Goal: Task Accomplishment & Management: Use online tool/utility

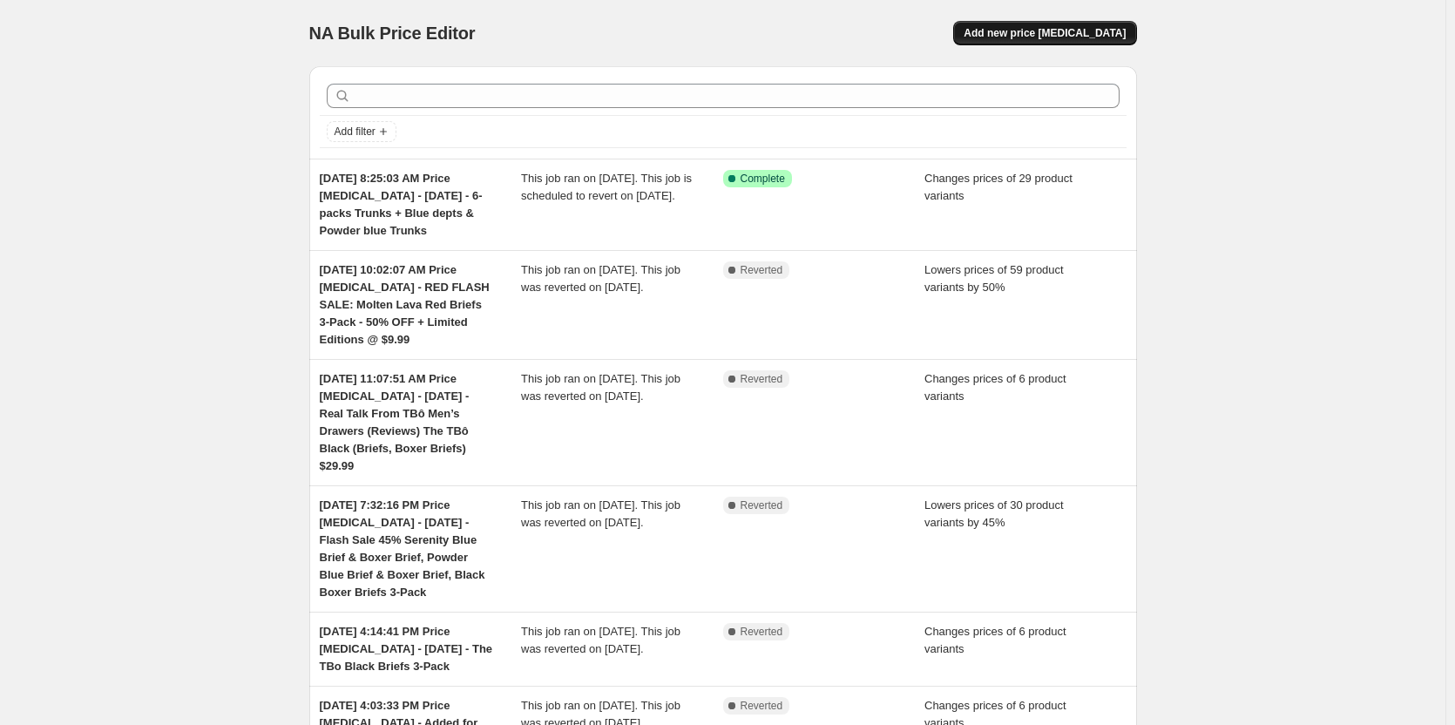
click at [1090, 26] on button "Add new price [MEDICAL_DATA]" at bounding box center [1044, 33] width 183 height 24
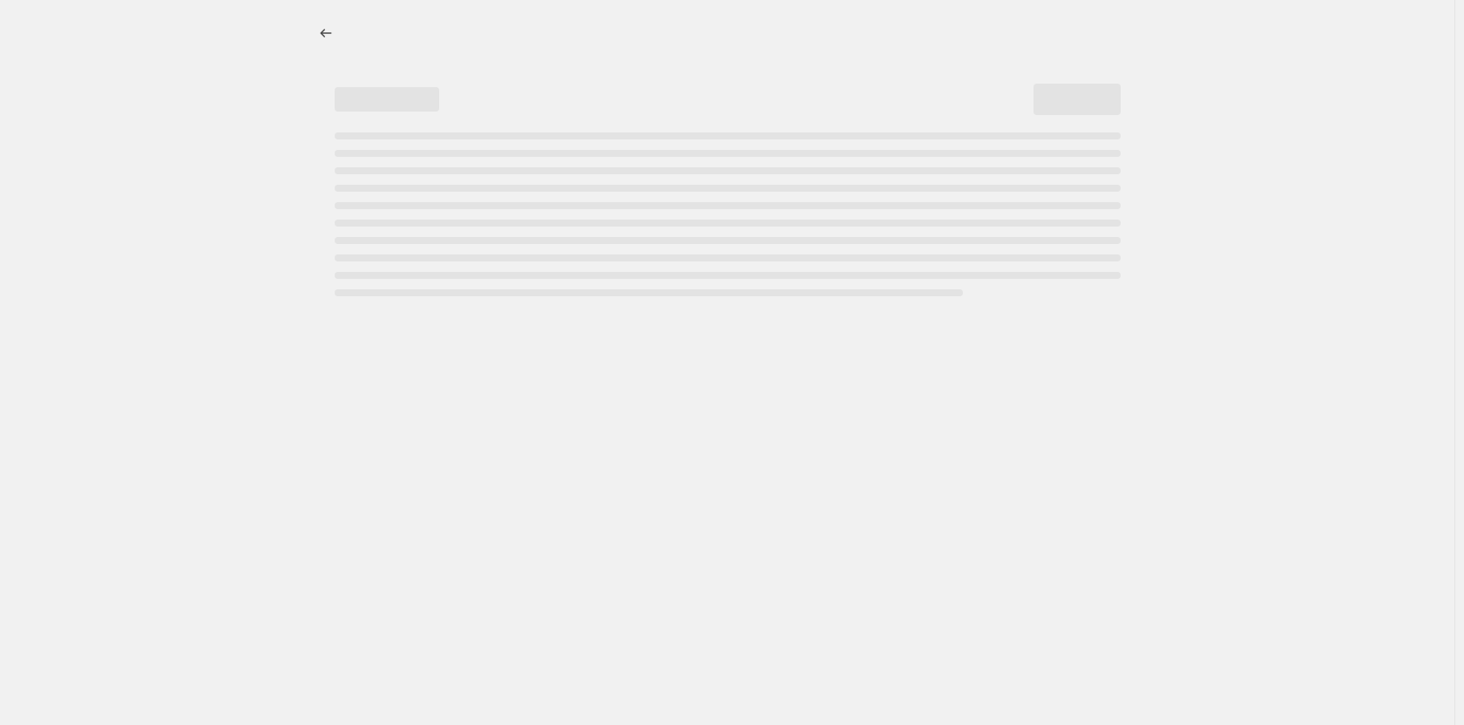
select select "percentage"
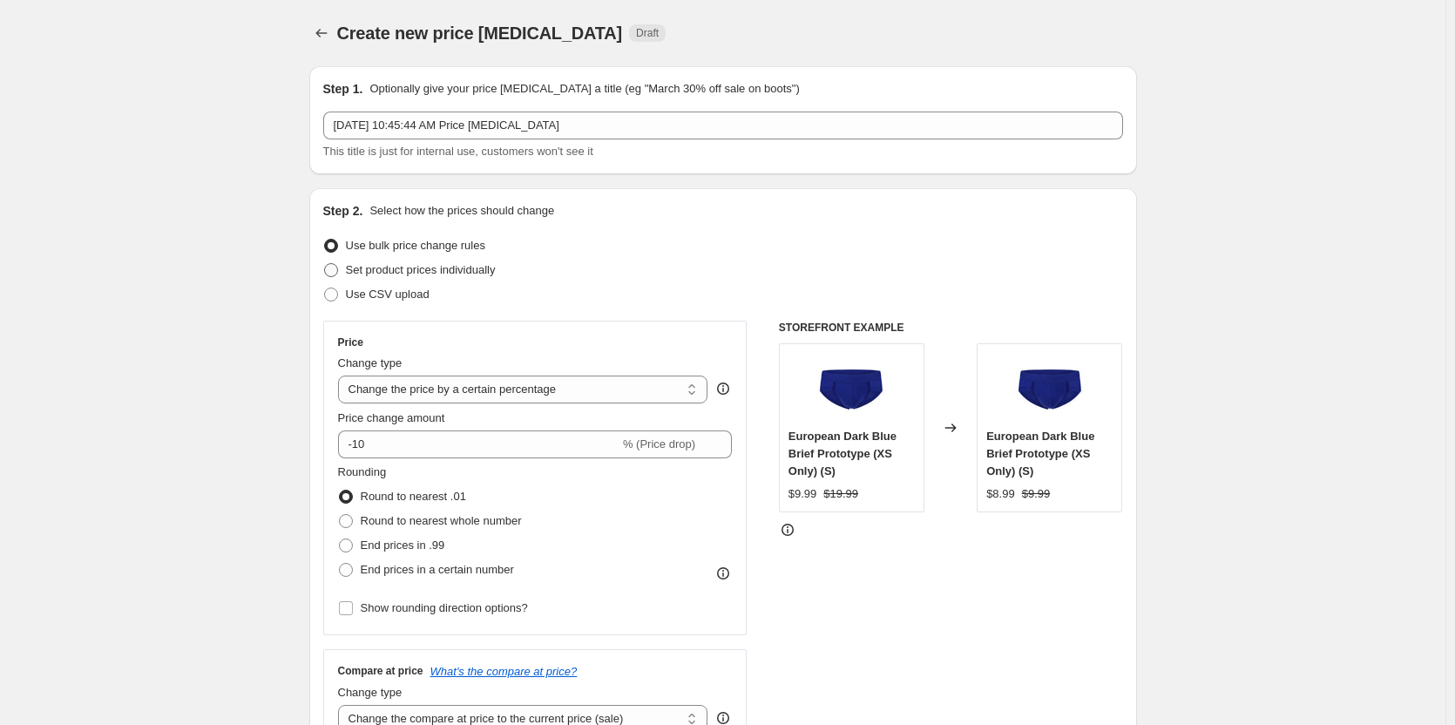
click at [399, 276] on span "Set product prices individually" at bounding box center [421, 269] width 150 height 13
click at [325, 264] on input "Set product prices individually" at bounding box center [324, 263] width 1 height 1
radio input "true"
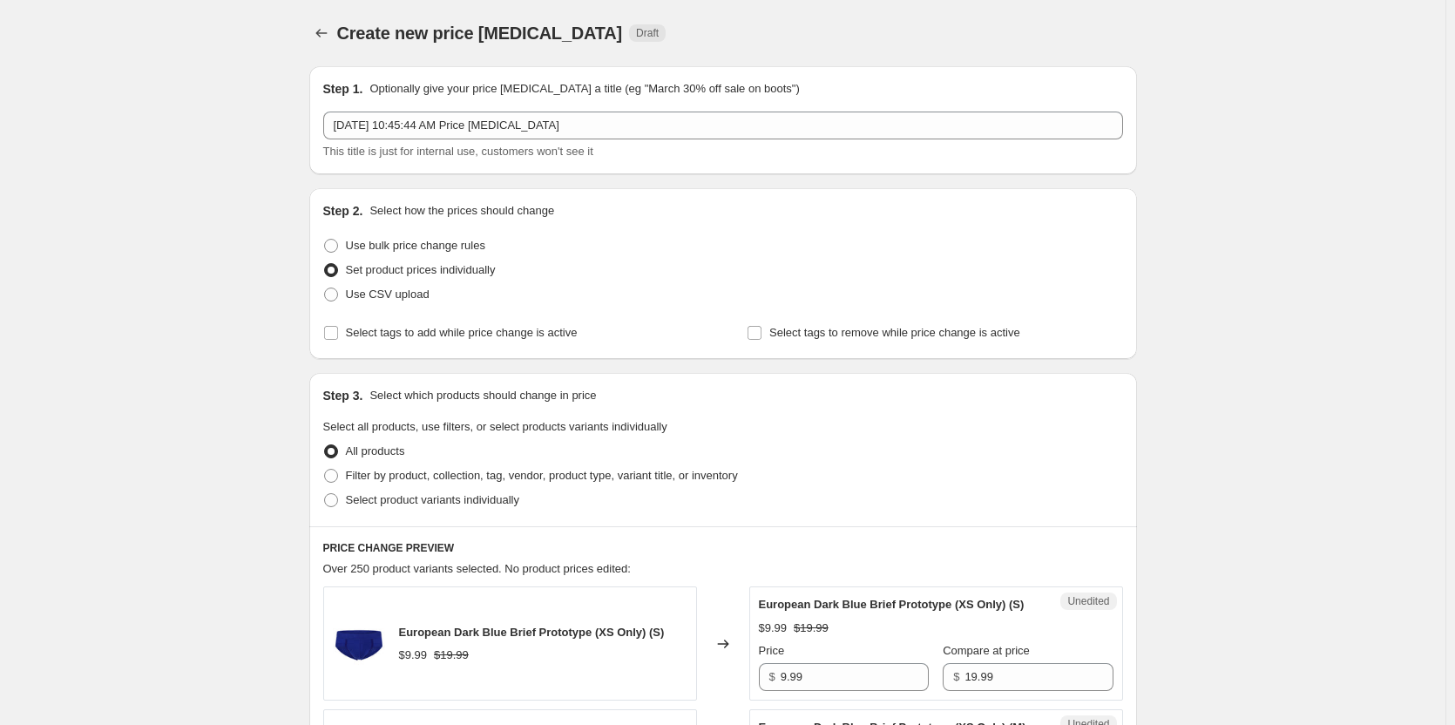
click at [651, 108] on div "Step 1. Optionally give your price [MEDICAL_DATA] a title (eg "March 30% off sa…" at bounding box center [723, 120] width 800 height 80
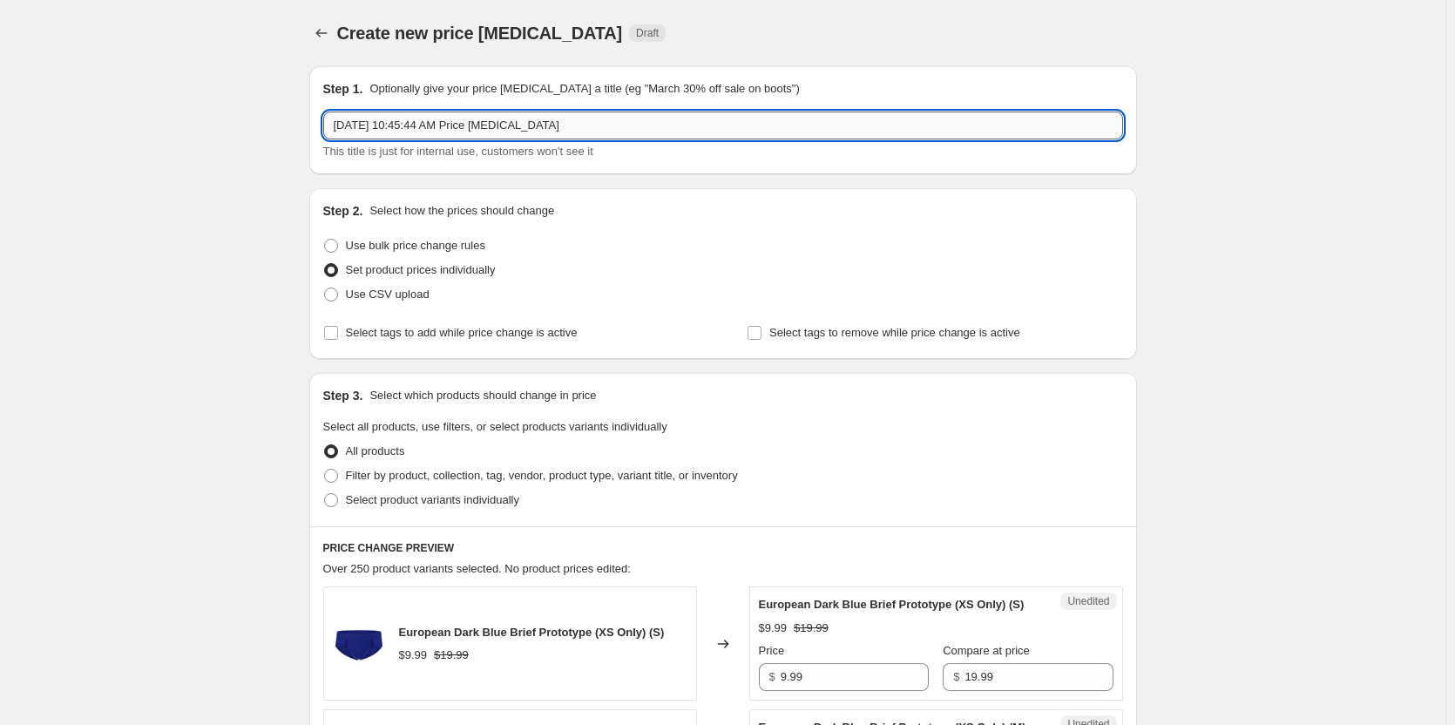
click at [646, 127] on input "[DATE] 10:45:44 AM Price [MEDICAL_DATA]" at bounding box center [723, 126] width 800 height 28
drag, startPoint x: 601, startPoint y: 124, endPoint x: 560, endPoint y: 127, distance: 41.1
click at [560, 127] on input "[DATE] 10:45:44 AM Price [MEDICAL_DATA] - [DATE] & [DATE] -" at bounding box center [723, 126] width 800 height 28
drag, startPoint x: 693, startPoint y: 124, endPoint x: 633, endPoint y: 126, distance: 59.3
click at [633, 126] on input "[DATE] 10:45:44 AM Price [MEDICAL_DATA] - [DATE] & [DATE] -" at bounding box center [723, 126] width 800 height 28
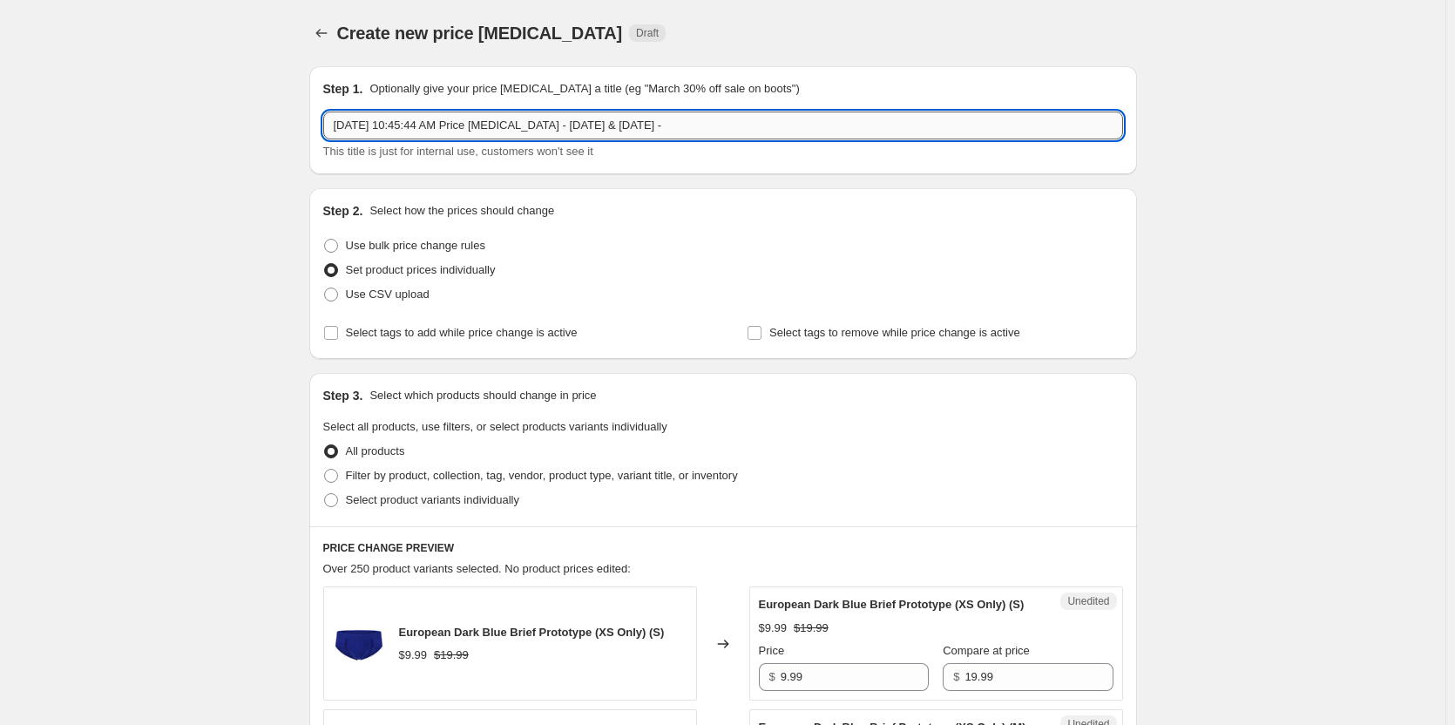
click at [769, 125] on input "[DATE] 10:45:44 AM Price [MEDICAL_DATA] - [DATE] & [DATE] -" at bounding box center [723, 126] width 800 height 28
paste input "The TBo Brief 3-Pack - 50% OFF (Black, Blue & Red)"
type input "[DATE] 10:45:44 AM Price [MEDICAL_DATA] - [DATE] & [DATE] - The TBo Brief 3-Pac…"
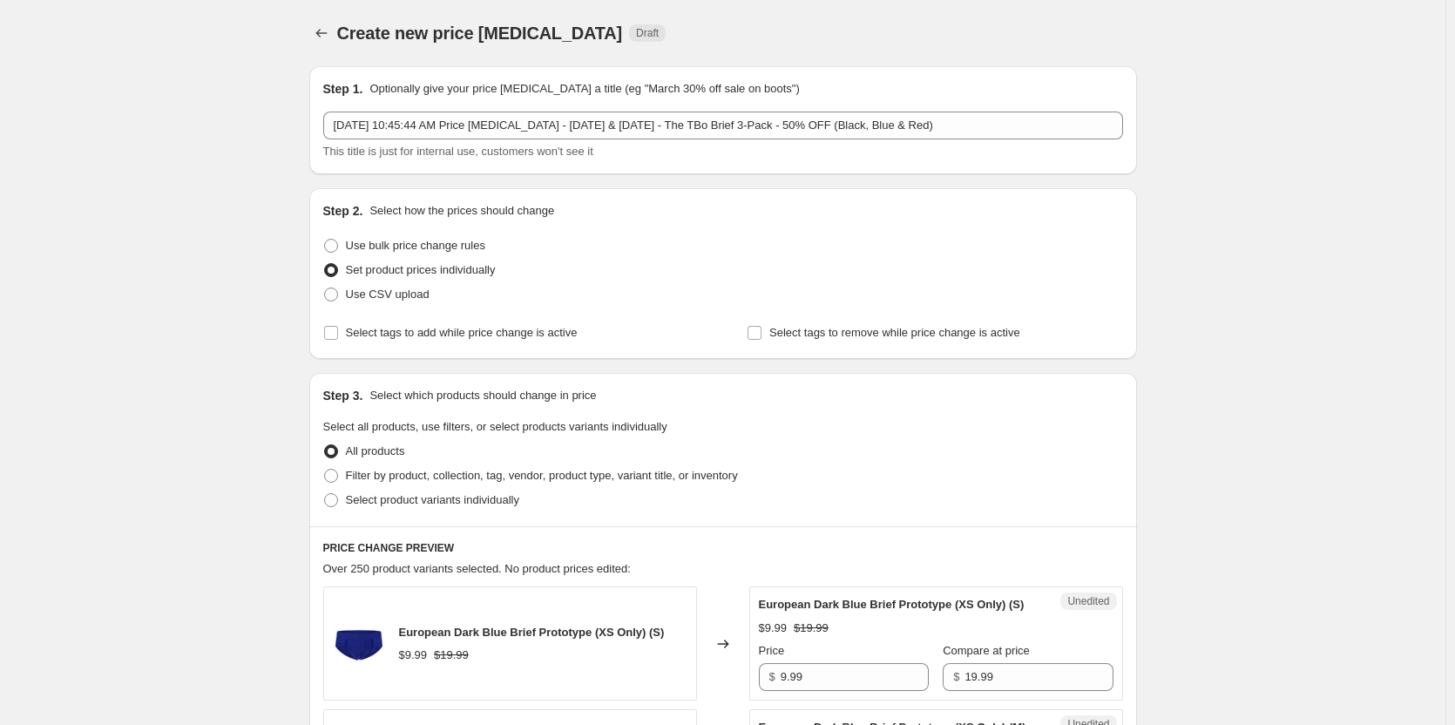
click at [778, 277] on div "Set product prices individually" at bounding box center [723, 270] width 800 height 24
click at [471, 338] on span "Select tags to add while price change is active" at bounding box center [462, 332] width 232 height 13
click at [338, 338] on input "Select tags to add while price change is active" at bounding box center [331, 333] width 14 height 14
checkbox input "true"
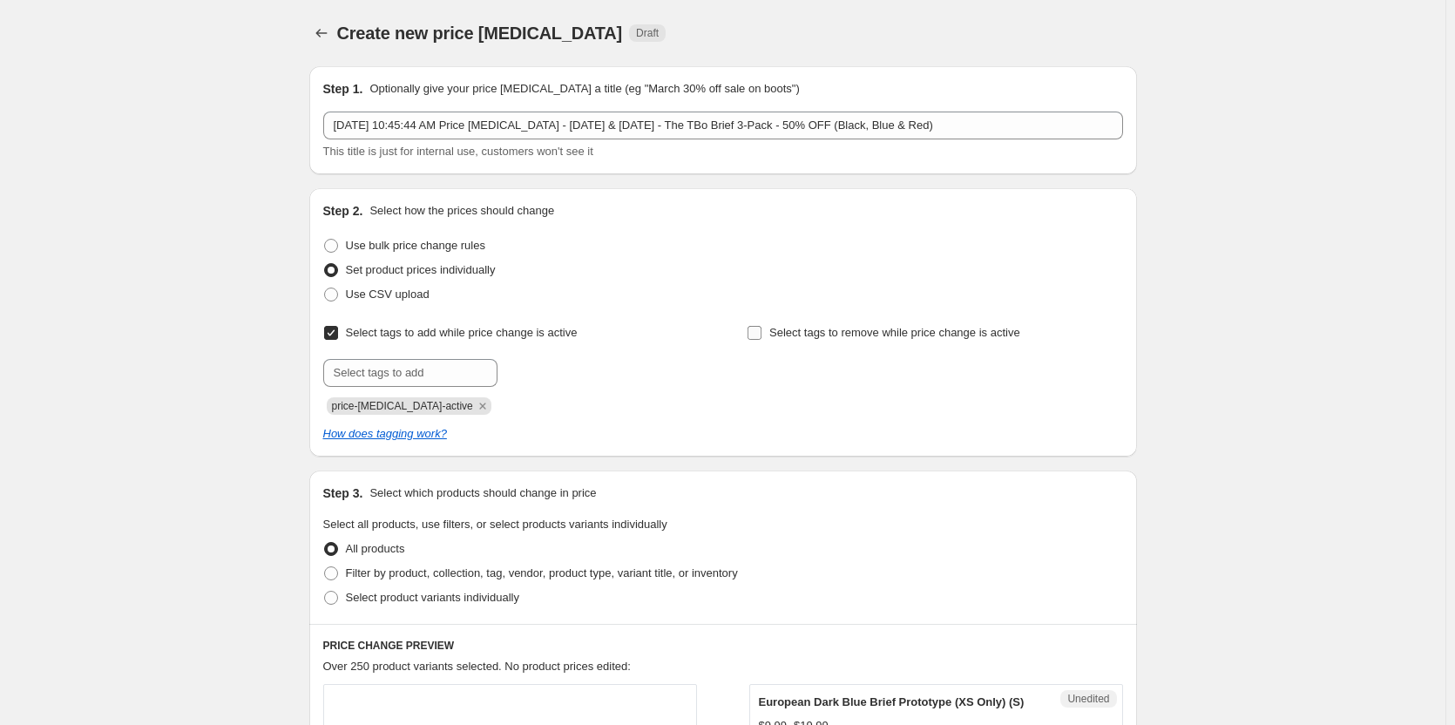
click at [787, 328] on span "Select tags to remove while price change is active" at bounding box center [894, 332] width 251 height 13
click at [762, 328] on input "Select tags to remove while price change is active" at bounding box center [755, 333] width 14 height 14
checkbox input "true"
click at [415, 371] on input "text" at bounding box center [410, 373] width 174 height 28
type input "dc"
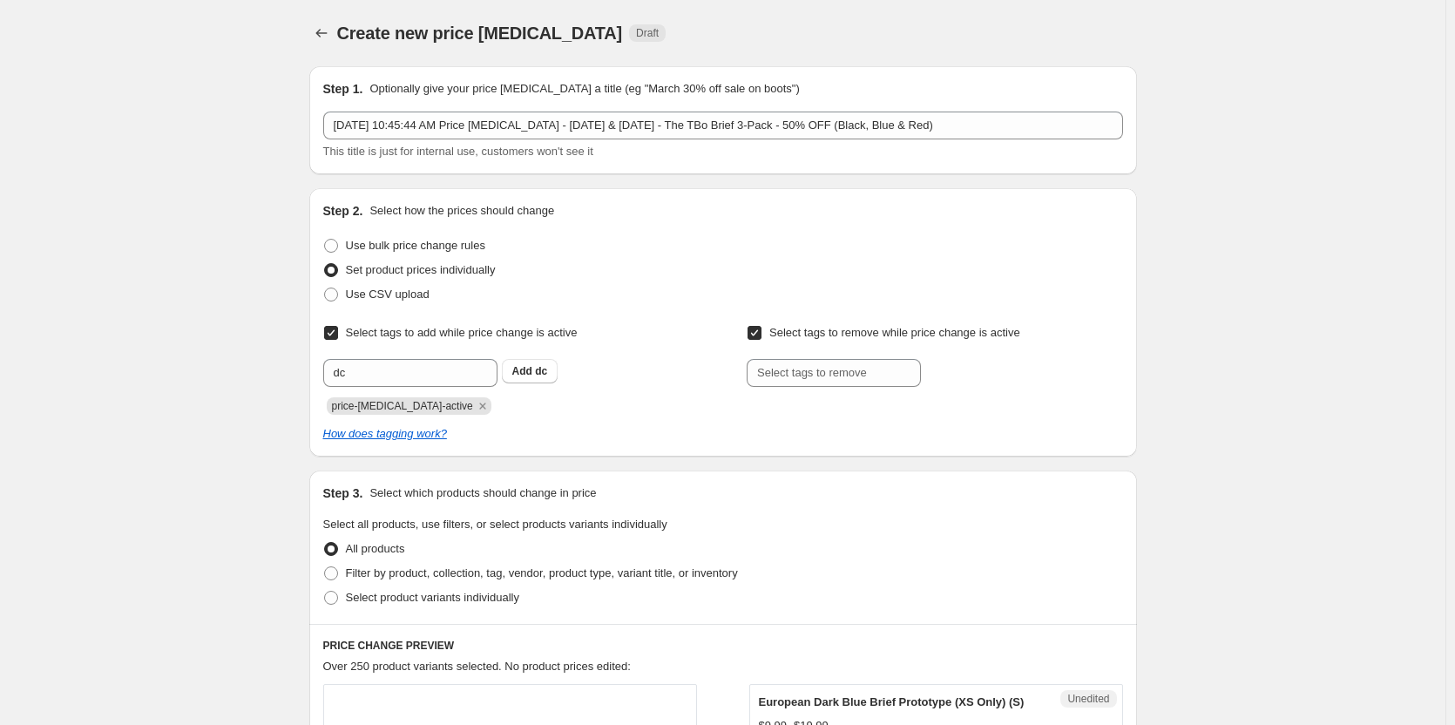
click at [580, 368] on div "dc Add dc" at bounding box center [511, 373] width 376 height 28
click at [541, 369] on span "dc" at bounding box center [541, 371] width 12 height 12
click at [822, 371] on input "text" at bounding box center [834, 373] width 174 height 28
type input "dc"
click at [982, 375] on button "Add dc" at bounding box center [953, 371] width 57 height 24
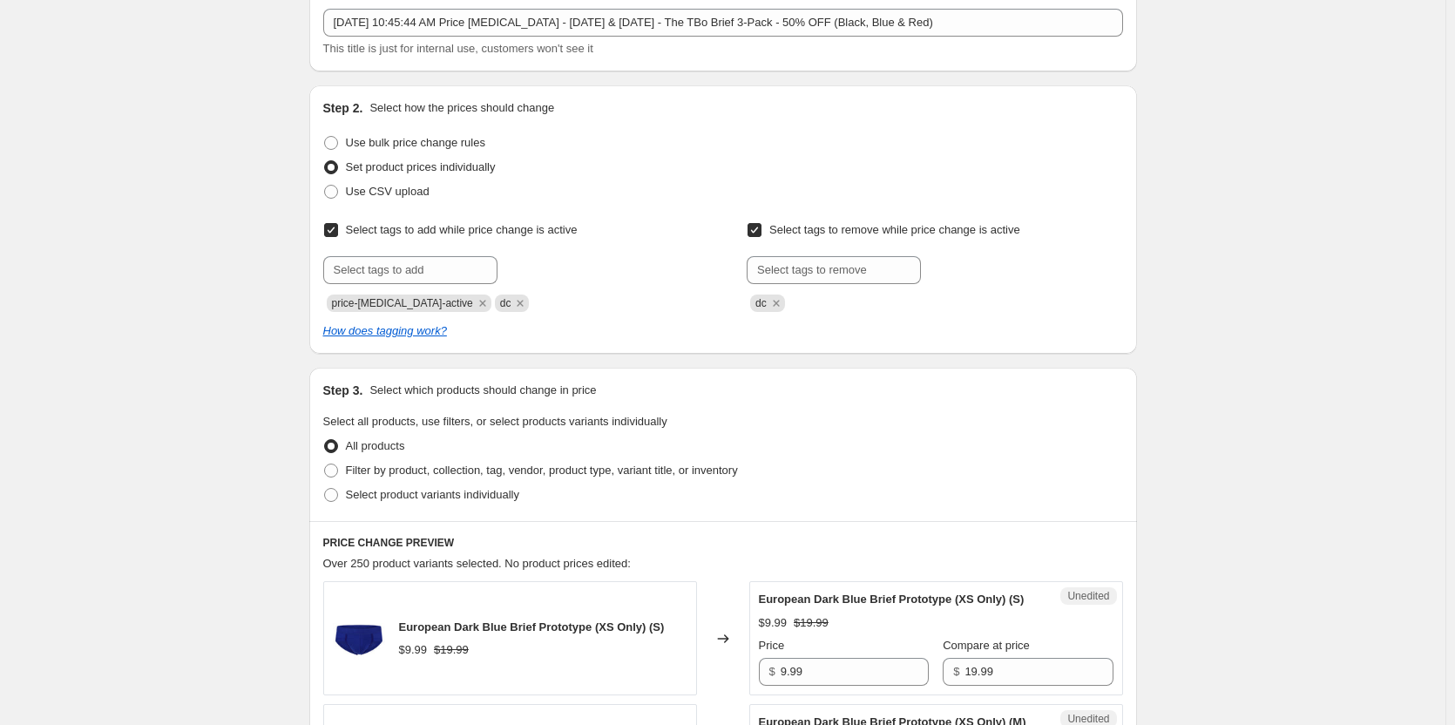
scroll to position [261, 0]
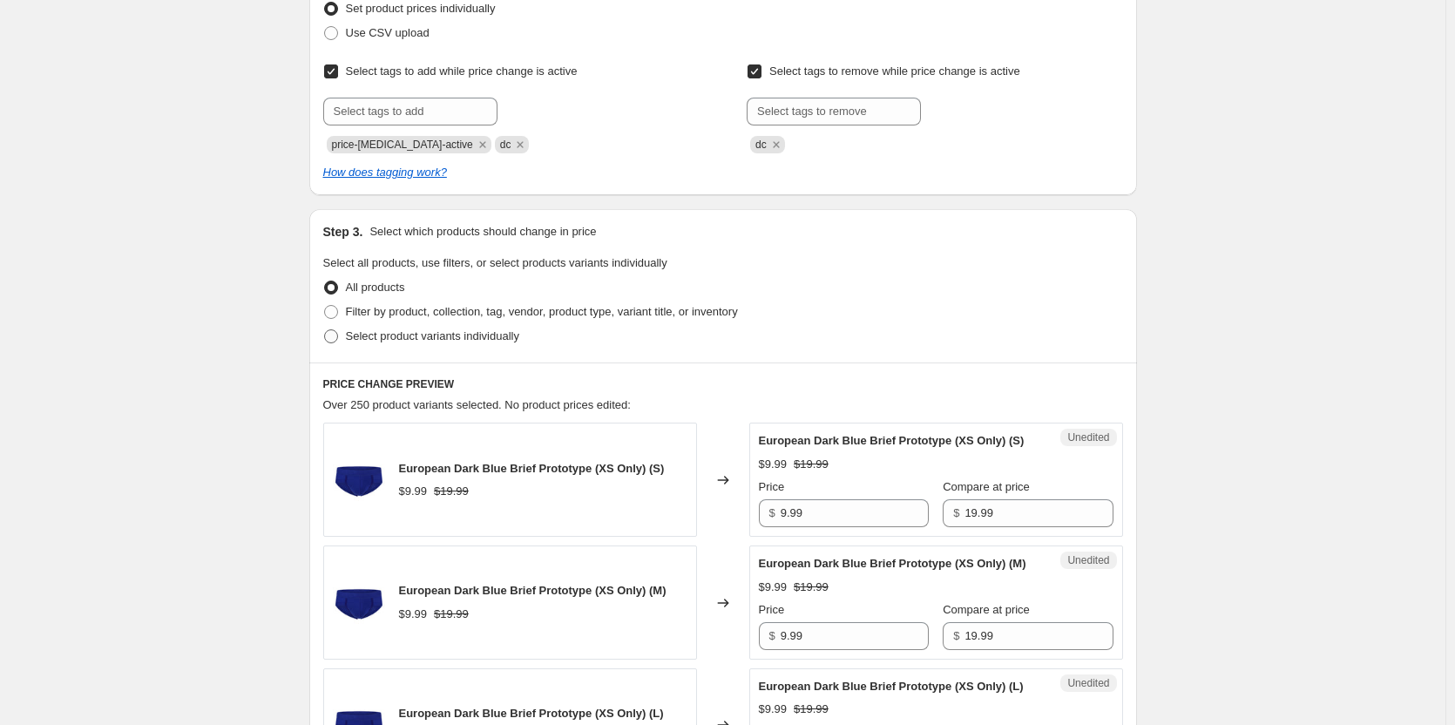
click at [410, 332] on span "Select product variants individually" at bounding box center [432, 335] width 173 height 13
click at [325, 330] on input "Select product variants individually" at bounding box center [324, 329] width 1 height 1
radio input "true"
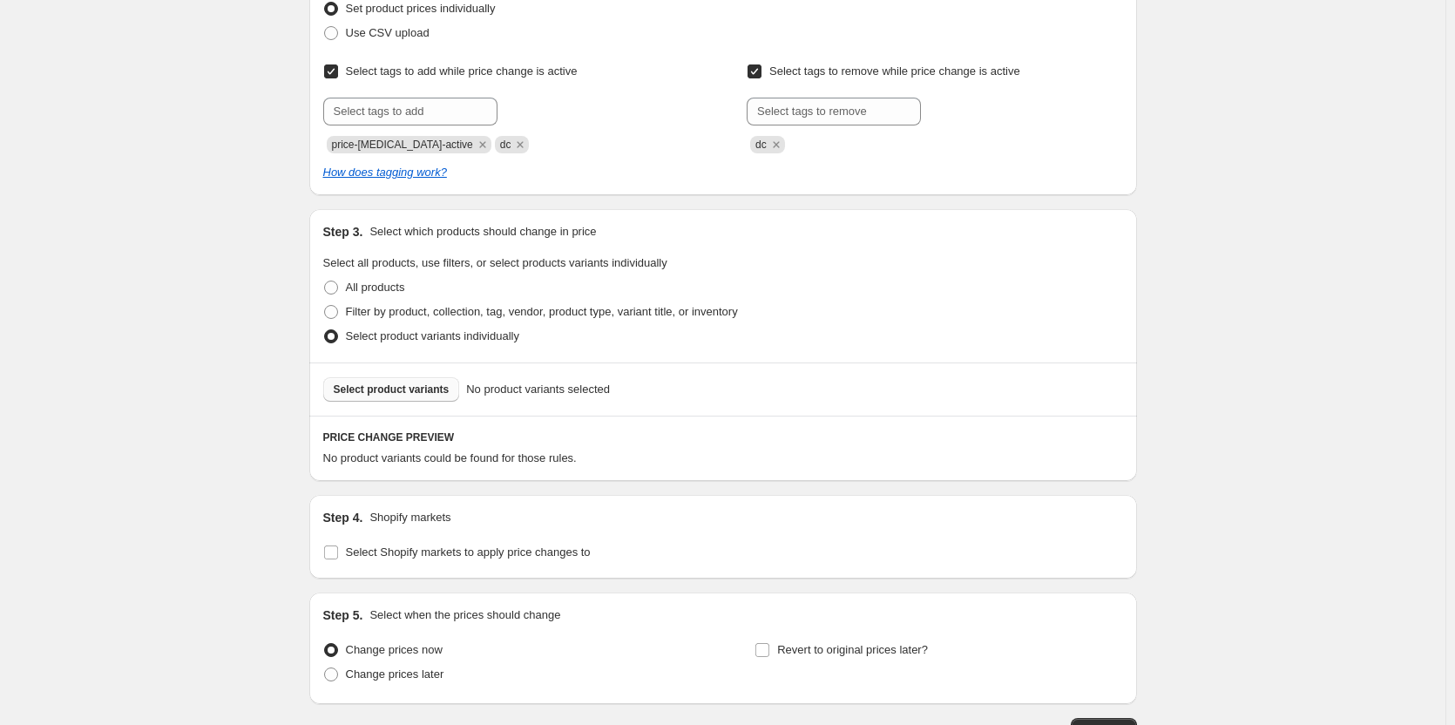
drag, startPoint x: 322, startPoint y: 397, endPoint x: 339, endPoint y: 393, distance: 17.1
click at [324, 397] on div "Select product variants No product variants selected" at bounding box center [723, 388] width 828 height 53
click at [339, 393] on span "Select product variants" at bounding box center [392, 390] width 116 height 14
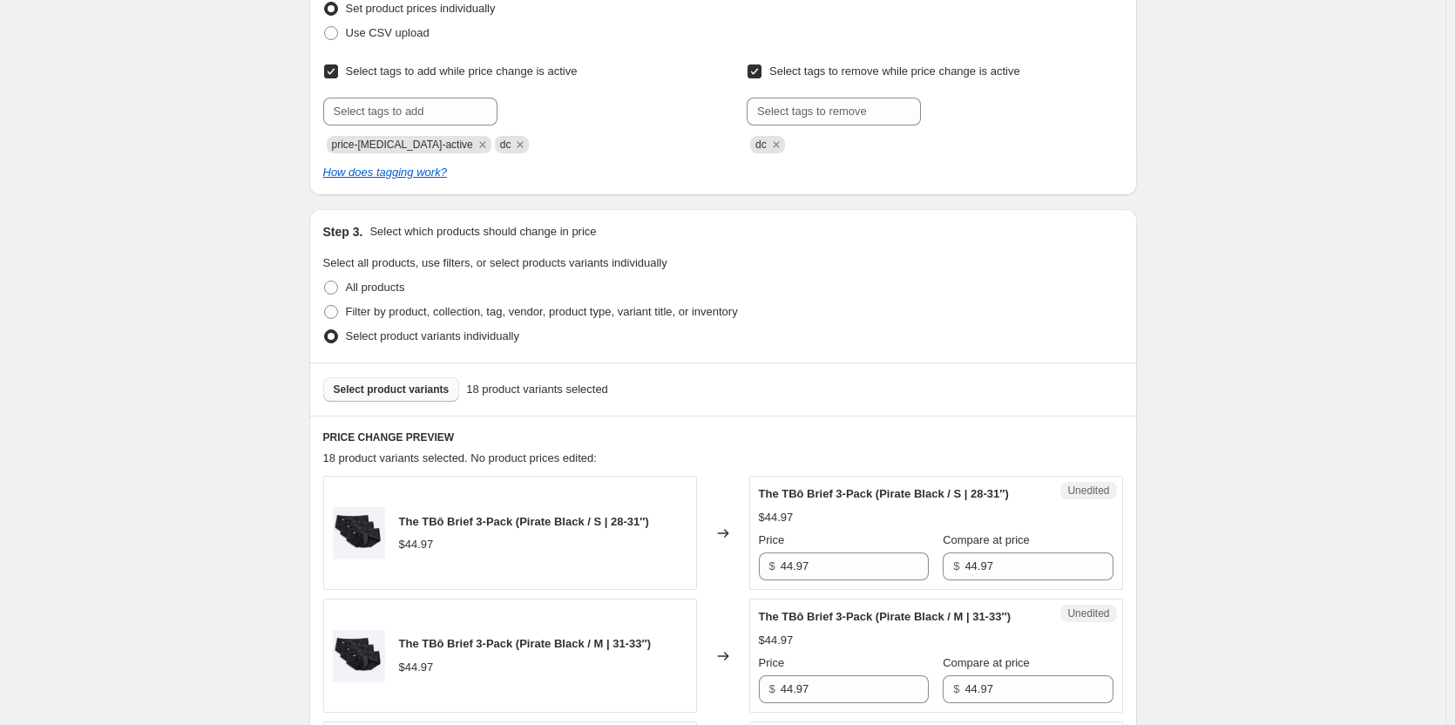
scroll to position [436, 0]
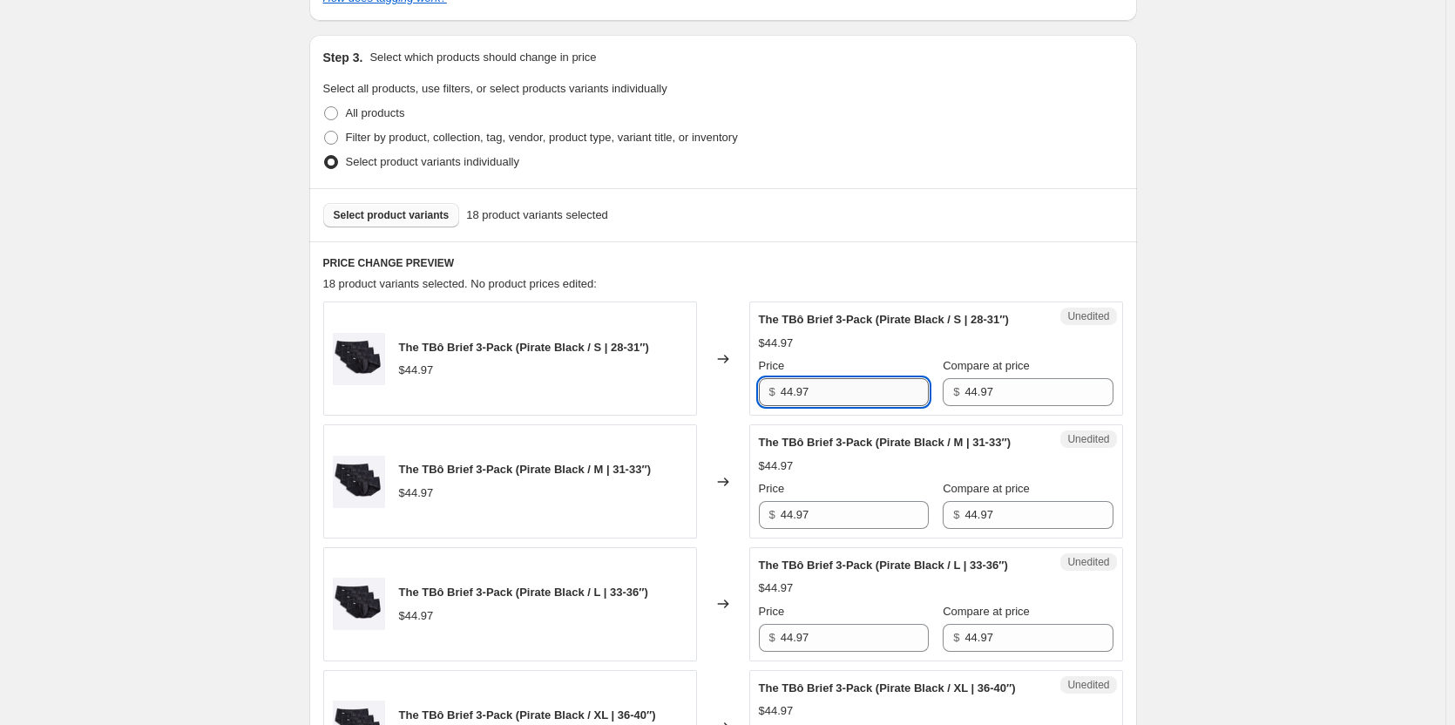
click at [861, 387] on input "44.97" at bounding box center [855, 392] width 148 height 28
click at [860, 392] on input "44.97" at bounding box center [855, 392] width 148 height 28
type input "22.48"
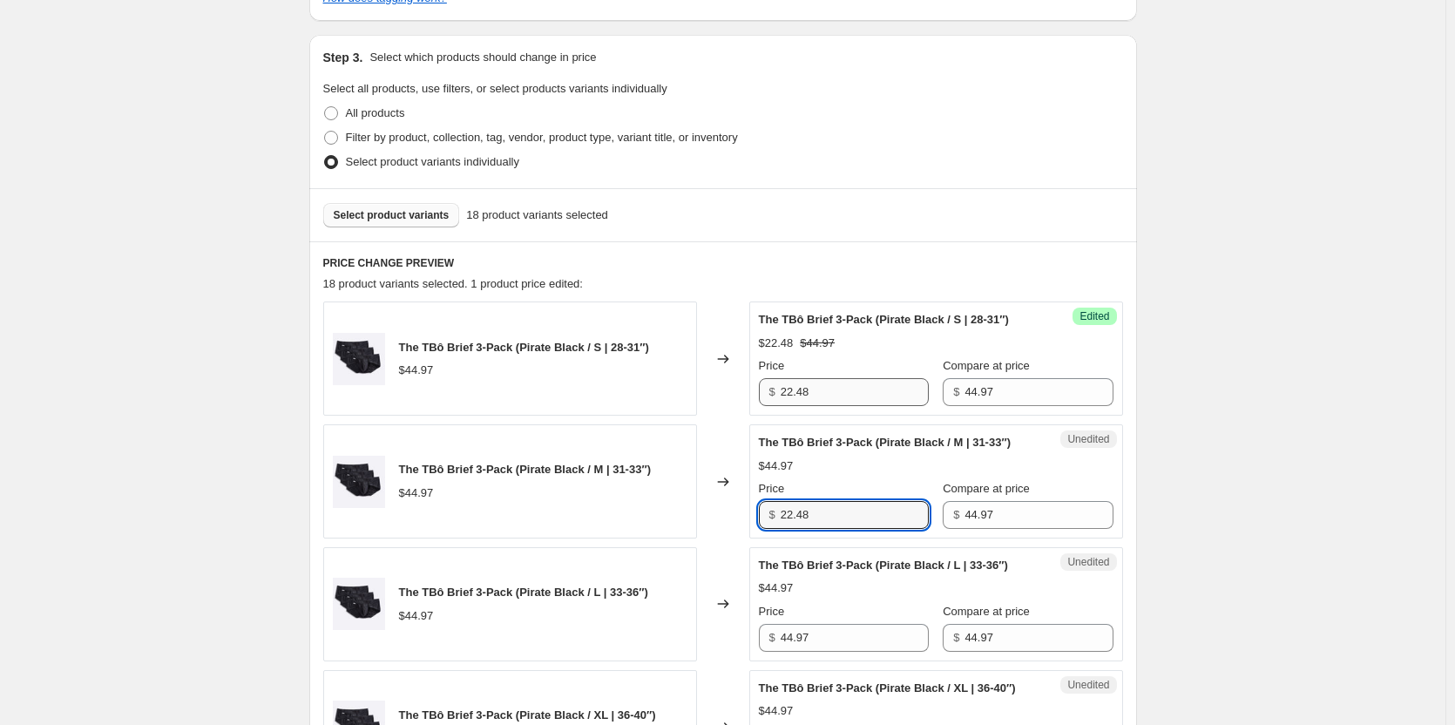
type input "22.48"
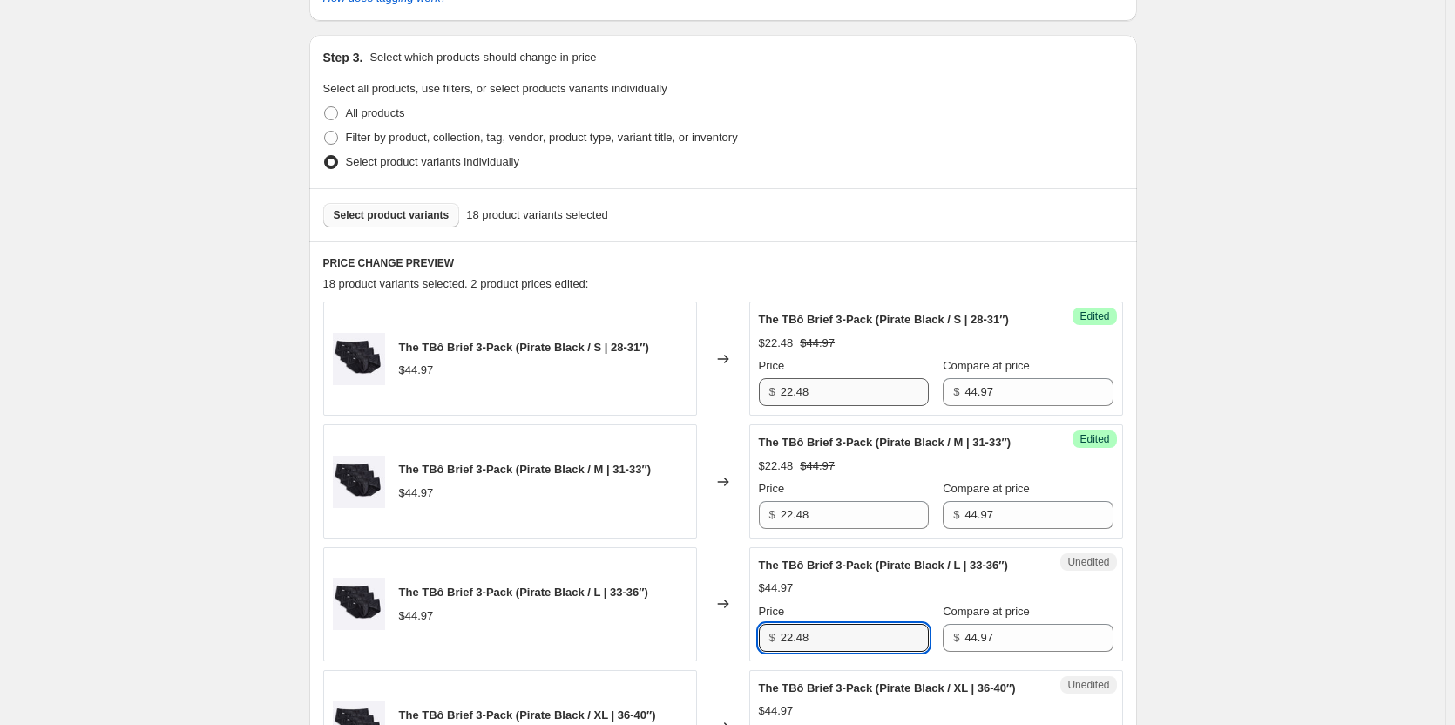
type input "22.48"
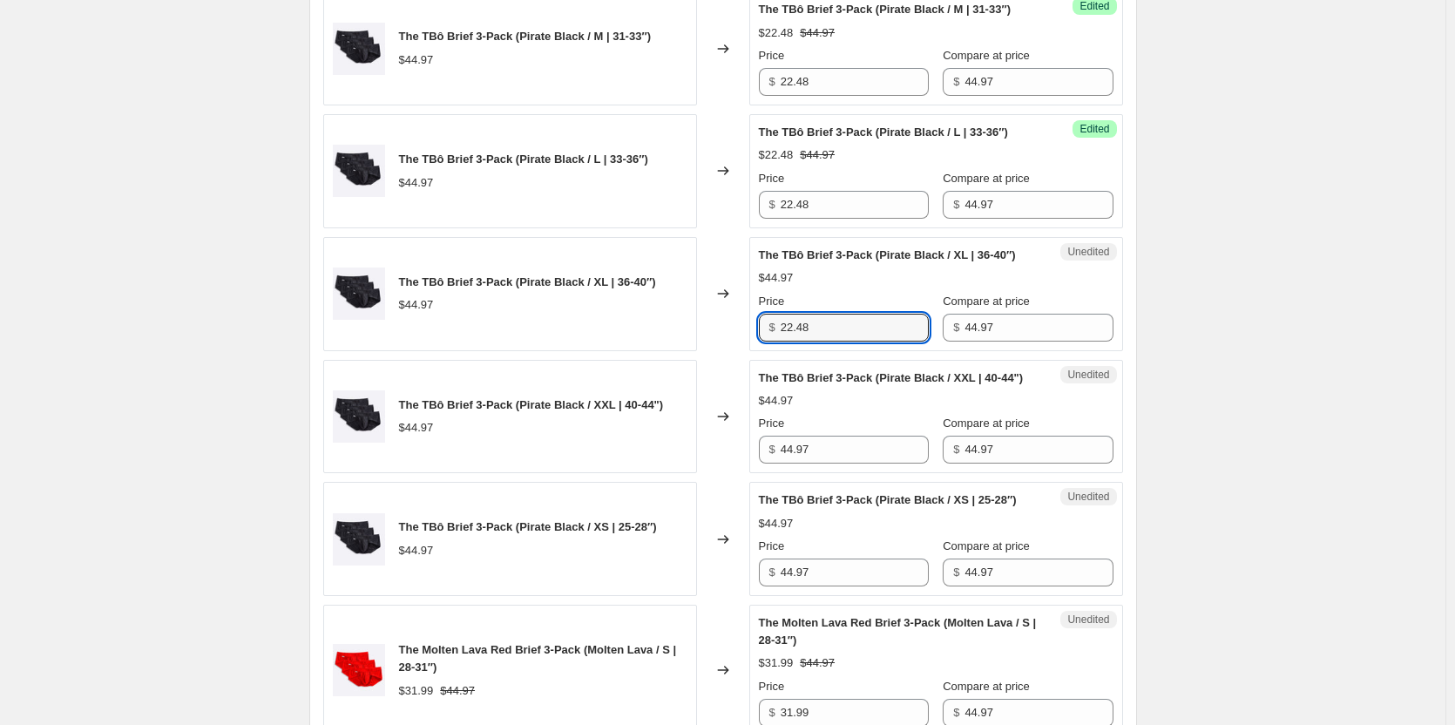
type input "22.48"
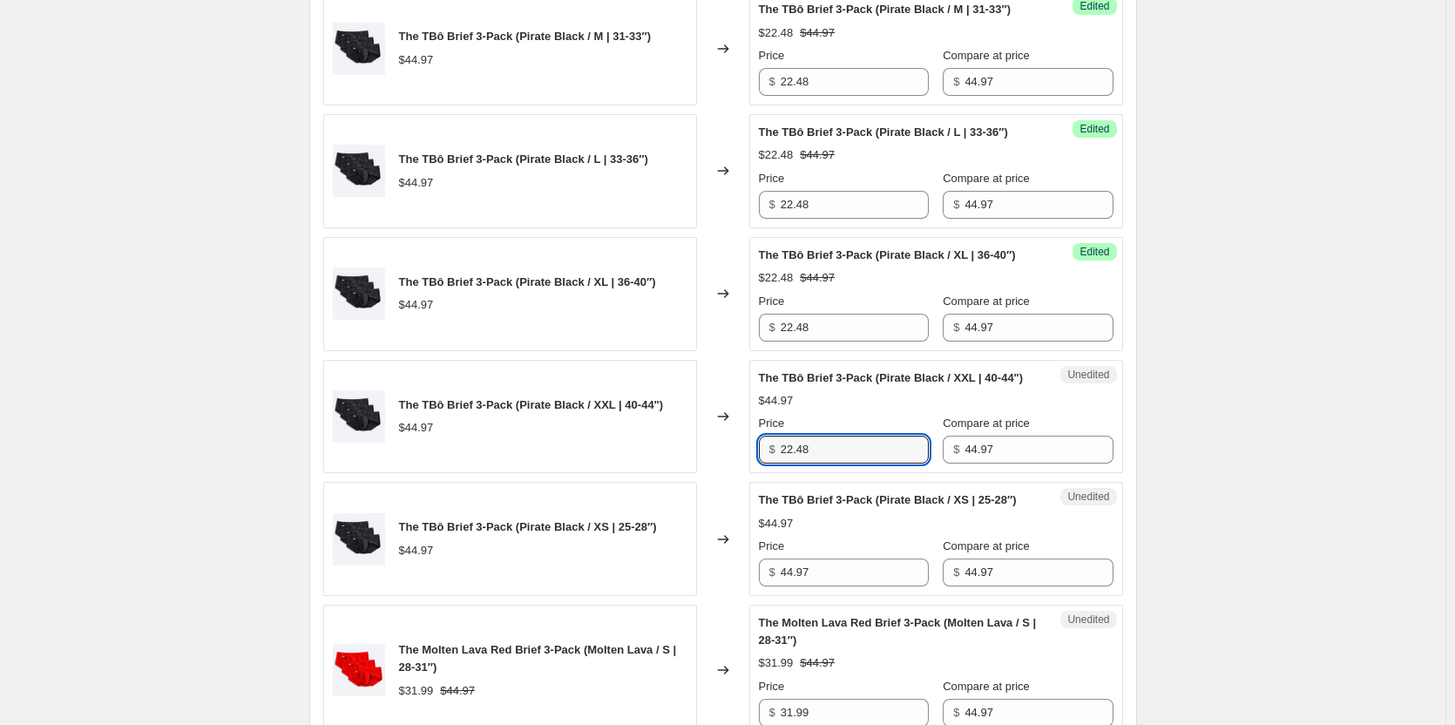
type input "22.48"
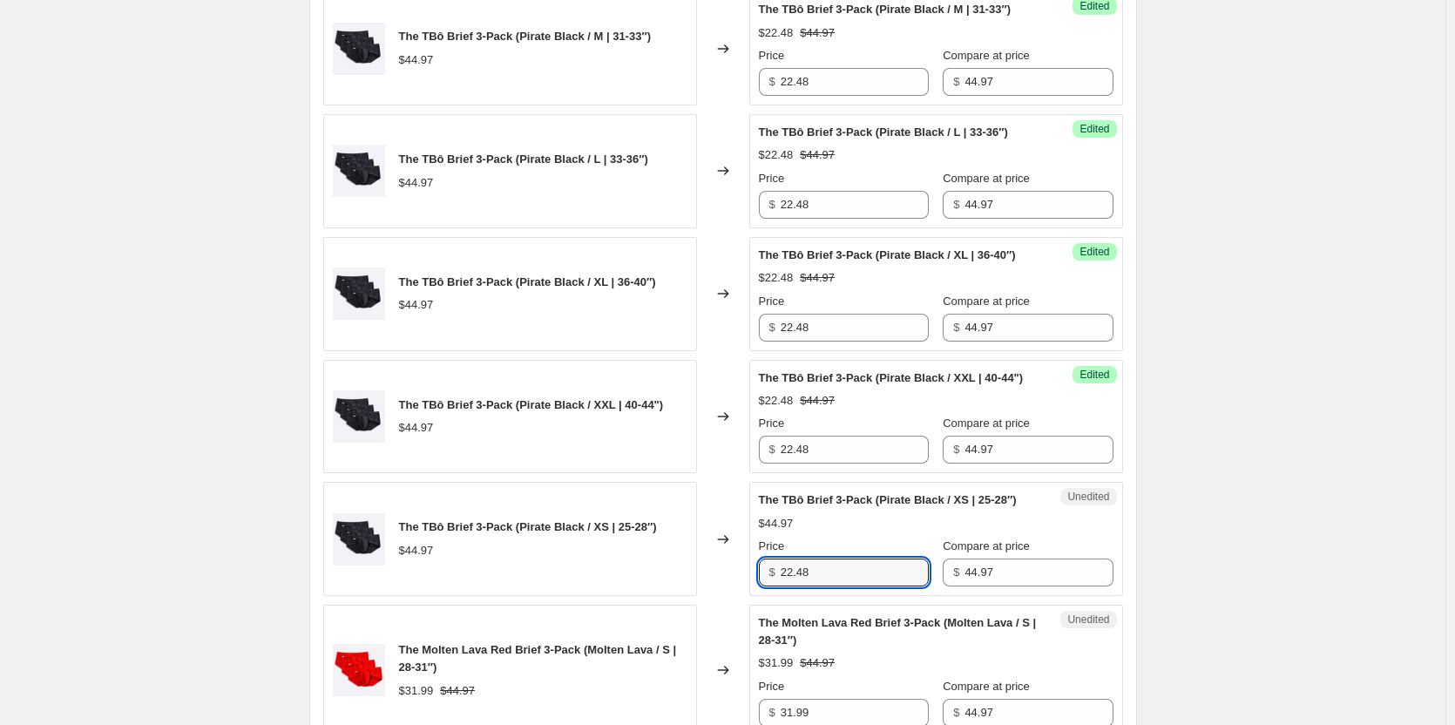
type input "22.48"
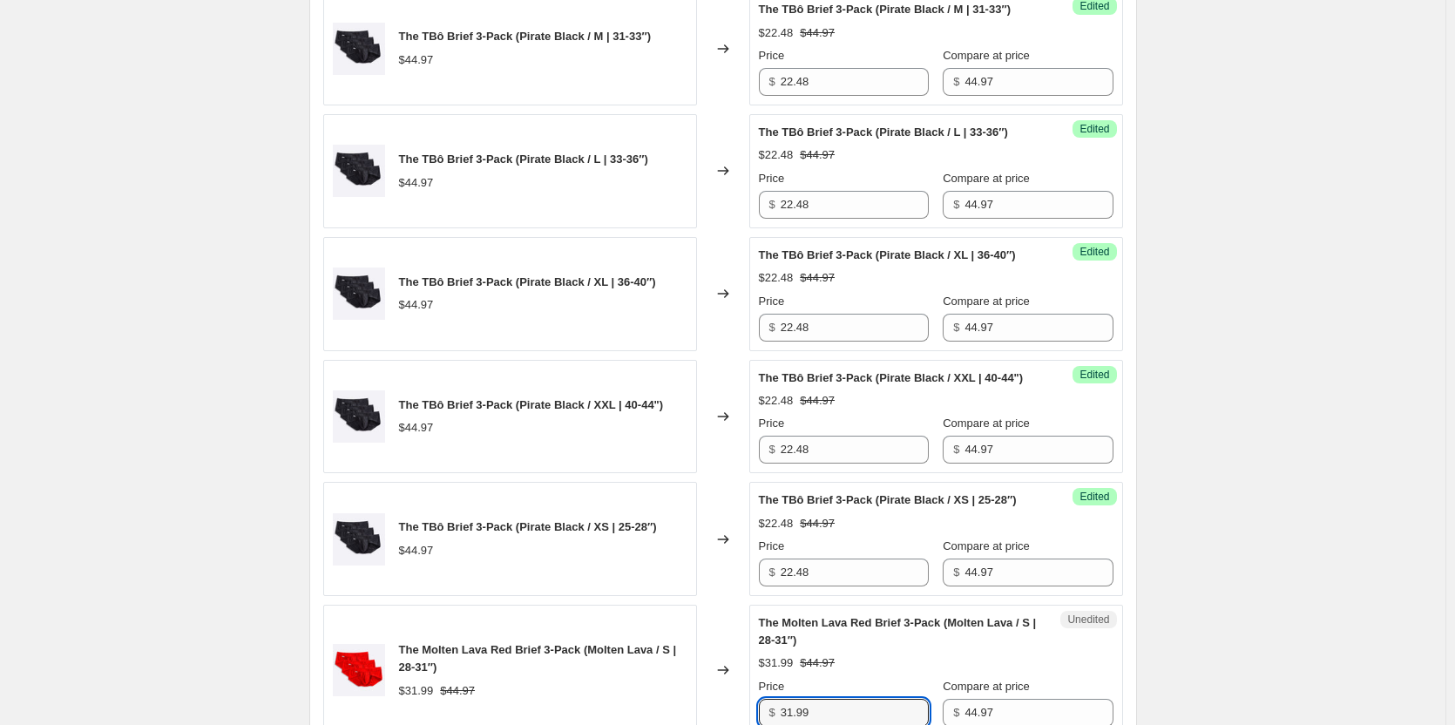
scroll to position [1289, 0]
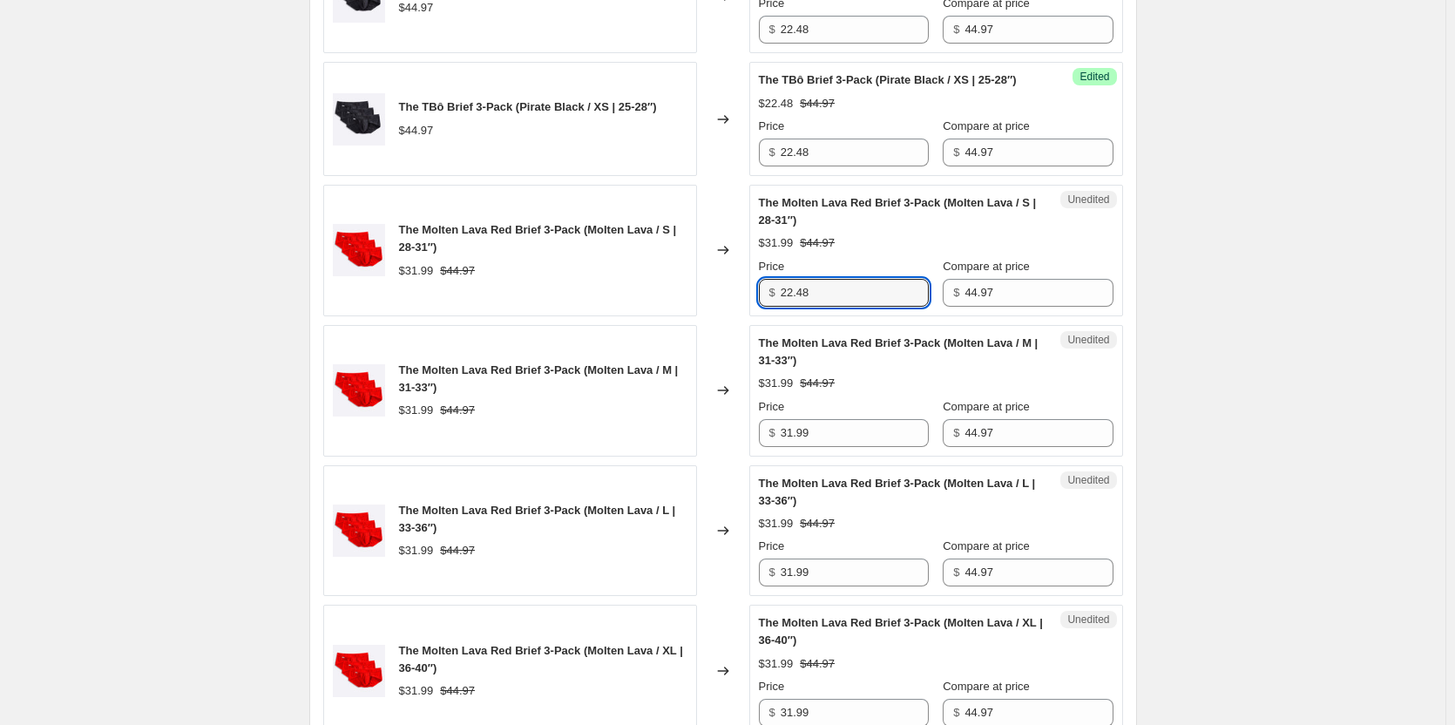
type input "22.48"
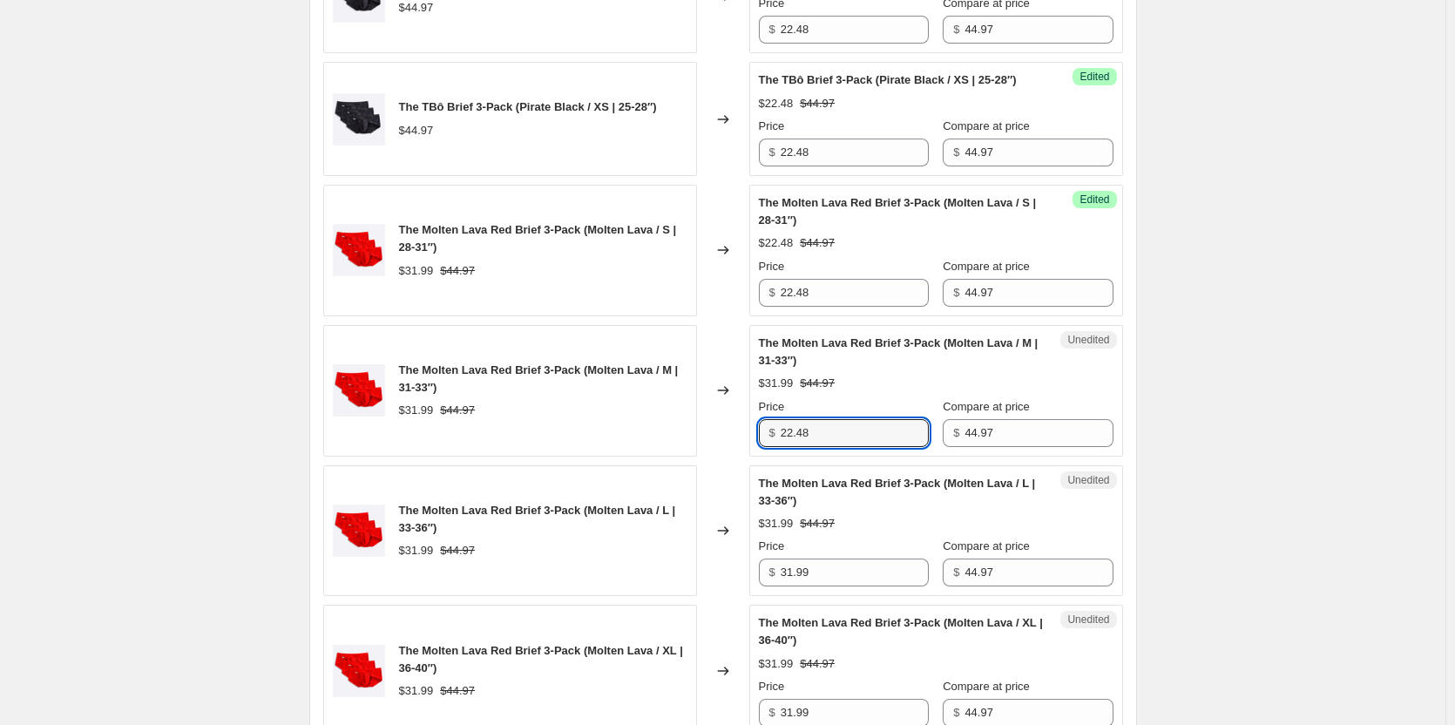
type input "22.48"
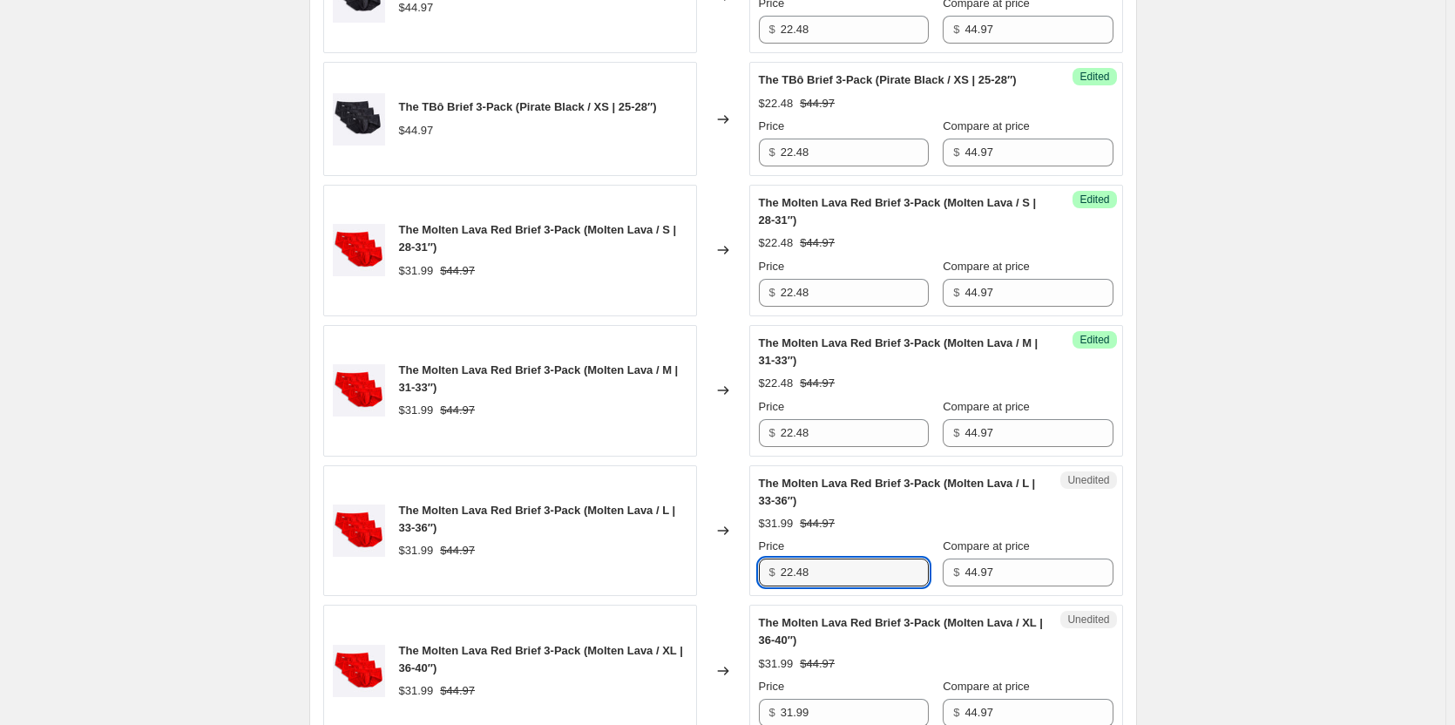
type input "22.48"
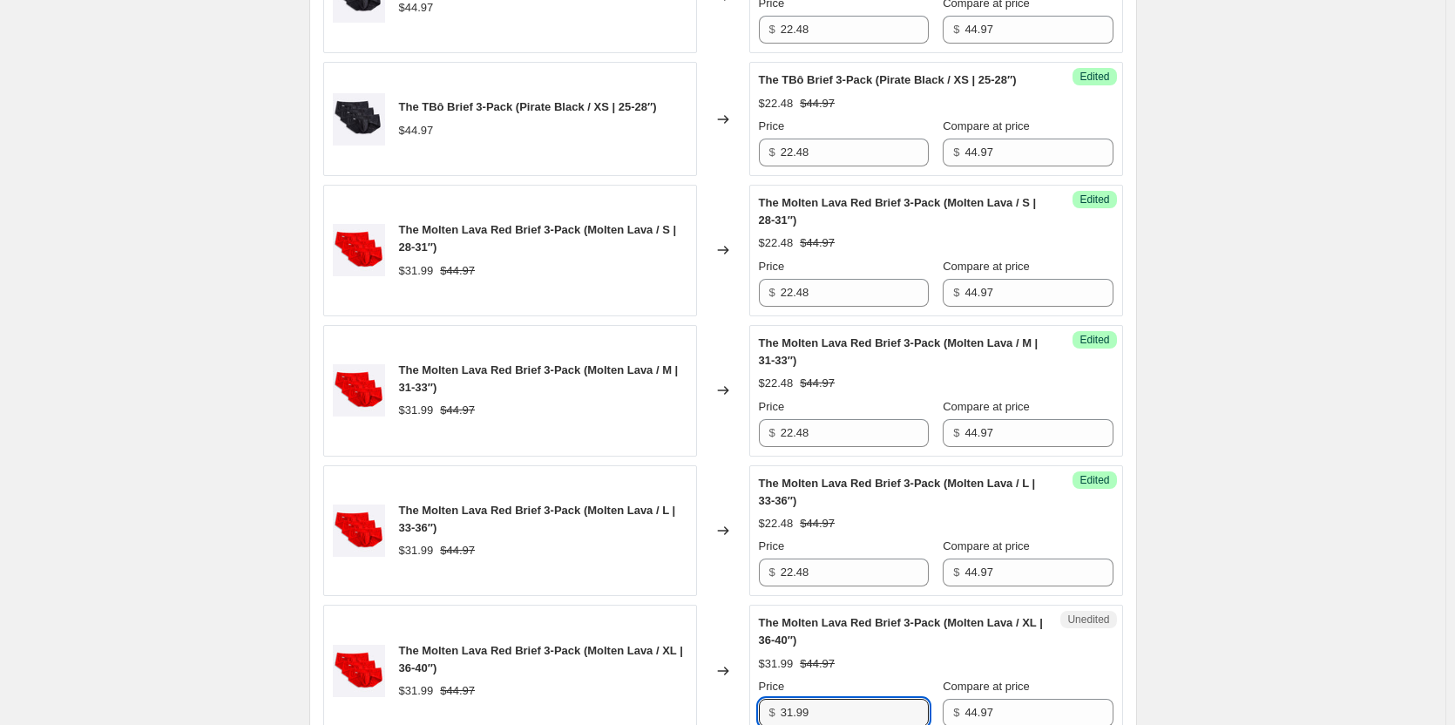
scroll to position [1709, 0]
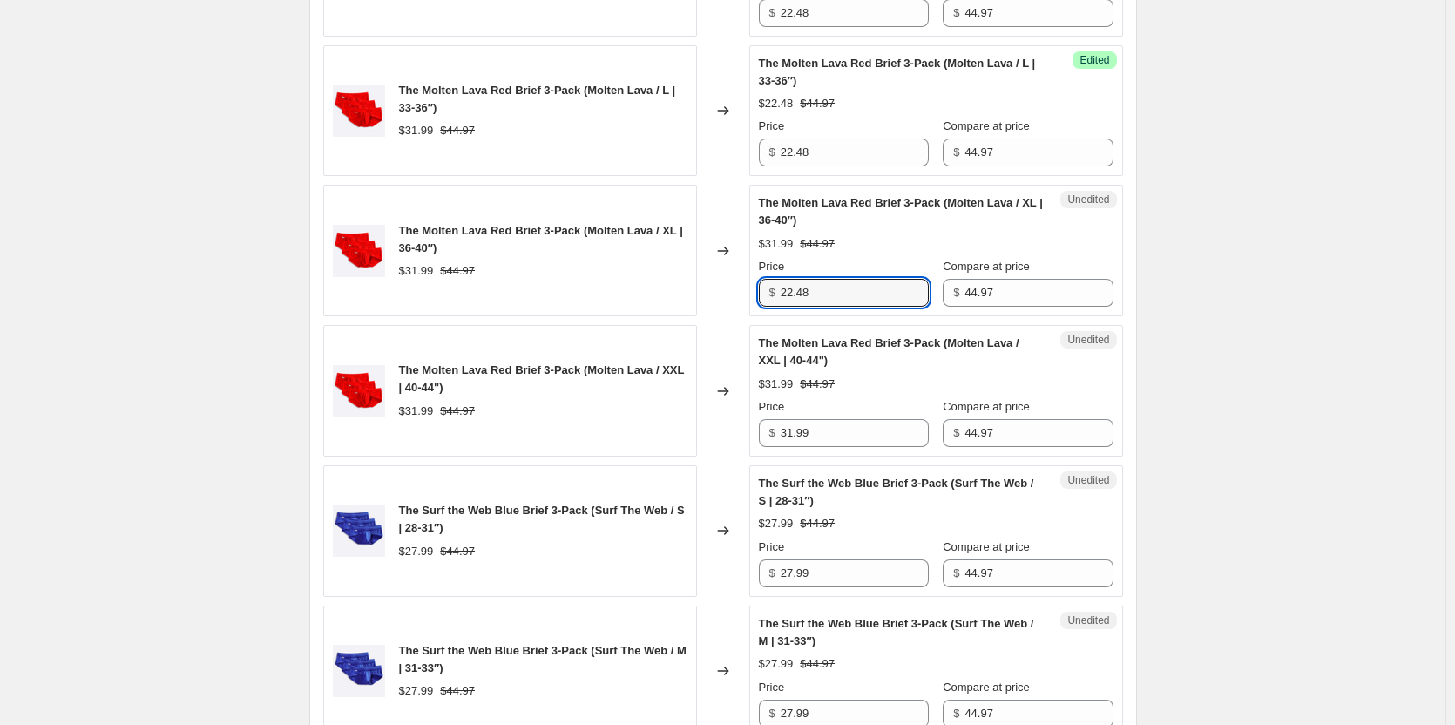
type input "22.48"
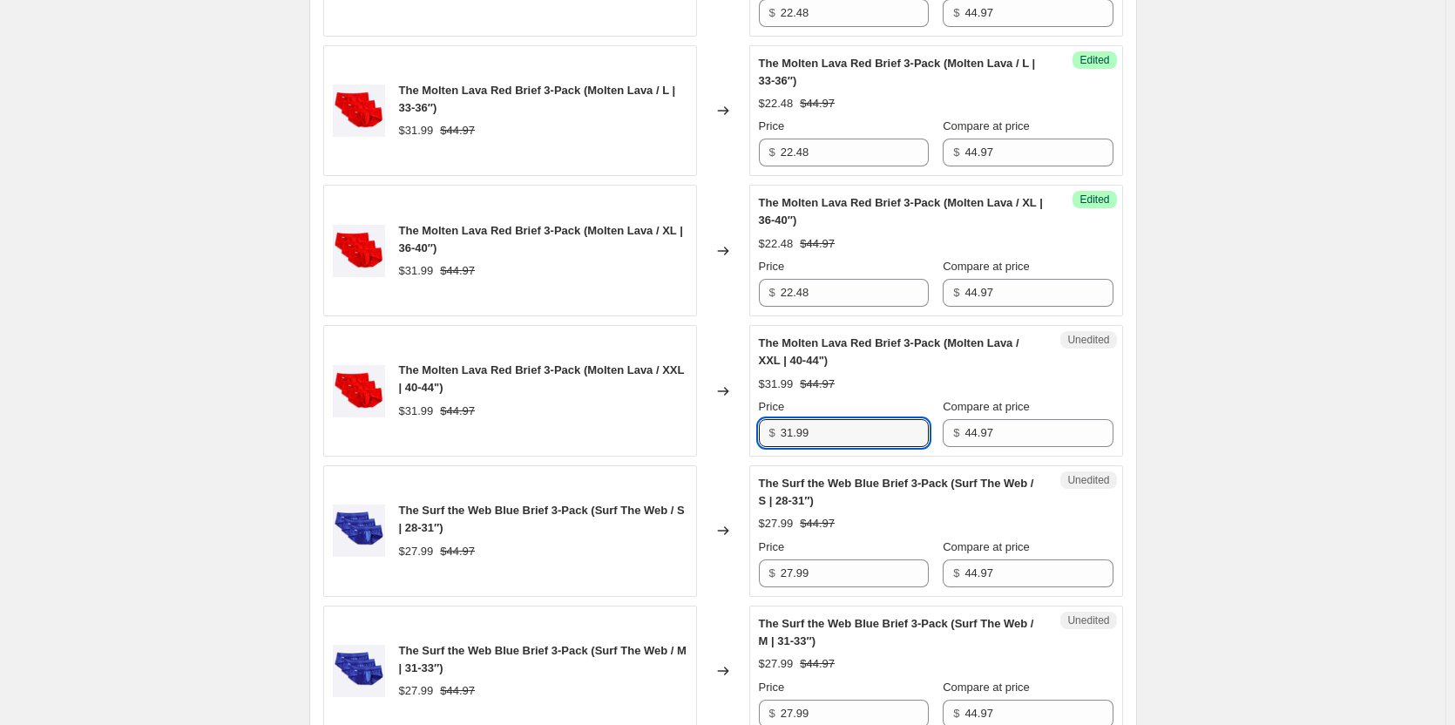
type input "1"
type input "22.48"
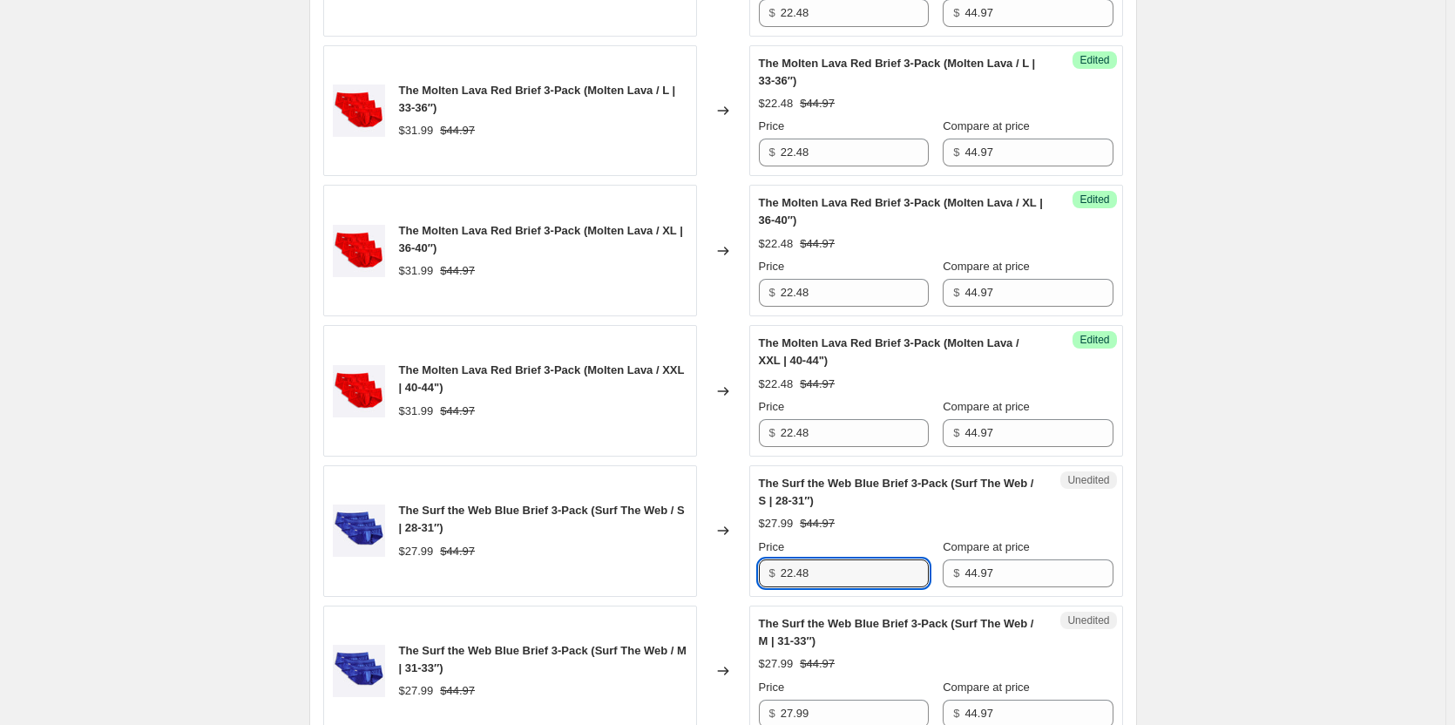
type input "22.48"
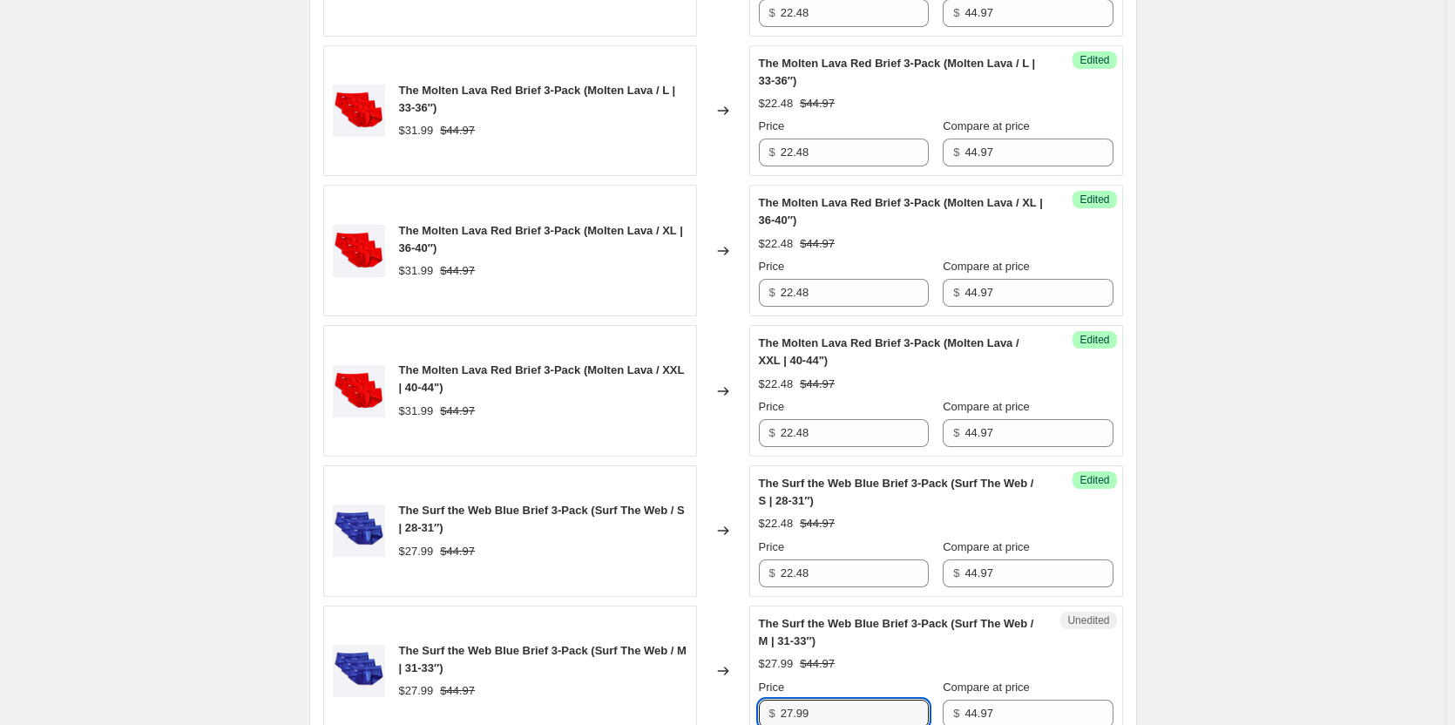
scroll to position [2130, 0]
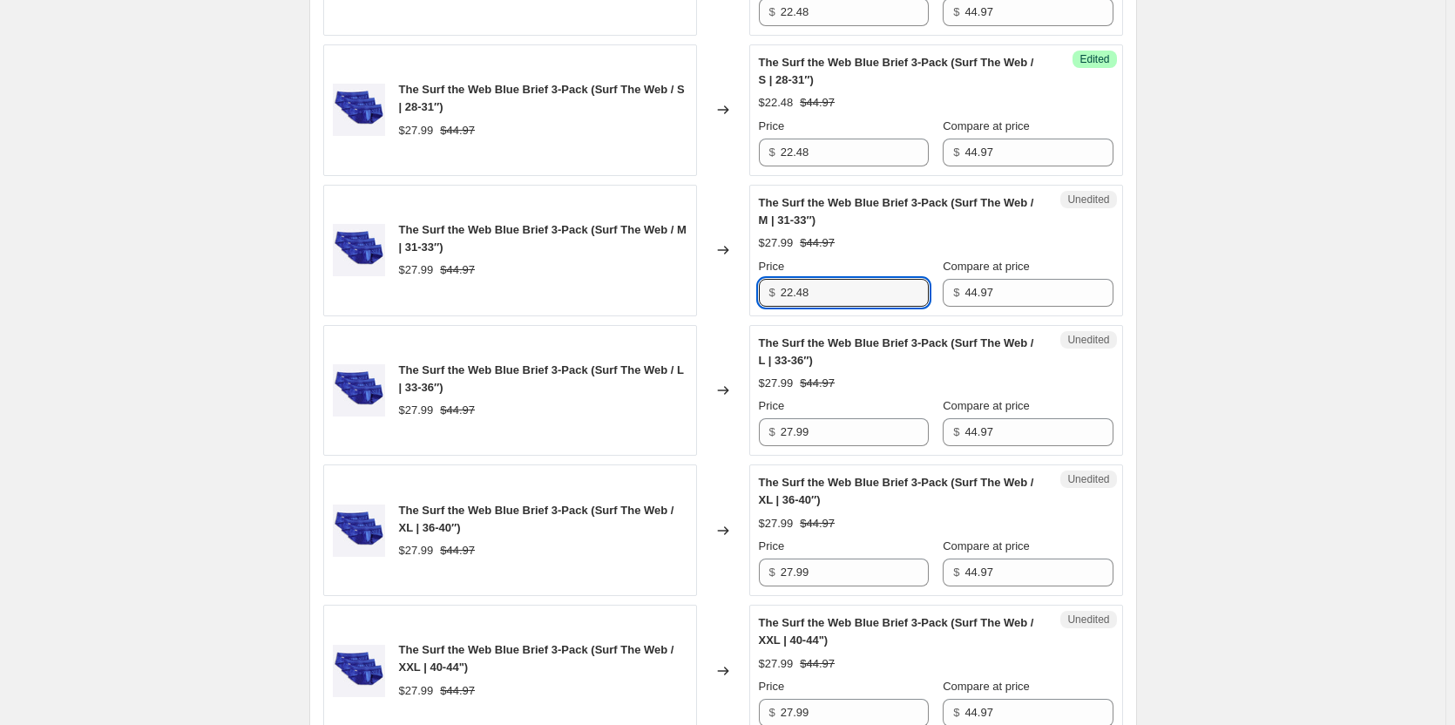
type input "22.48"
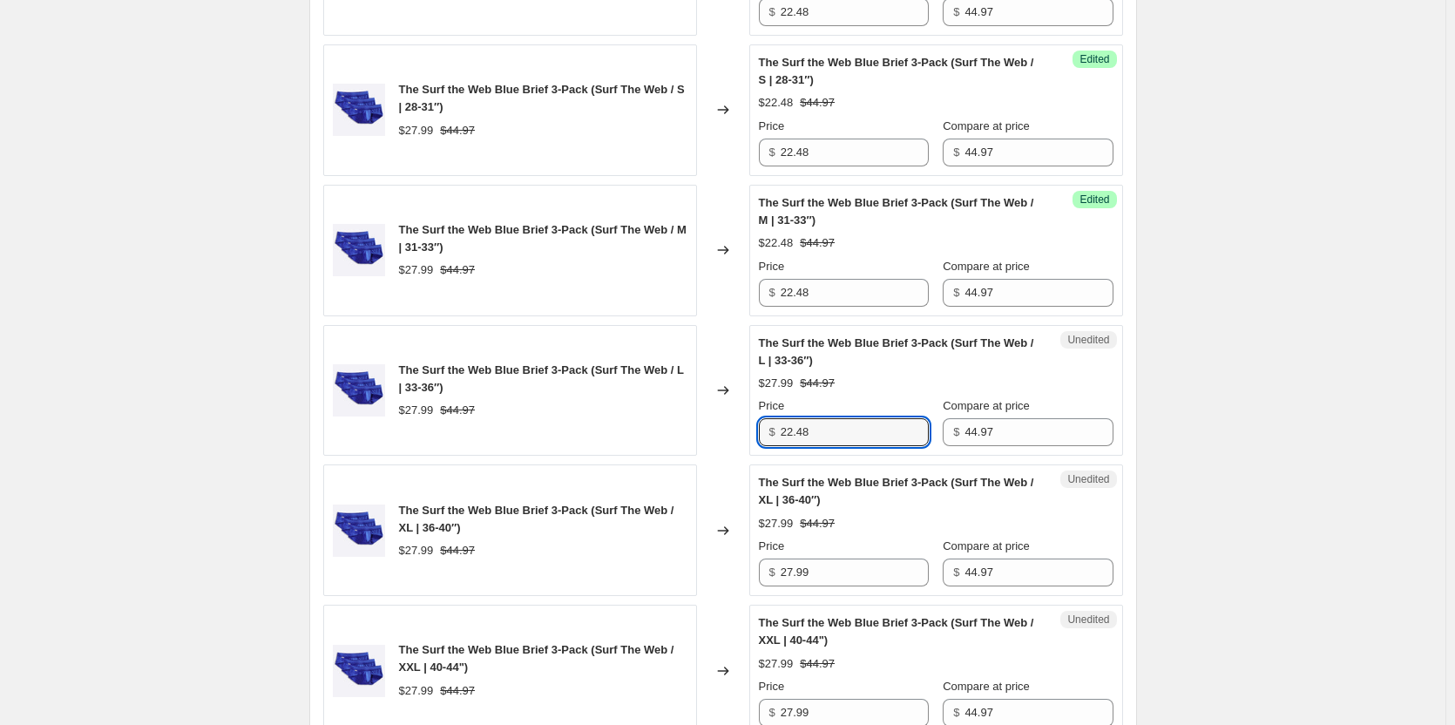
type input "22.48"
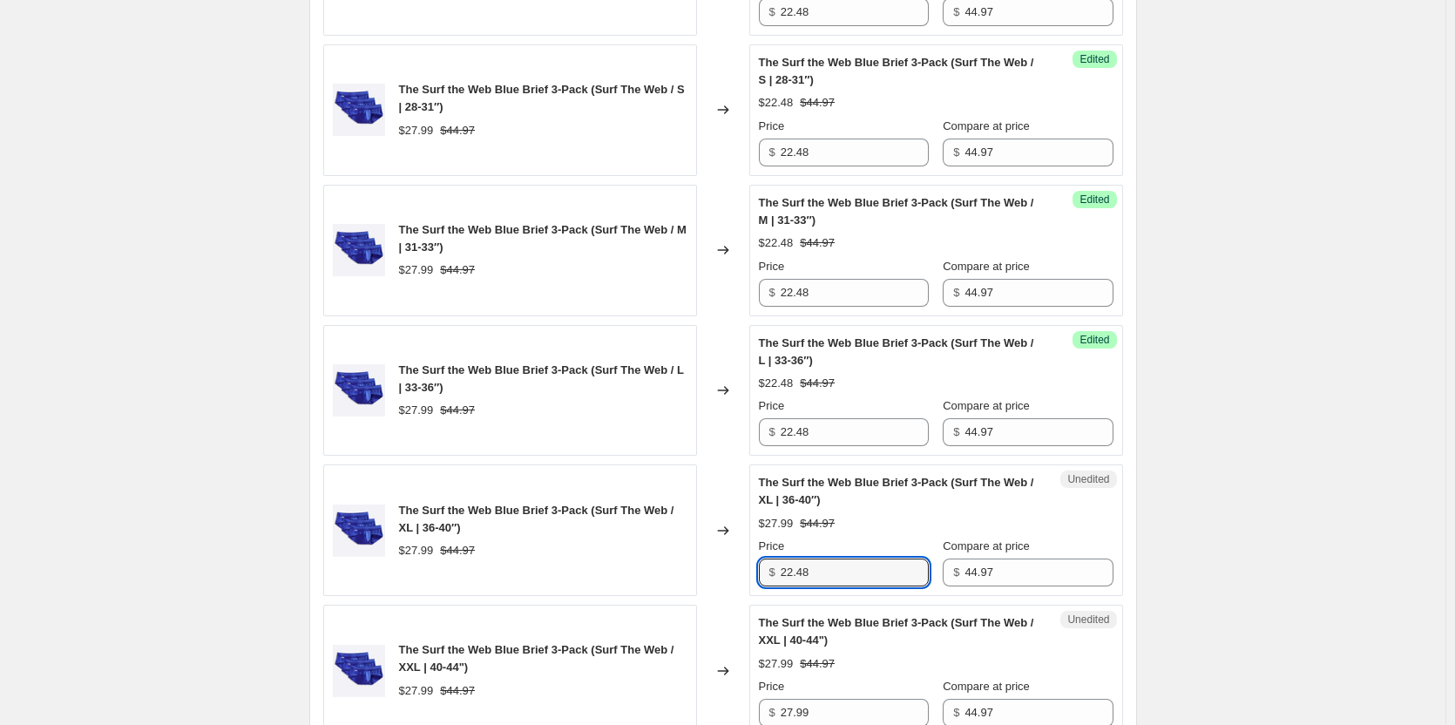
type input "22.48"
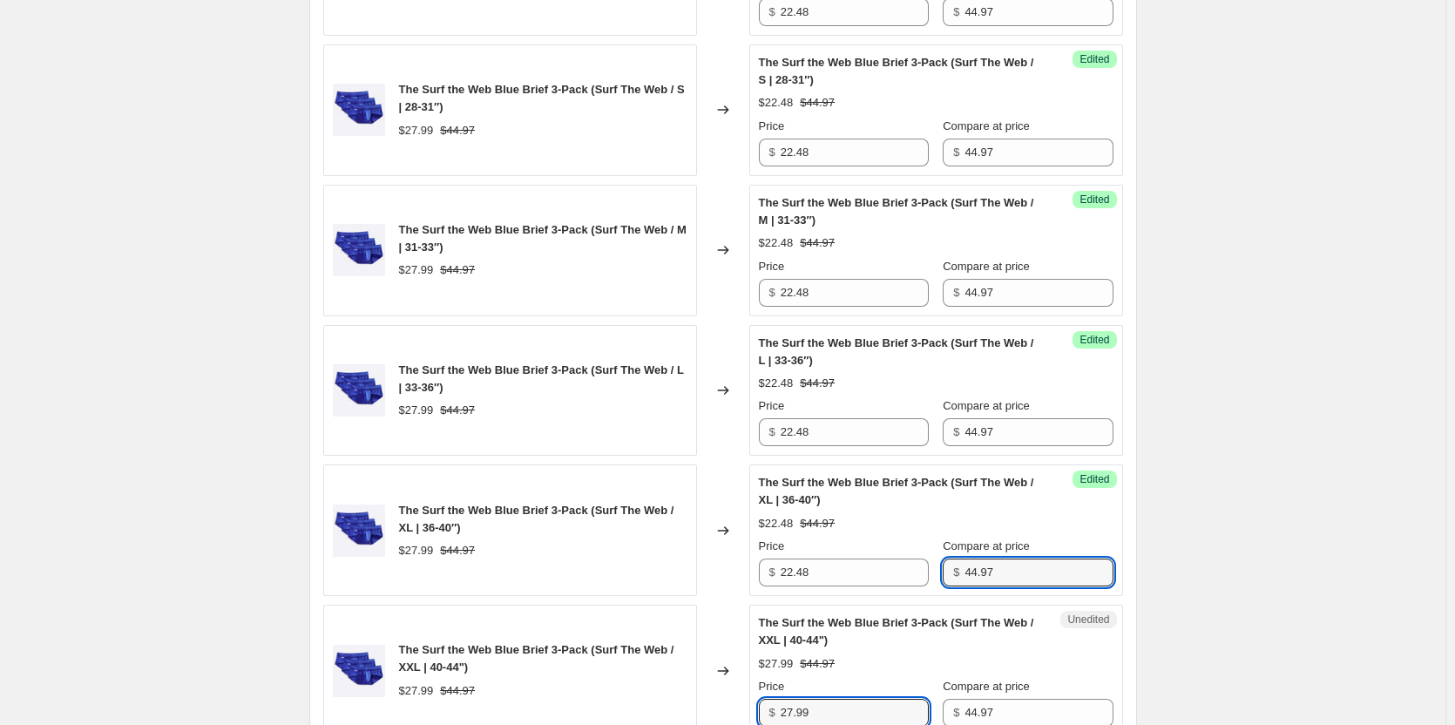
scroll to position [2550, 0]
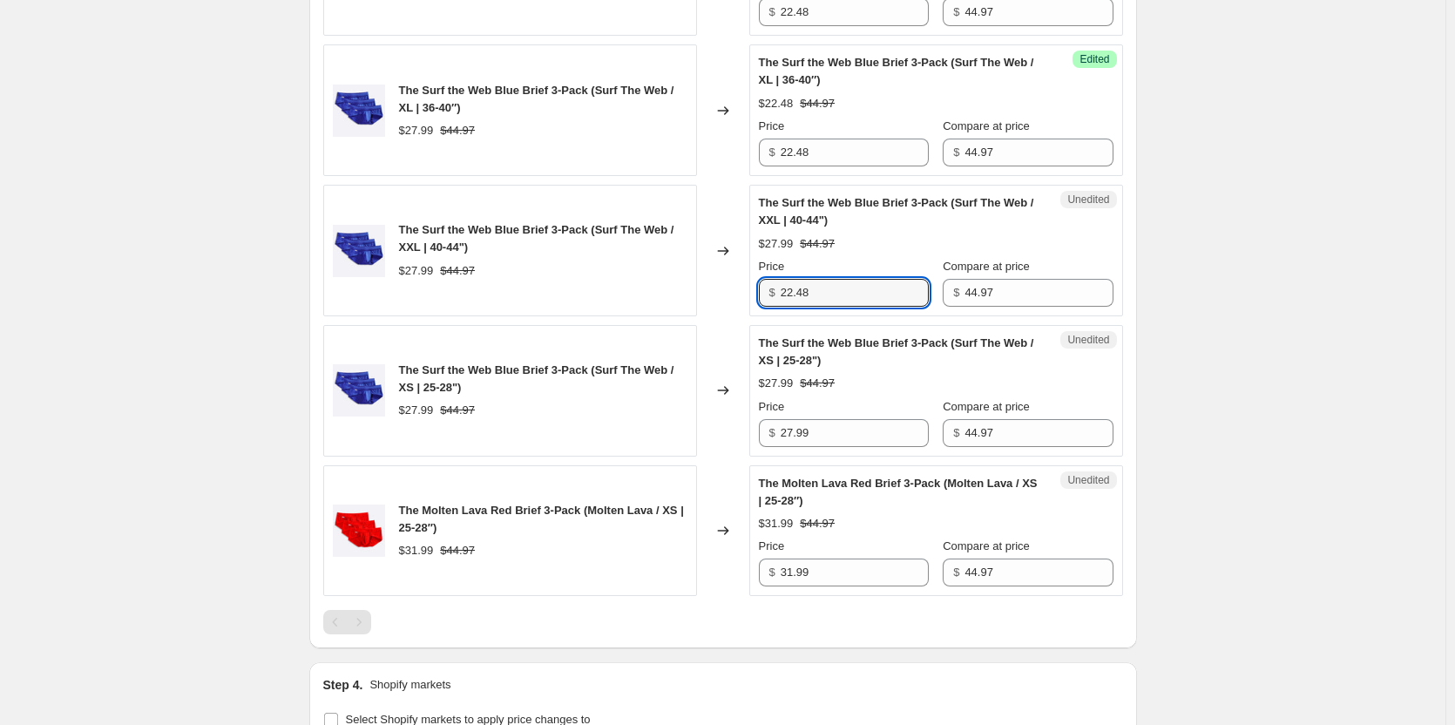
type input "22.48"
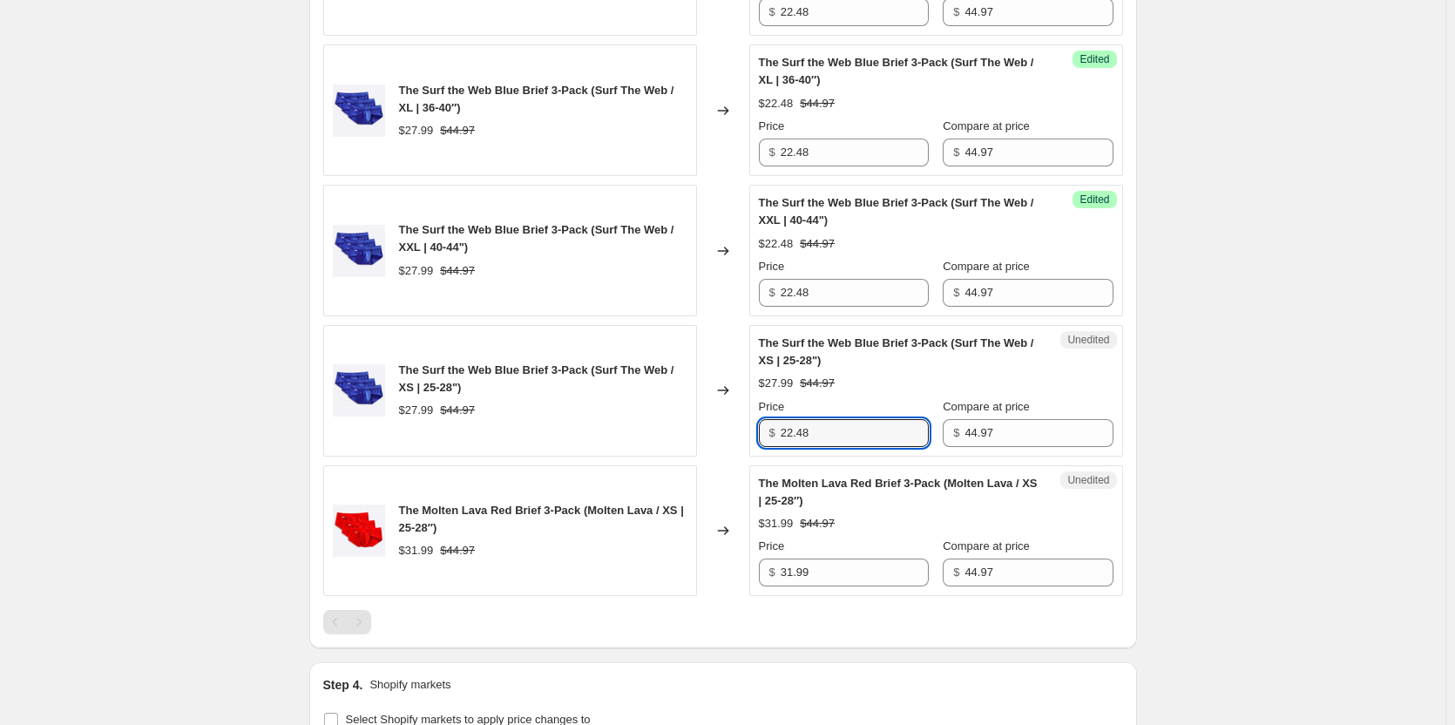
type input "22.48"
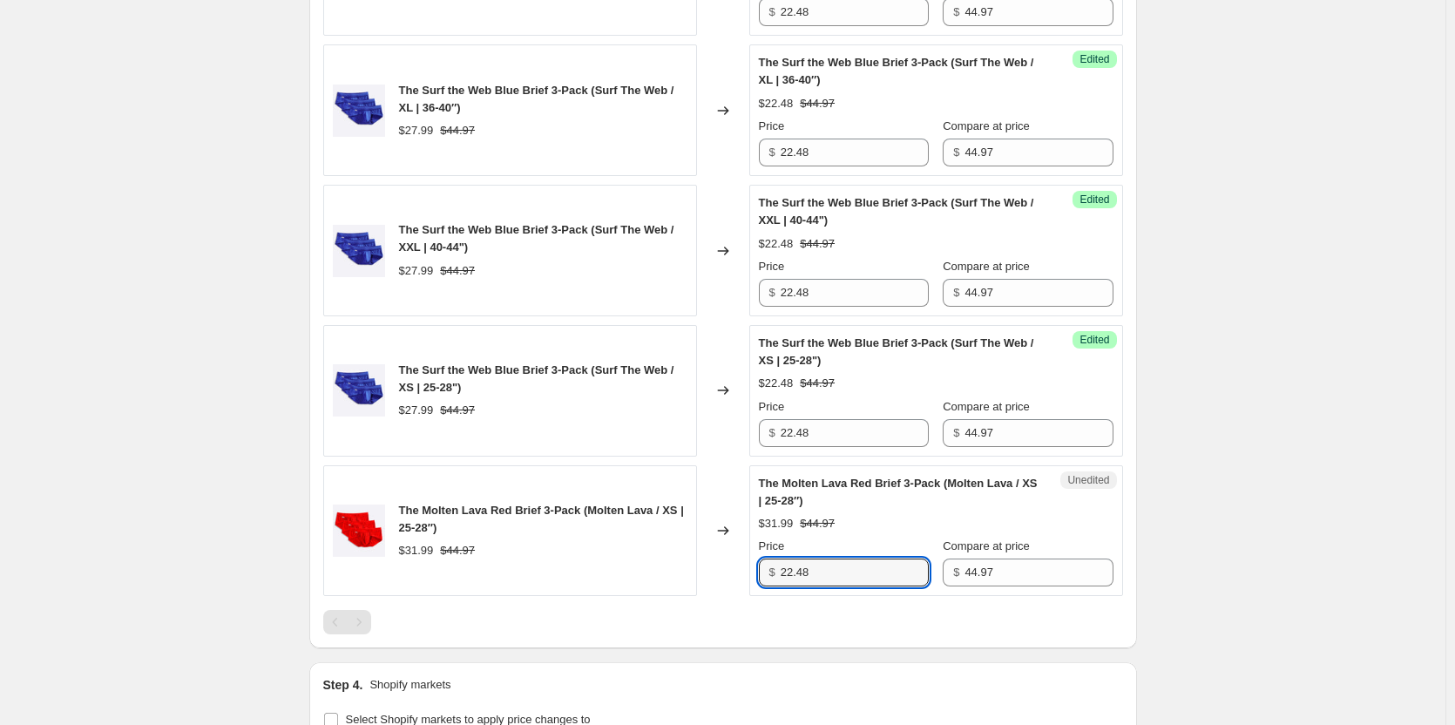
type input "22.48"
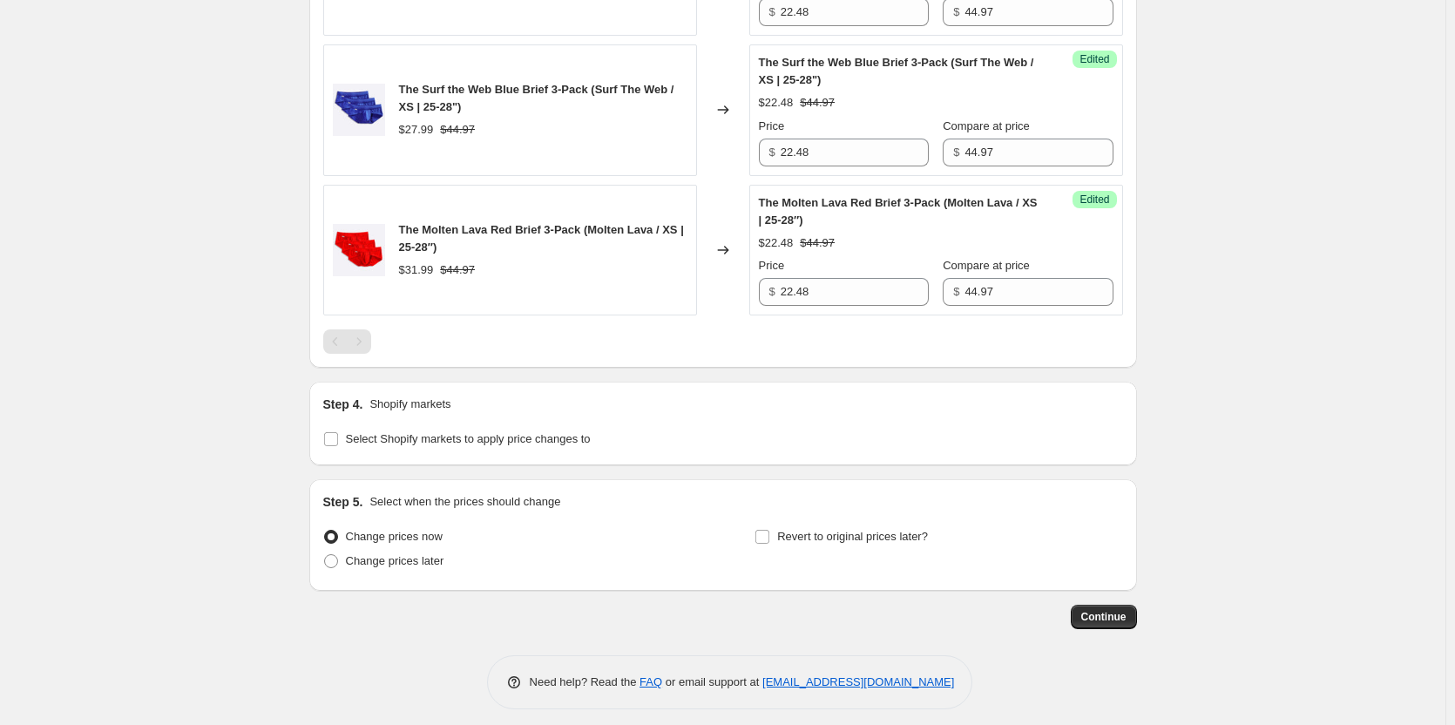
scroll to position [2736, 0]
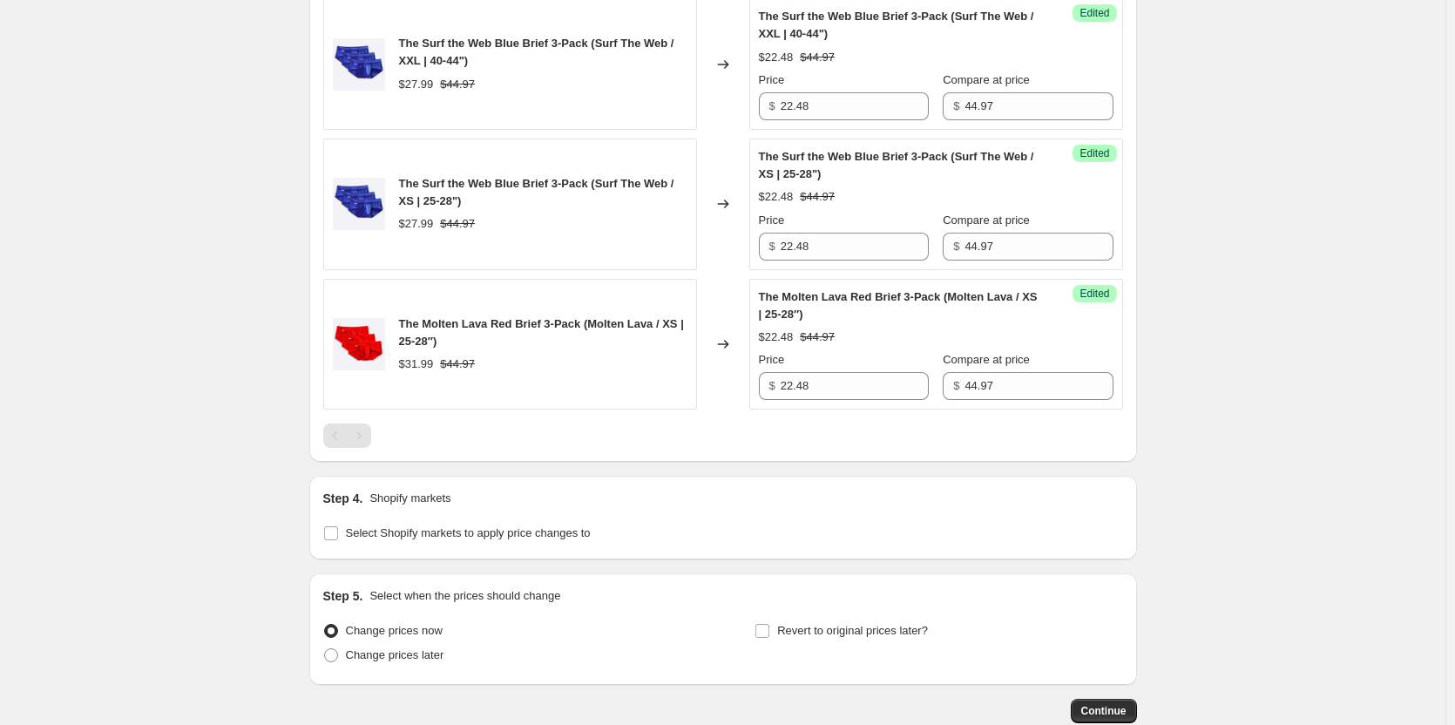
click at [366, 448] on div "Pagination" at bounding box center [359, 435] width 24 height 24
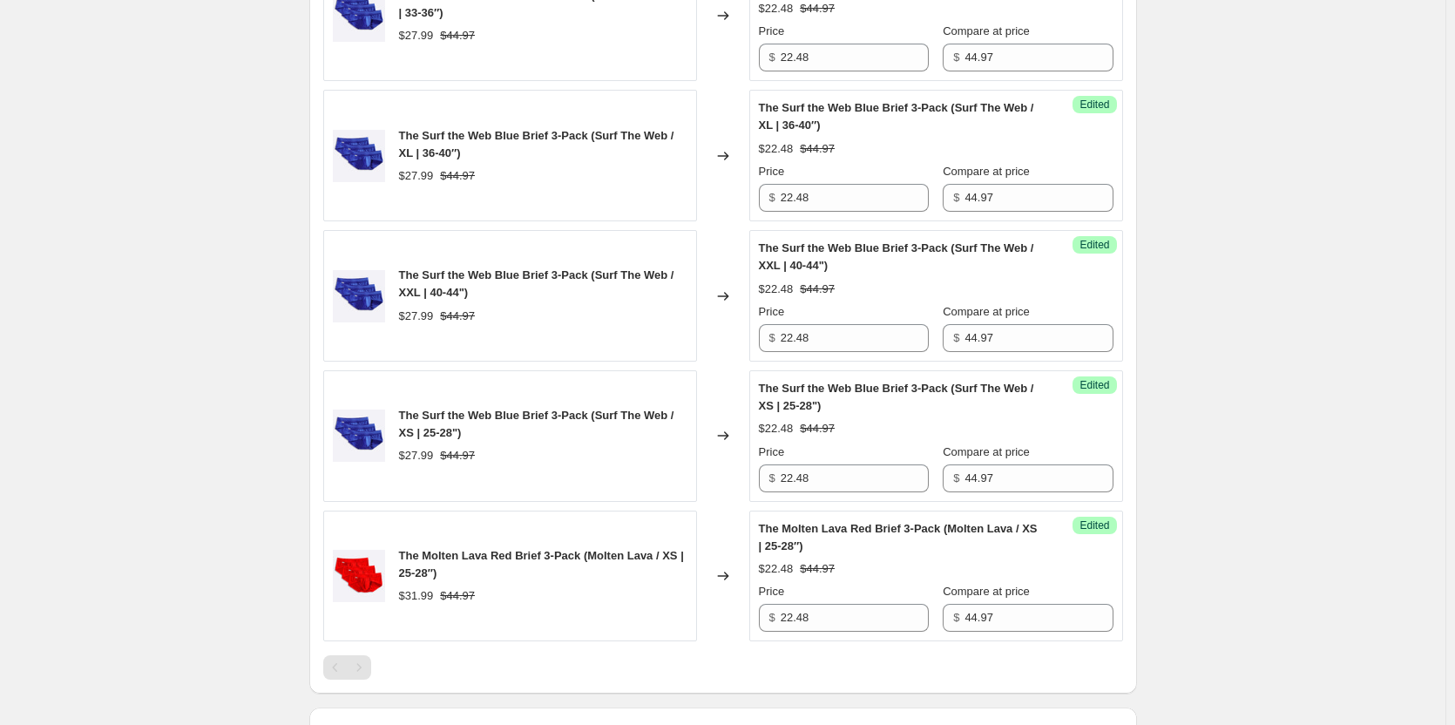
scroll to position [2910, 0]
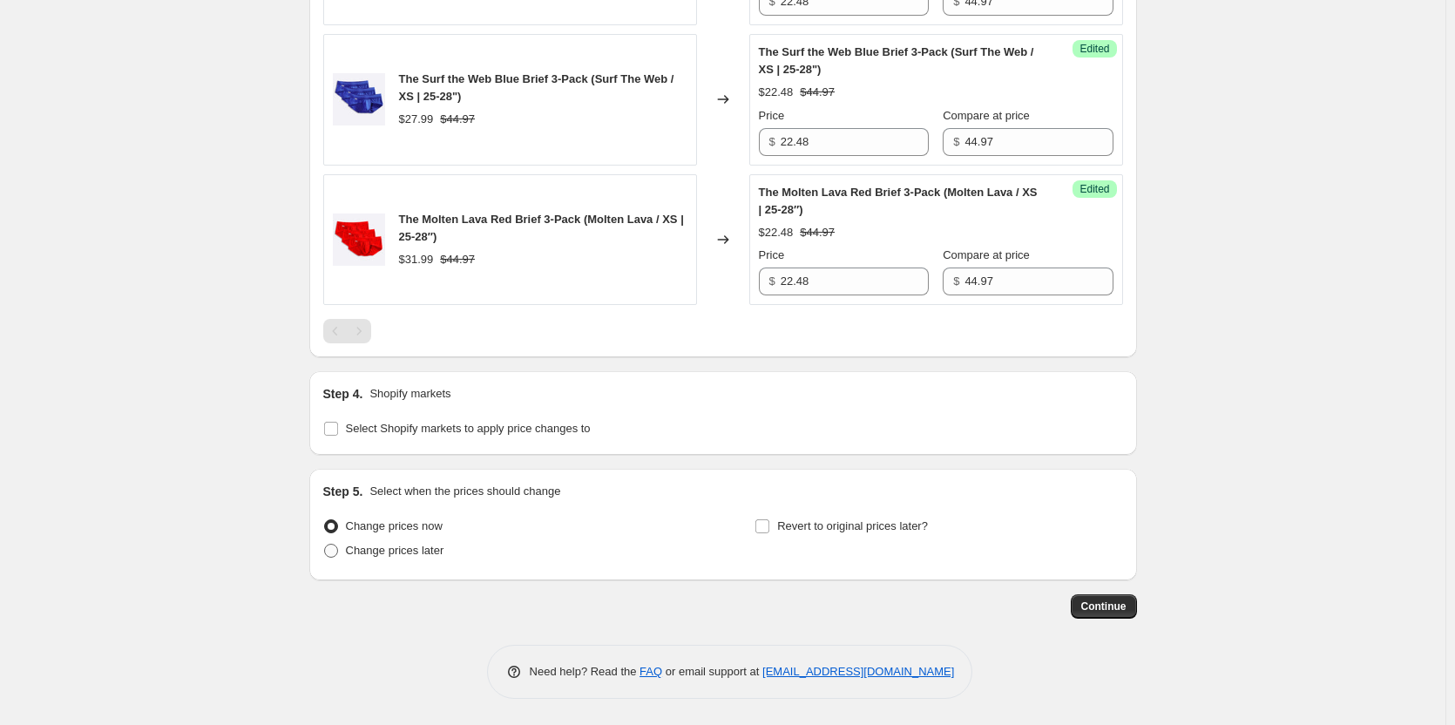
click at [434, 550] on span "Change prices later" at bounding box center [395, 550] width 98 height 13
click at [325, 545] on input "Change prices later" at bounding box center [324, 544] width 1 height 1
radio input "true"
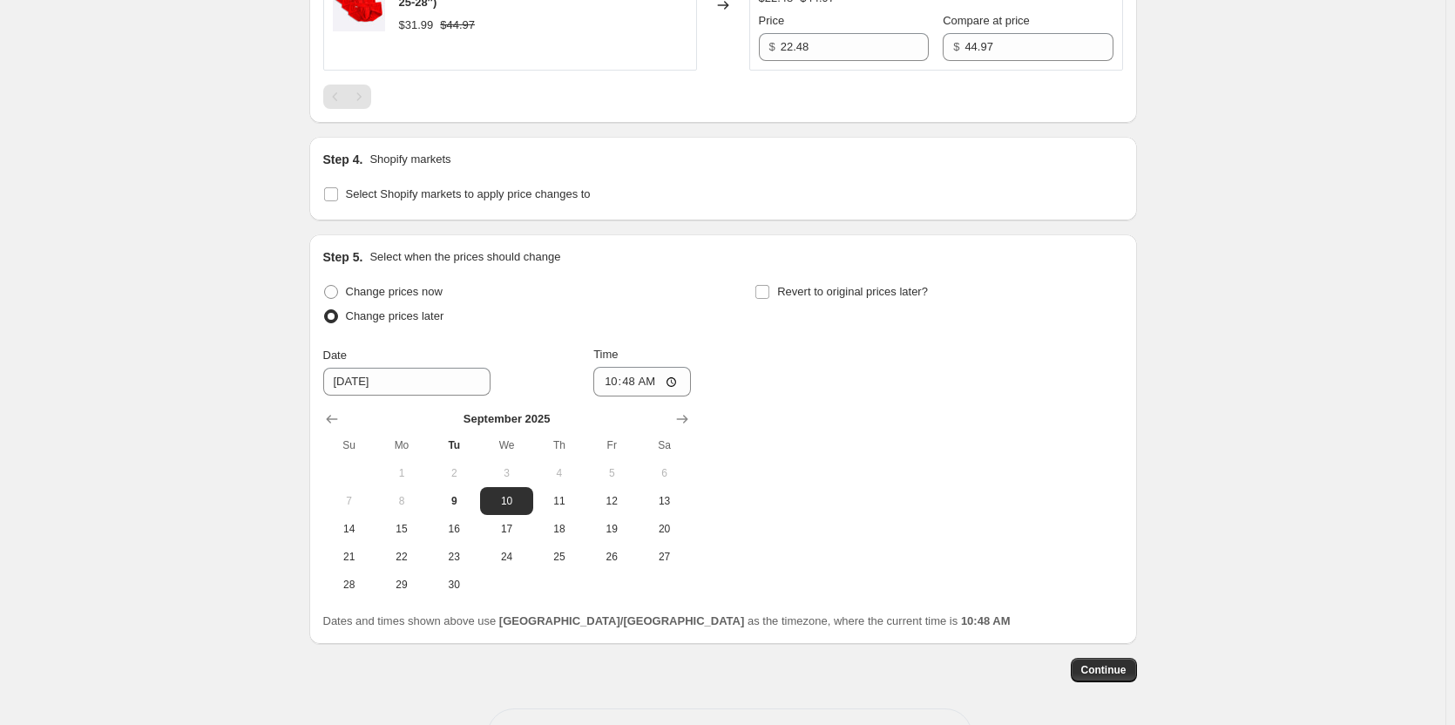
scroll to position [3085, 0]
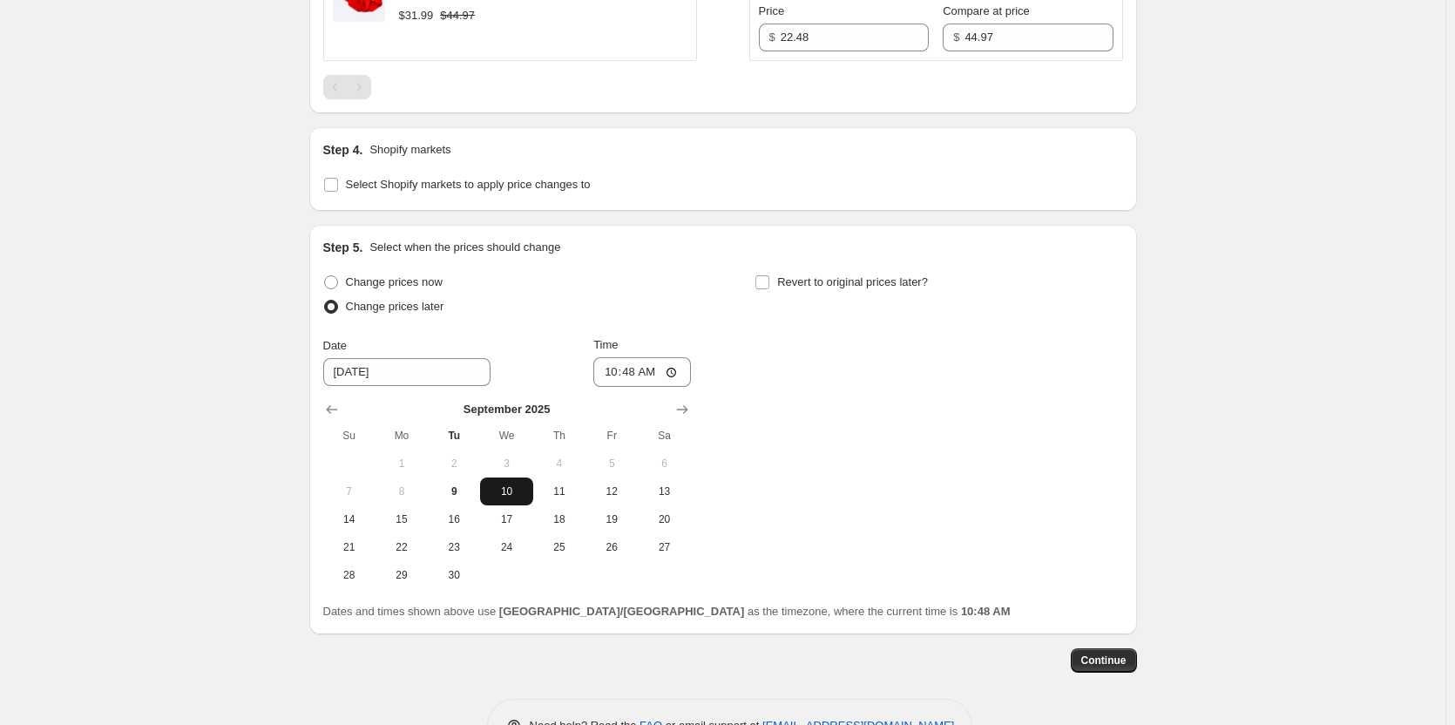
click at [513, 498] on span "10" at bounding box center [506, 491] width 38 height 14
click at [648, 387] on input "10:48" at bounding box center [642, 372] width 98 height 30
click at [639, 387] on input "10:48" at bounding box center [642, 372] width 98 height 30
type input "09:02"
click at [816, 295] on label "Revert to original prices later?" at bounding box center [841, 282] width 173 height 24
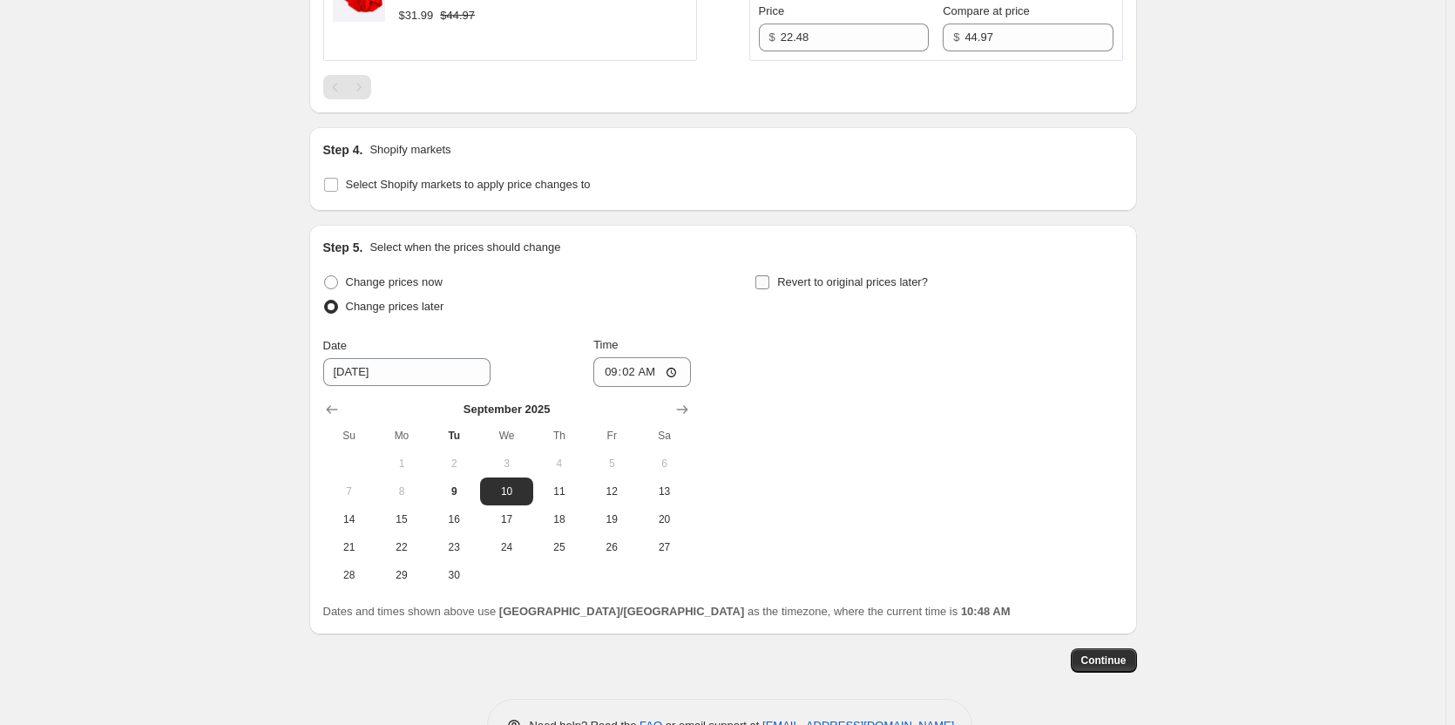
click at [769, 289] on input "Revert to original prices later?" at bounding box center [762, 282] width 14 height 14
checkbox input "true"
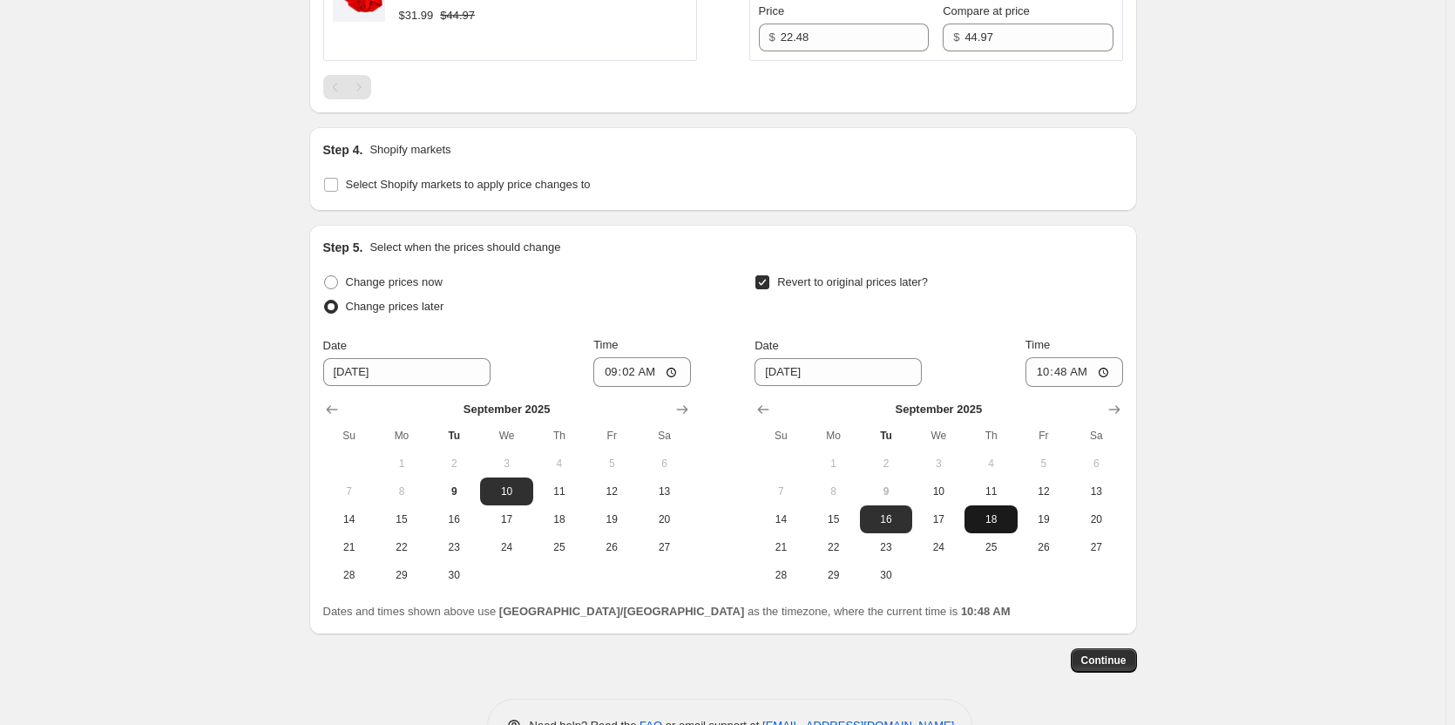
click at [1010, 526] on span "18" at bounding box center [991, 519] width 38 height 14
click at [1002, 498] on span "11" at bounding box center [991, 491] width 38 height 14
click at [1045, 498] on span "12" at bounding box center [1044, 491] width 38 height 14
type input "[DATE]"
click at [1067, 387] on input "10:48" at bounding box center [1075, 372] width 98 height 30
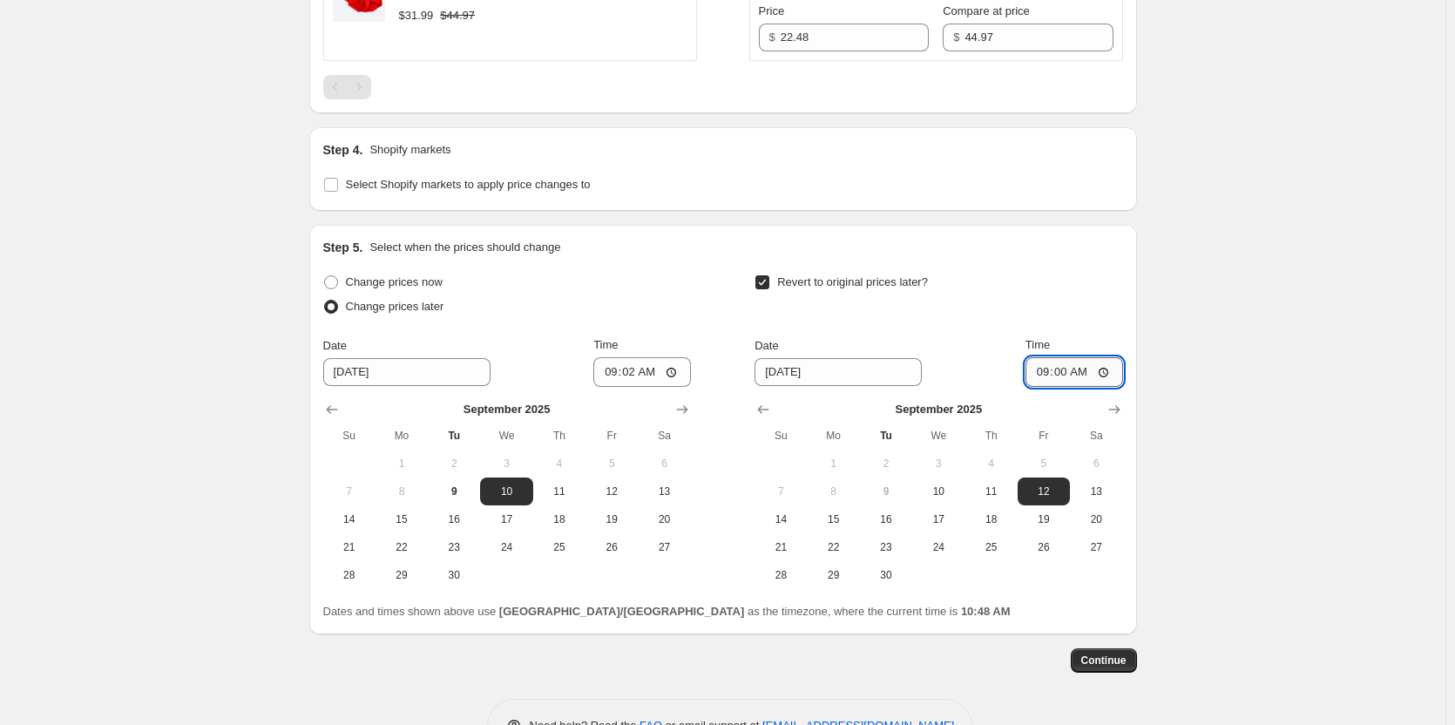
type input "09:02"
click at [657, 387] on input "09:02" at bounding box center [642, 372] width 98 height 30
type input "09:05"
click at [1090, 387] on input "09:02" at bounding box center [1075, 372] width 98 height 30
type input "09:05"
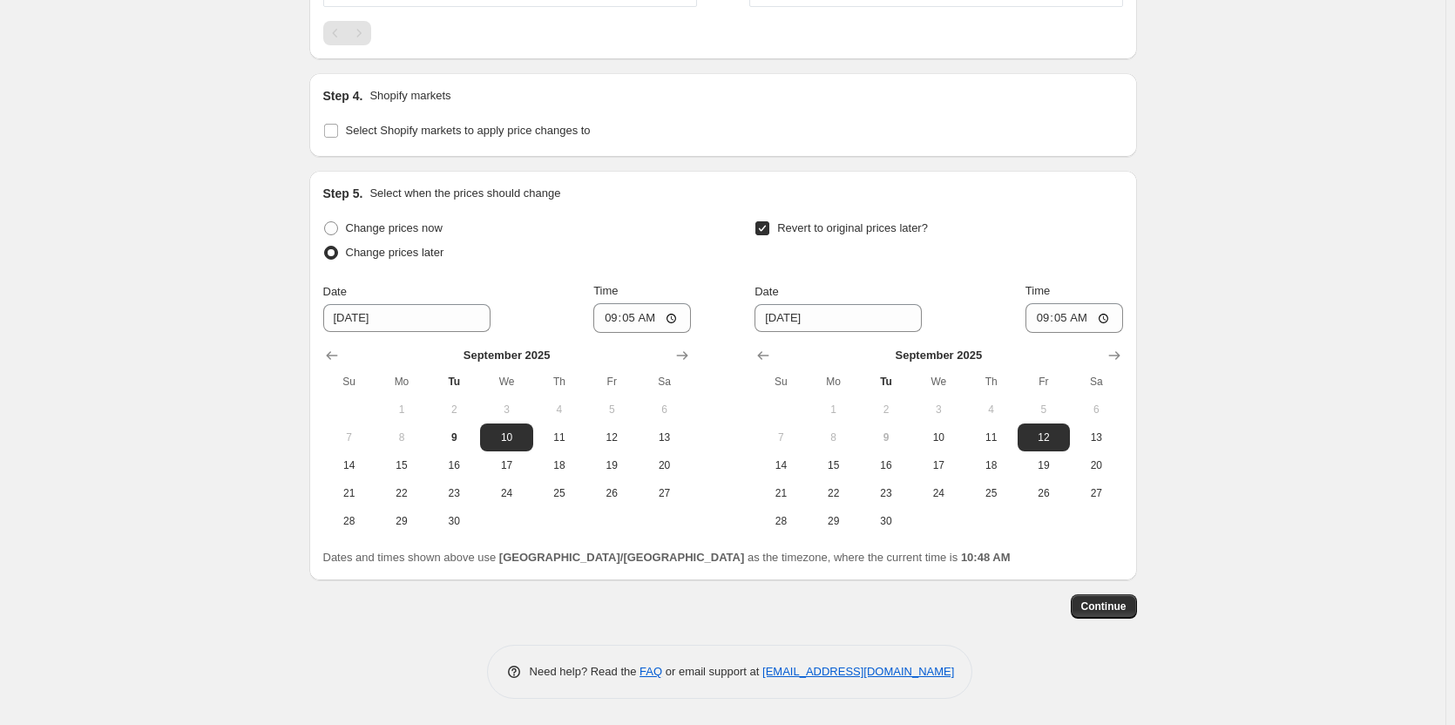
scroll to position [3208, 0]
click at [1114, 612] on span "Continue" at bounding box center [1103, 607] width 45 height 14
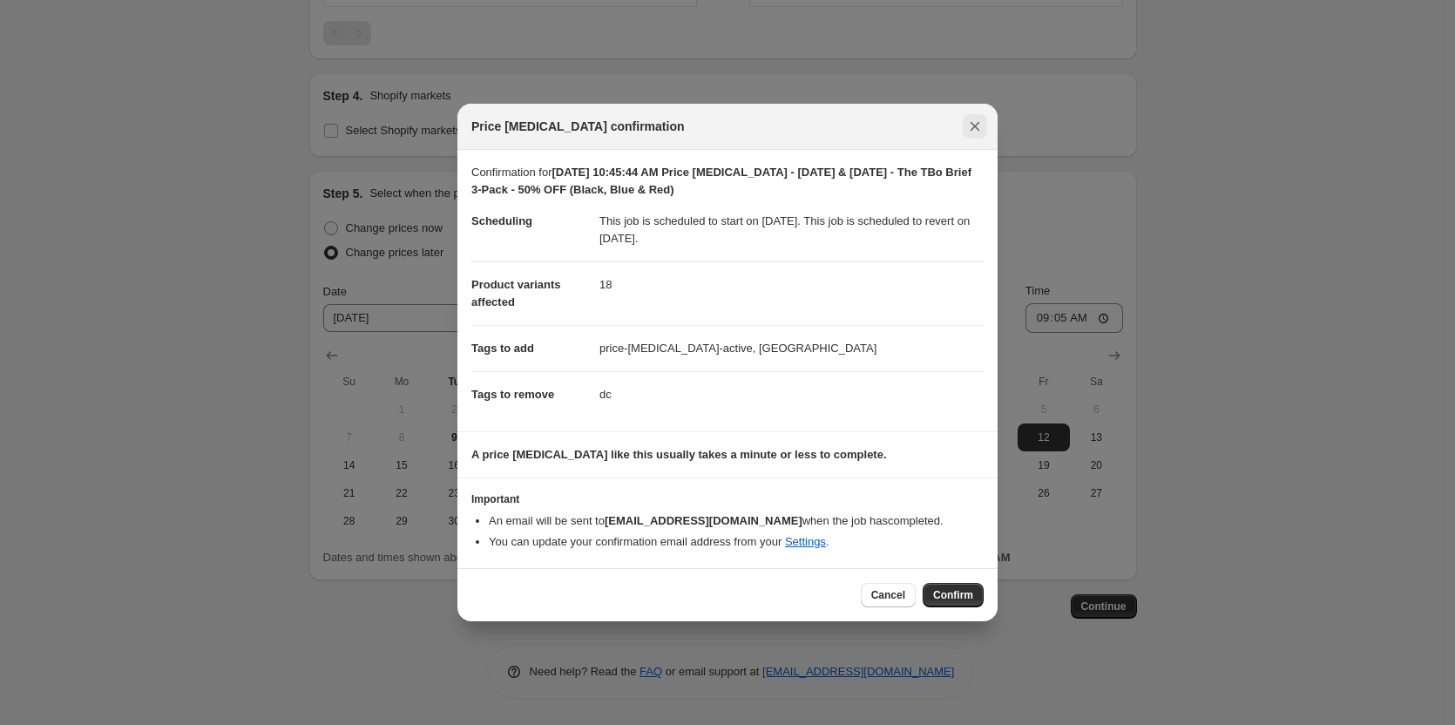
click at [969, 128] on icon "Close" at bounding box center [974, 126] width 17 height 17
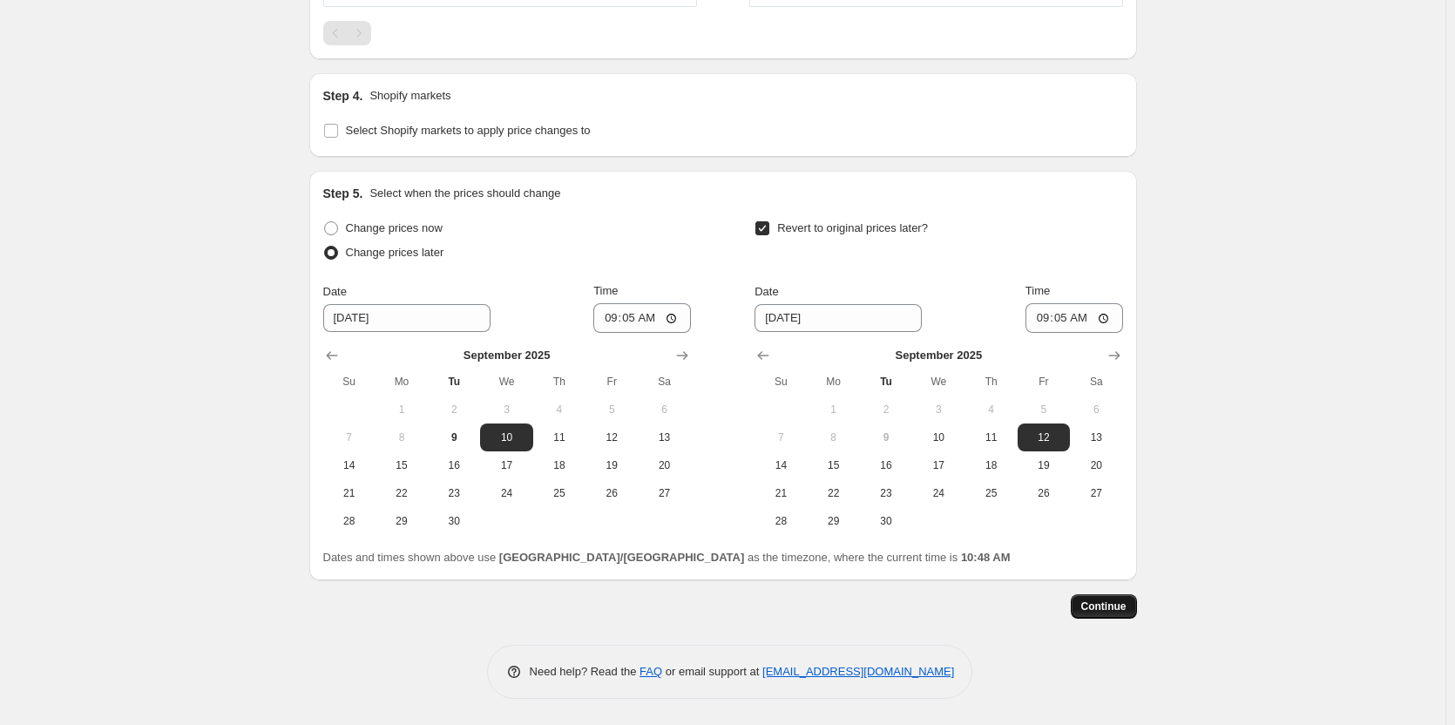
click at [1135, 594] on button "Continue" at bounding box center [1104, 606] width 66 height 24
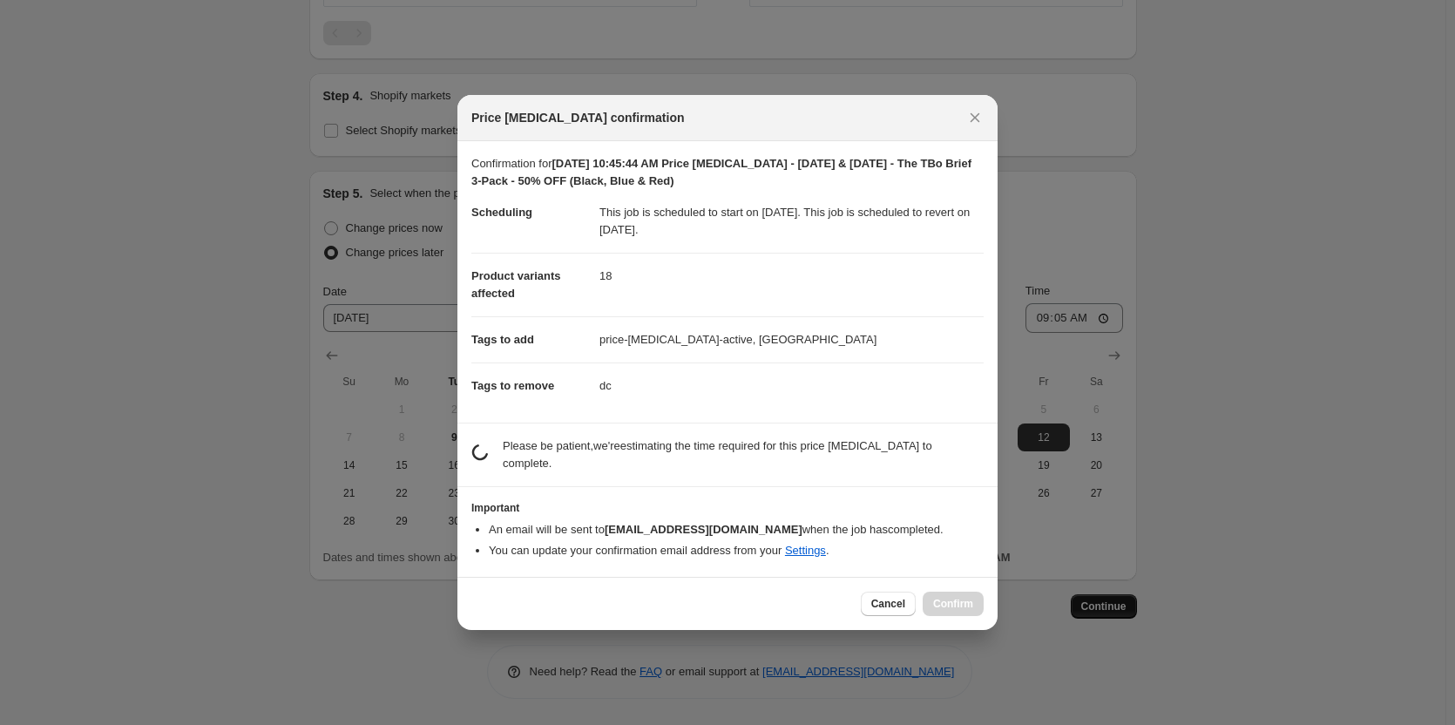
scroll to position [0, 0]
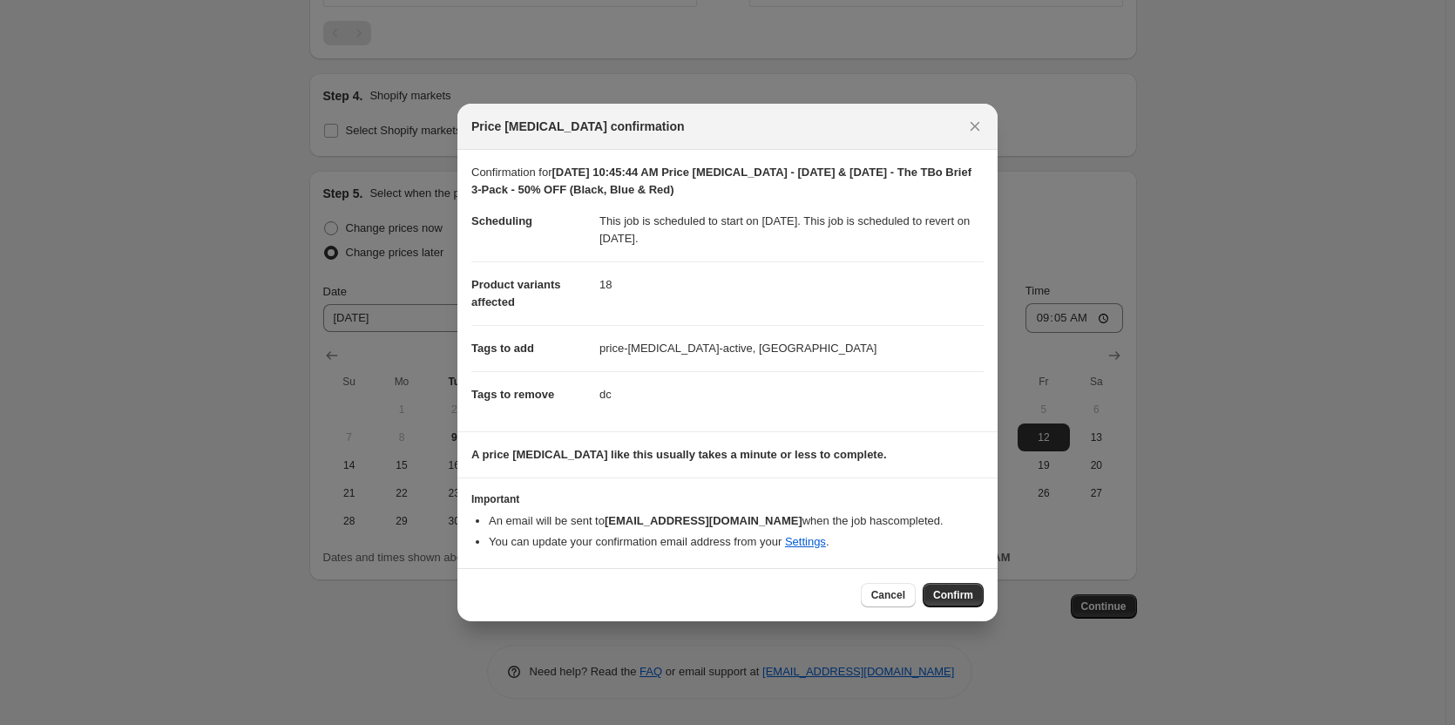
click at [945, 599] on span "Confirm" at bounding box center [953, 595] width 40 height 14
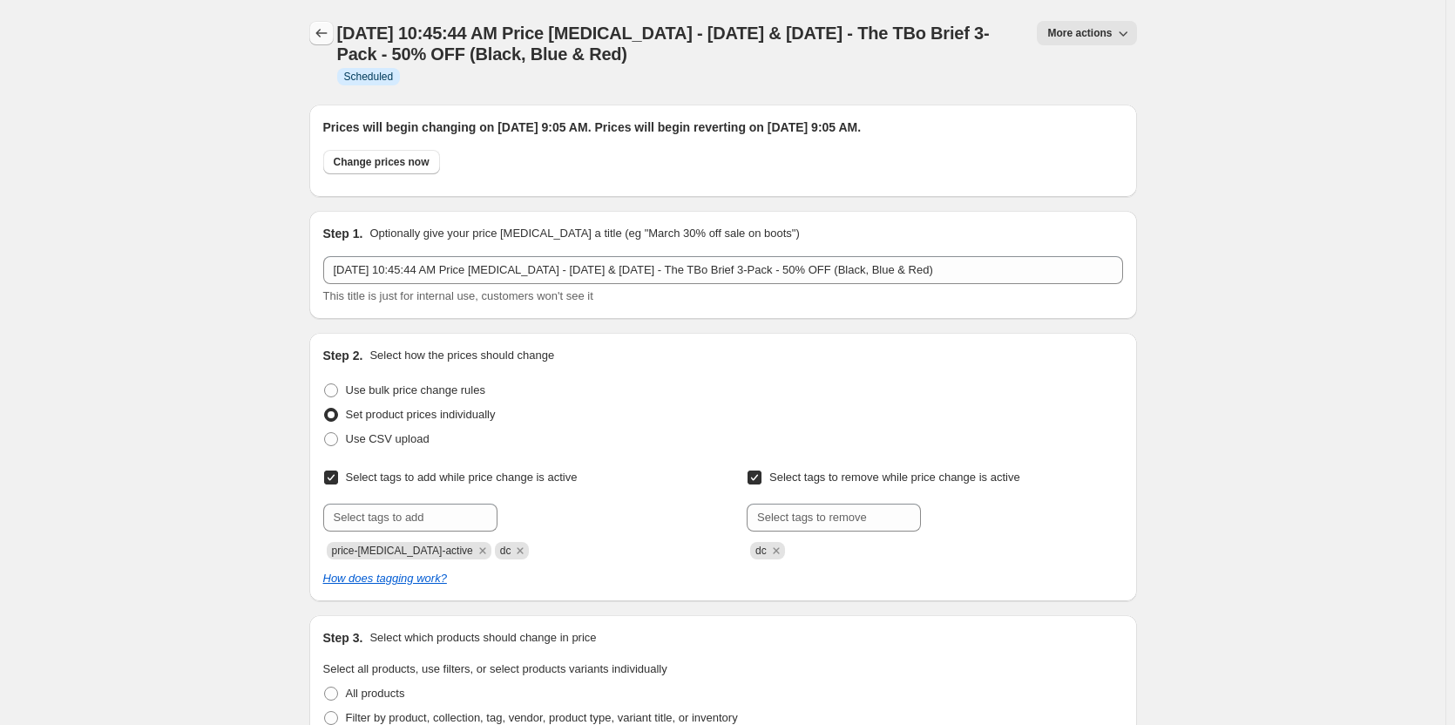
click at [328, 37] on icon "Price change jobs" at bounding box center [321, 32] width 17 height 17
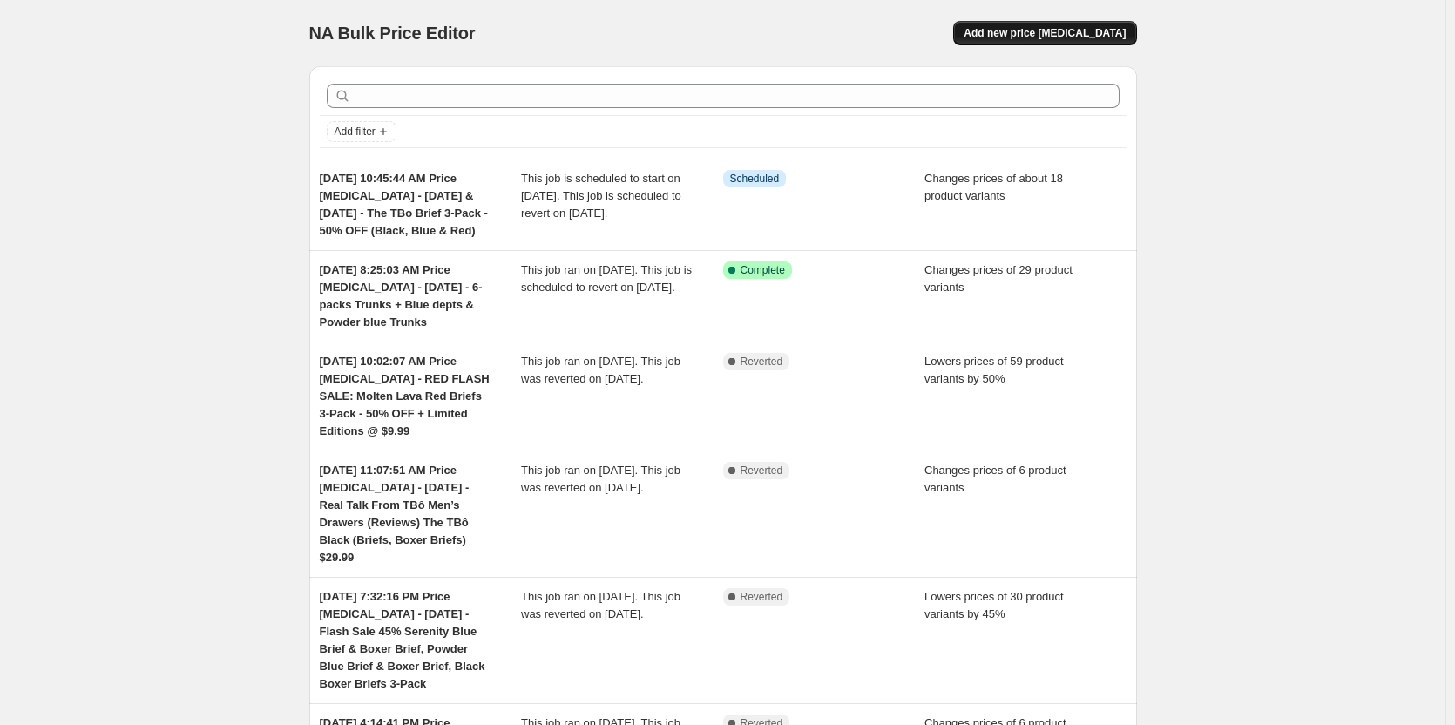
click at [1020, 30] on span "Add new price [MEDICAL_DATA]" at bounding box center [1045, 33] width 162 height 14
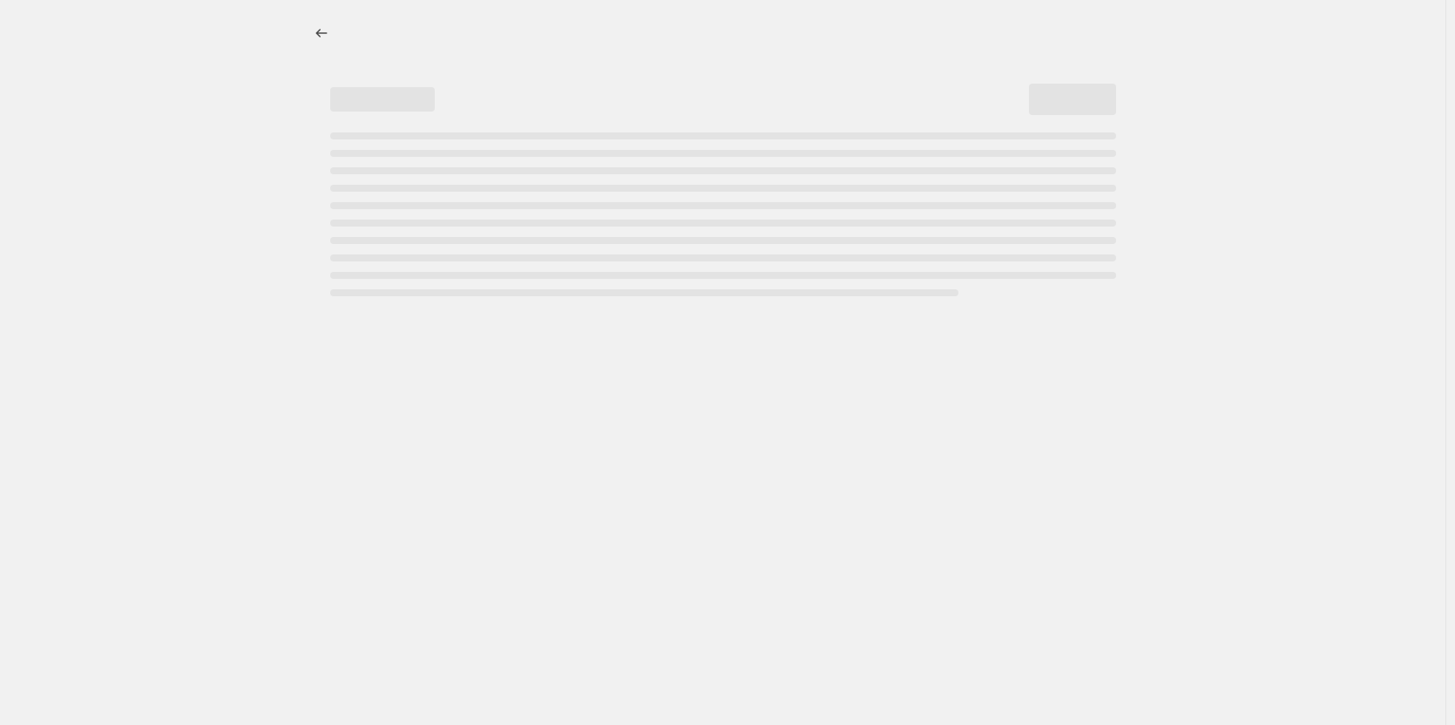
select select "percentage"
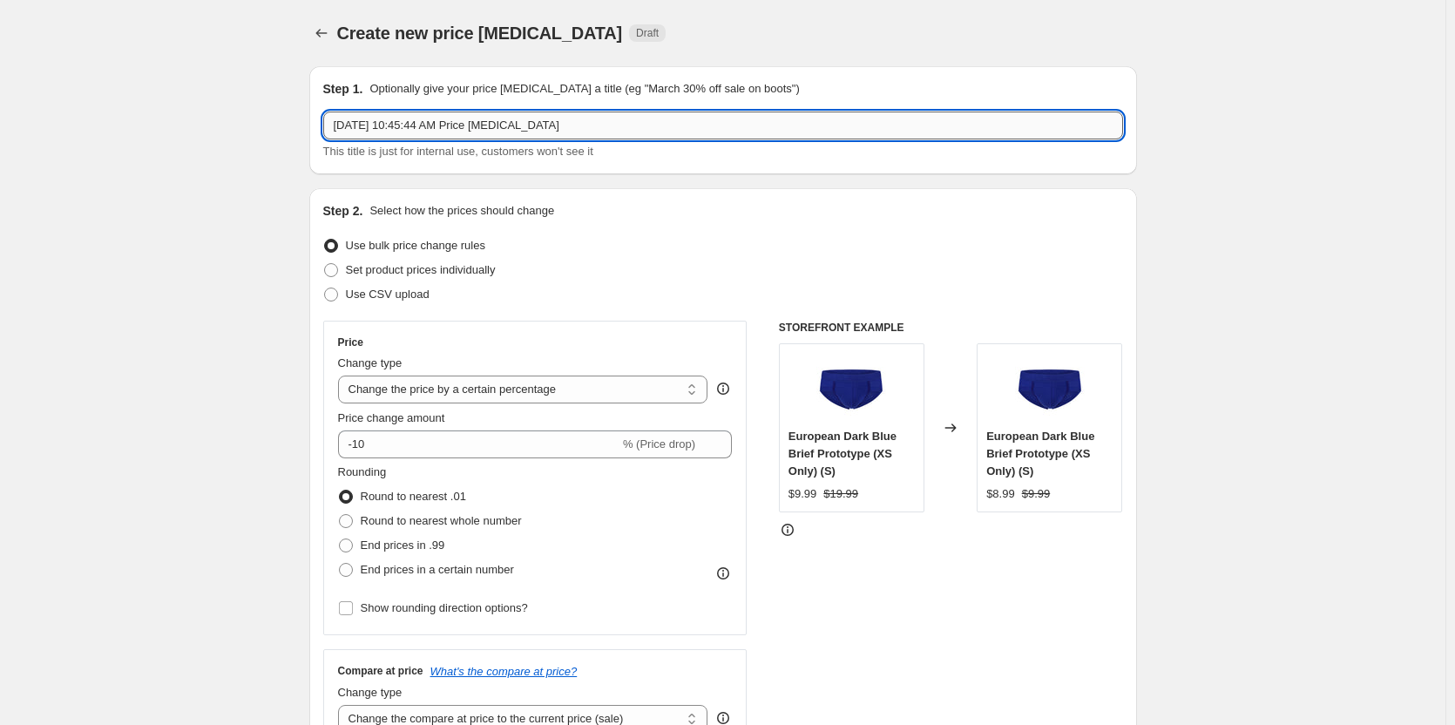
click at [655, 119] on input "[DATE] 10:45:44 AM Price [MEDICAL_DATA]" at bounding box center [723, 126] width 800 height 28
paste input "Surf the Web Blue Trunks - $29.99 3-pack"
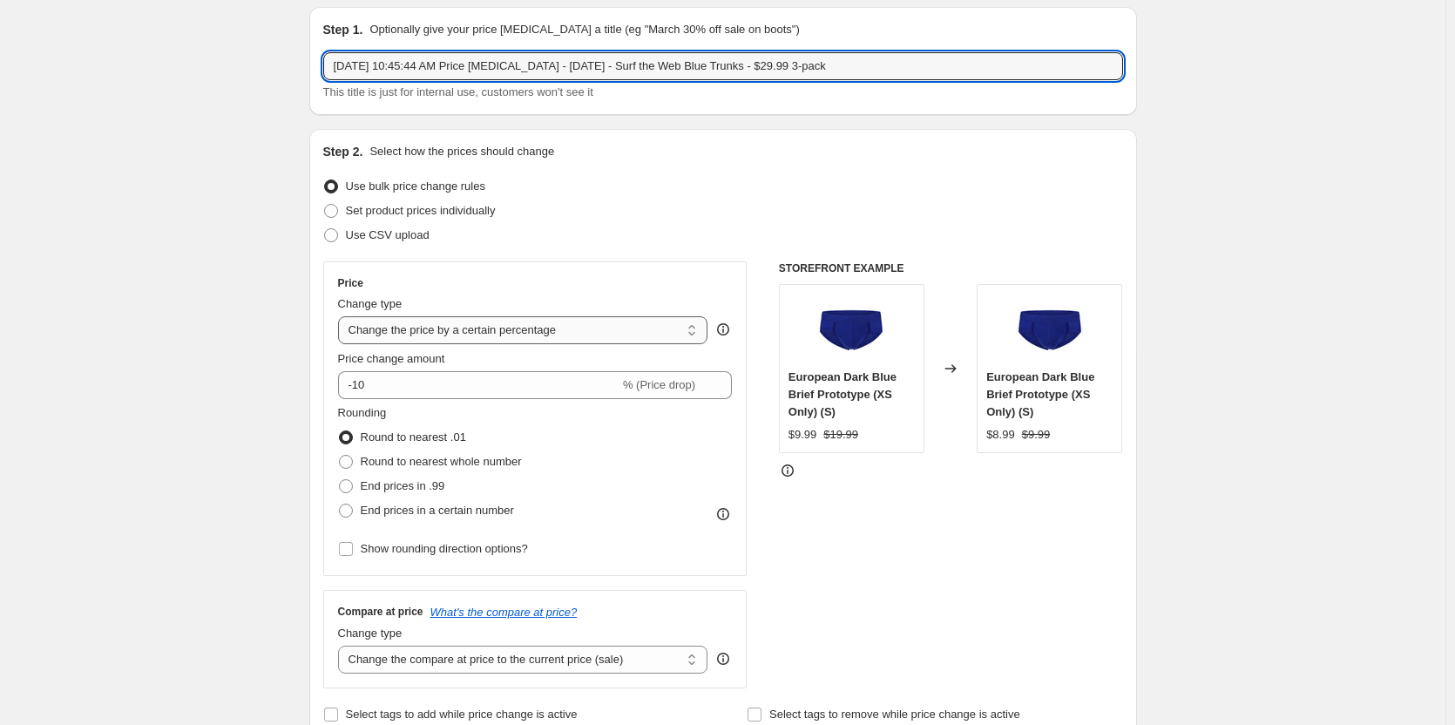
scroll to position [87, 0]
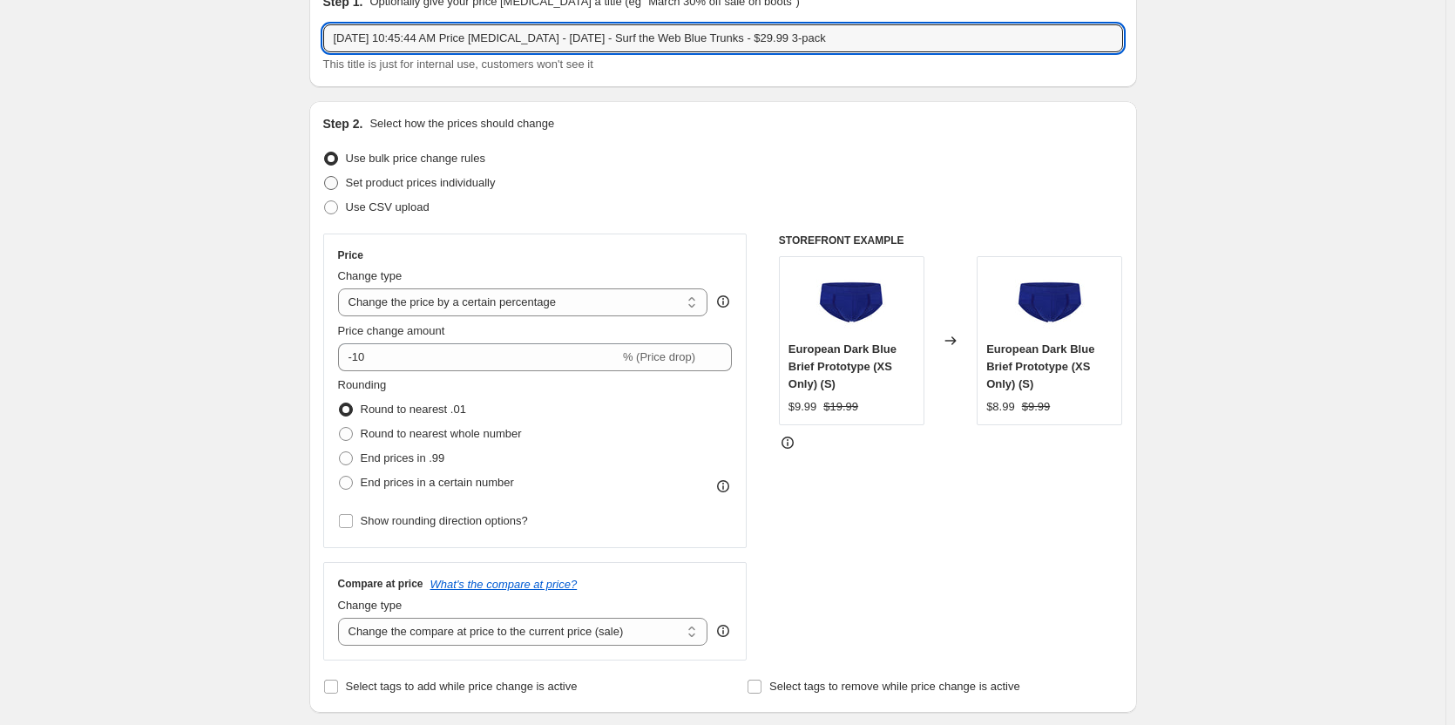
type input "[DATE] 10:45:44 AM Price [MEDICAL_DATA] - [DATE] - Surf the Web Blue Trunks - $…"
click at [372, 185] on span "Set product prices individually" at bounding box center [421, 182] width 150 height 13
click at [325, 177] on input "Set product prices individually" at bounding box center [324, 176] width 1 height 1
radio input "true"
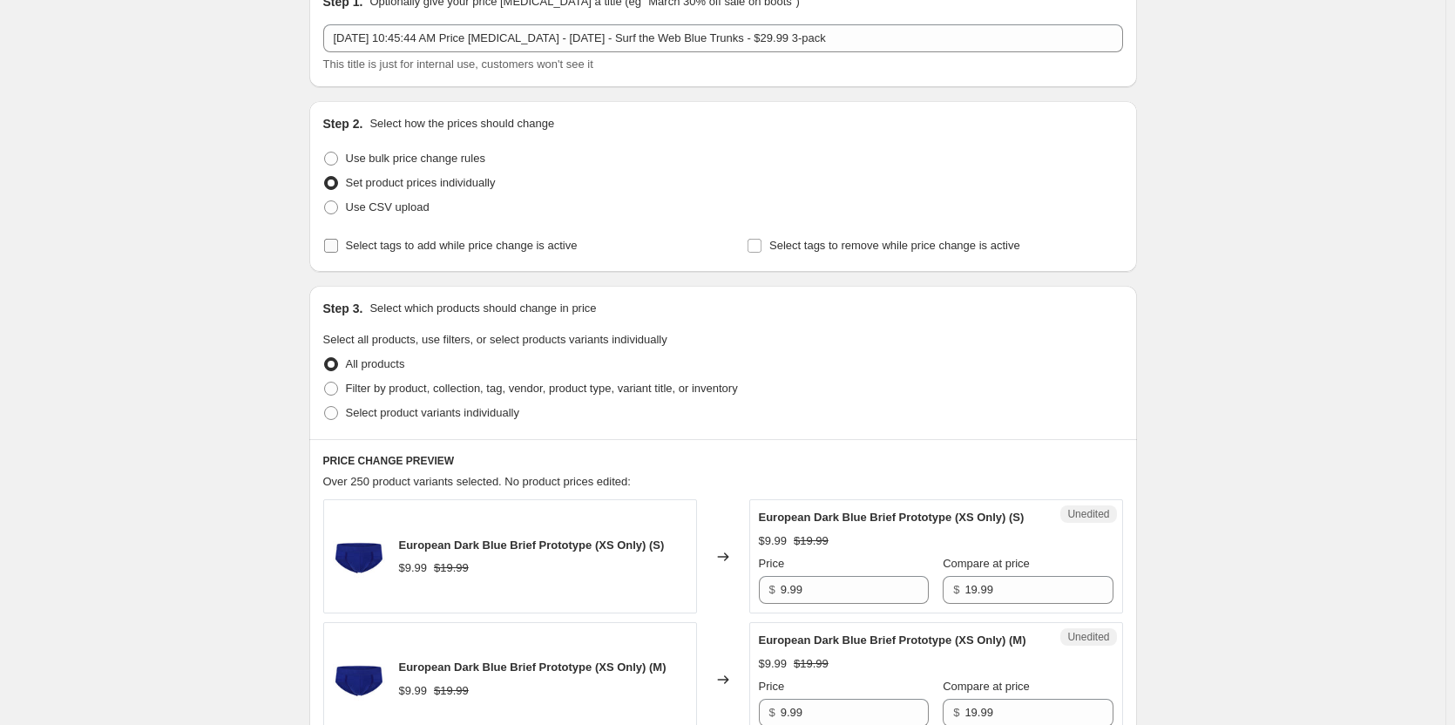
click at [453, 249] on span "Select tags to add while price change is active" at bounding box center [462, 245] width 232 height 13
click at [338, 249] on input "Select tags to add while price change is active" at bounding box center [331, 246] width 14 height 14
checkbox input "true"
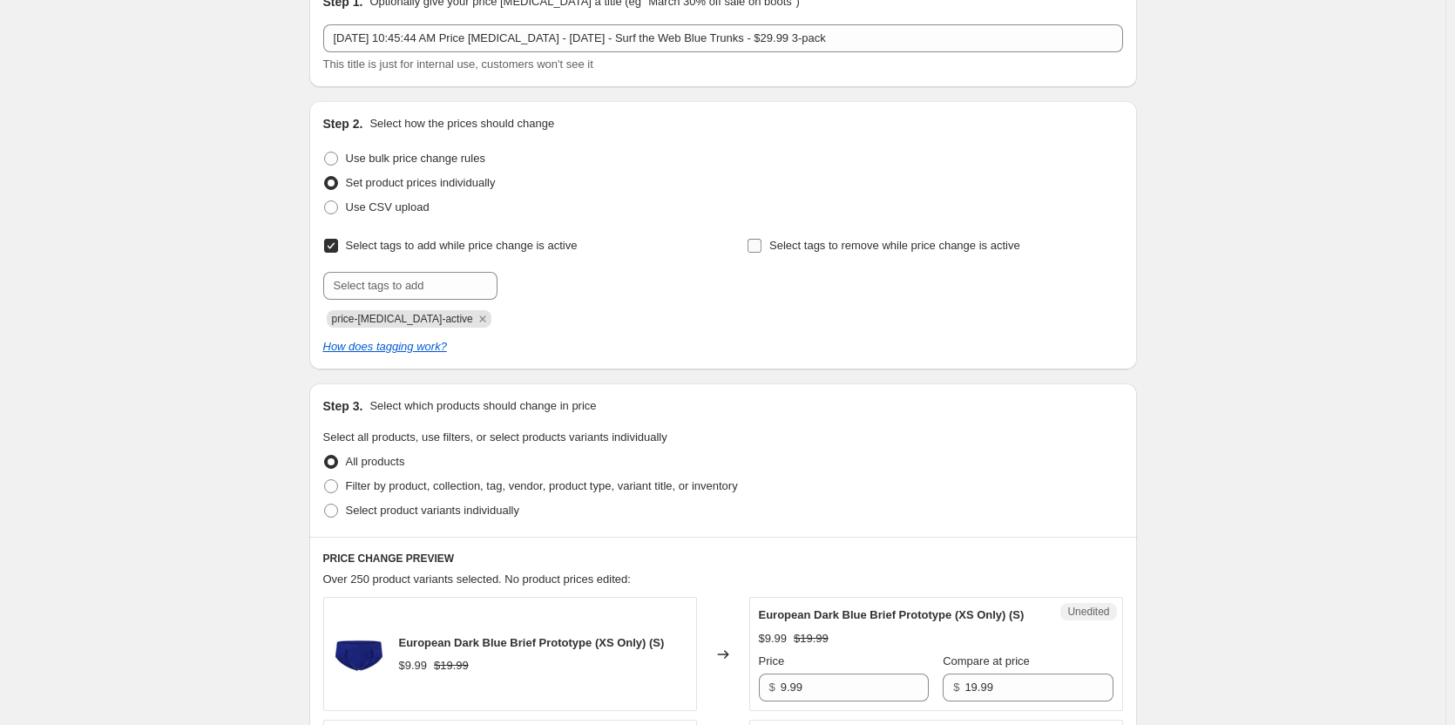
click at [859, 247] on span "Select tags to remove while price change is active" at bounding box center [894, 245] width 251 height 13
click at [762, 247] on input "Select tags to remove while price change is active" at bounding box center [755, 246] width 14 height 14
checkbox input "true"
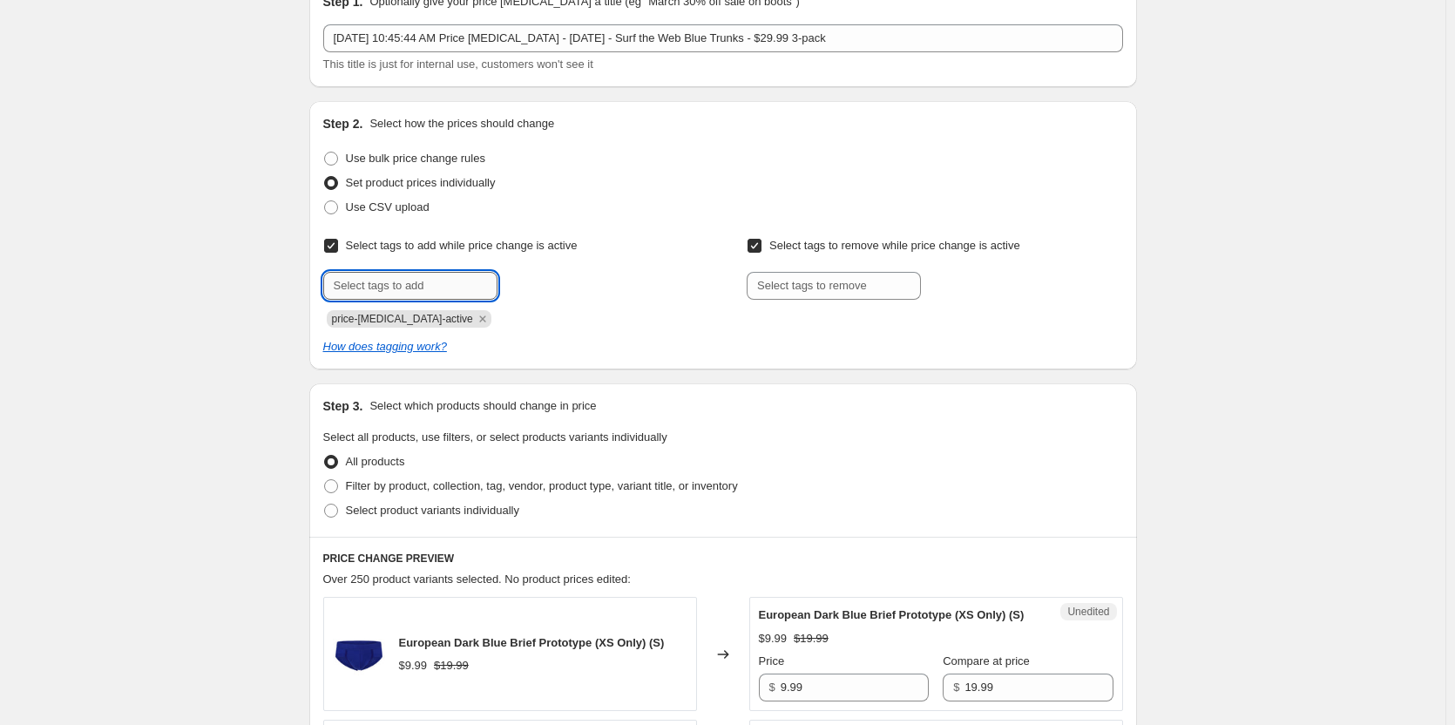
click at [387, 295] on input "text" at bounding box center [410, 286] width 174 height 28
type input "dc"
click at [522, 293] on button "Add dc" at bounding box center [530, 284] width 57 height 24
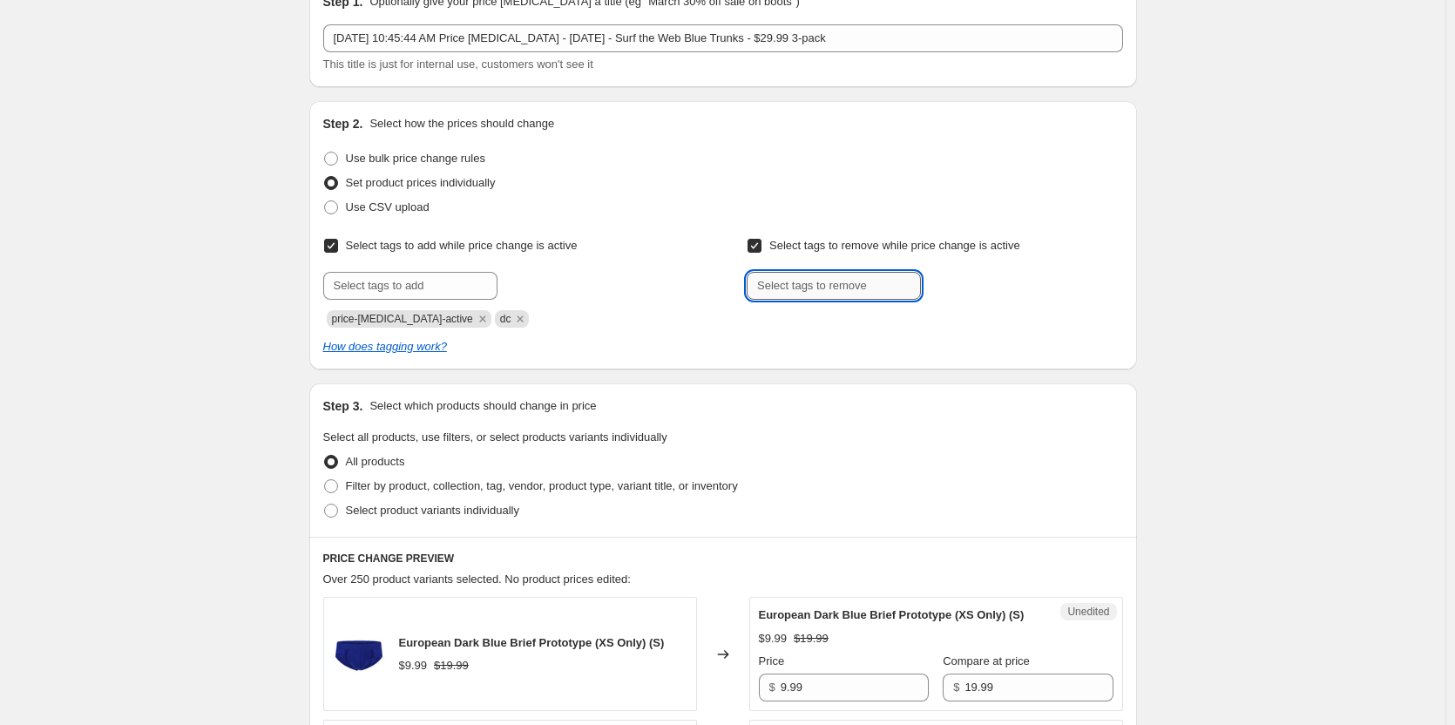
click at [786, 273] on input "text" at bounding box center [834, 286] width 174 height 28
type input "dc"
click at [982, 288] on button "Add dc" at bounding box center [953, 284] width 57 height 24
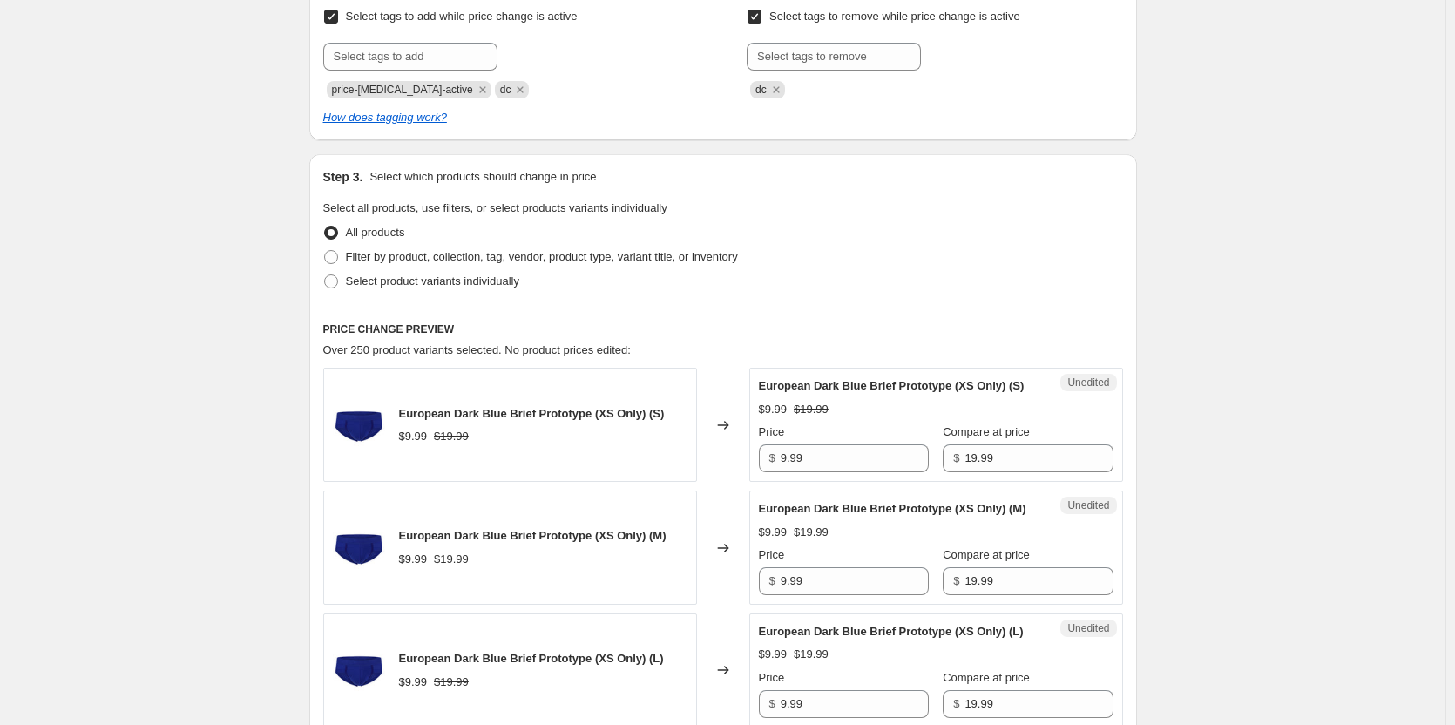
scroll to position [349, 0]
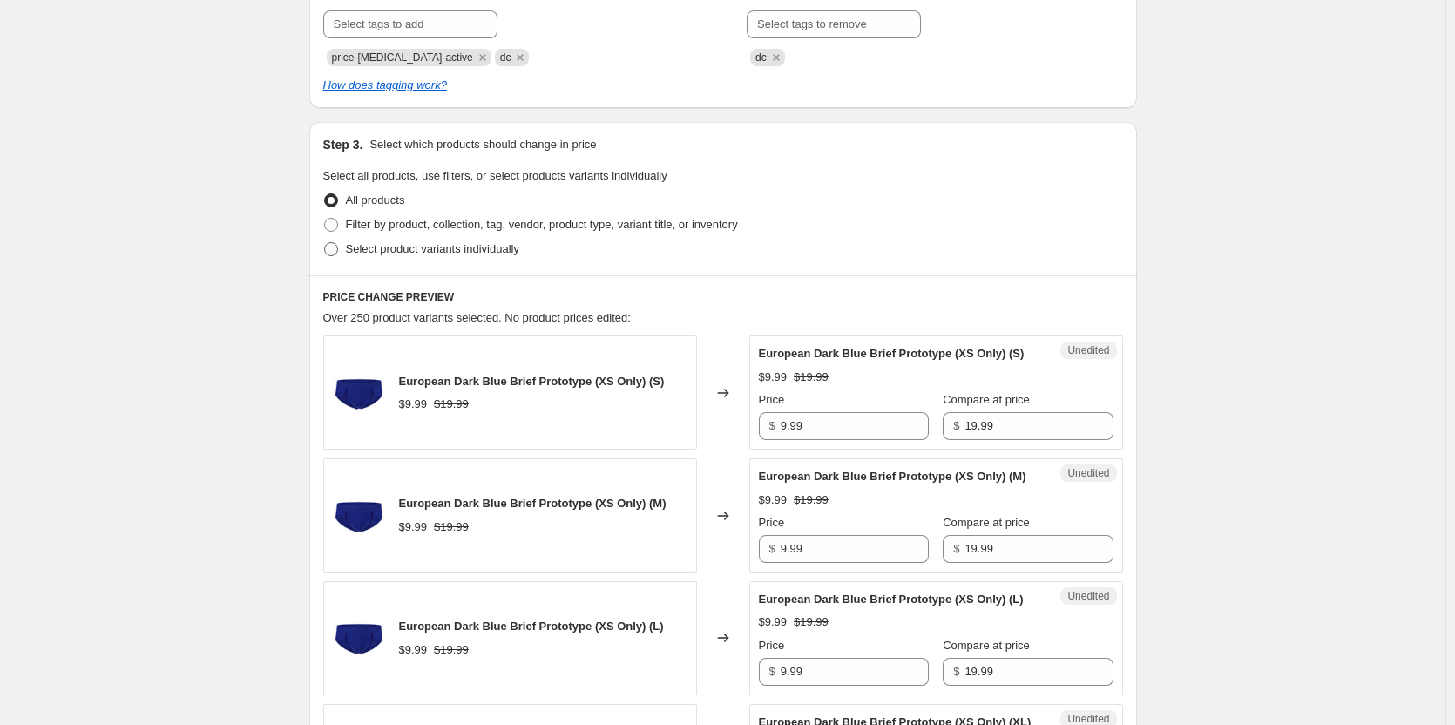
click at [354, 241] on span "Select product variants individually" at bounding box center [432, 249] width 173 height 17
click at [325, 242] on input "Select product variants individually" at bounding box center [324, 242] width 1 height 1
radio input "true"
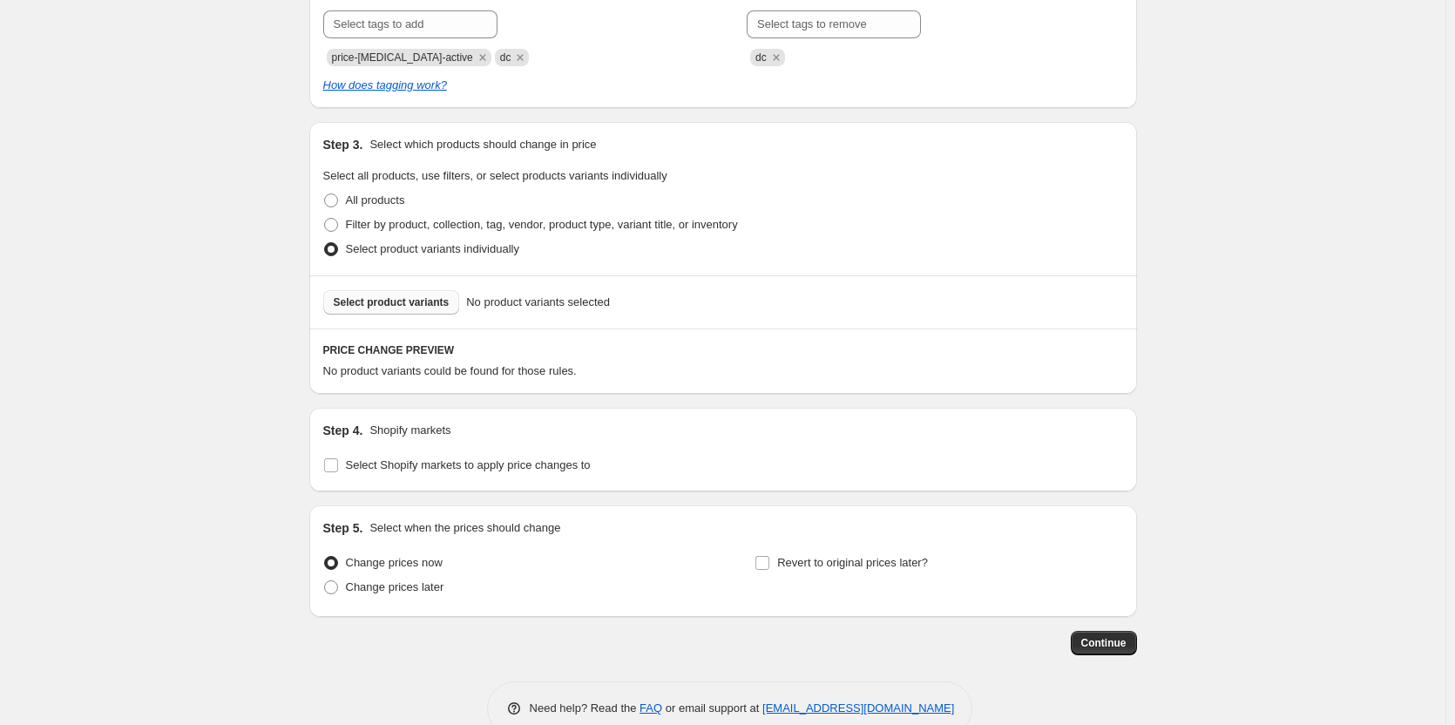
click at [413, 303] on span "Select product variants" at bounding box center [392, 302] width 116 height 14
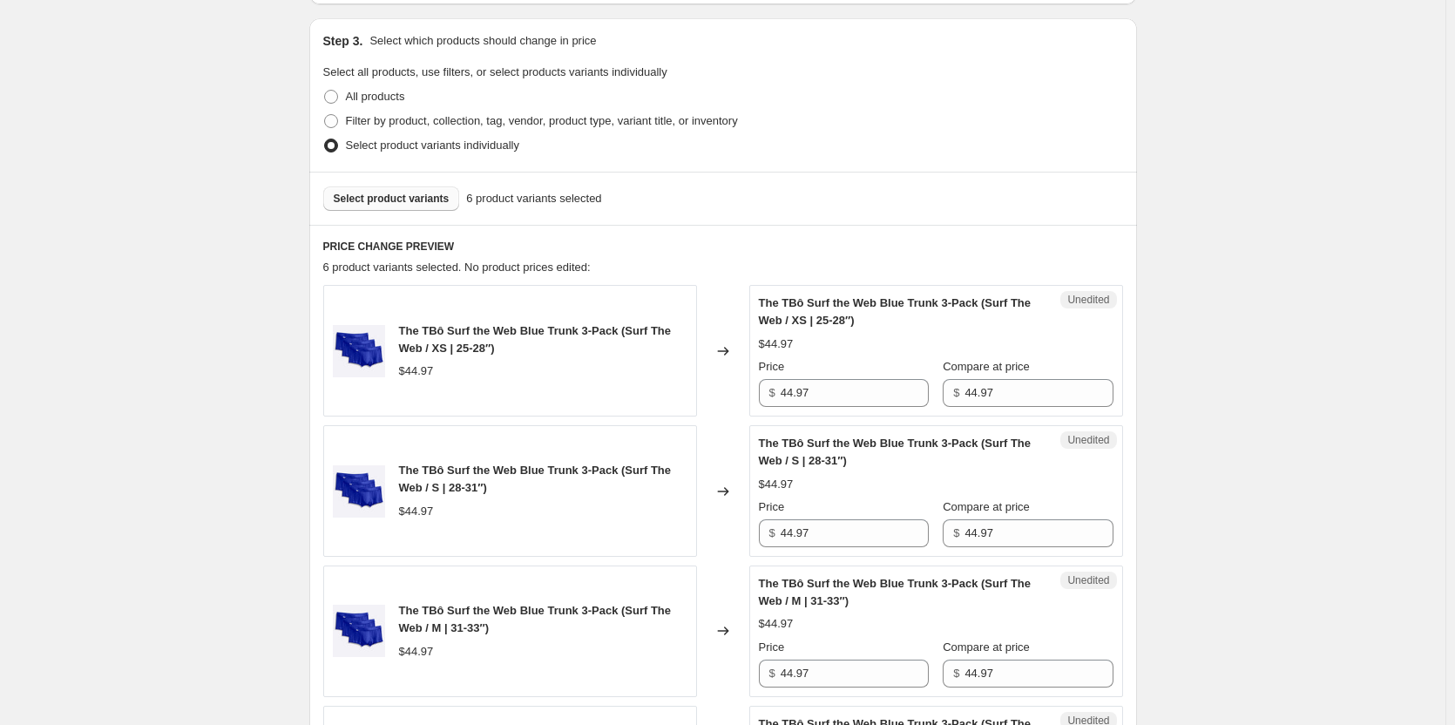
scroll to position [610, 0]
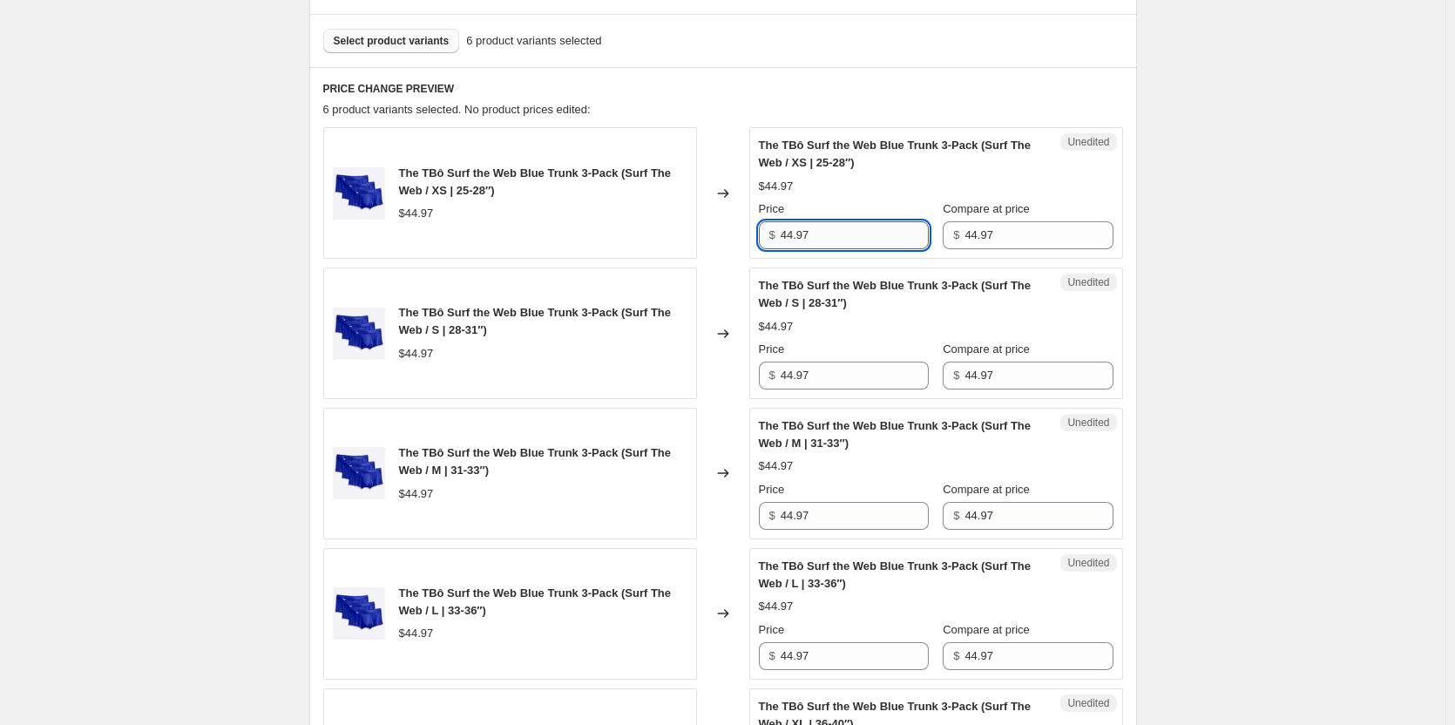
click at [845, 233] on input "44.97" at bounding box center [855, 235] width 148 height 28
type input "29.99"
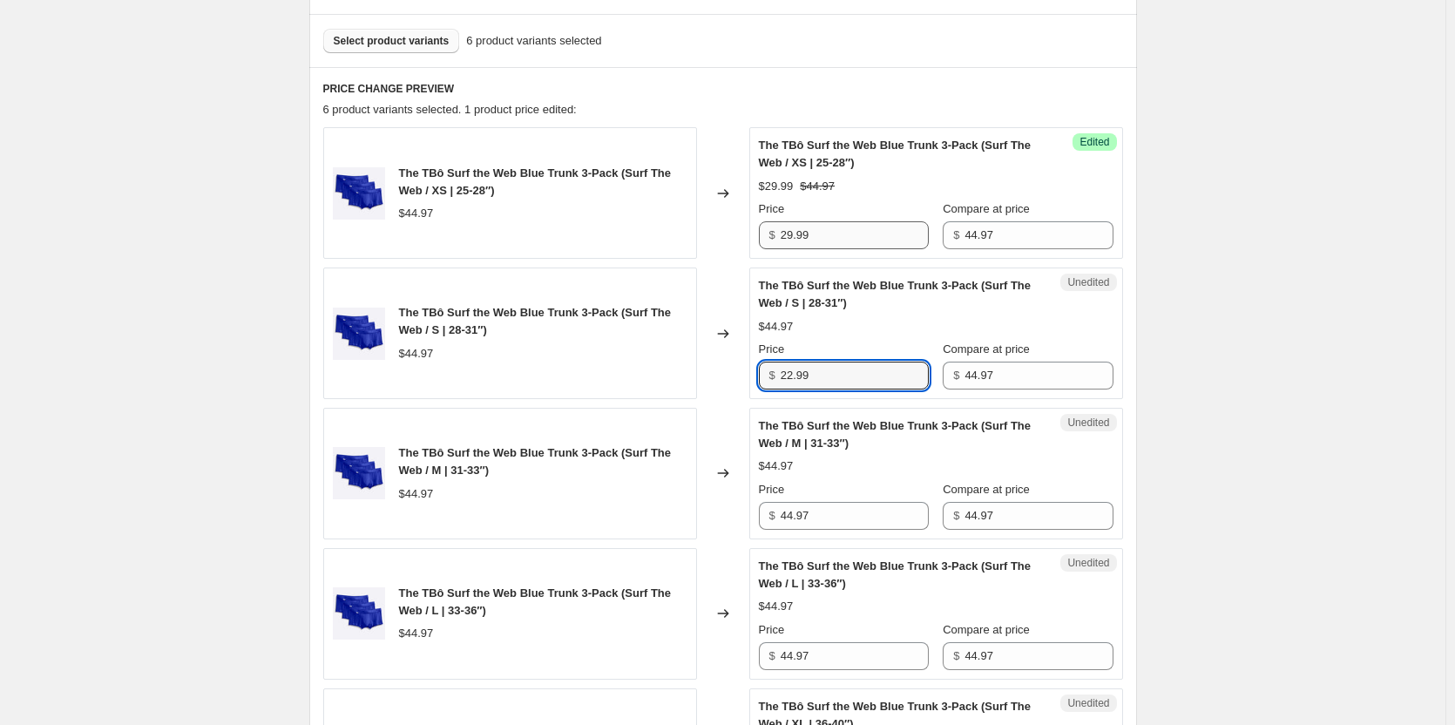
type input "22.99"
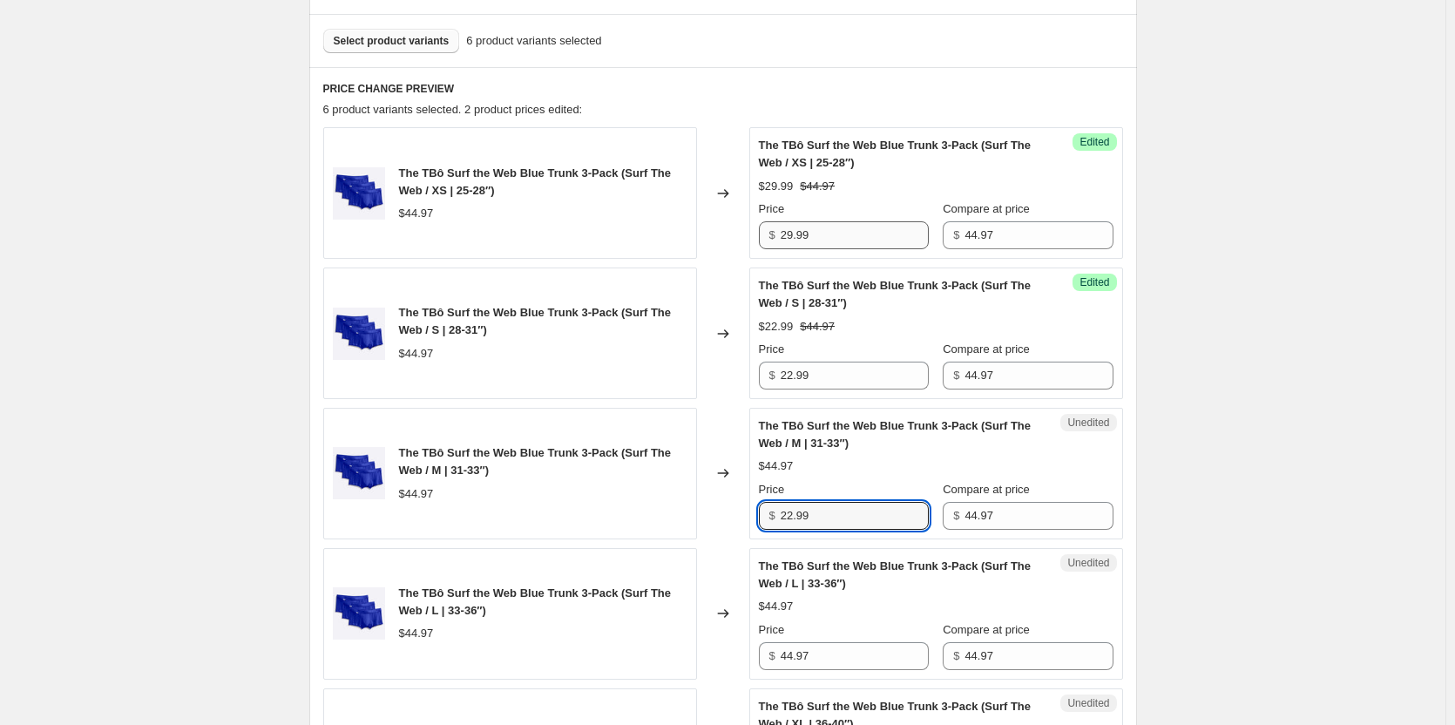
type input "22.99"
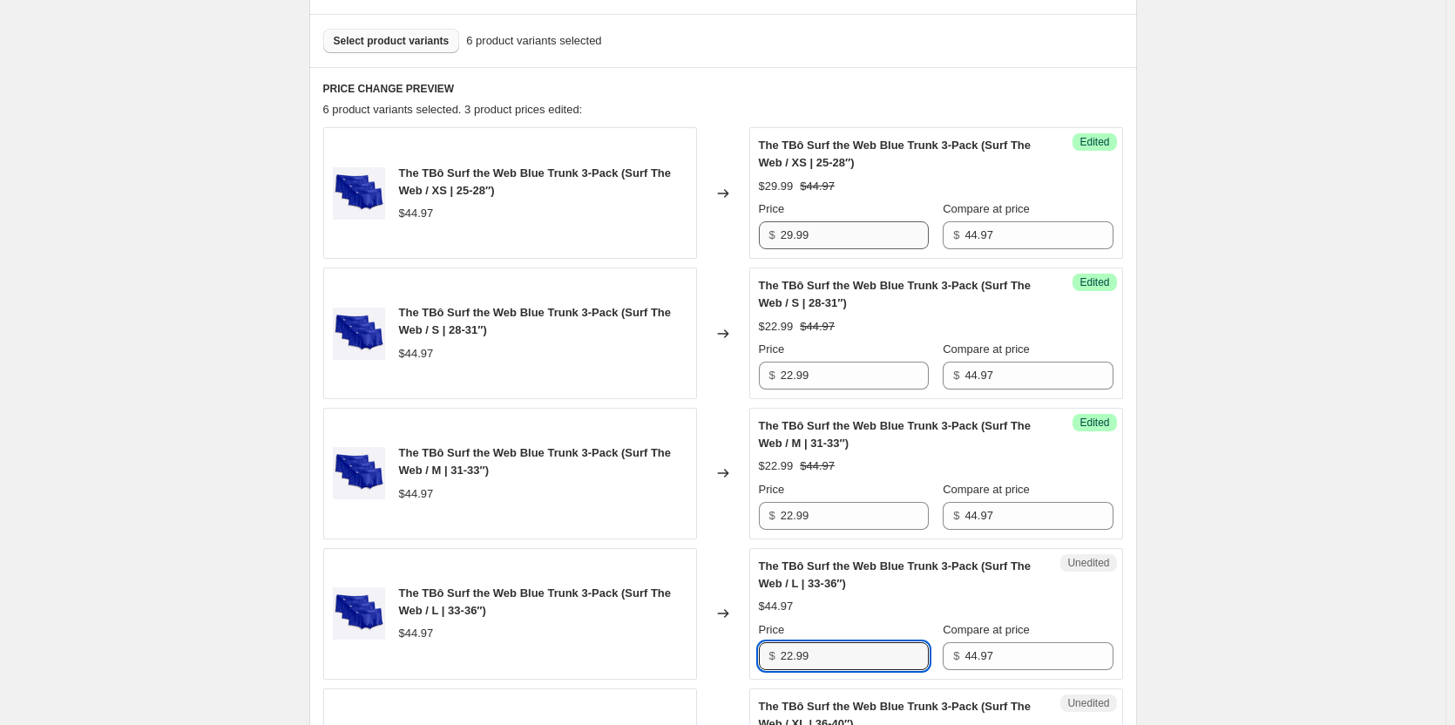
type input "22.99"
click at [829, 240] on input "29.99" at bounding box center [855, 235] width 148 height 28
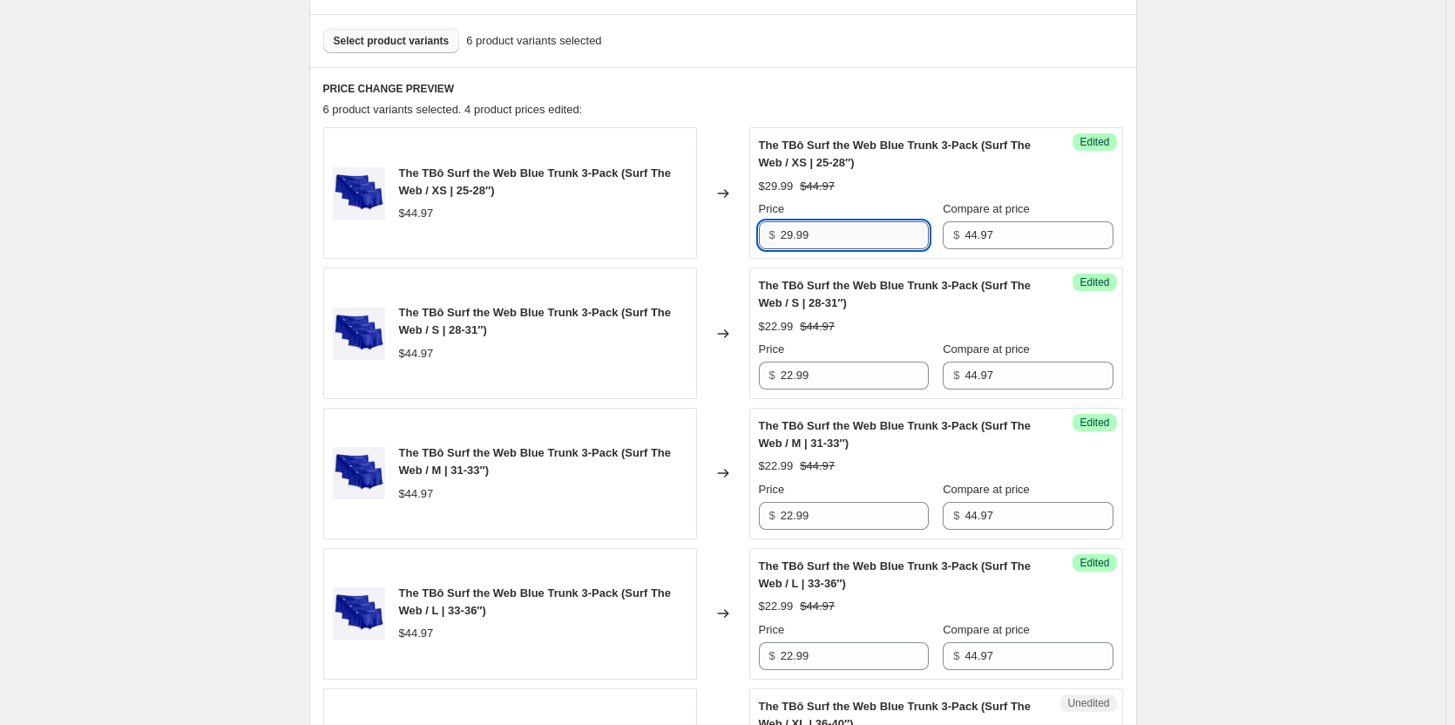
click at [830, 239] on input "29.99" at bounding box center [855, 235] width 148 height 28
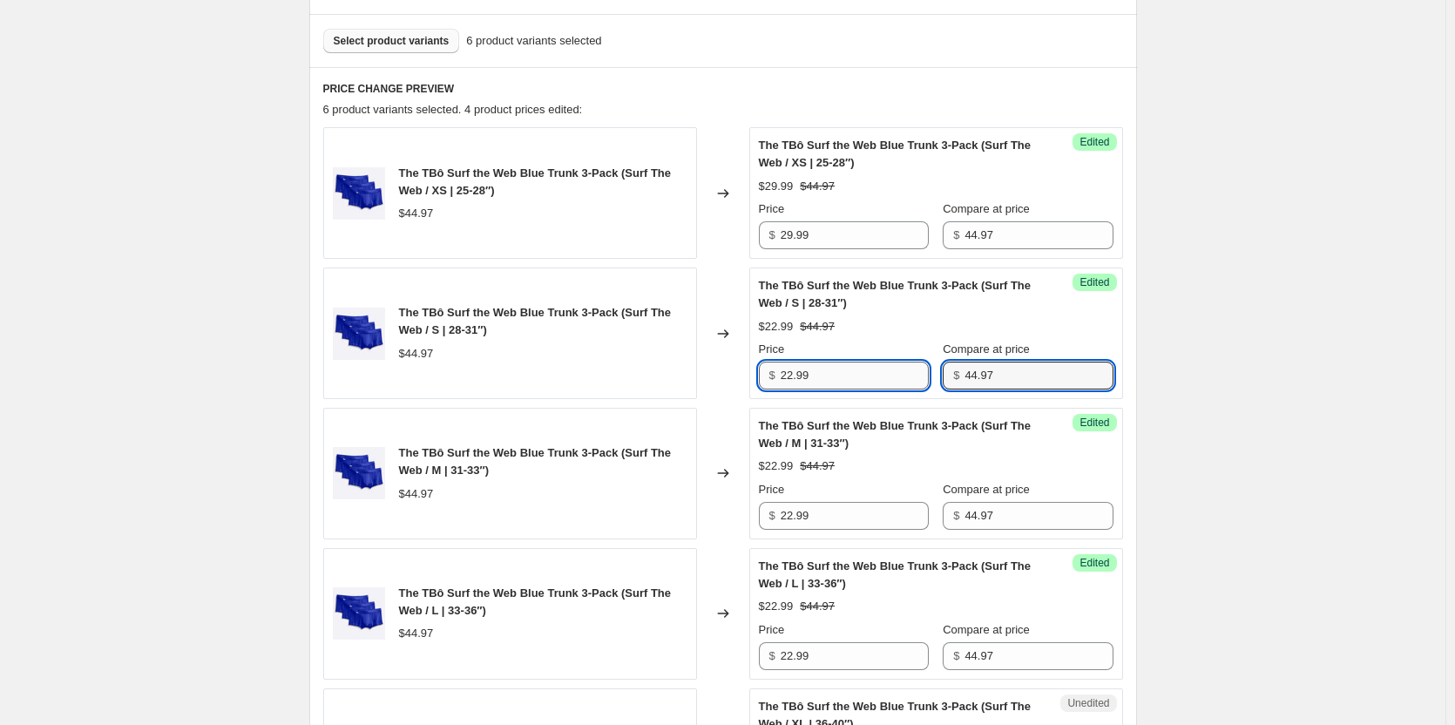
click at [843, 370] on input "22.99" at bounding box center [855, 376] width 148 height 28
type input "29.99"
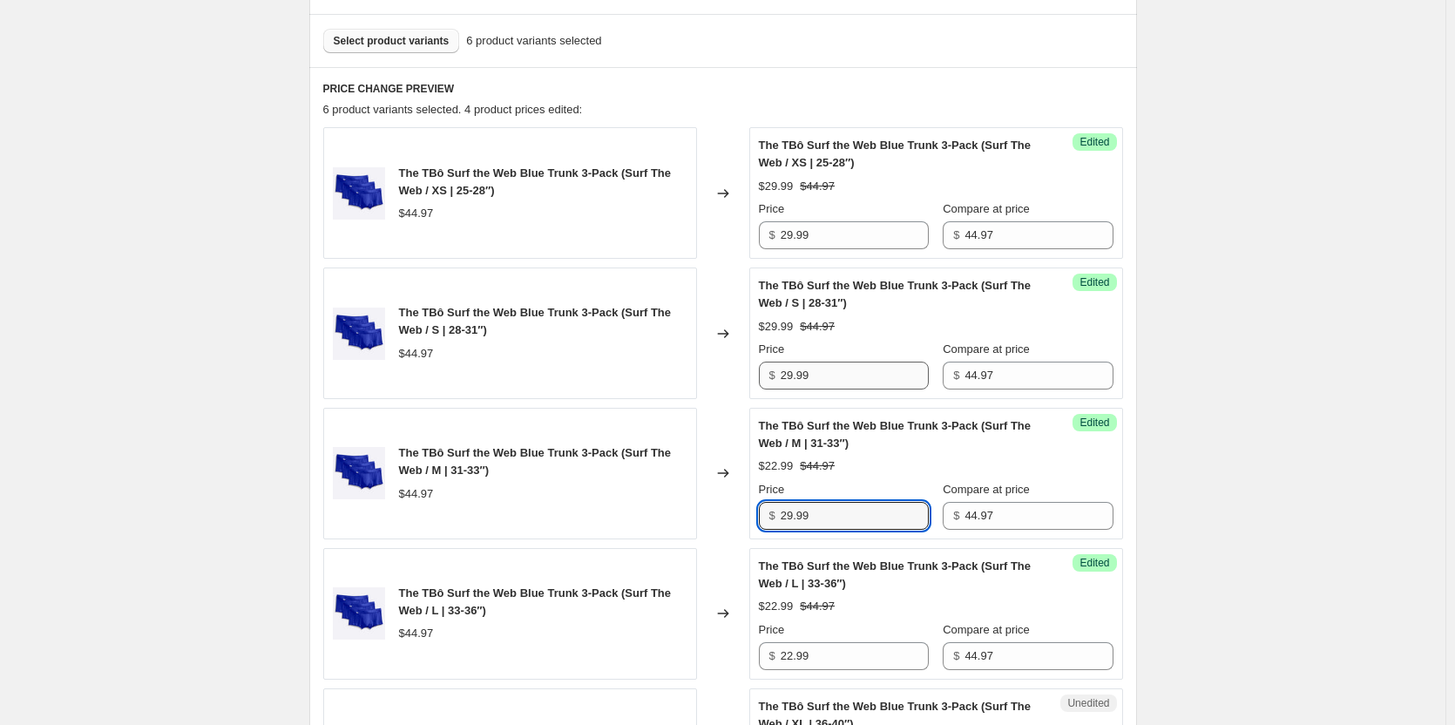
type input "29.99"
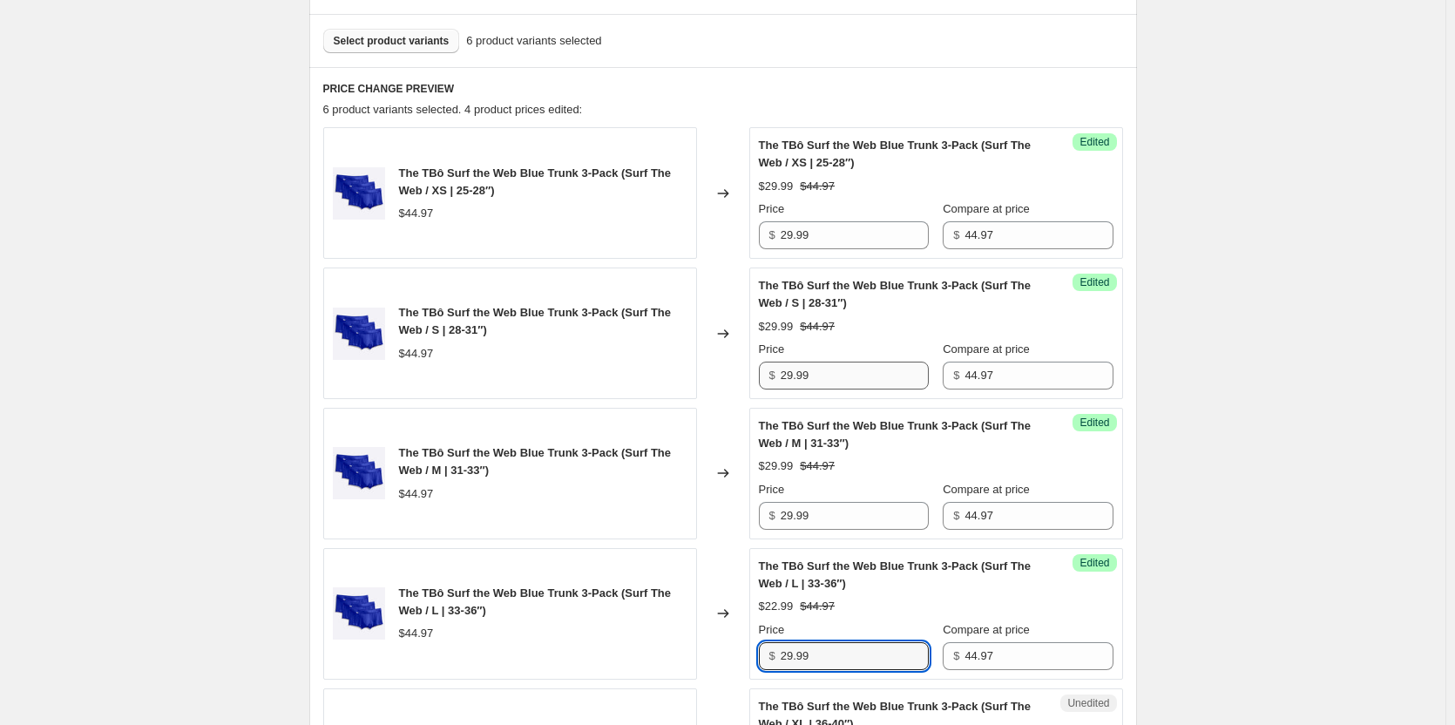
type input "29.99"
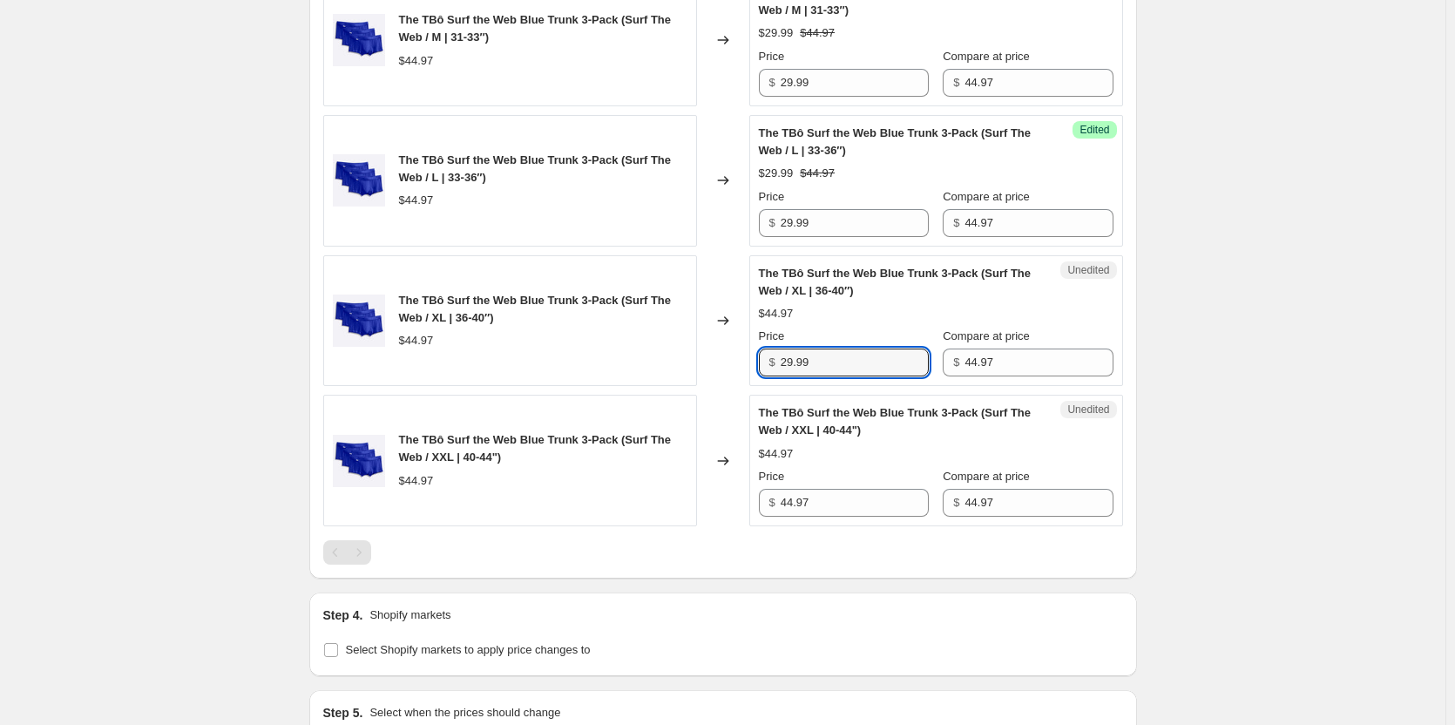
type input "29.99"
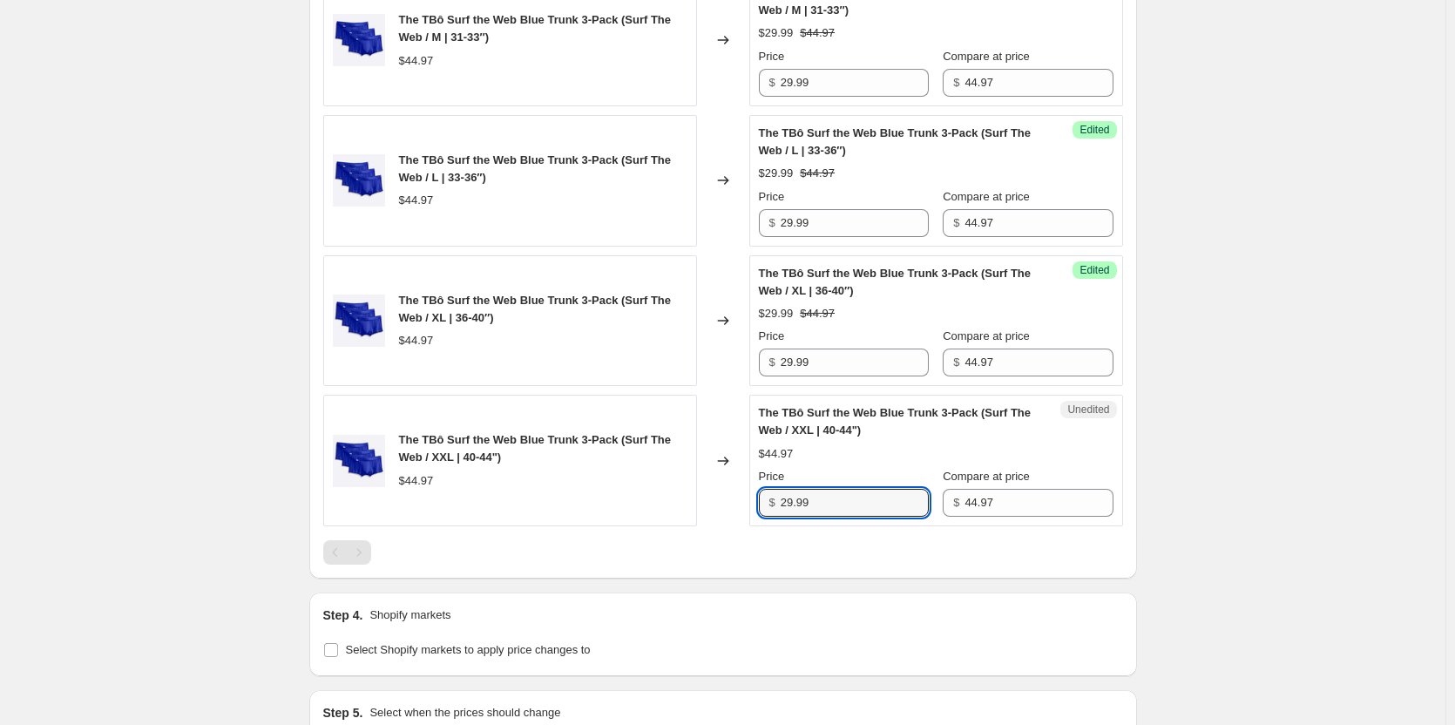
type input "29.99"
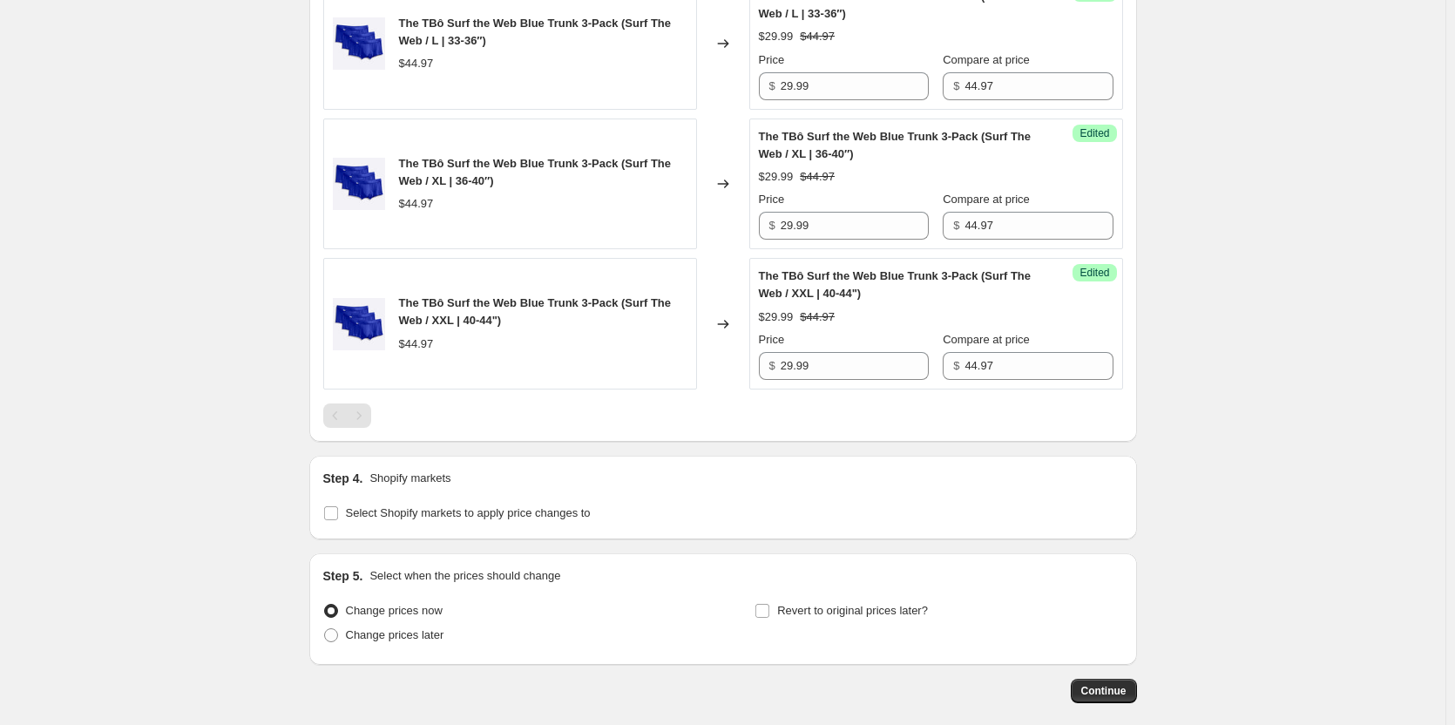
scroll to position [1264, 0]
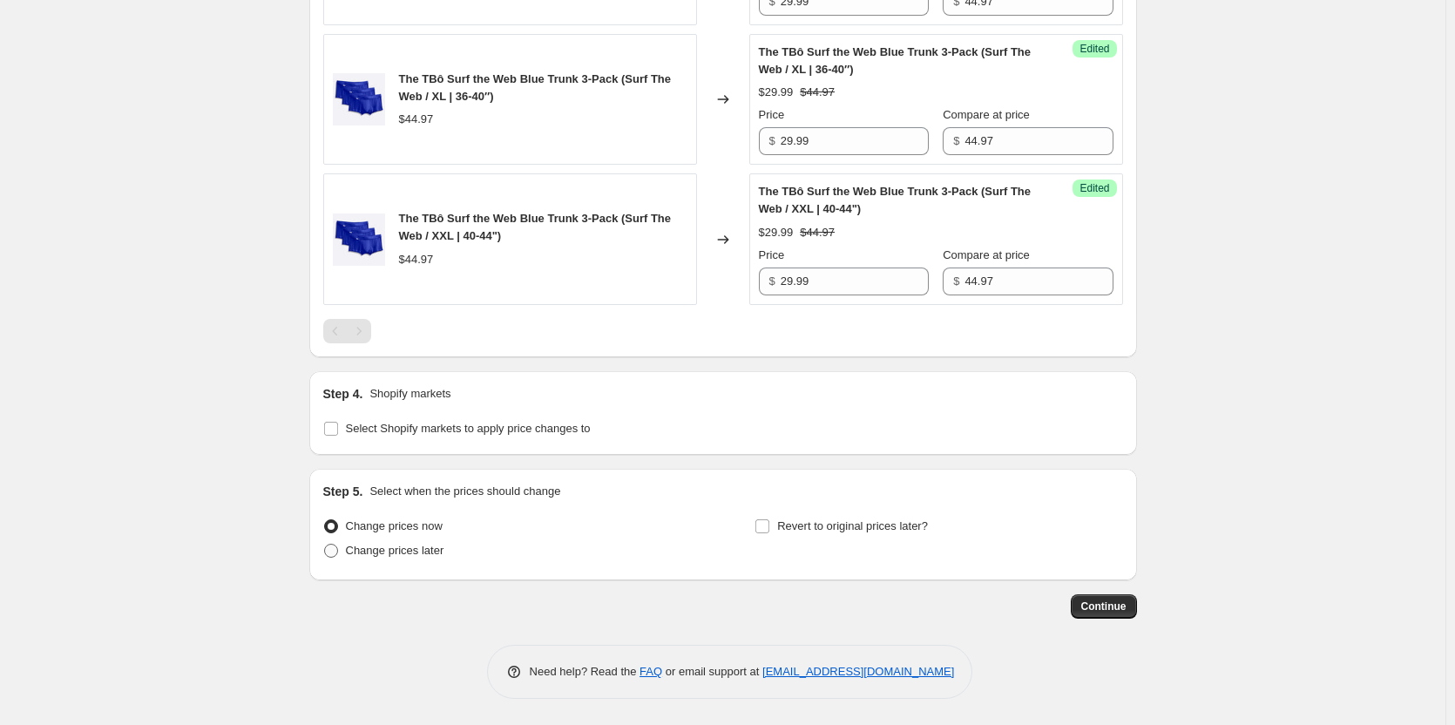
click at [376, 544] on span "Change prices later" at bounding box center [395, 550] width 98 height 13
click at [325, 544] on input "Change prices later" at bounding box center [324, 544] width 1 height 1
radio input "true"
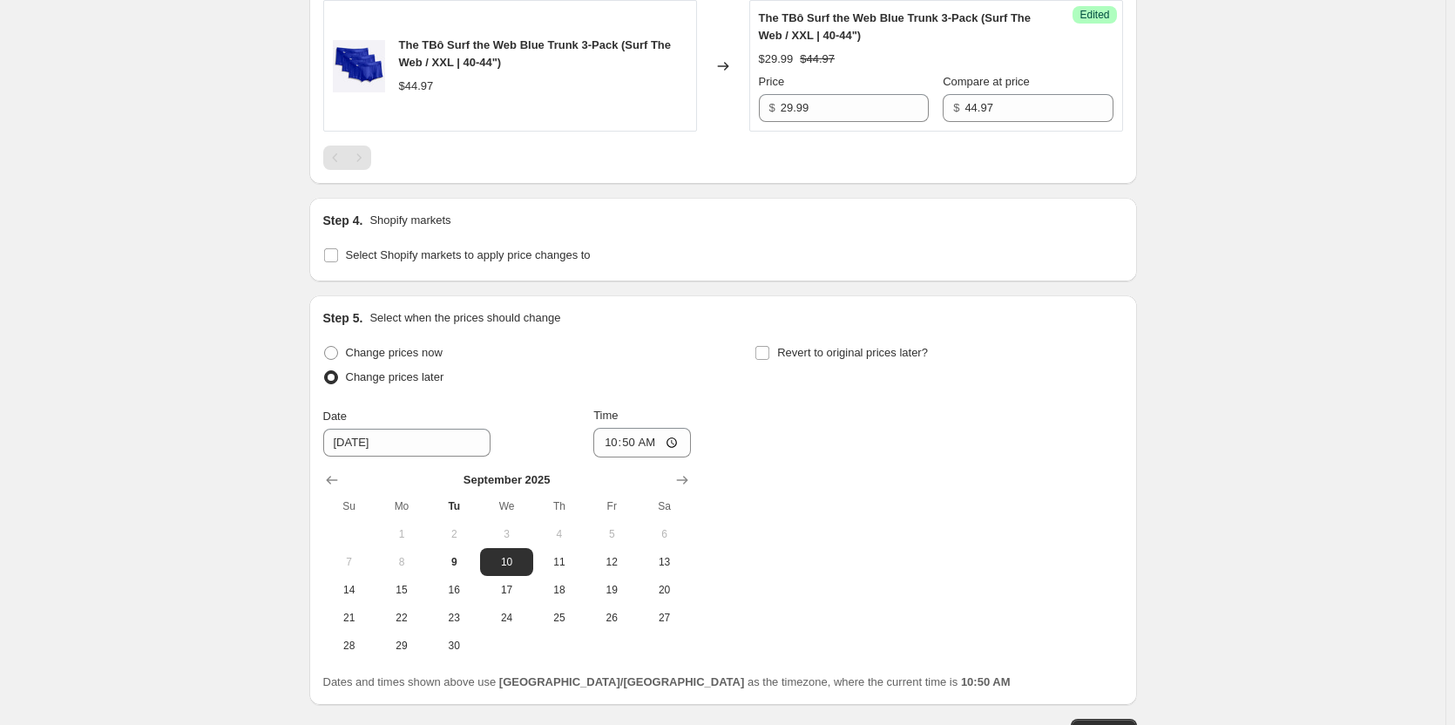
scroll to position [1439, 0]
click at [569, 554] on span "11" at bounding box center [559, 561] width 38 height 14
click at [632, 552] on button "12" at bounding box center [612, 561] width 52 height 28
type input "[DATE]"
click at [786, 348] on span "Revert to original prices later?" at bounding box center [852, 351] width 151 height 13
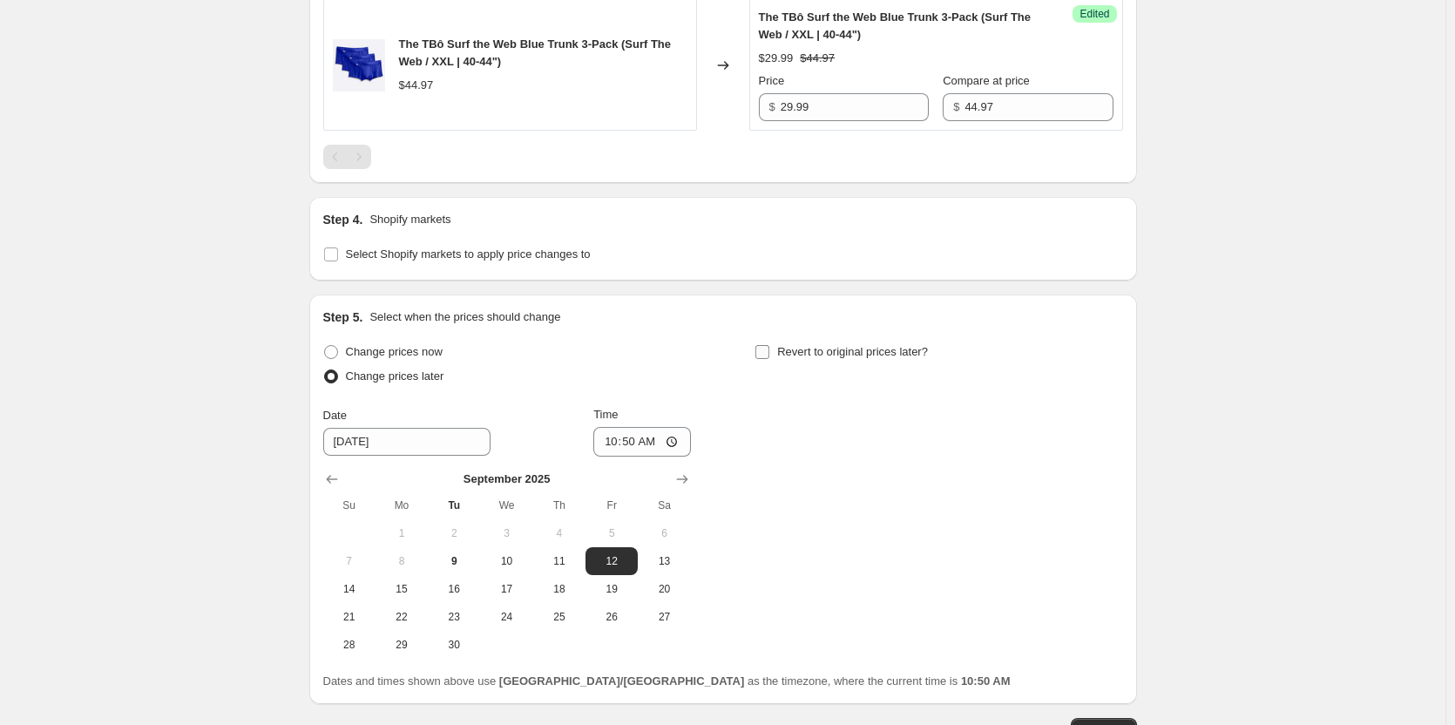
click at [769, 348] on input "Revert to original prices later?" at bounding box center [762, 352] width 14 height 14
checkbox input "true"
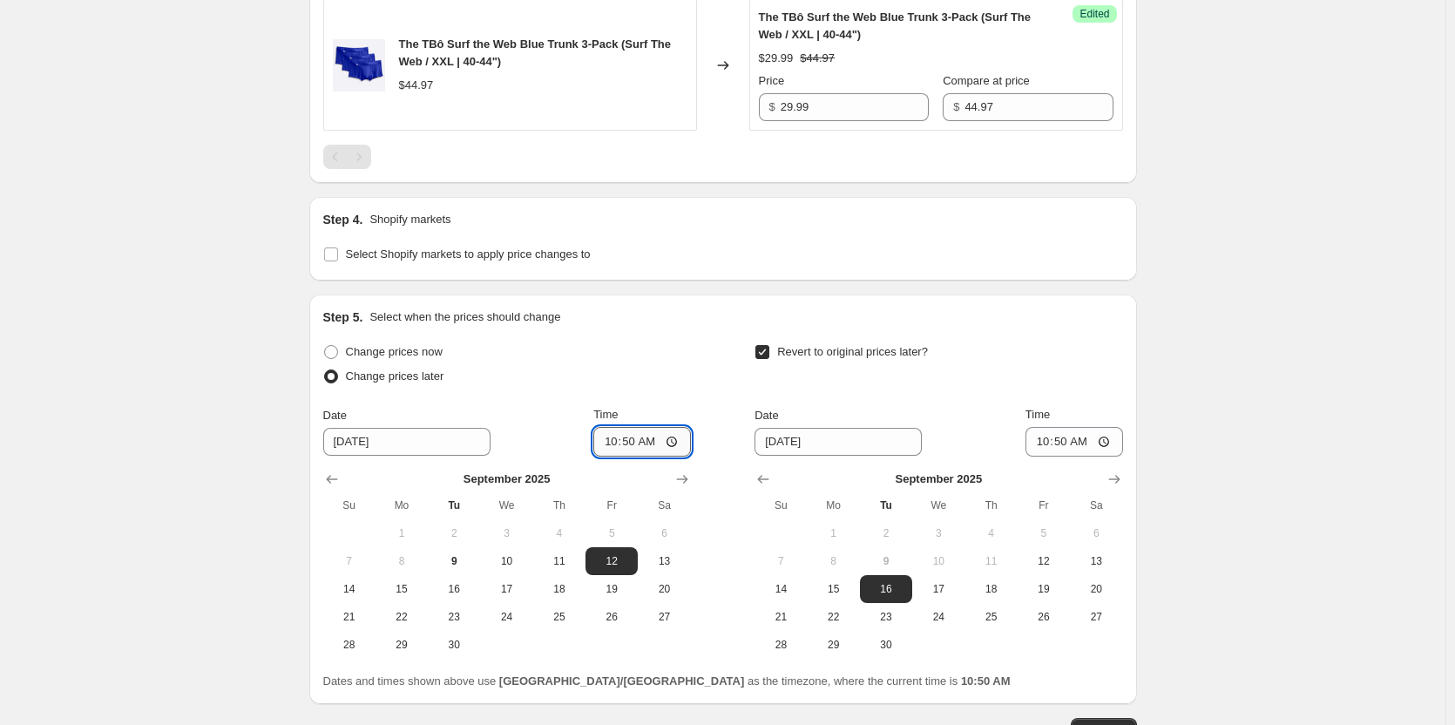
click at [637, 443] on input "10:50" at bounding box center [642, 442] width 98 height 30
type input "09:05"
click at [1121, 567] on button "13" at bounding box center [1096, 561] width 52 height 28
type input "[DATE]"
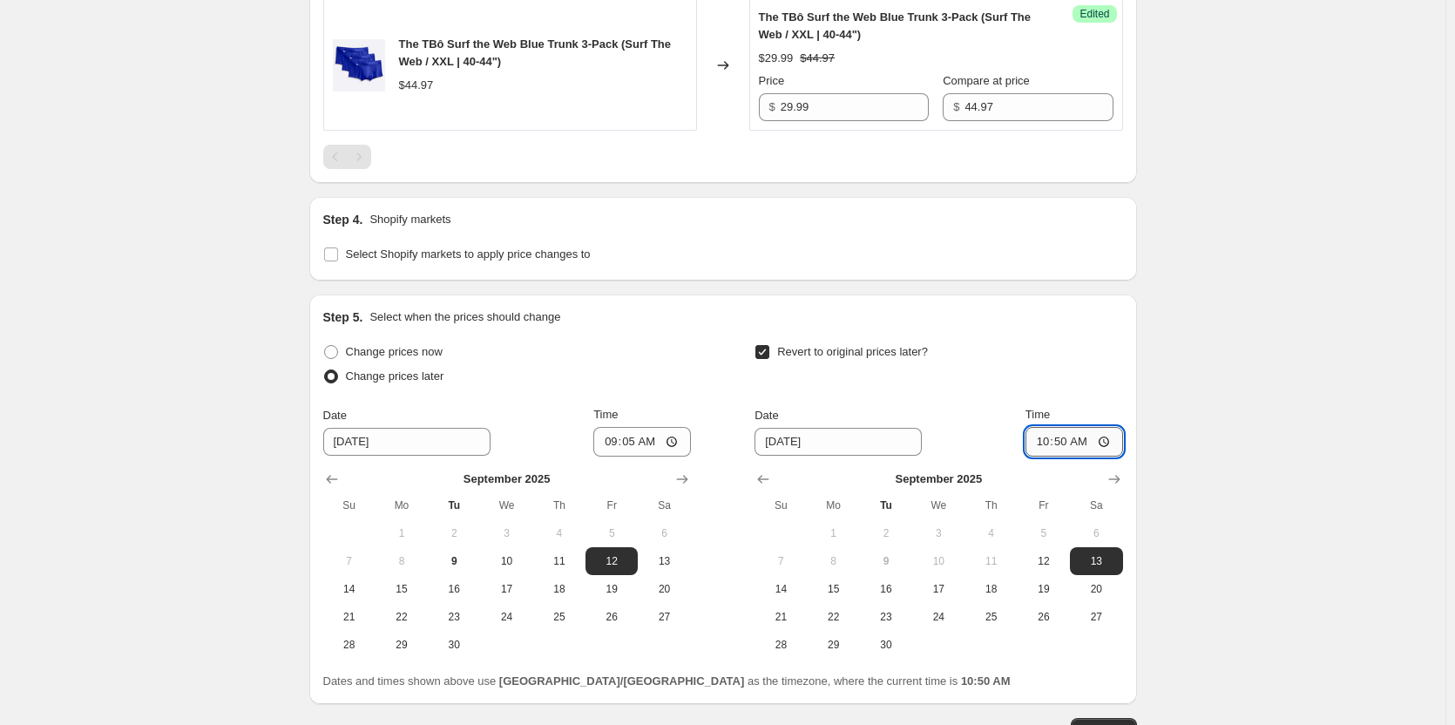
click at [1095, 442] on input "10:50" at bounding box center [1075, 442] width 98 height 30
type input "09:05"
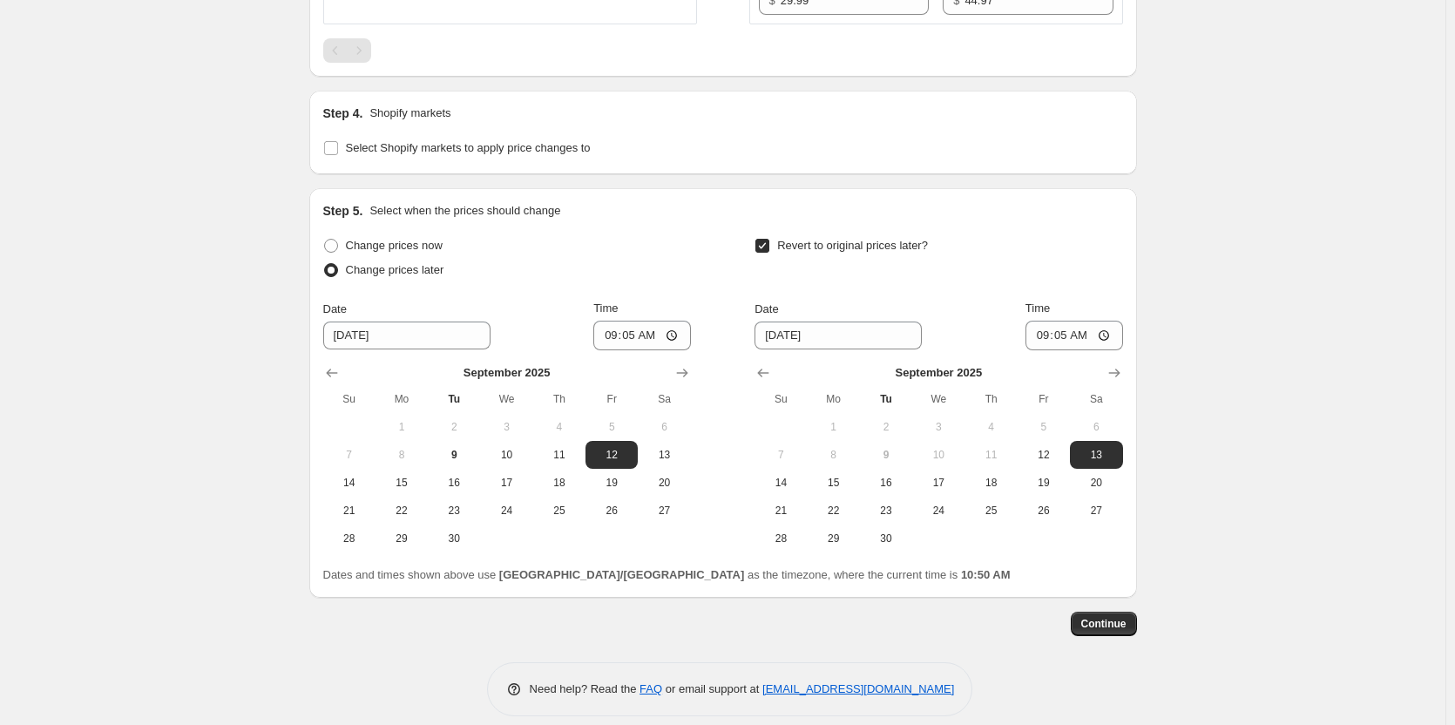
scroll to position [1562, 0]
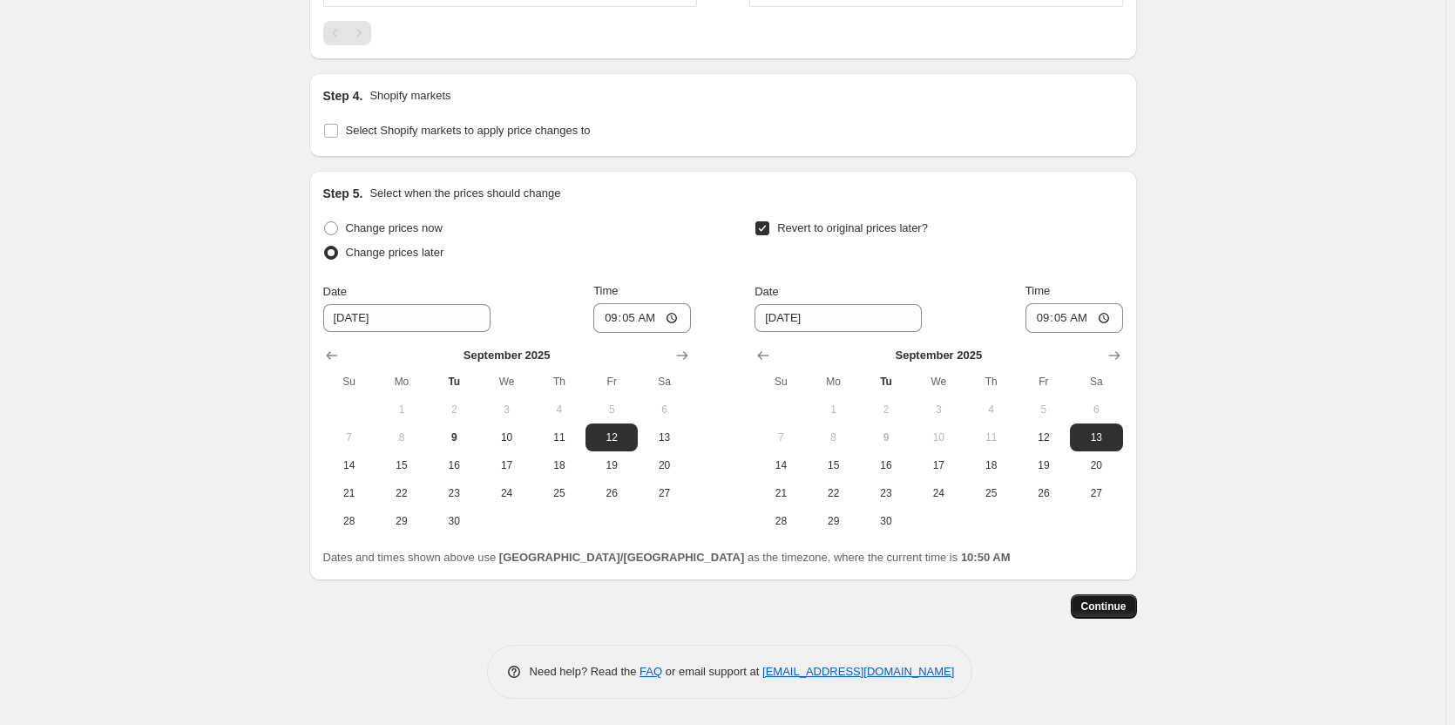
click at [1115, 600] on button "Continue" at bounding box center [1104, 606] width 66 height 24
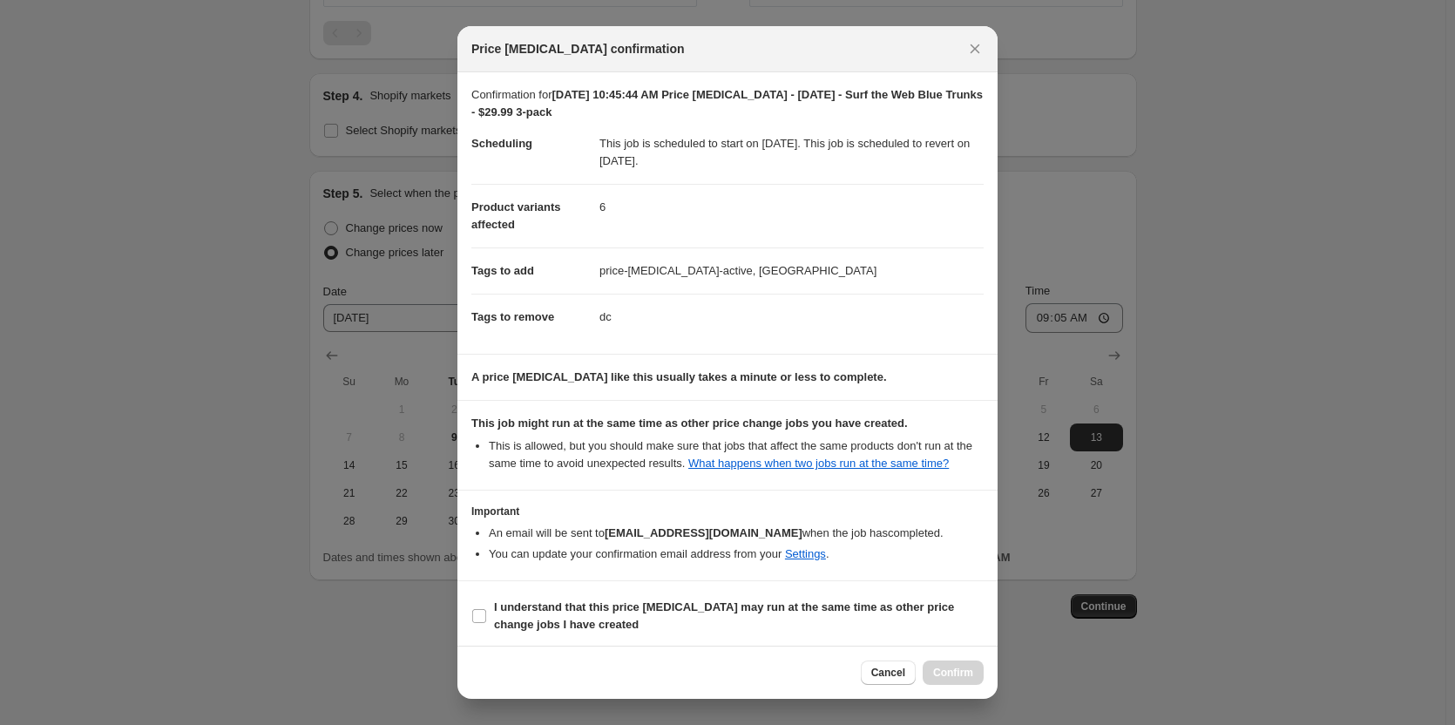
click at [688, 583] on section "I understand that this price [MEDICAL_DATA] may run at the same time as other p…" at bounding box center [727, 616] width 540 height 70
click at [689, 600] on b "I understand that this price [MEDICAL_DATA] may run at the same time as other p…" at bounding box center [724, 615] width 460 height 30
click at [486, 609] on input "I understand that this price [MEDICAL_DATA] may run at the same time as other p…" at bounding box center [479, 616] width 14 height 14
checkbox input "true"
click at [898, 678] on span "Cancel" at bounding box center [888, 673] width 34 height 14
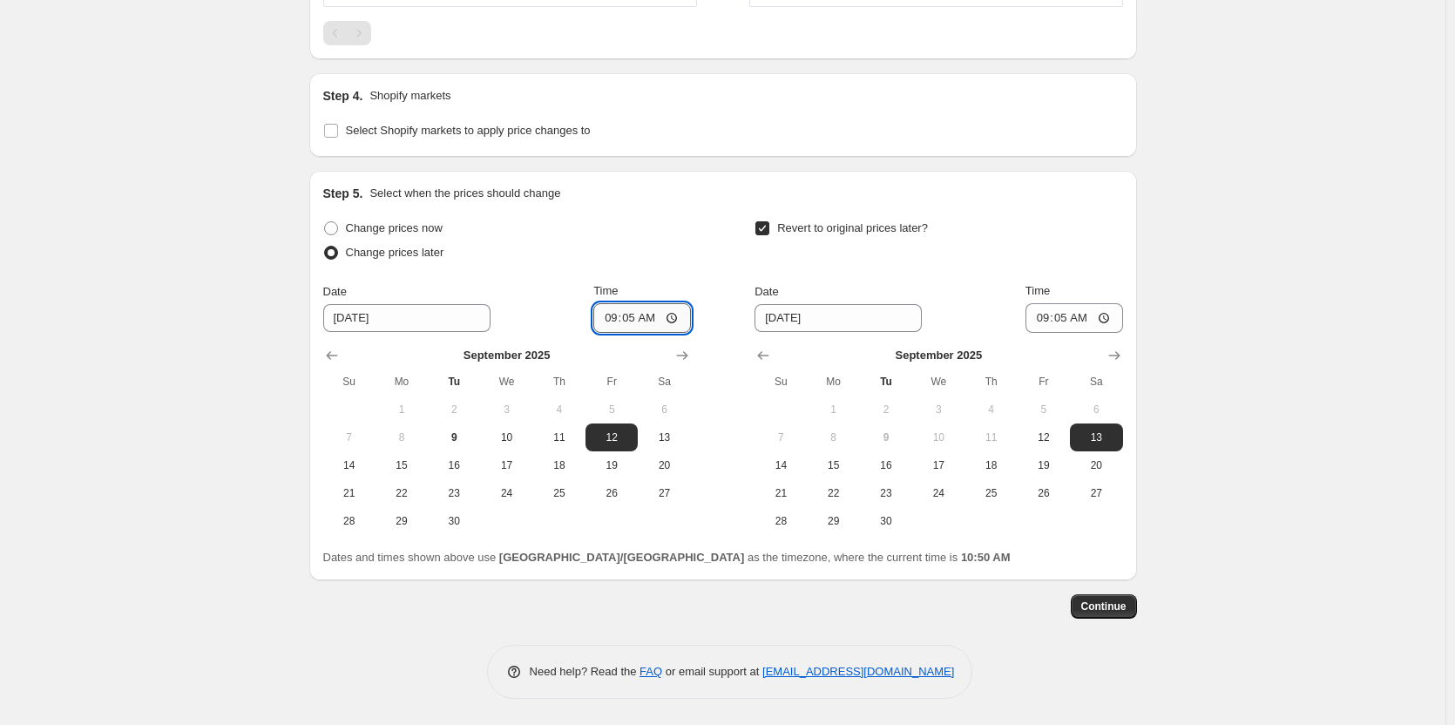
click at [649, 322] on input "09:05" at bounding box center [642, 318] width 98 height 30
type input "09:20"
click at [1096, 321] on input "09:05" at bounding box center [1075, 318] width 98 height 30
click at [1091, 321] on input "09:05" at bounding box center [1075, 318] width 98 height 30
type input "09:20"
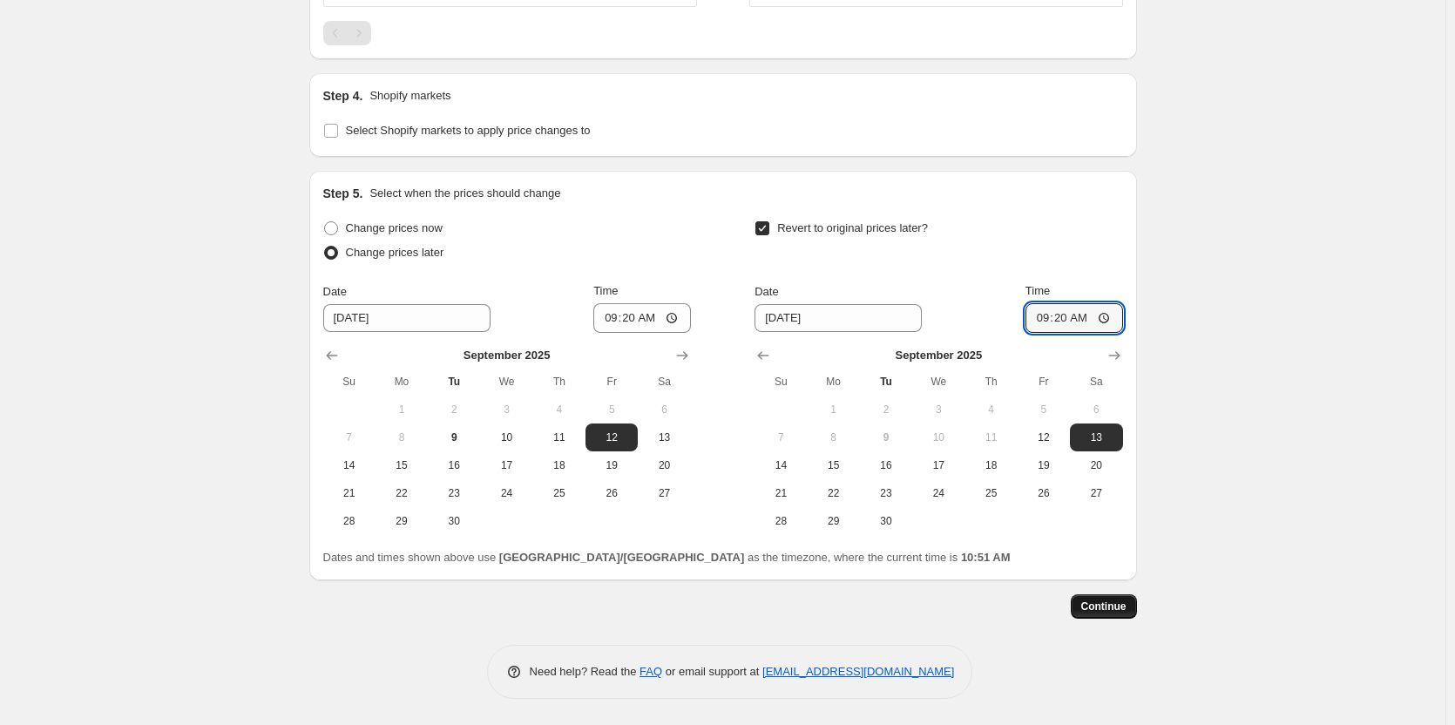
click at [1127, 611] on span "Continue" at bounding box center [1103, 607] width 45 height 14
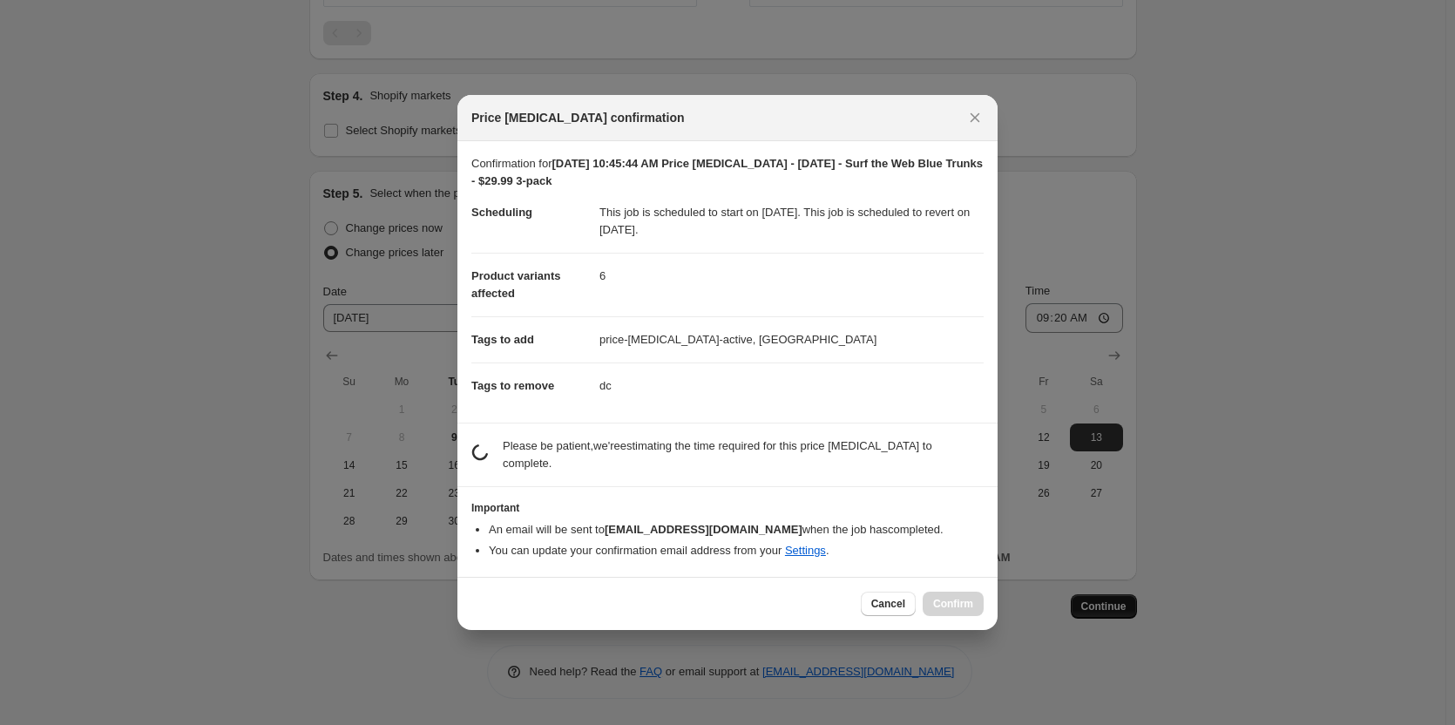
scroll to position [0, 0]
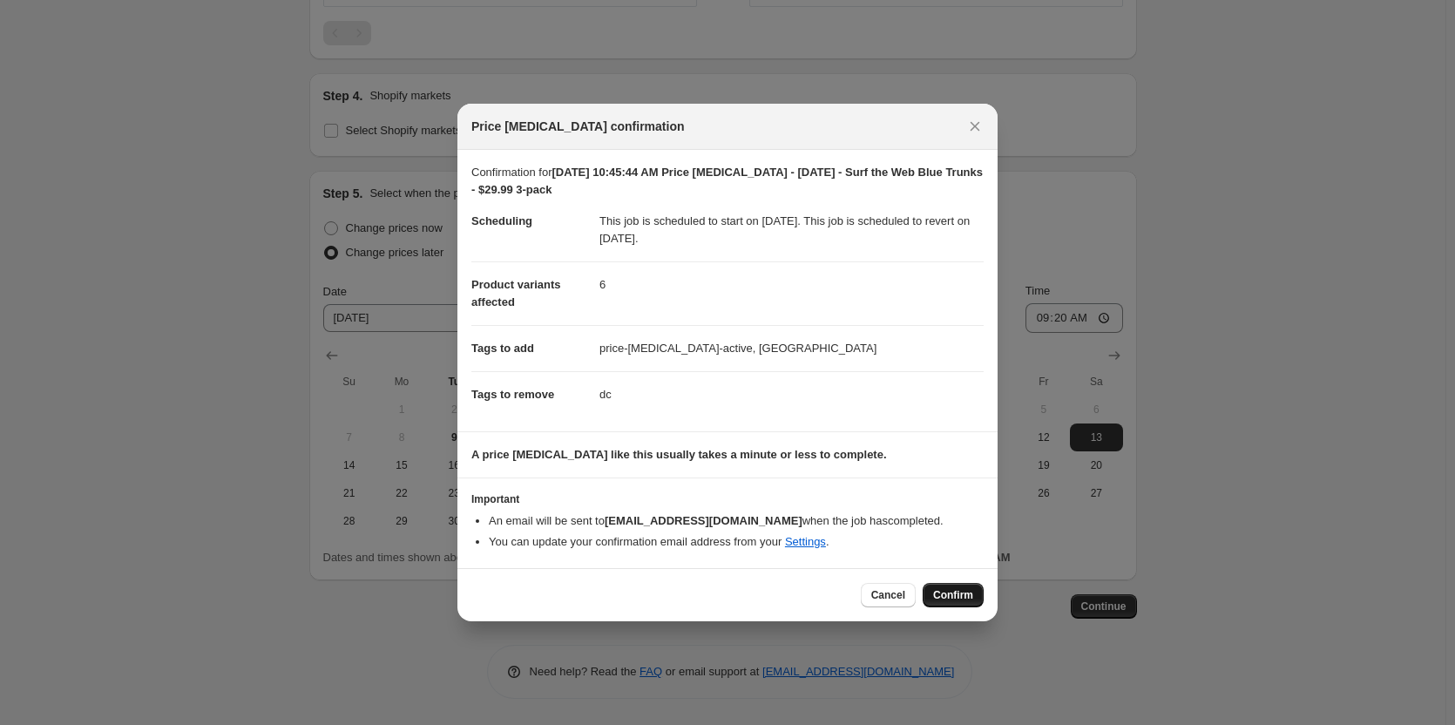
click at [959, 587] on button "Confirm" at bounding box center [953, 595] width 61 height 24
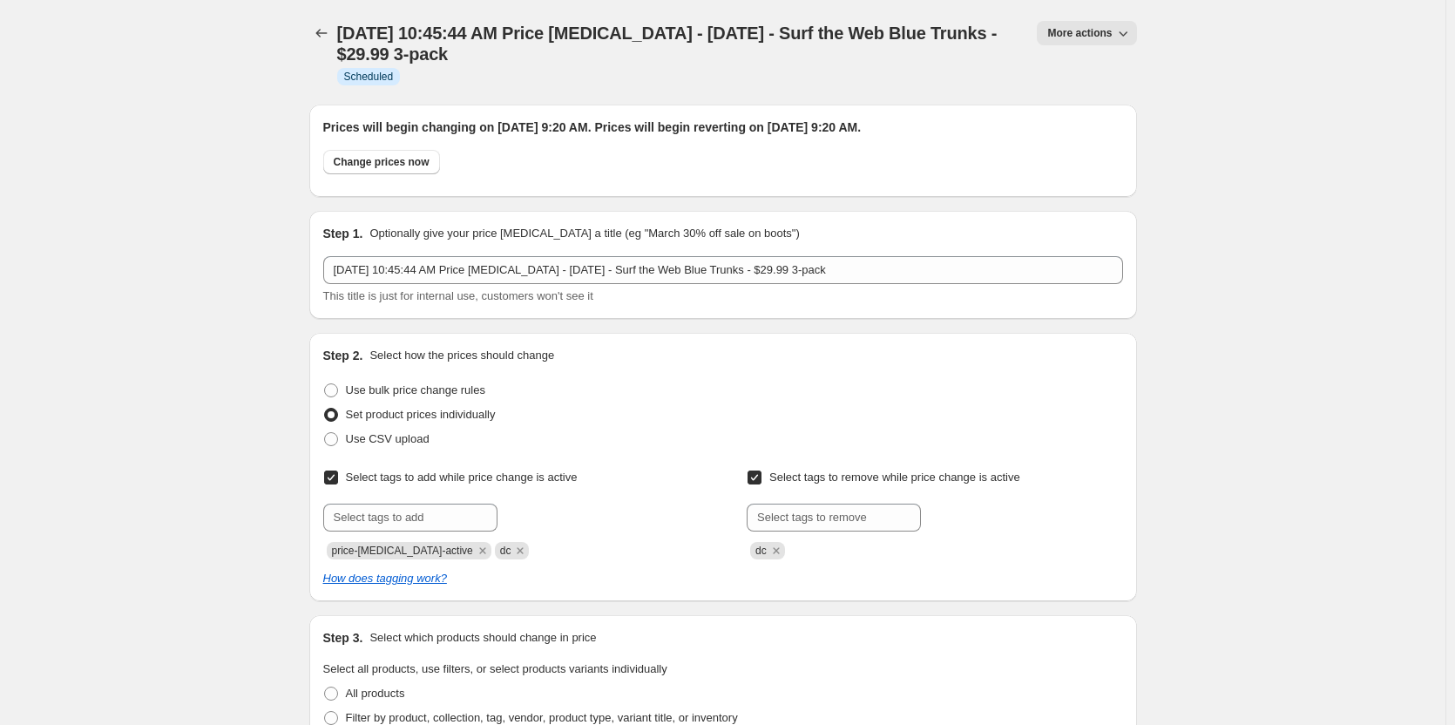
click at [326, 31] on icon "Price change jobs" at bounding box center [321, 32] width 17 height 17
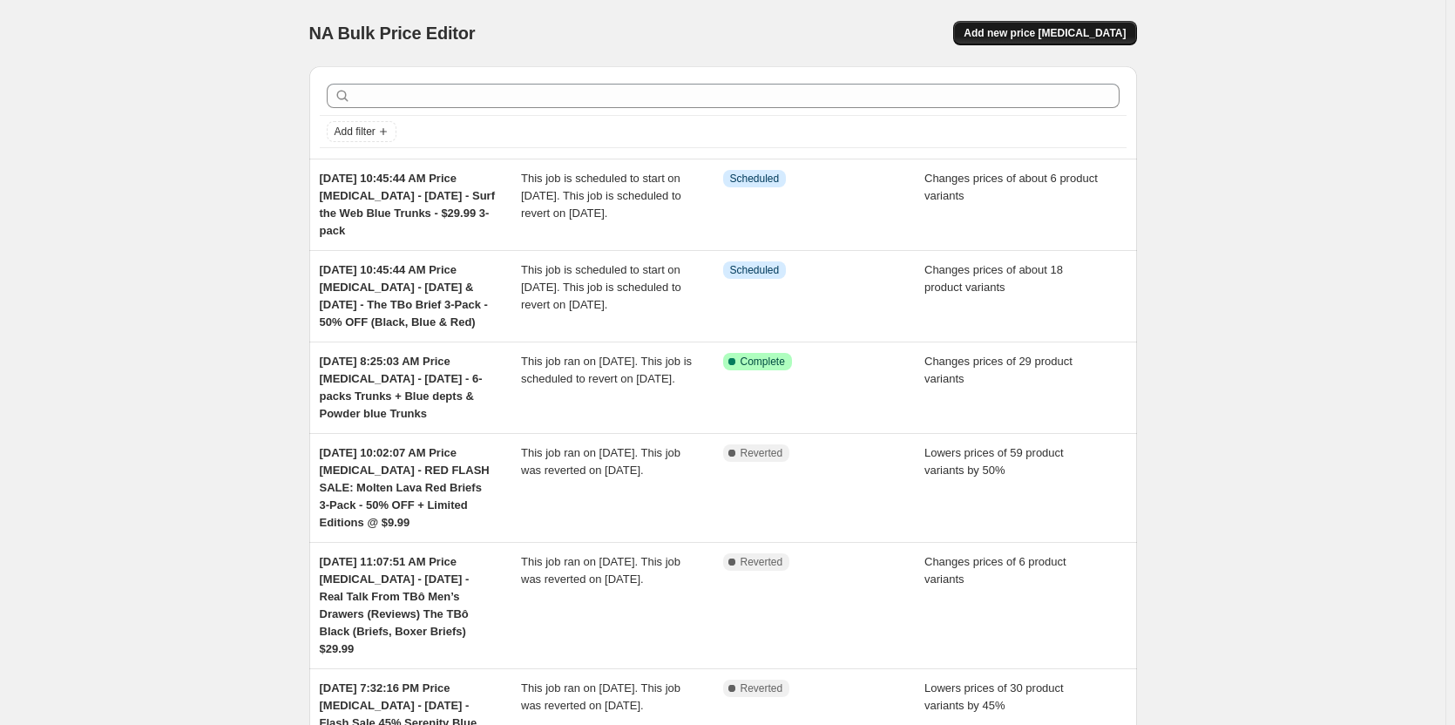
click at [1042, 37] on span "Add new price [MEDICAL_DATA]" at bounding box center [1045, 33] width 162 height 14
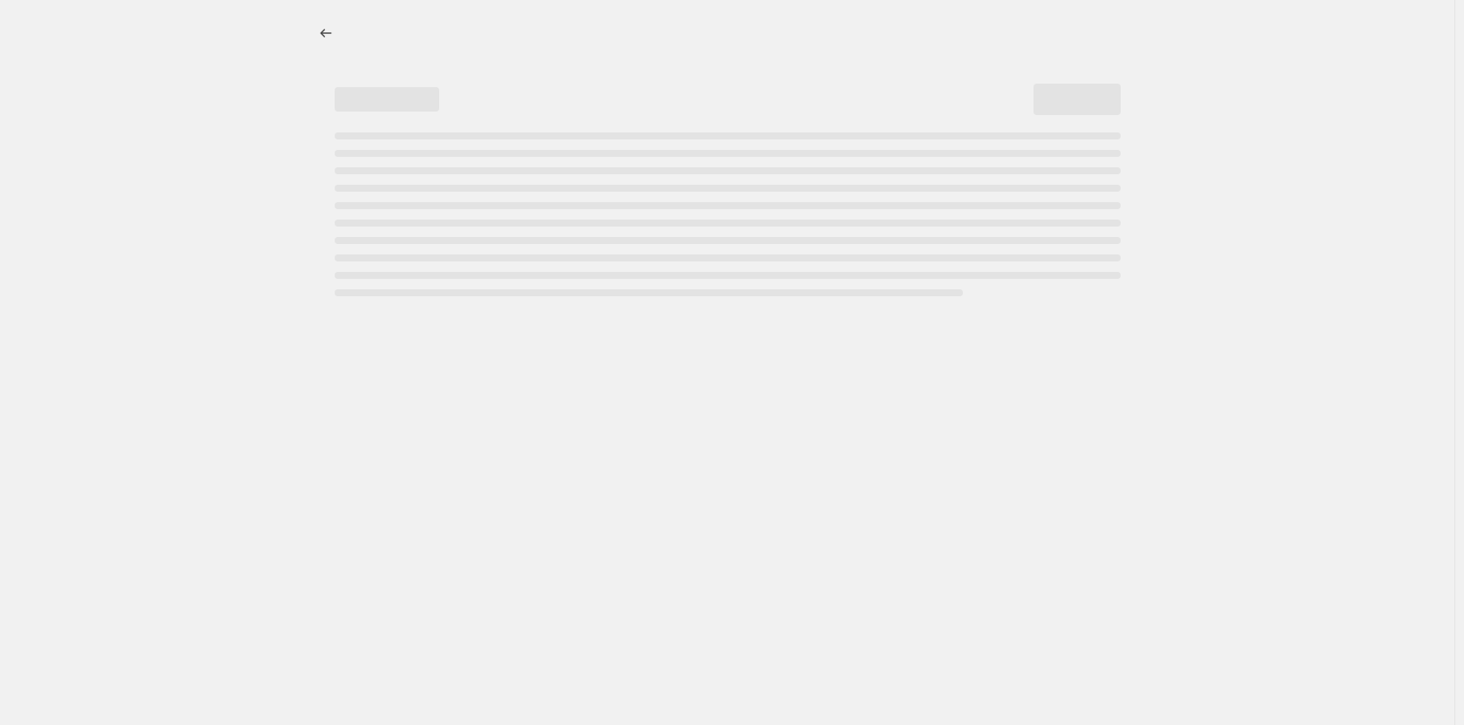
select select "percentage"
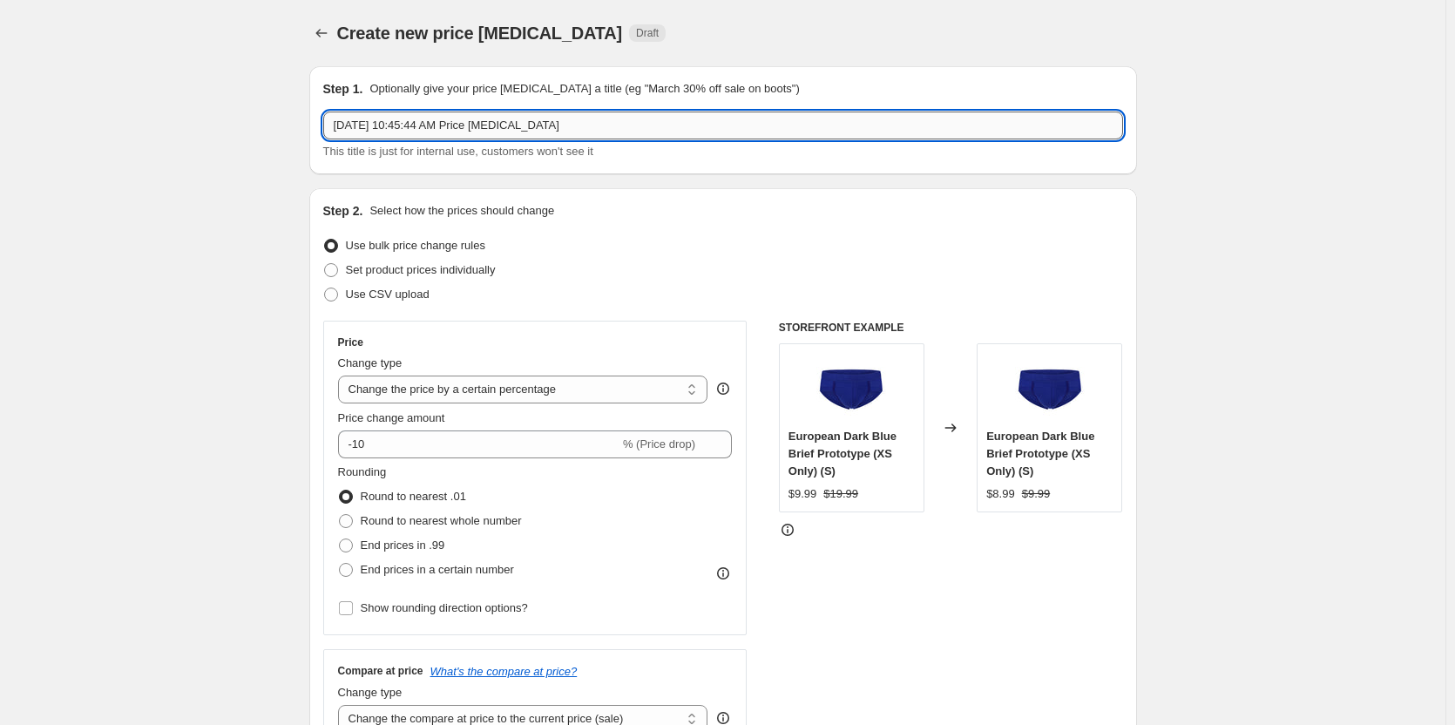
click at [737, 119] on input "[DATE] 10:45:44 AM Price [MEDICAL_DATA]" at bounding box center [723, 126] width 800 height 28
paste input "Ballsy Trunk XXL $9 + Hot Deals"
type input "[DATE] 10:45:44 AM Price [MEDICAL_DATA] - [DATE] - Ballsy Trunk XXL $9"
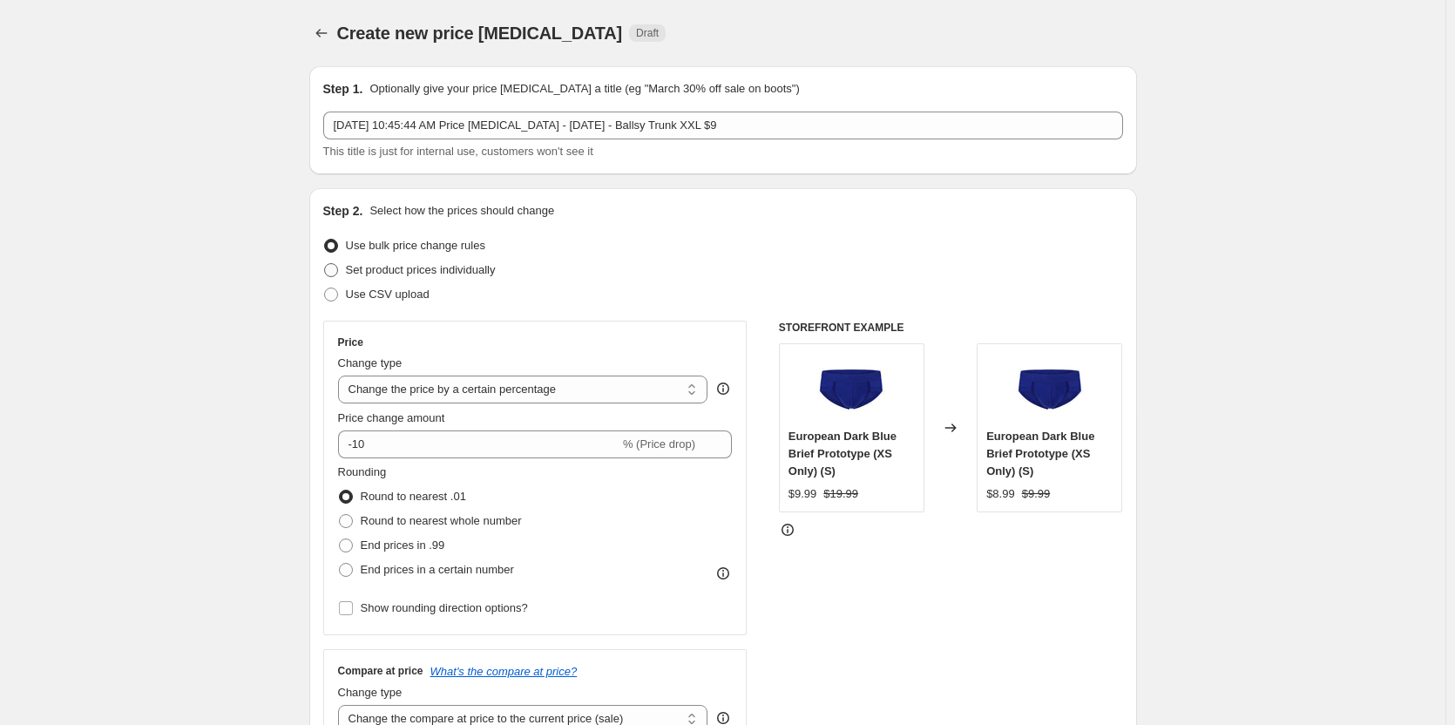
click at [431, 266] on span "Set product prices individually" at bounding box center [421, 269] width 150 height 13
click at [325, 264] on input "Set product prices individually" at bounding box center [324, 263] width 1 height 1
radio input "true"
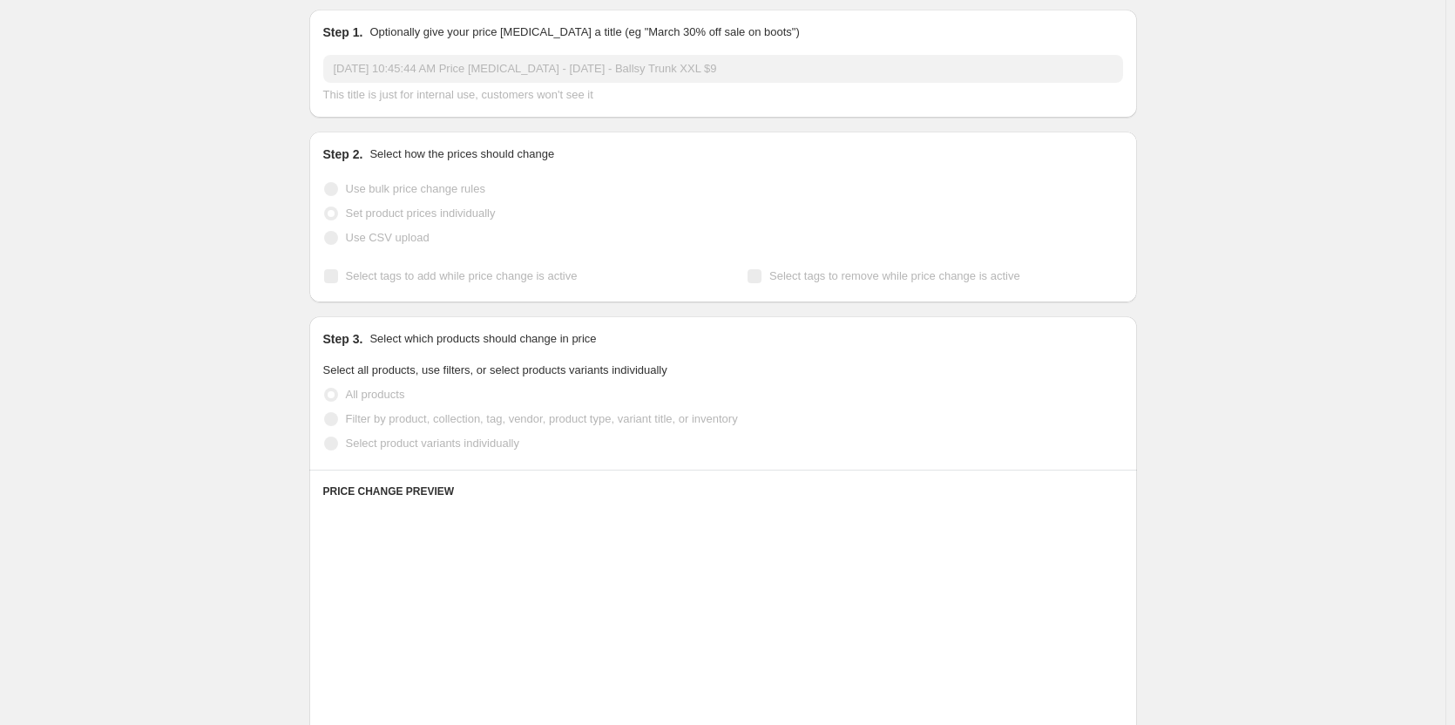
scroll to position [87, 0]
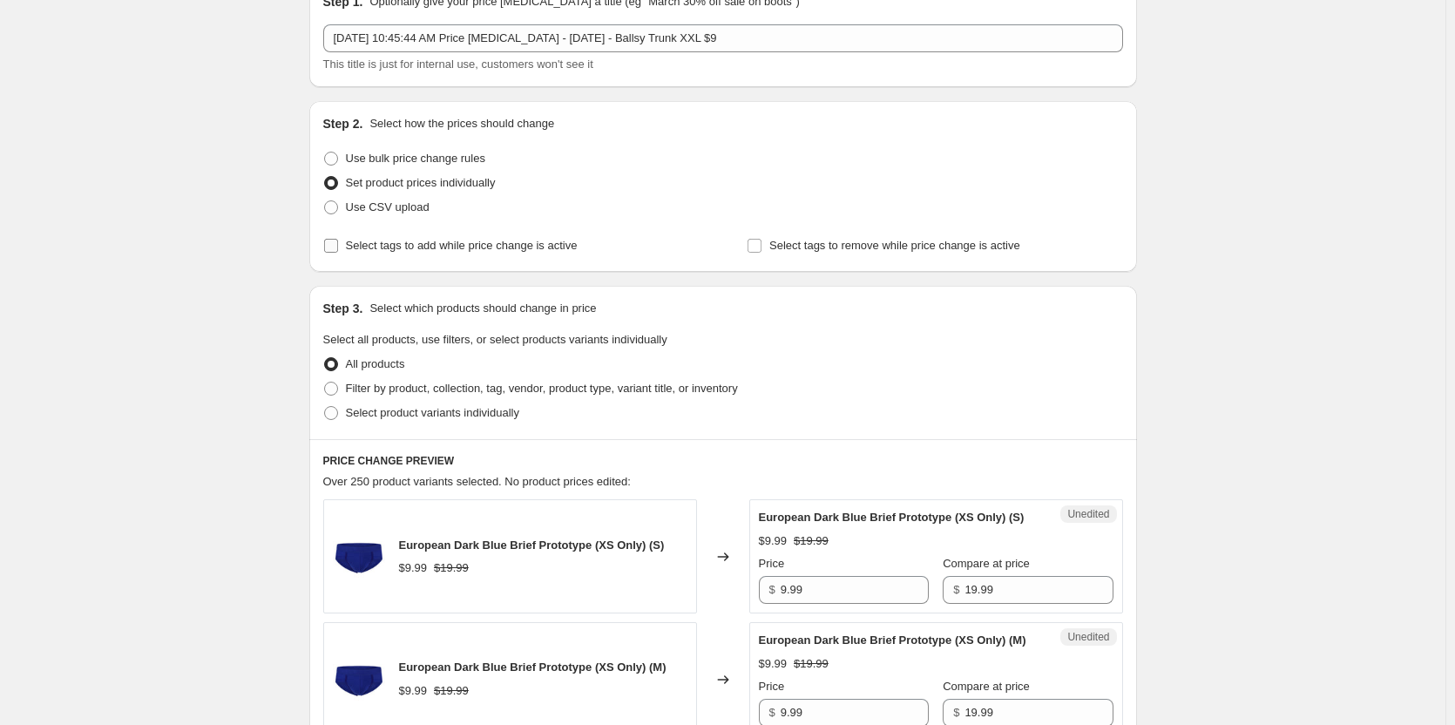
click at [441, 250] on span "Select tags to add while price change is active" at bounding box center [462, 245] width 232 height 13
click at [338, 250] on input "Select tags to add while price change is active" at bounding box center [331, 246] width 14 height 14
checkbox input "true"
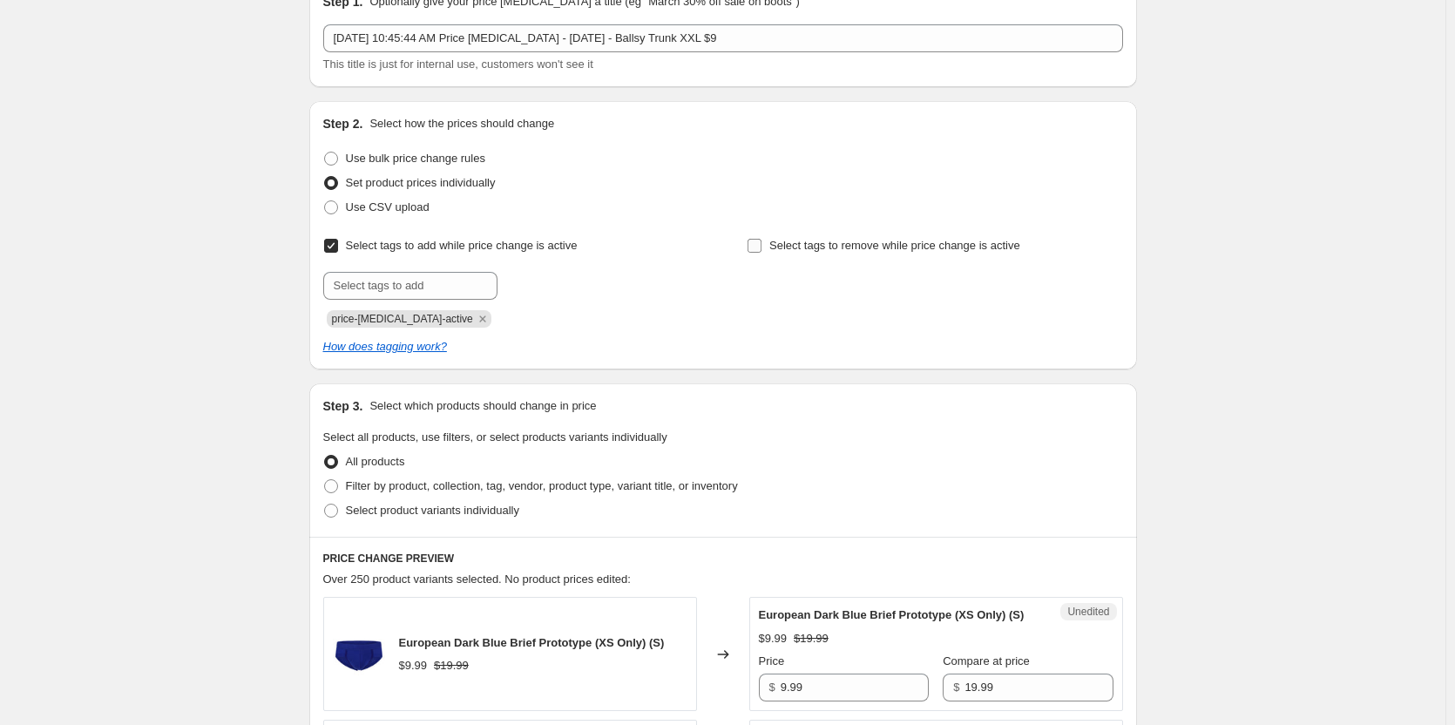
click at [808, 248] on span "Select tags to remove while price change is active" at bounding box center [894, 245] width 251 height 13
click at [762, 248] on input "Select tags to remove while price change is active" at bounding box center [755, 246] width 14 height 14
checkbox input "true"
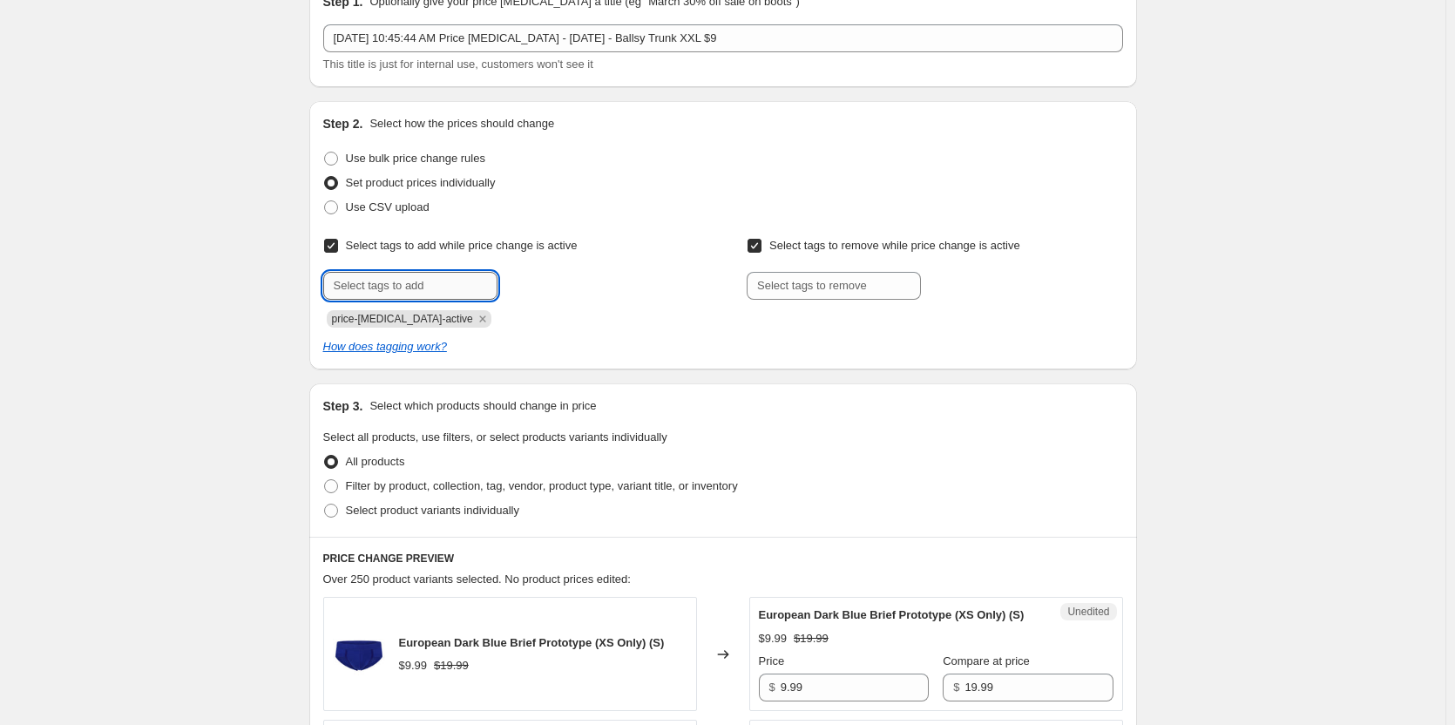
click at [455, 299] on input "text" at bounding box center [410, 286] width 174 height 28
type input "dc"
drag, startPoint x: 536, startPoint y: 287, endPoint x: 794, endPoint y: 287, distance: 257.9
click at [537, 287] on span "Add dc" at bounding box center [530, 284] width 36 height 14
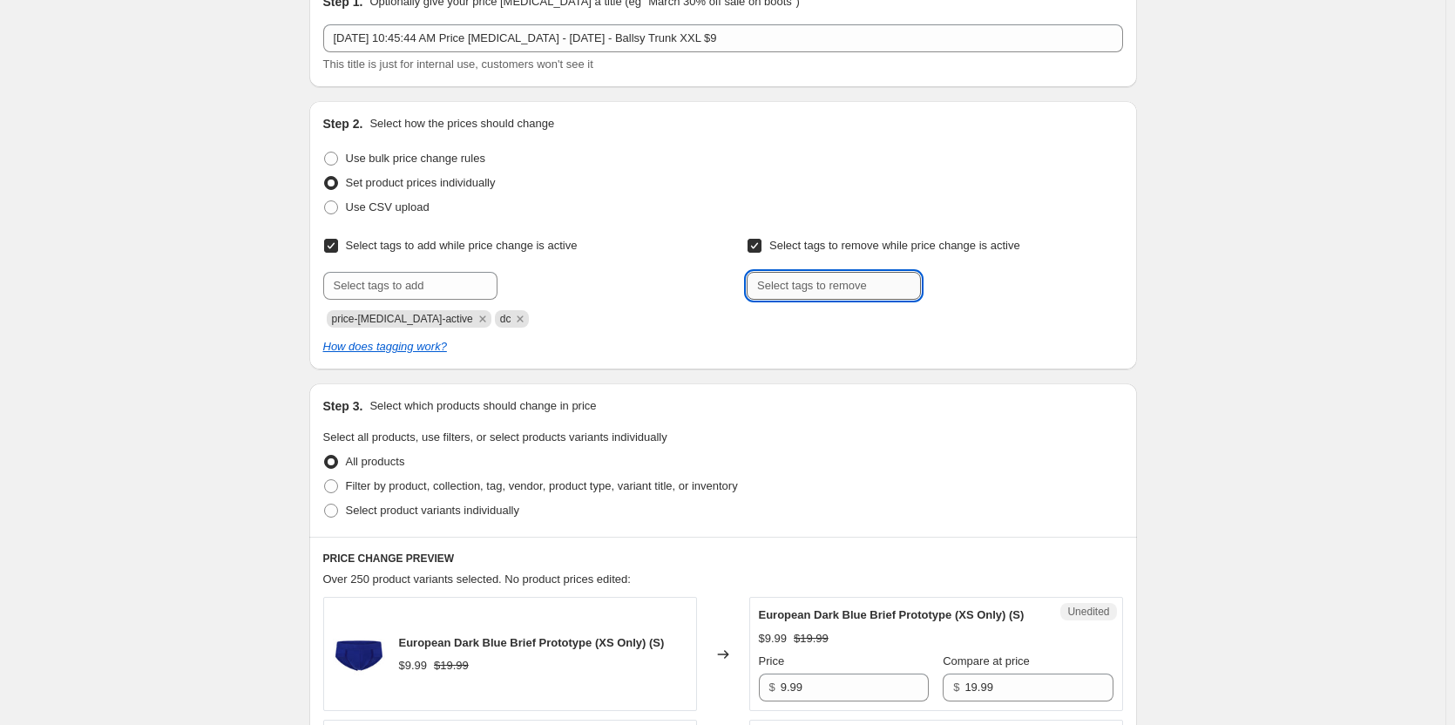
click at [810, 281] on input "text" at bounding box center [834, 286] width 174 height 28
type input "dc"
click at [982, 285] on button "Add dc" at bounding box center [953, 284] width 57 height 24
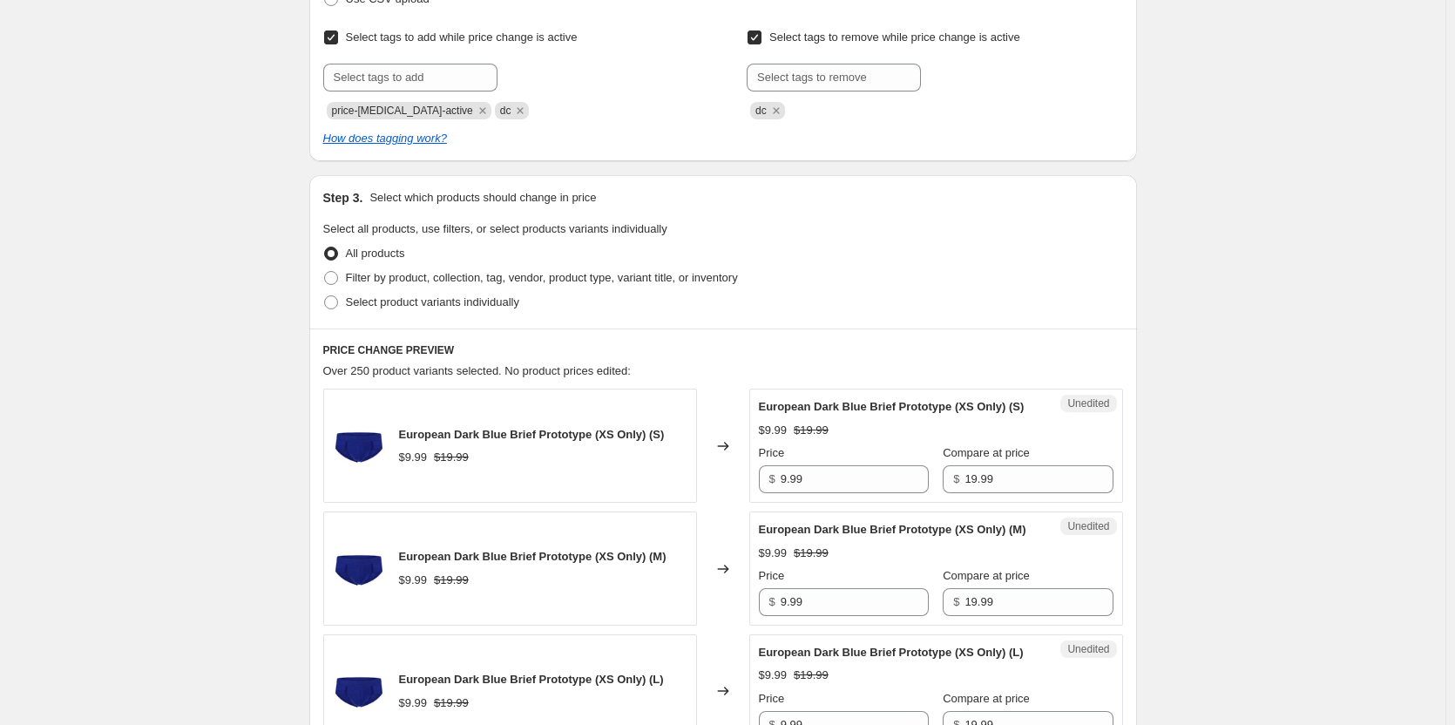
scroll to position [349, 0]
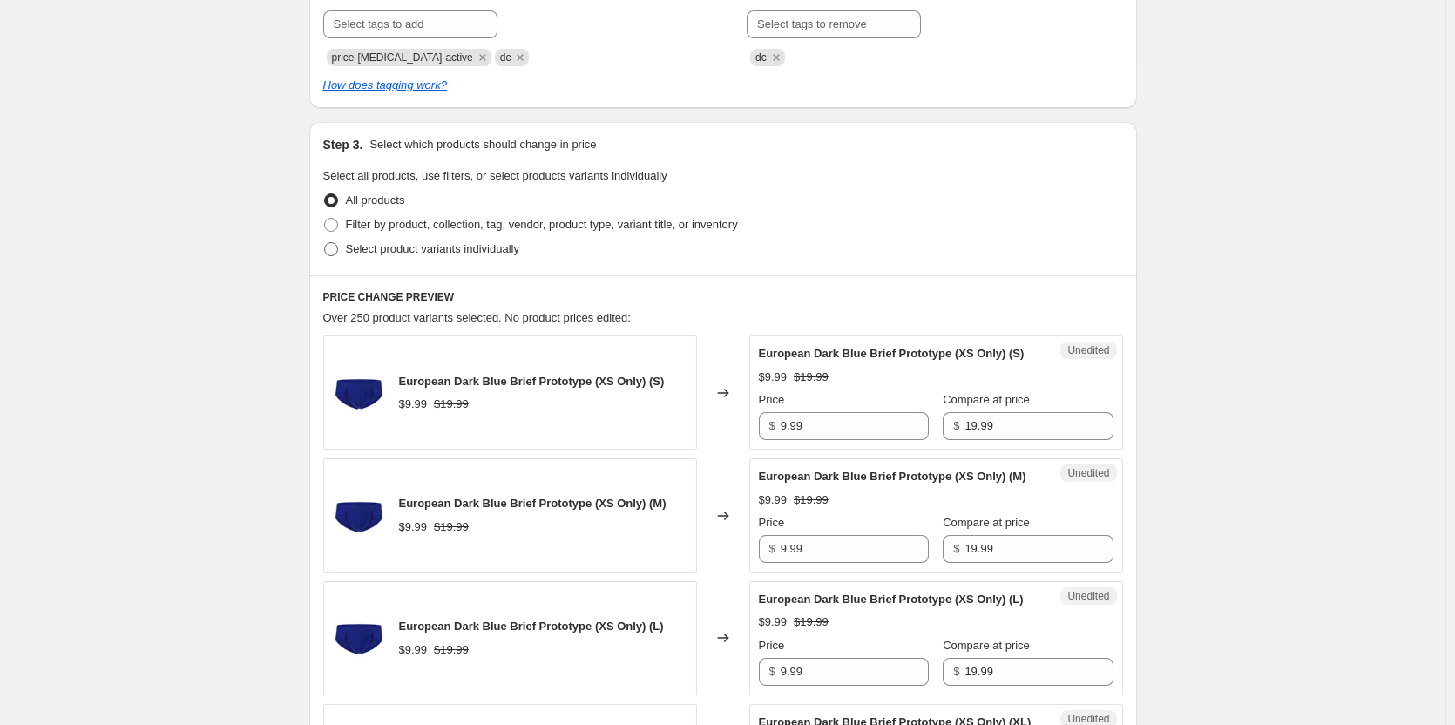
click at [367, 251] on span "Select product variants individually" at bounding box center [432, 248] width 173 height 13
click at [325, 243] on input "Select product variants individually" at bounding box center [324, 242] width 1 height 1
radio input "true"
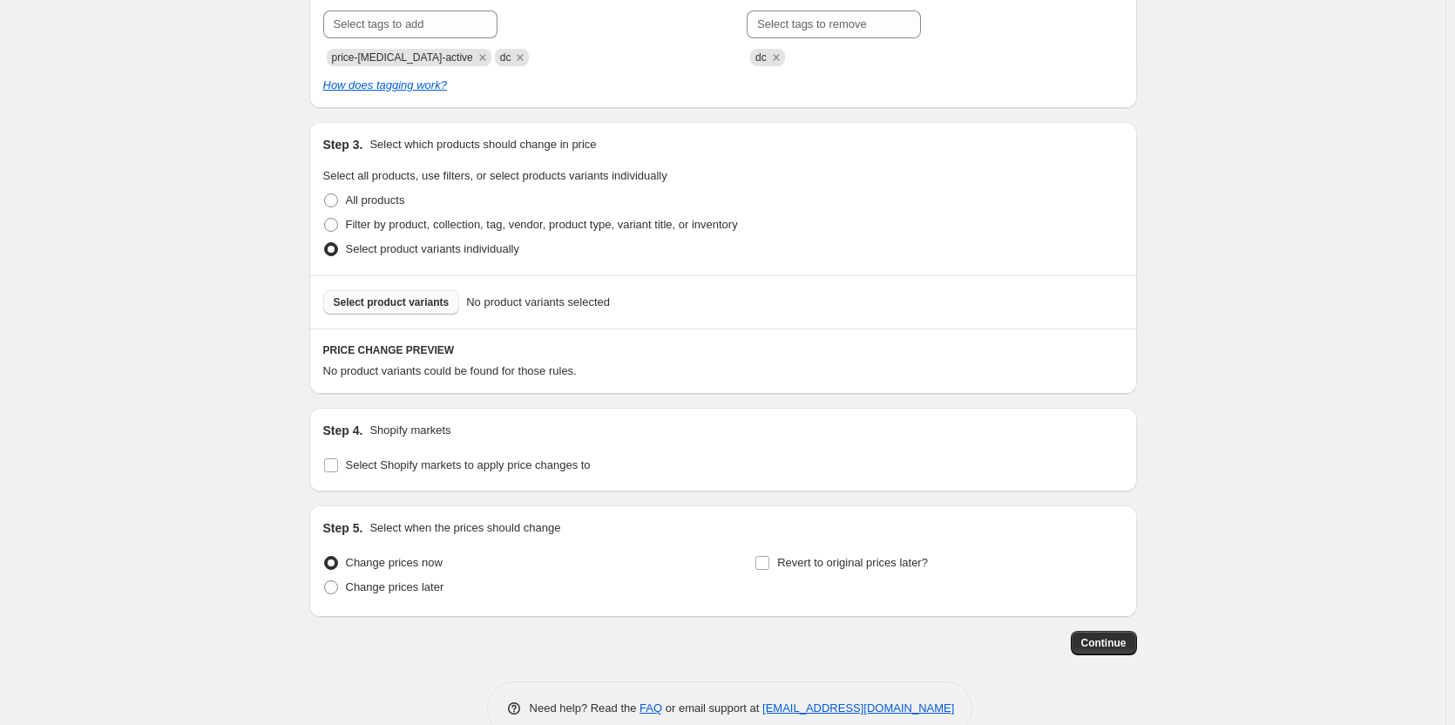
click at [408, 311] on button "Select product variants" at bounding box center [391, 302] width 137 height 24
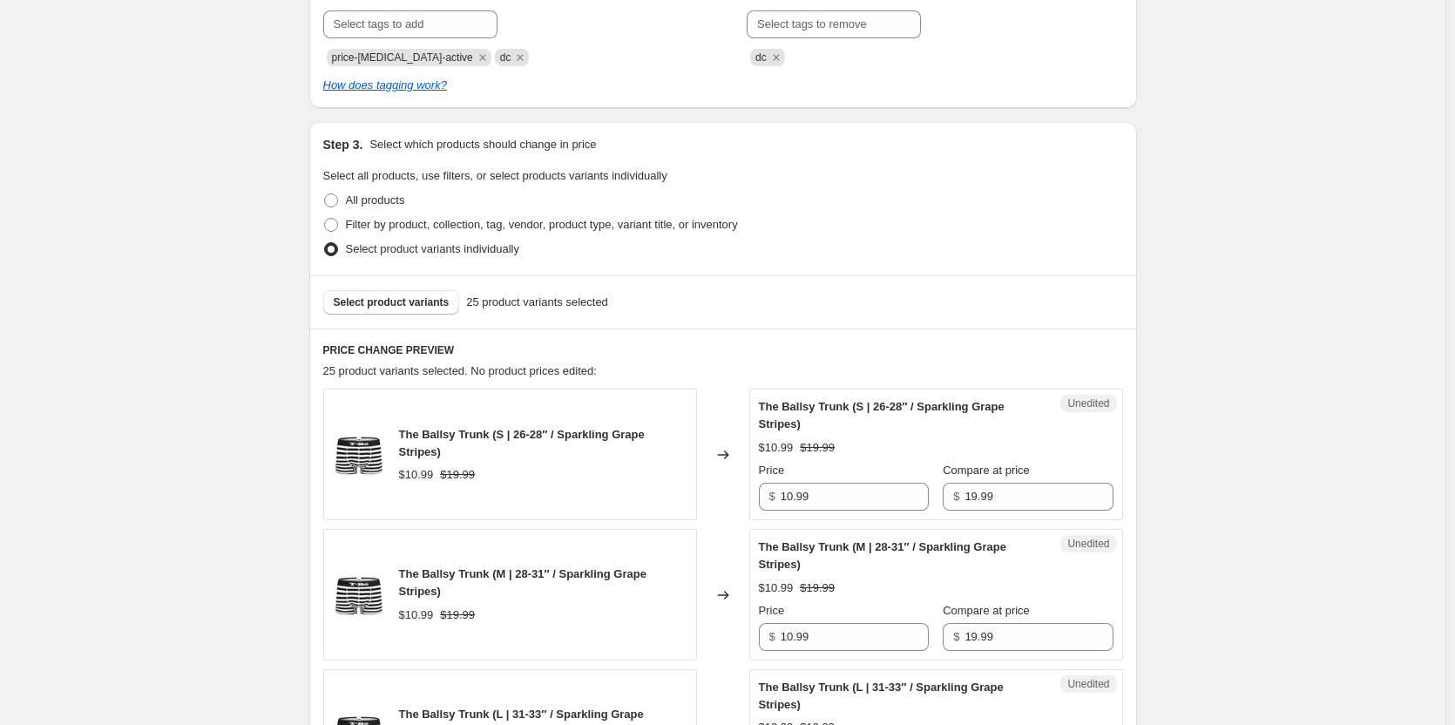
scroll to position [610, 0]
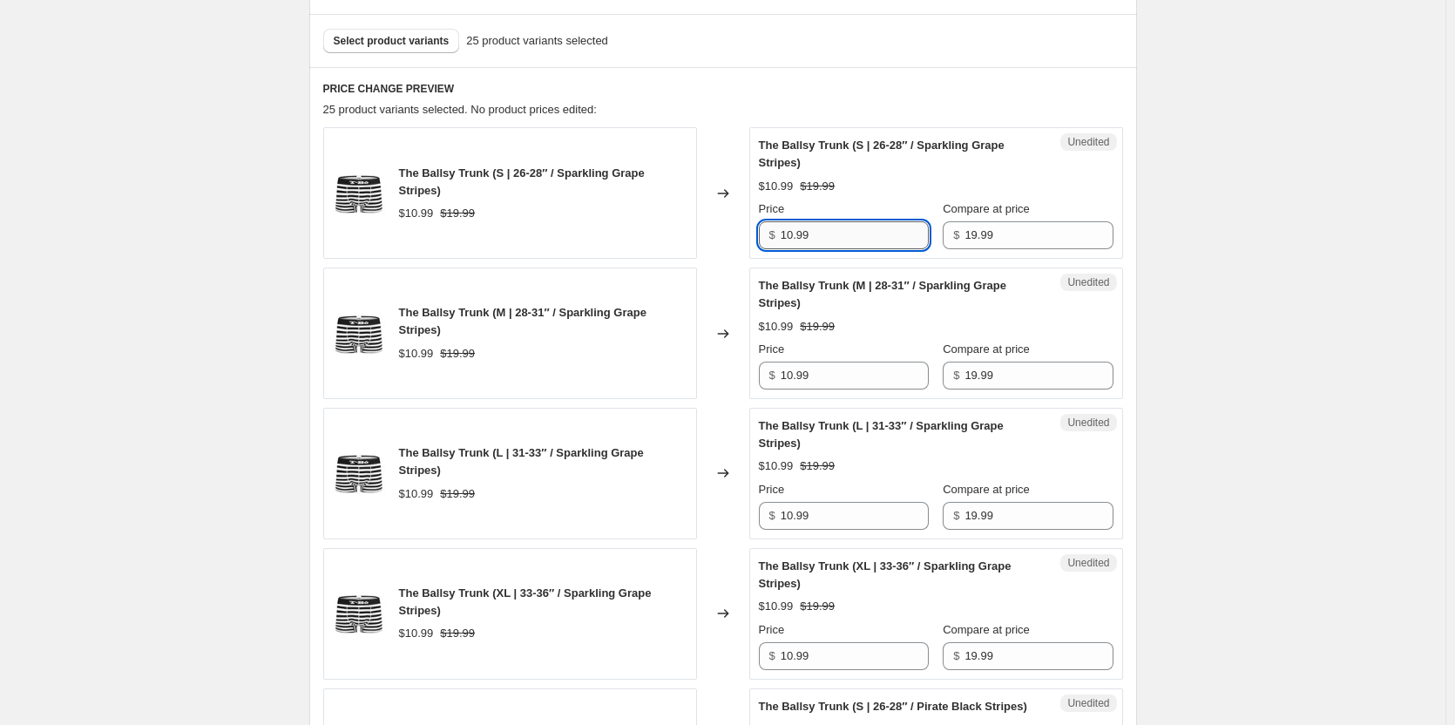
click at [881, 228] on input "10.99" at bounding box center [855, 235] width 148 height 28
type input "9"
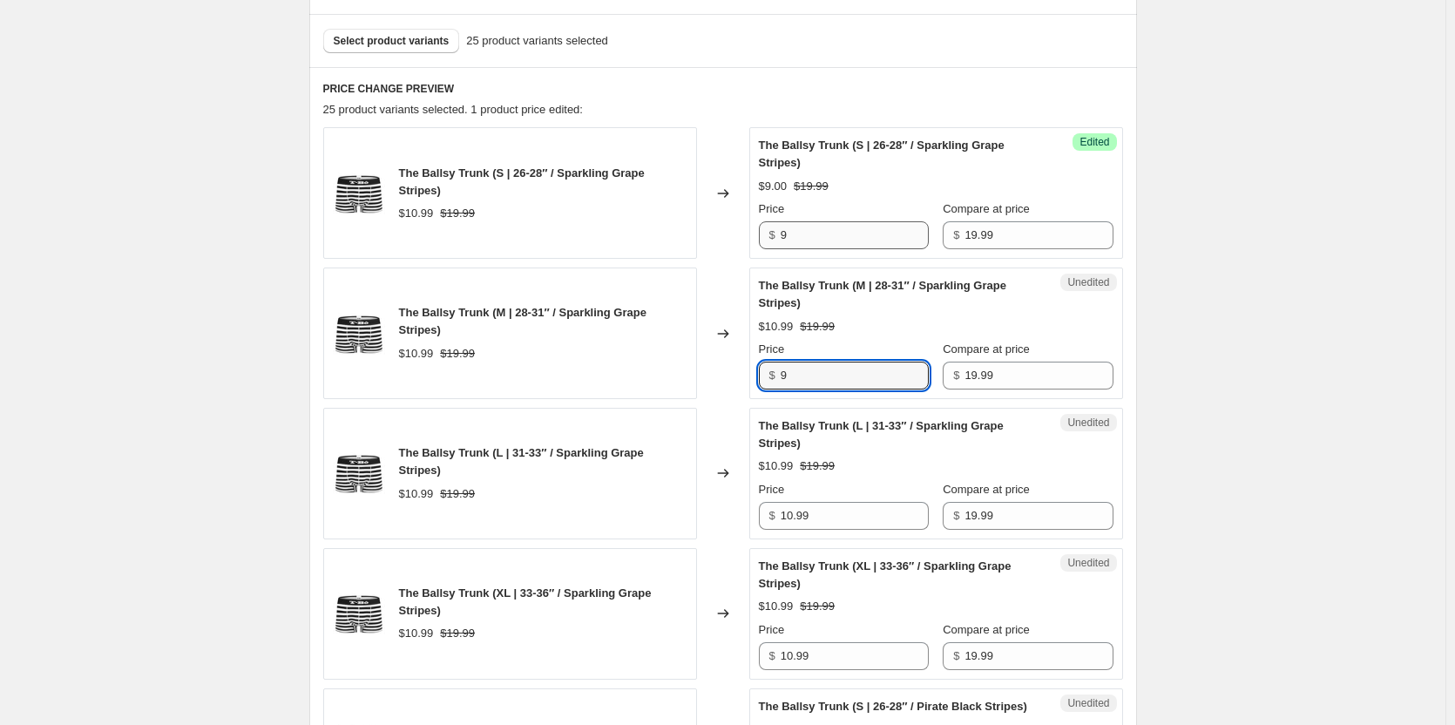
type input "9"
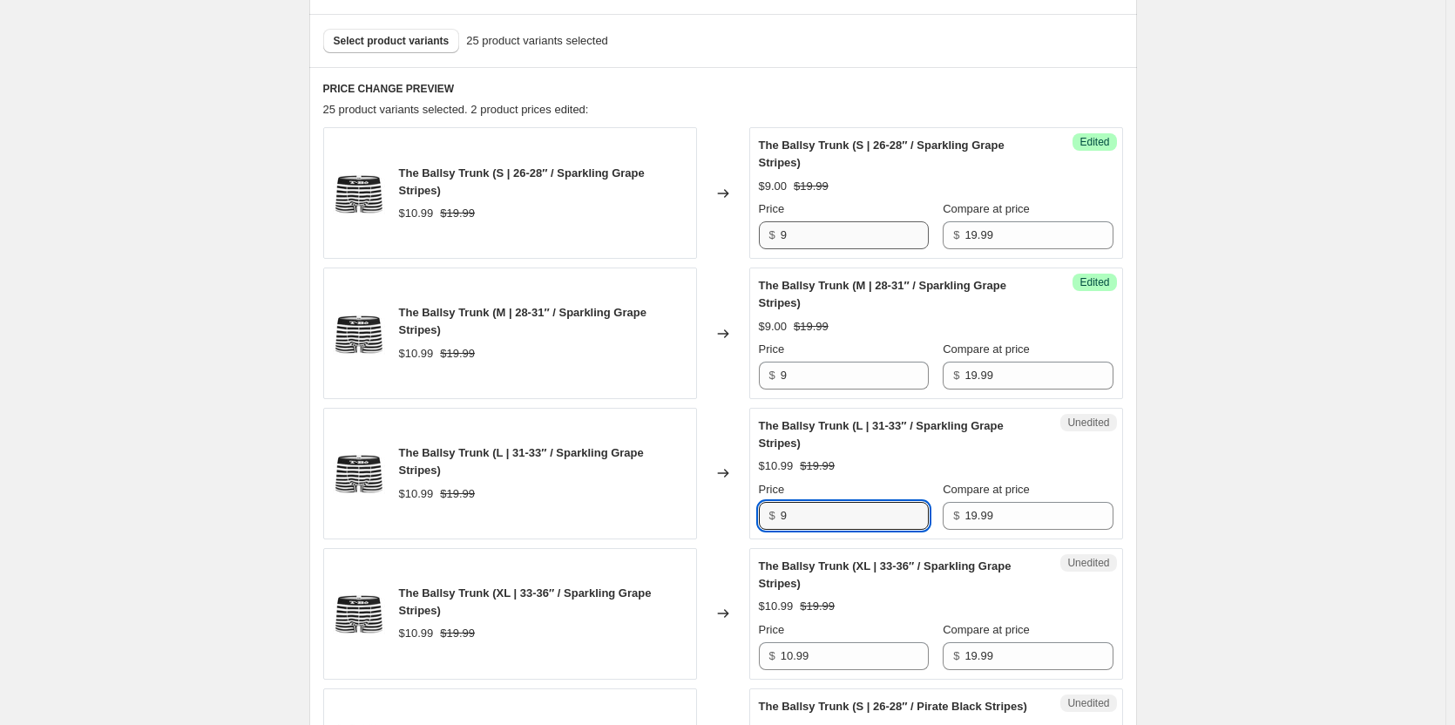
type input "9"
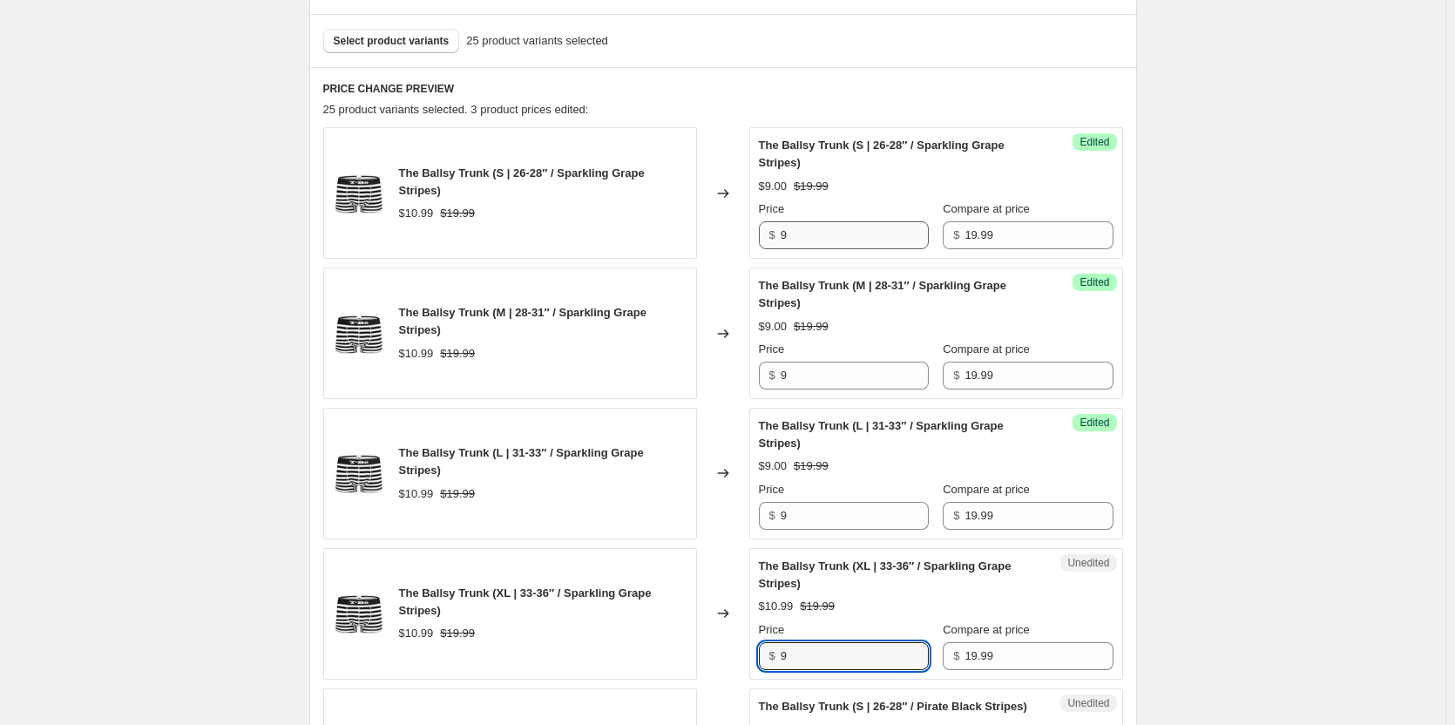
type input "9"
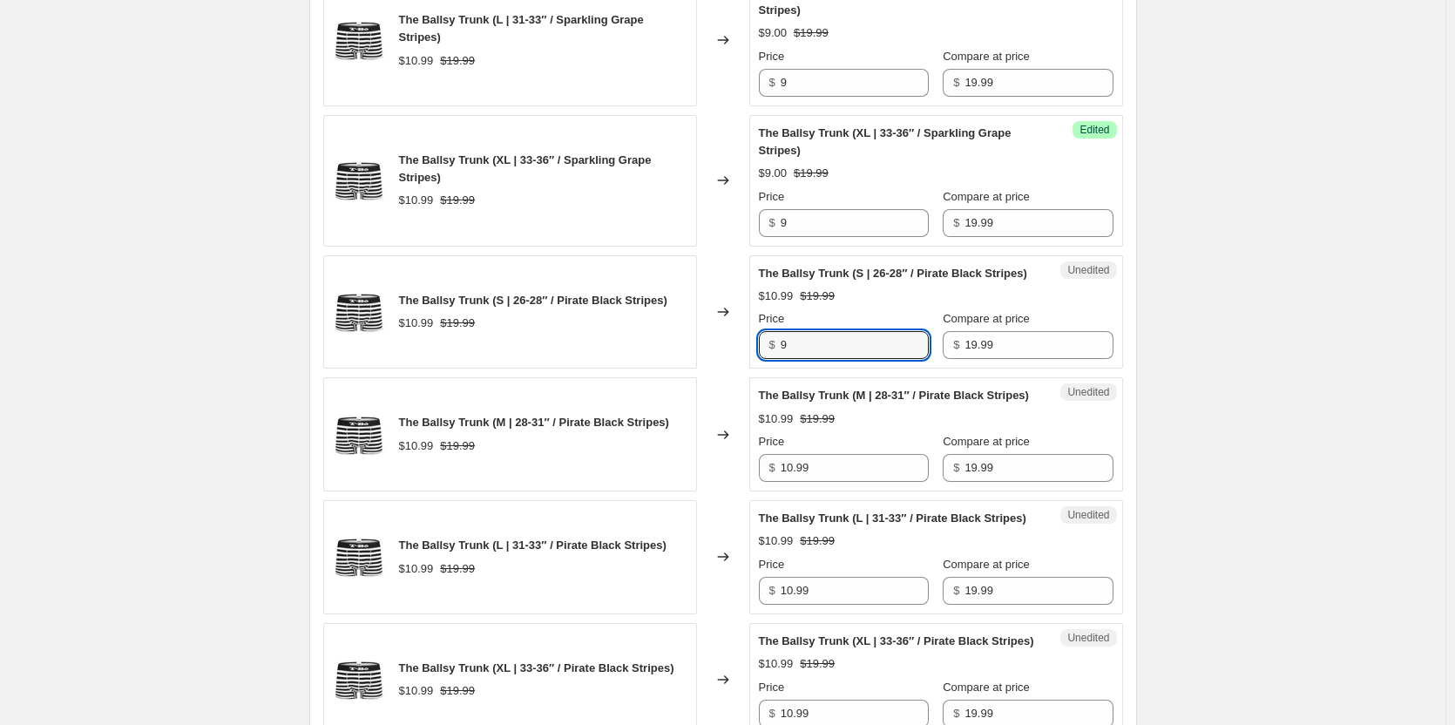
type input "9"
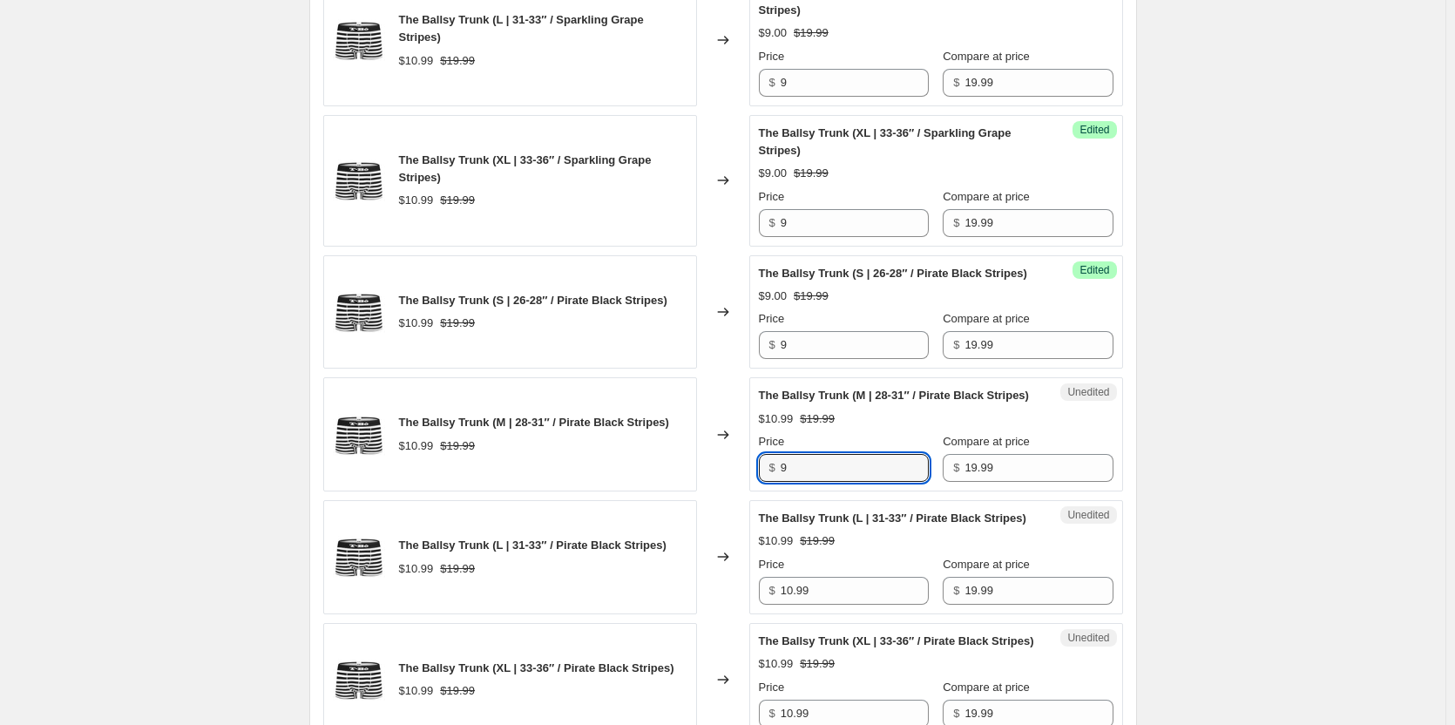
type input "9"
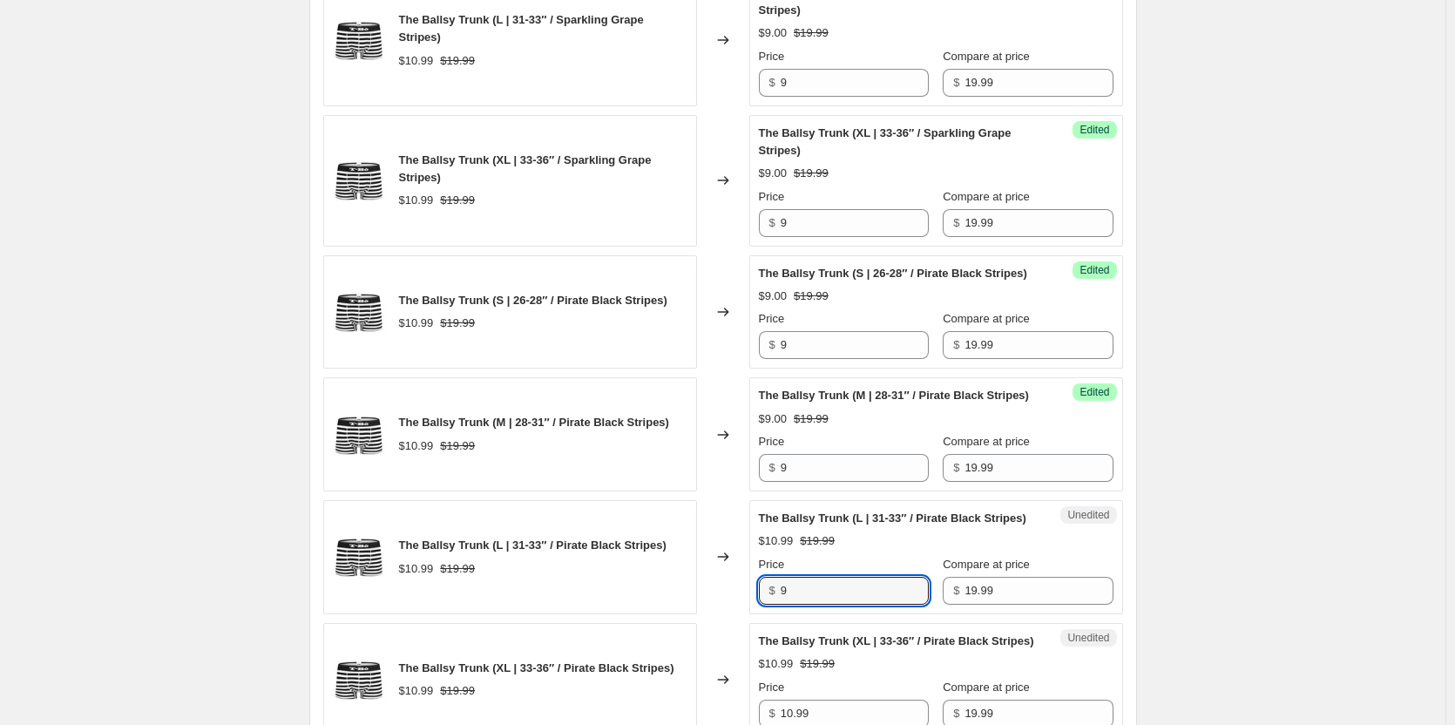
type input "9"
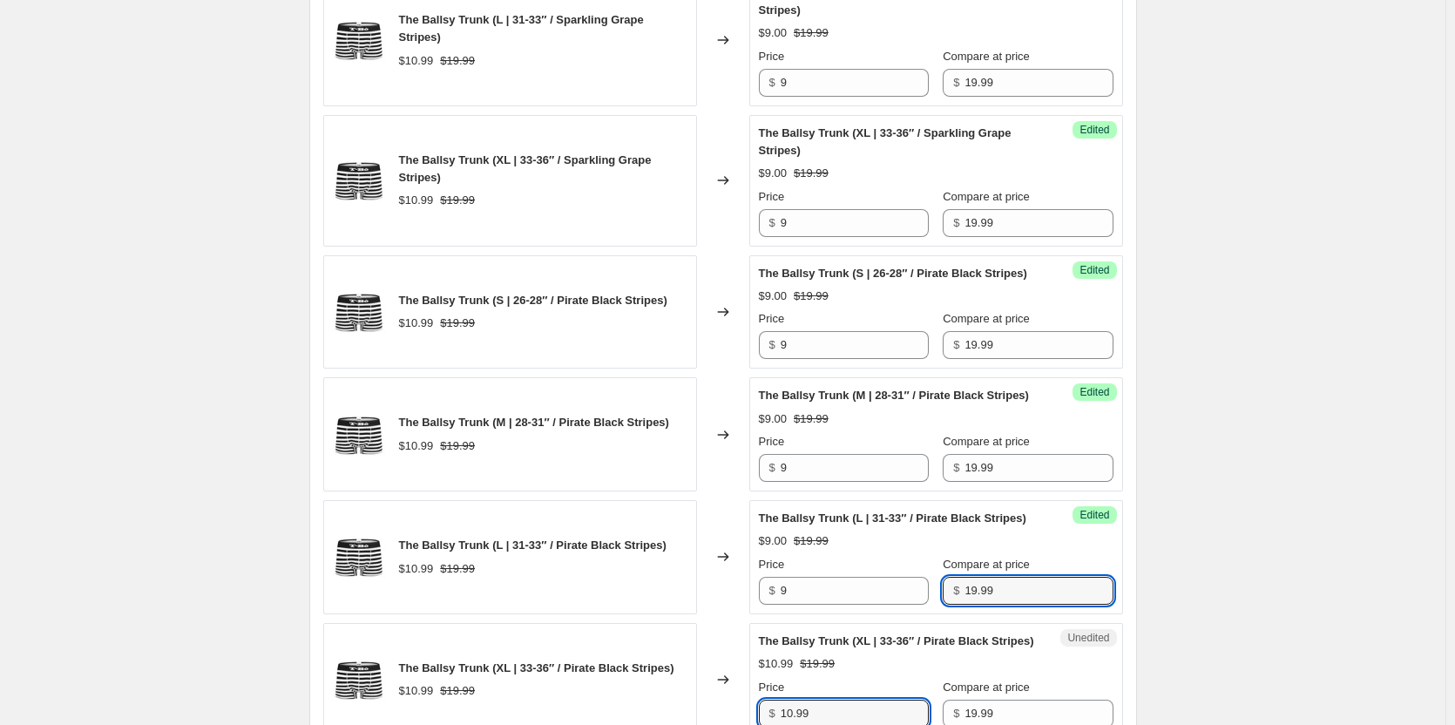
scroll to position [1464, 0]
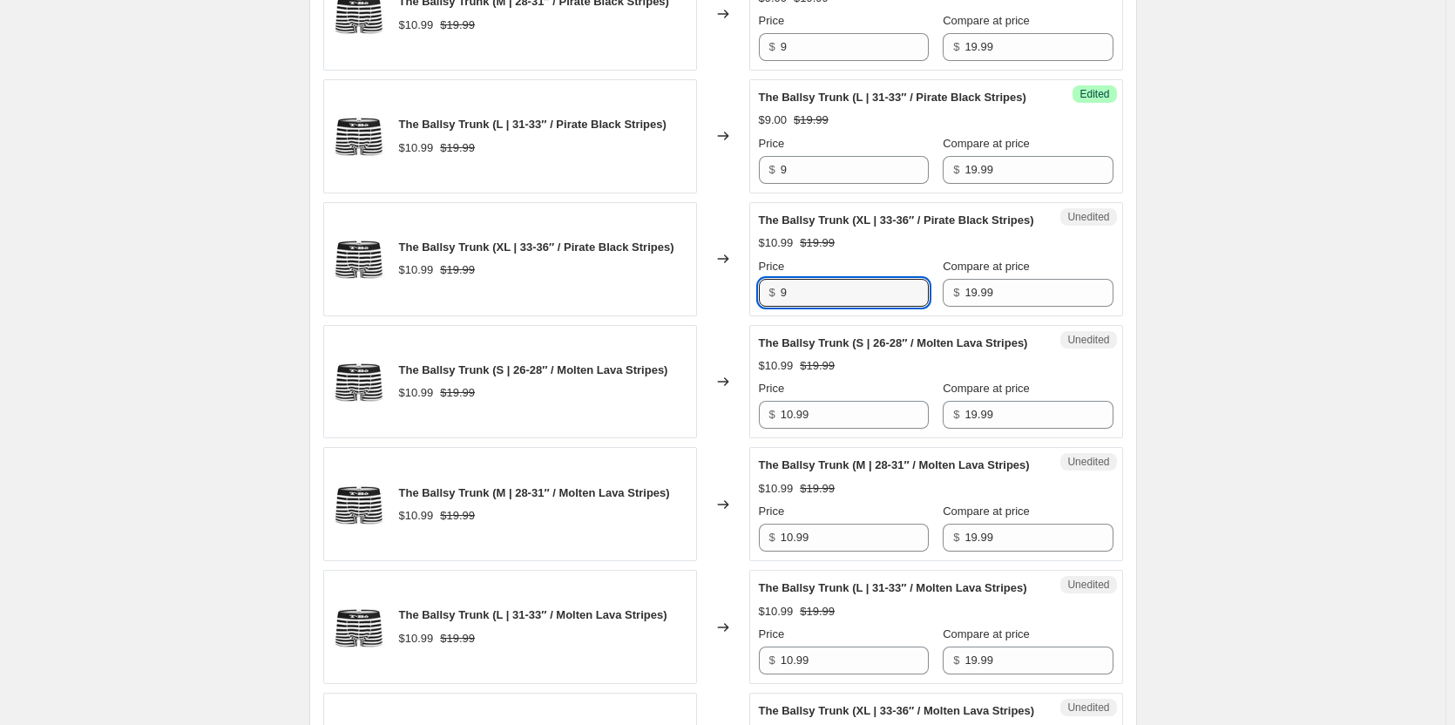
type input "9"
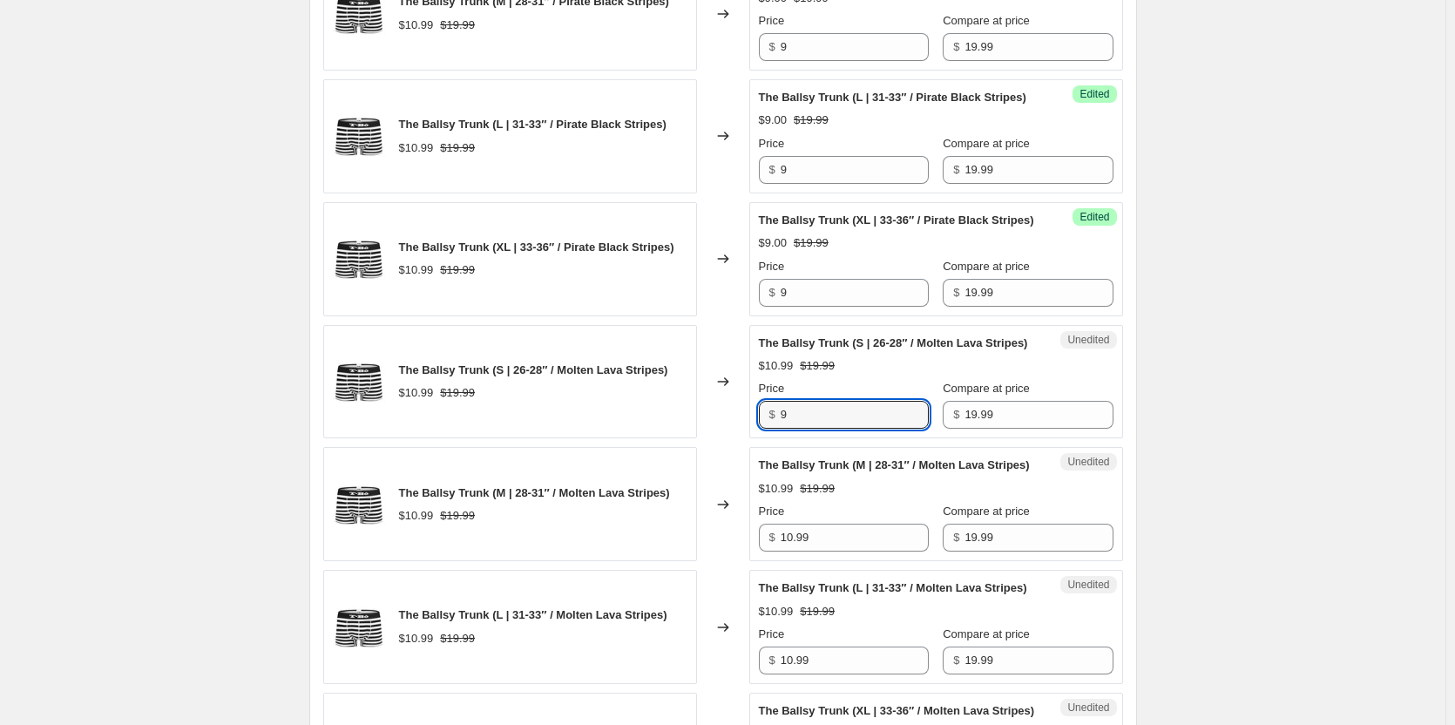
type input "9"
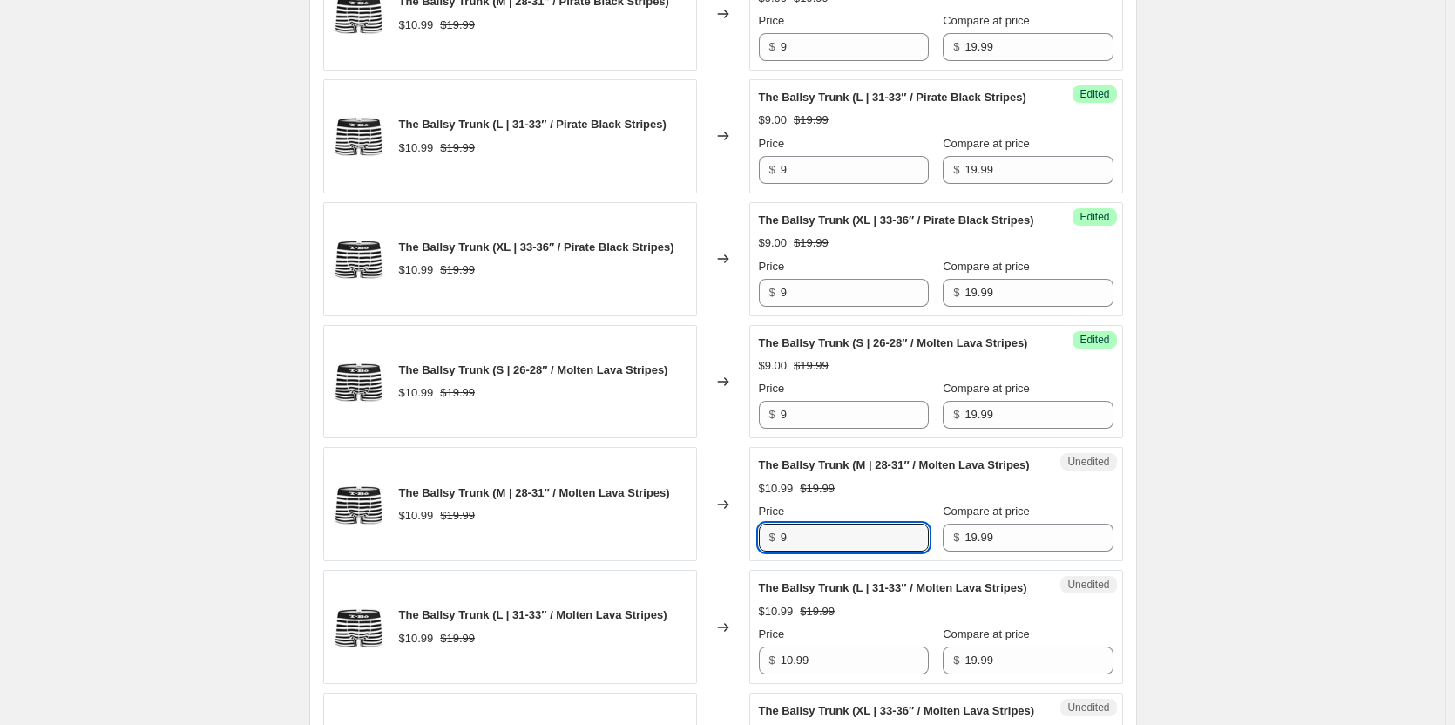
type input "9"
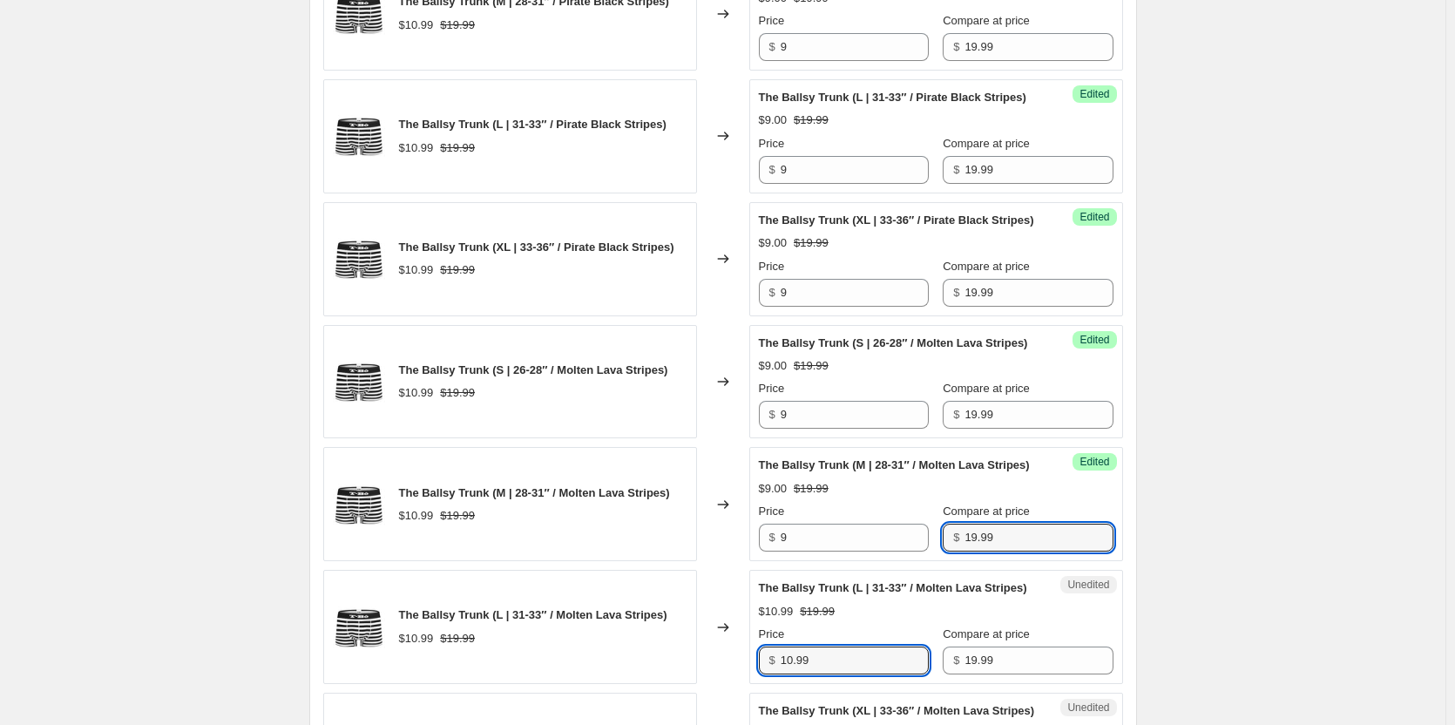
scroll to position [1884, 0]
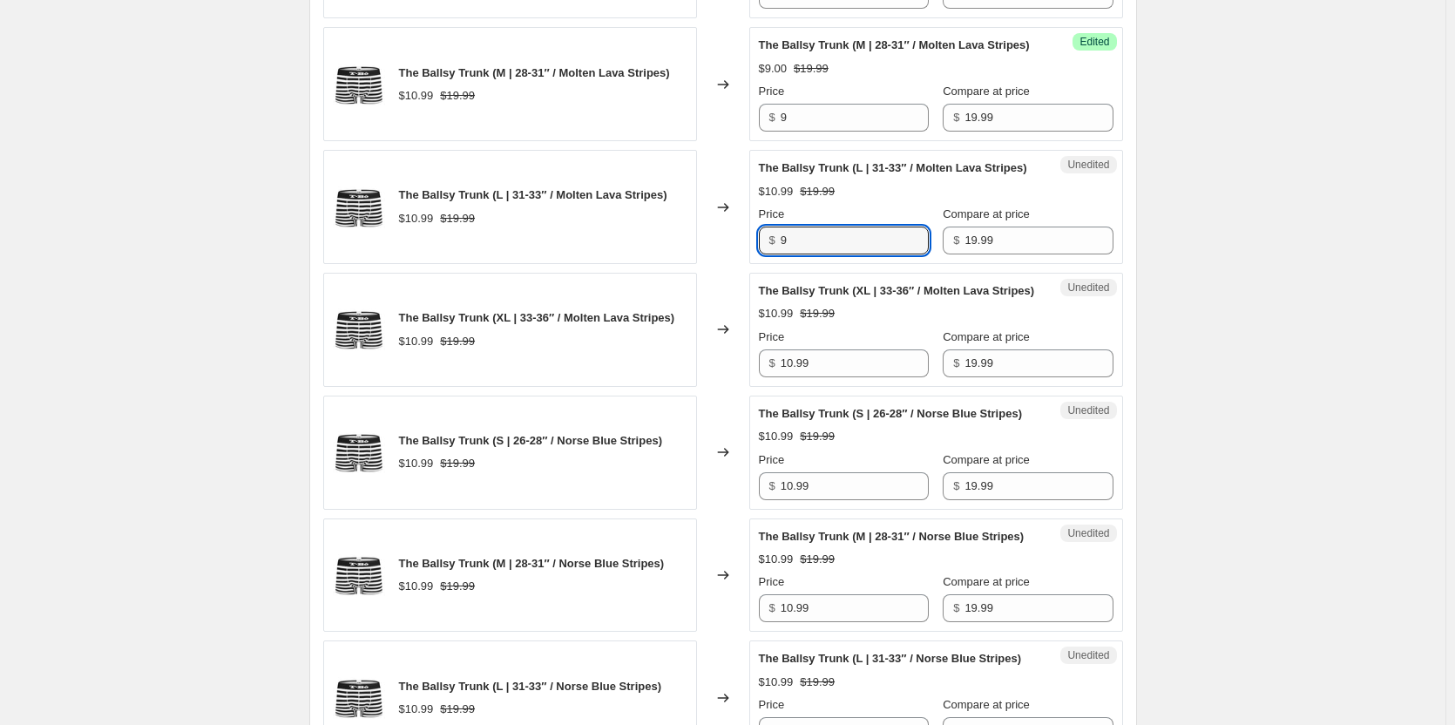
type input "9"
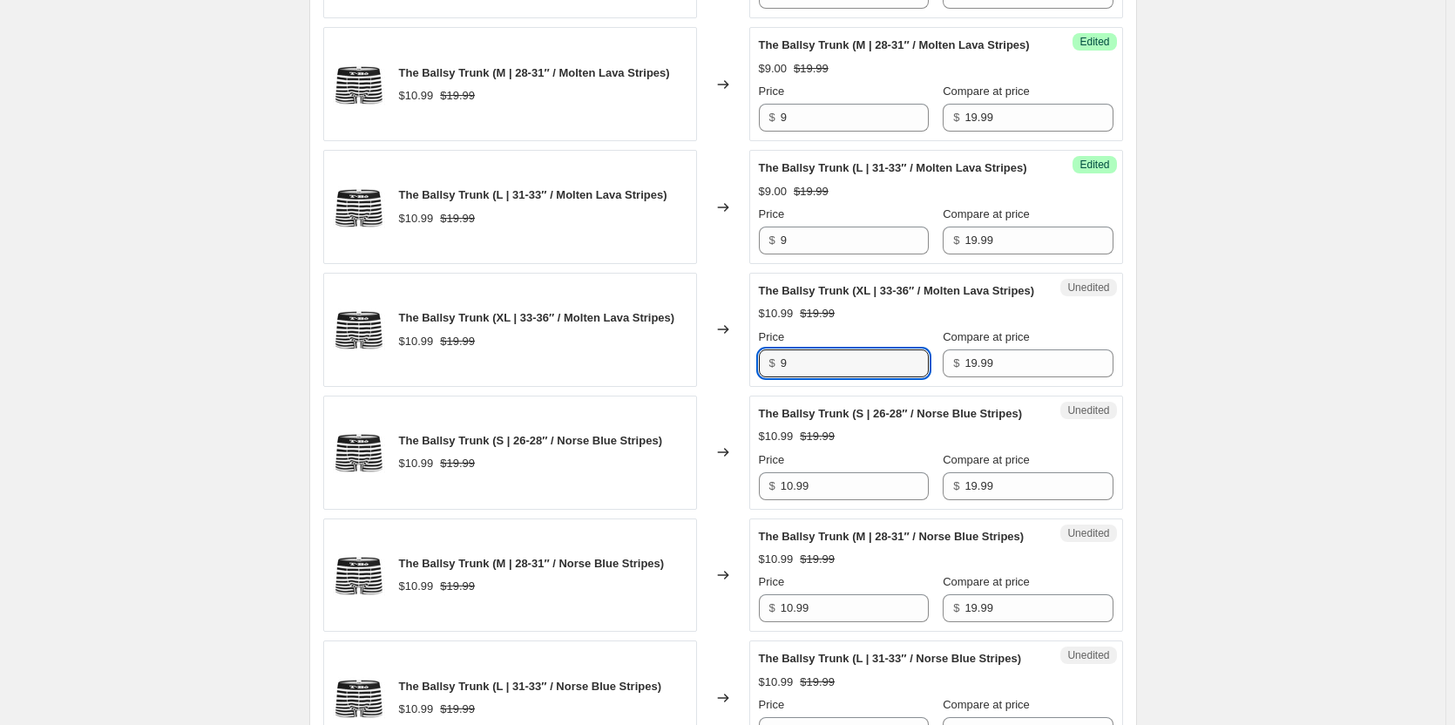
type input "9"
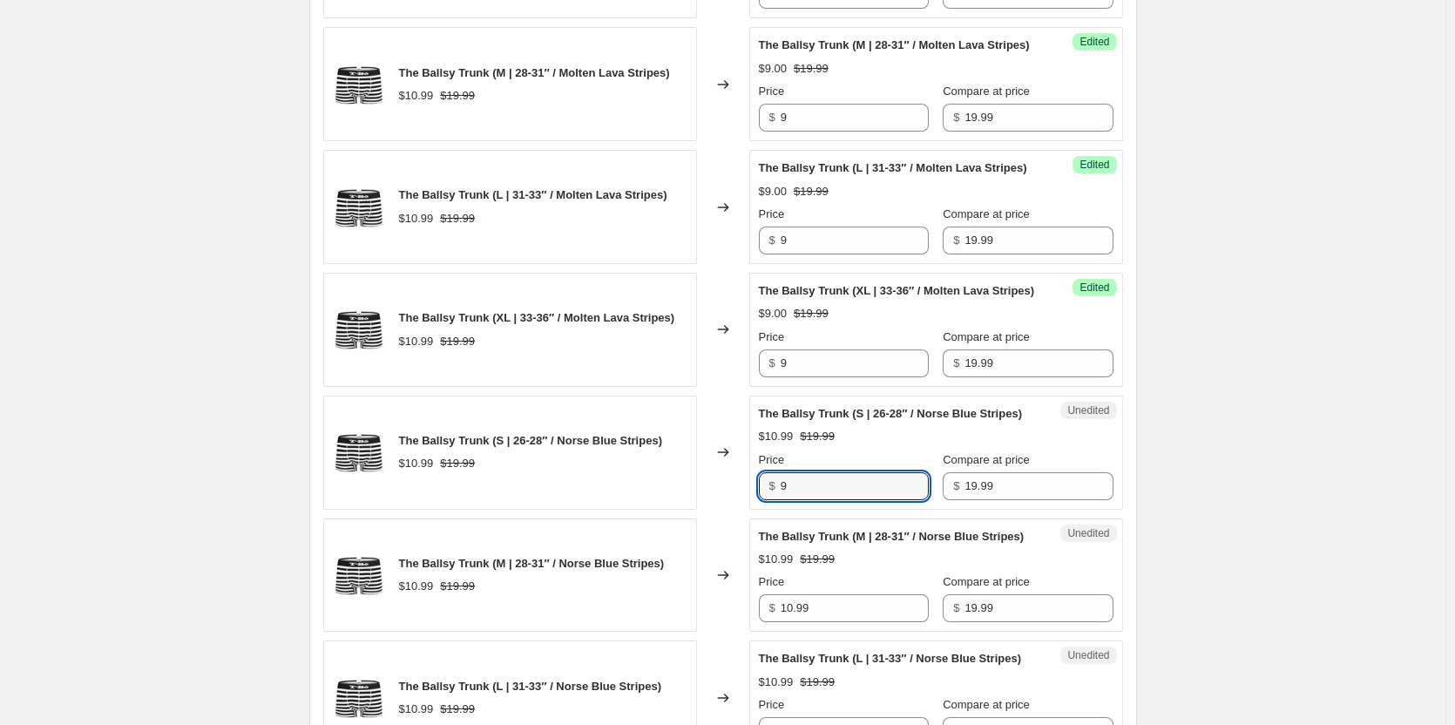
type input "9"
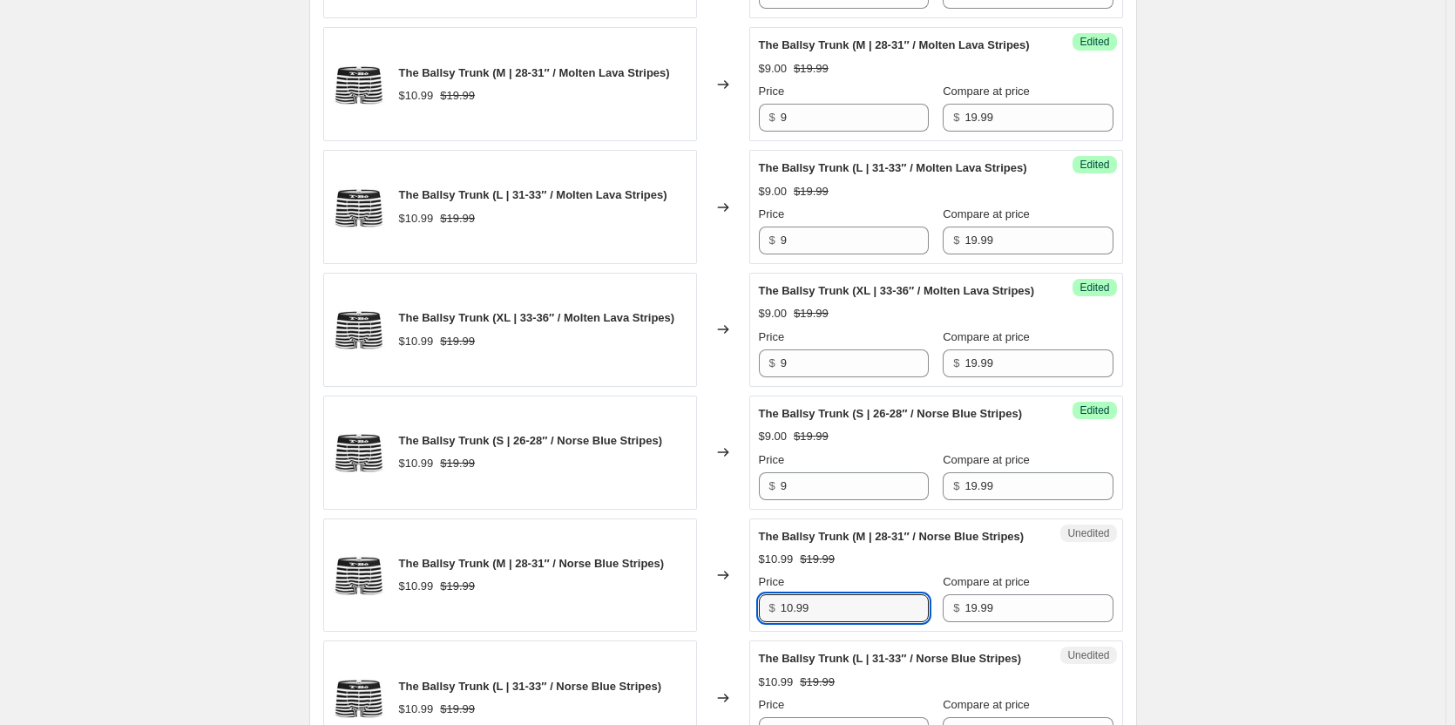
scroll to position [2304, 0]
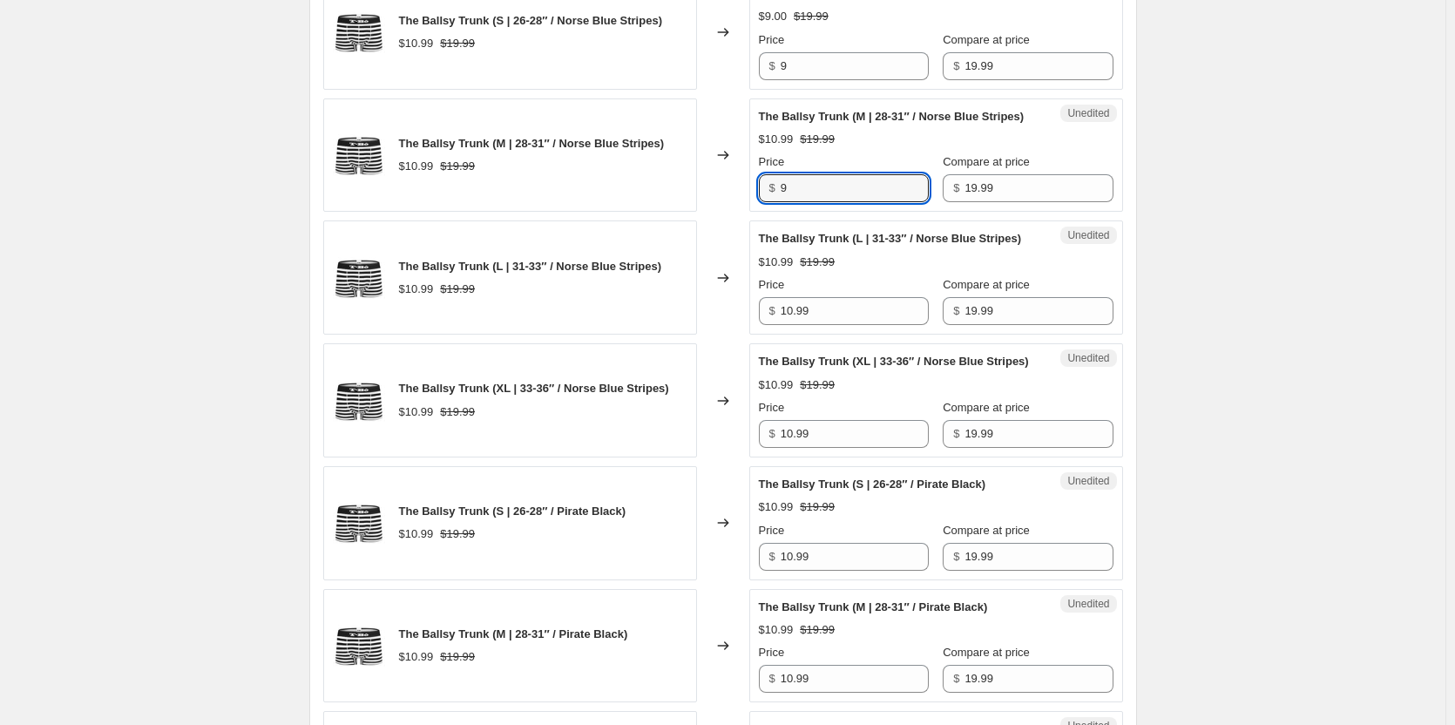
type input "9"
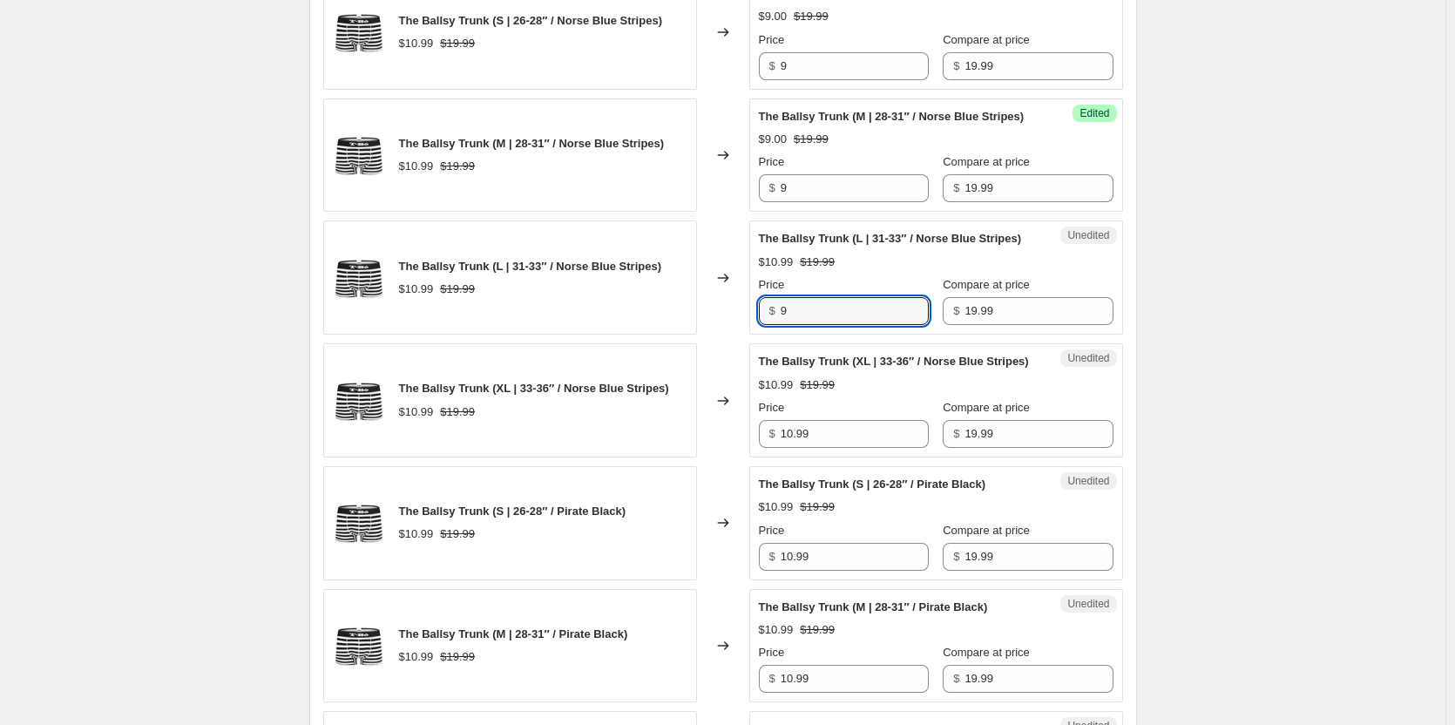
type input "9"
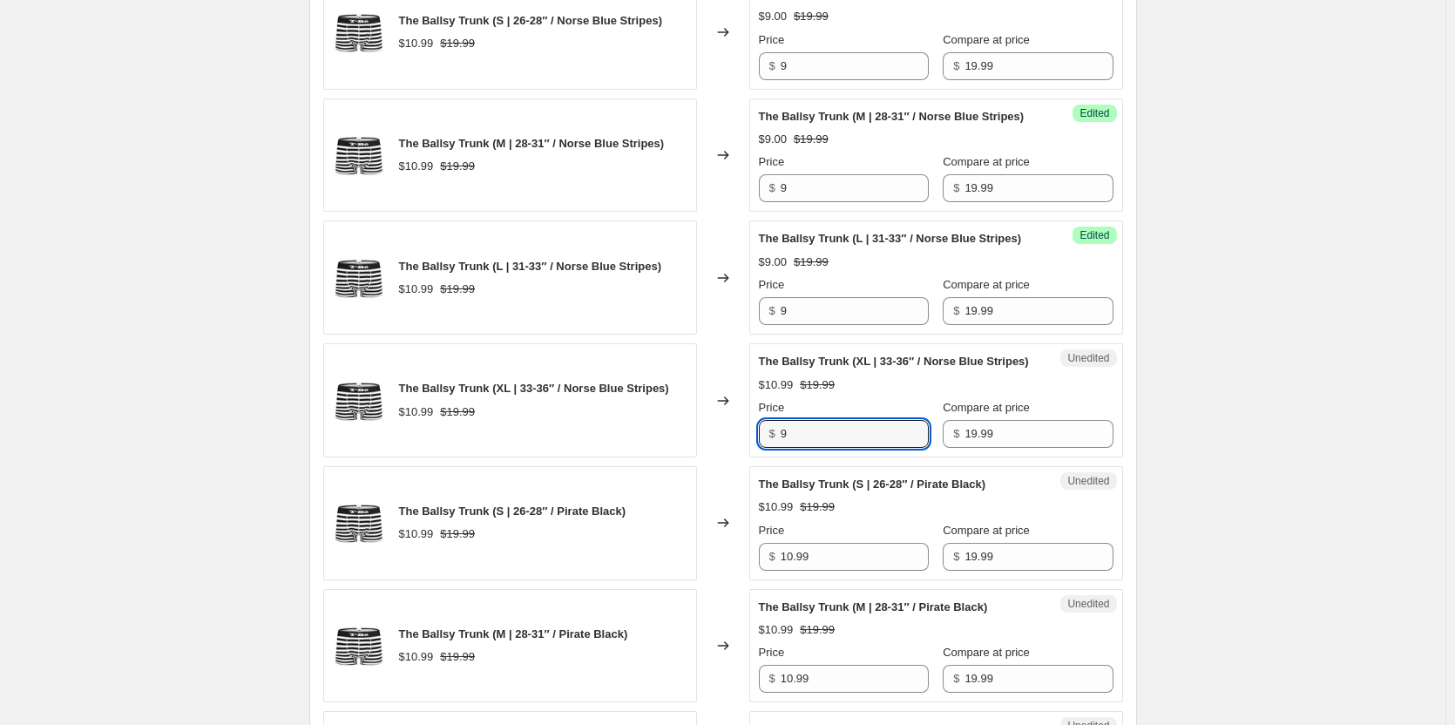
type input "9"
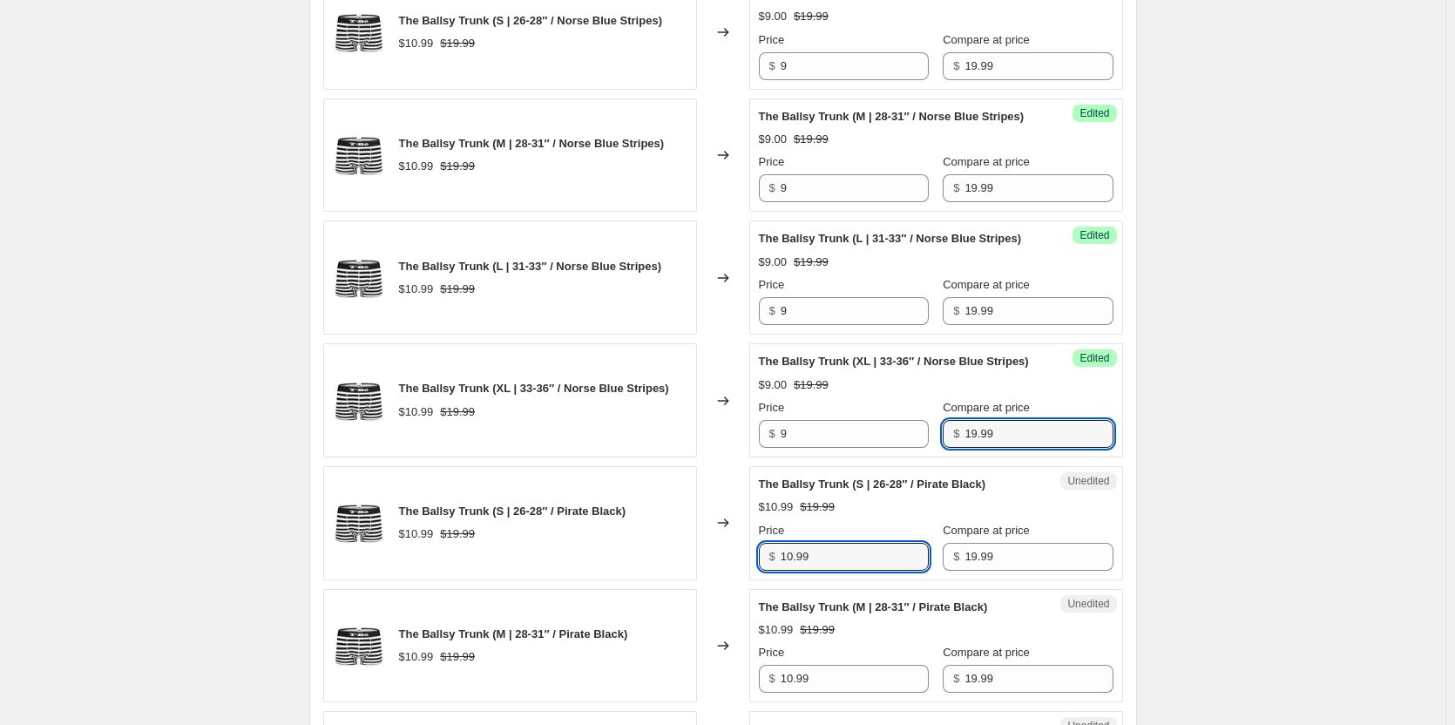
scroll to position [2707, 0]
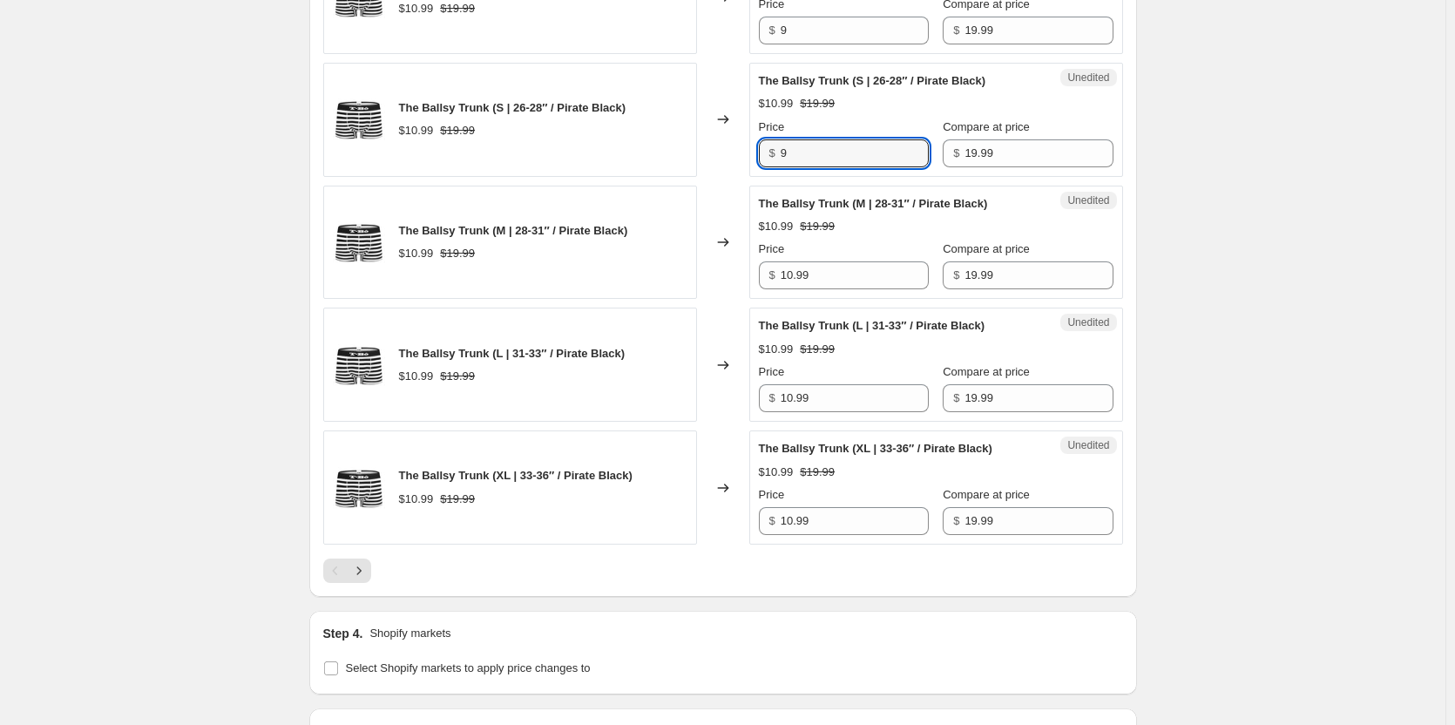
type input "9"
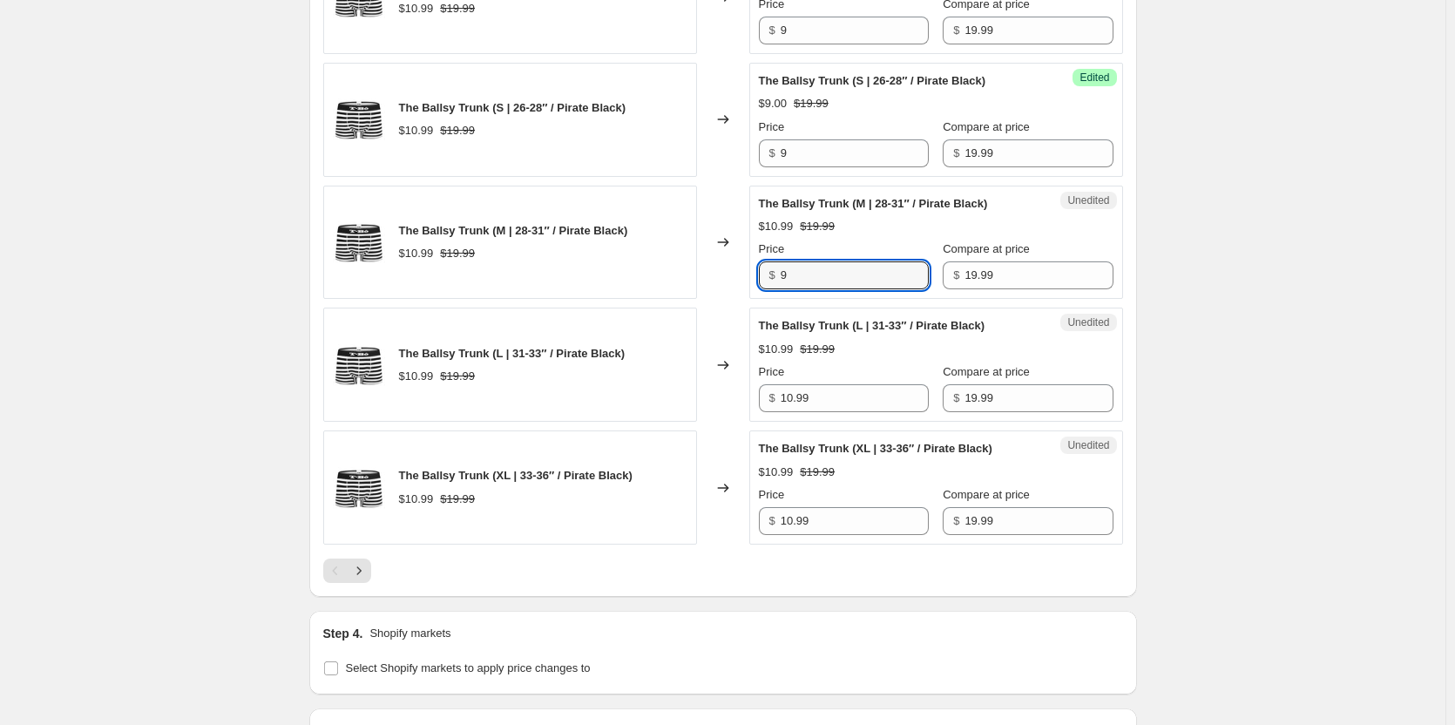
type input "9"
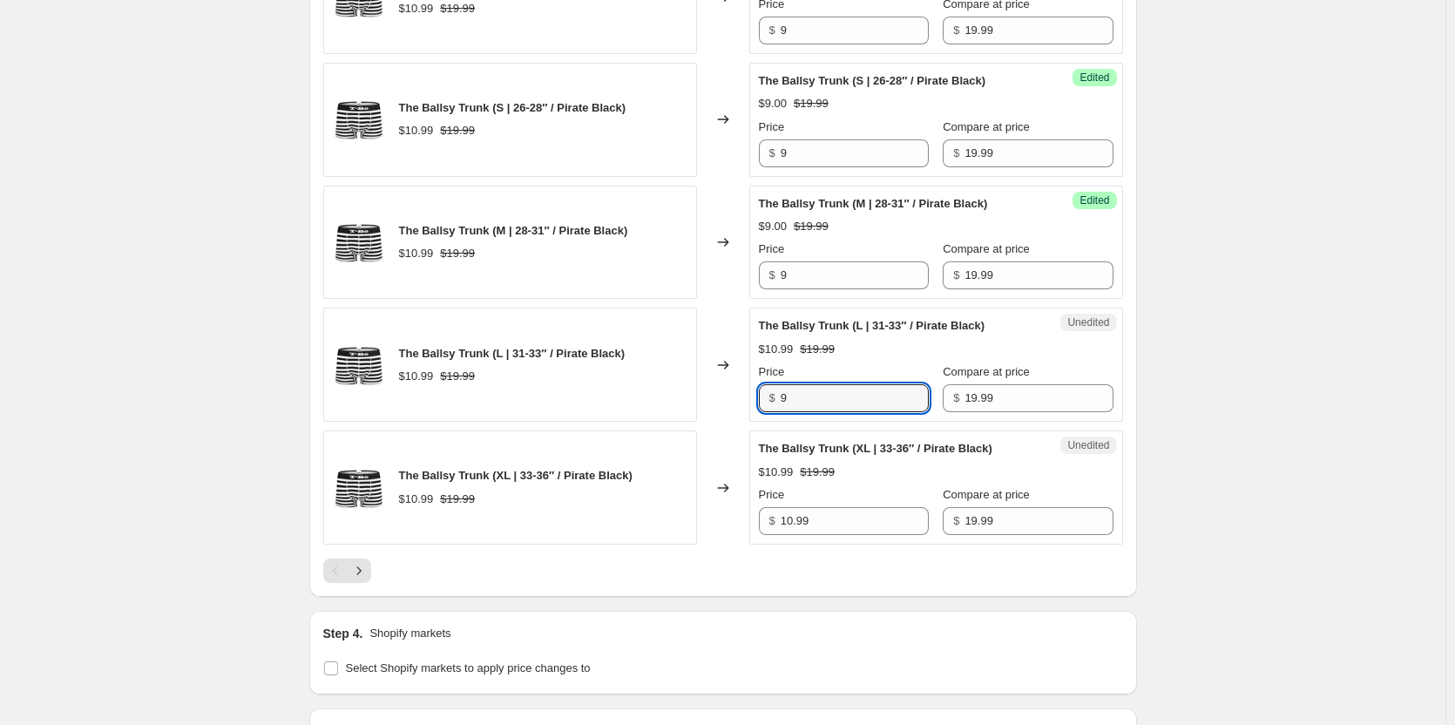
type input "9"
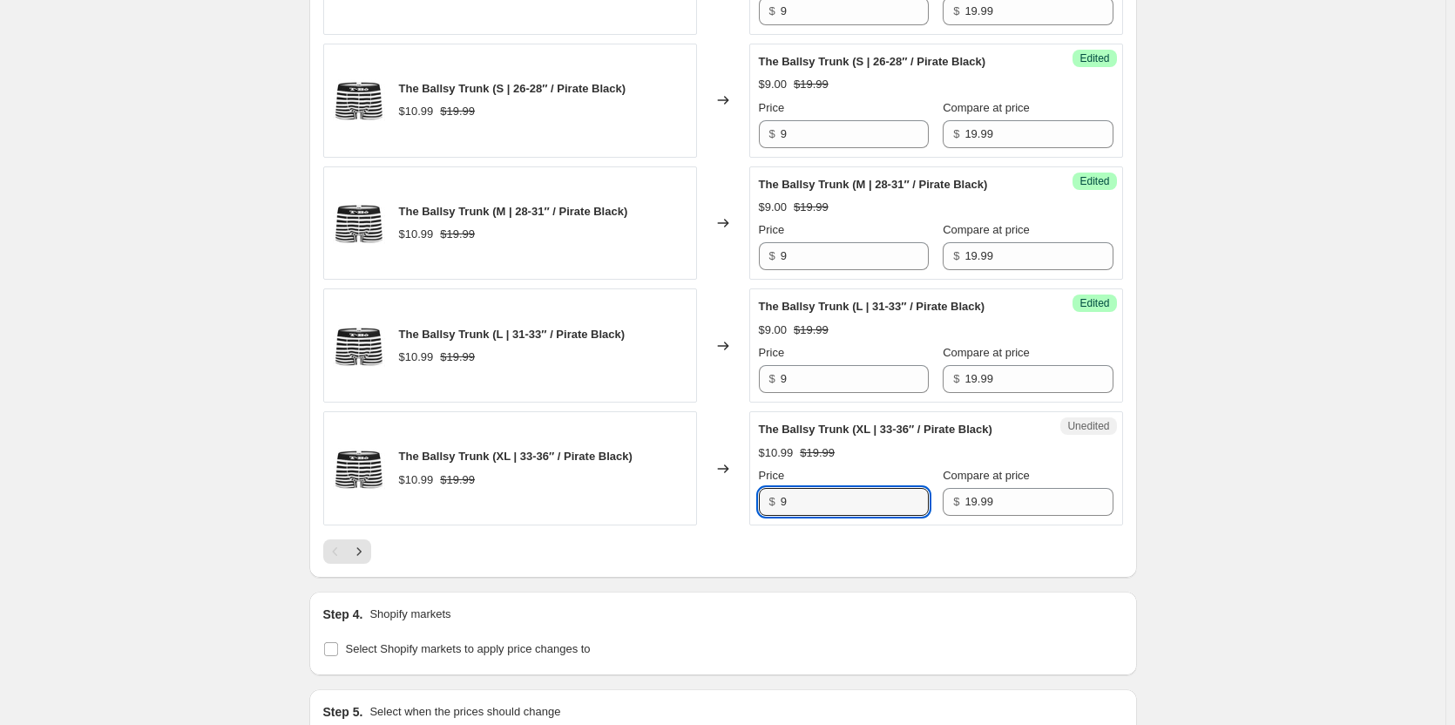
type input "9"
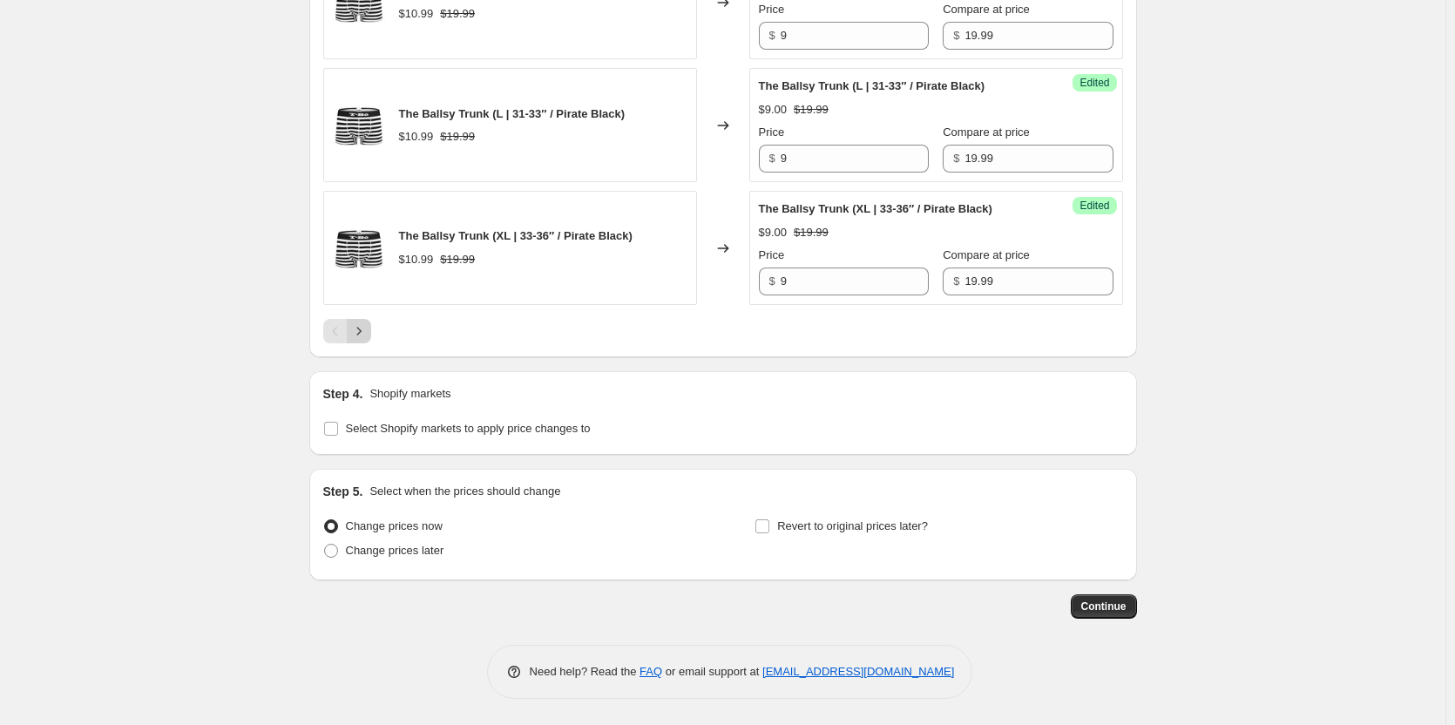
click at [371, 343] on button "Next" at bounding box center [359, 331] width 24 height 24
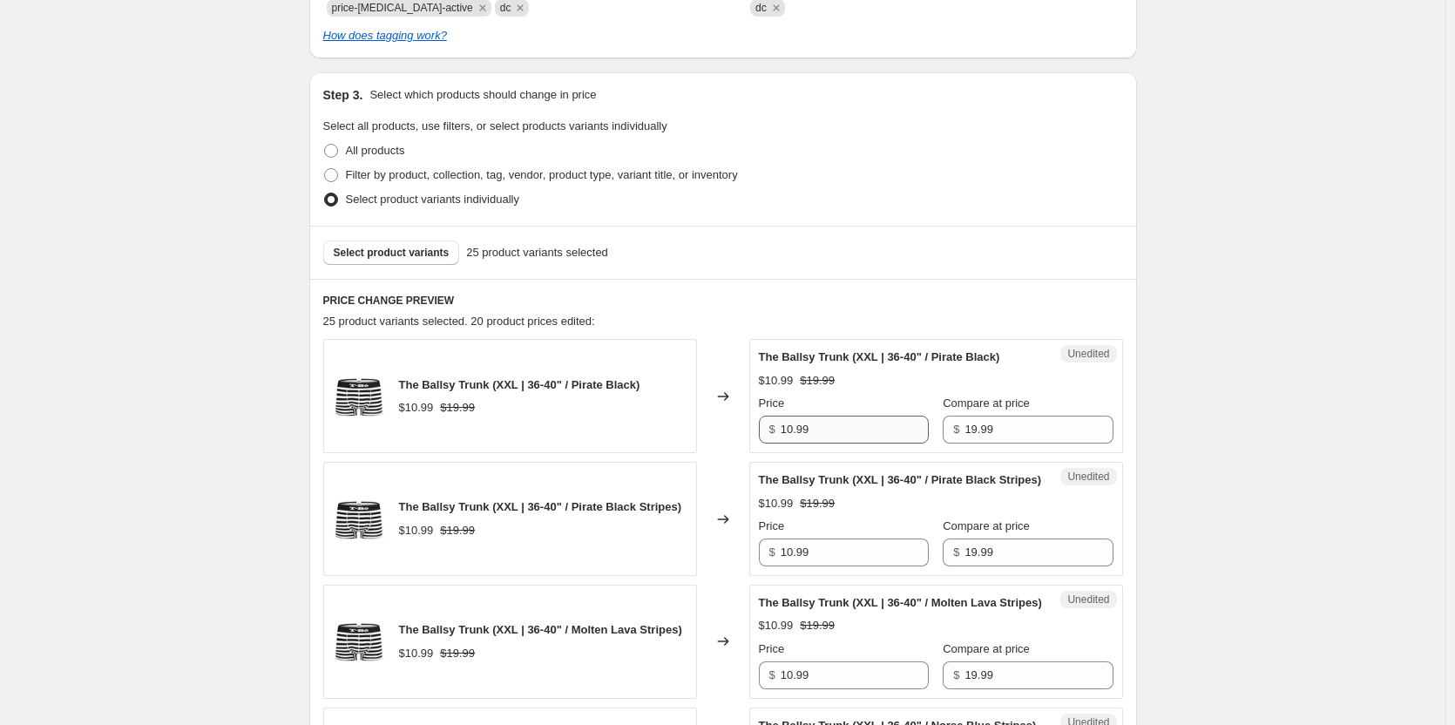
scroll to position [497, 0]
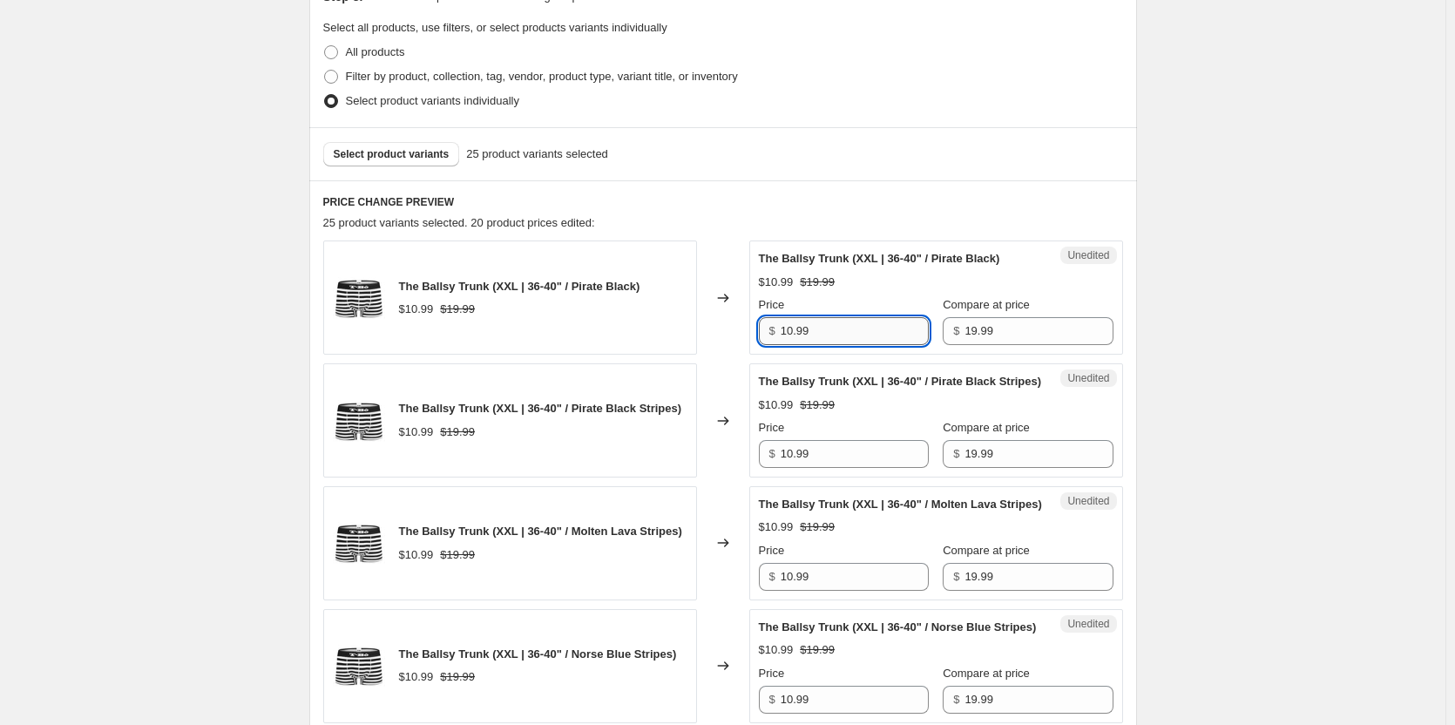
click at [825, 323] on input "10.99" at bounding box center [855, 331] width 148 height 28
type input "1"
type input "9"
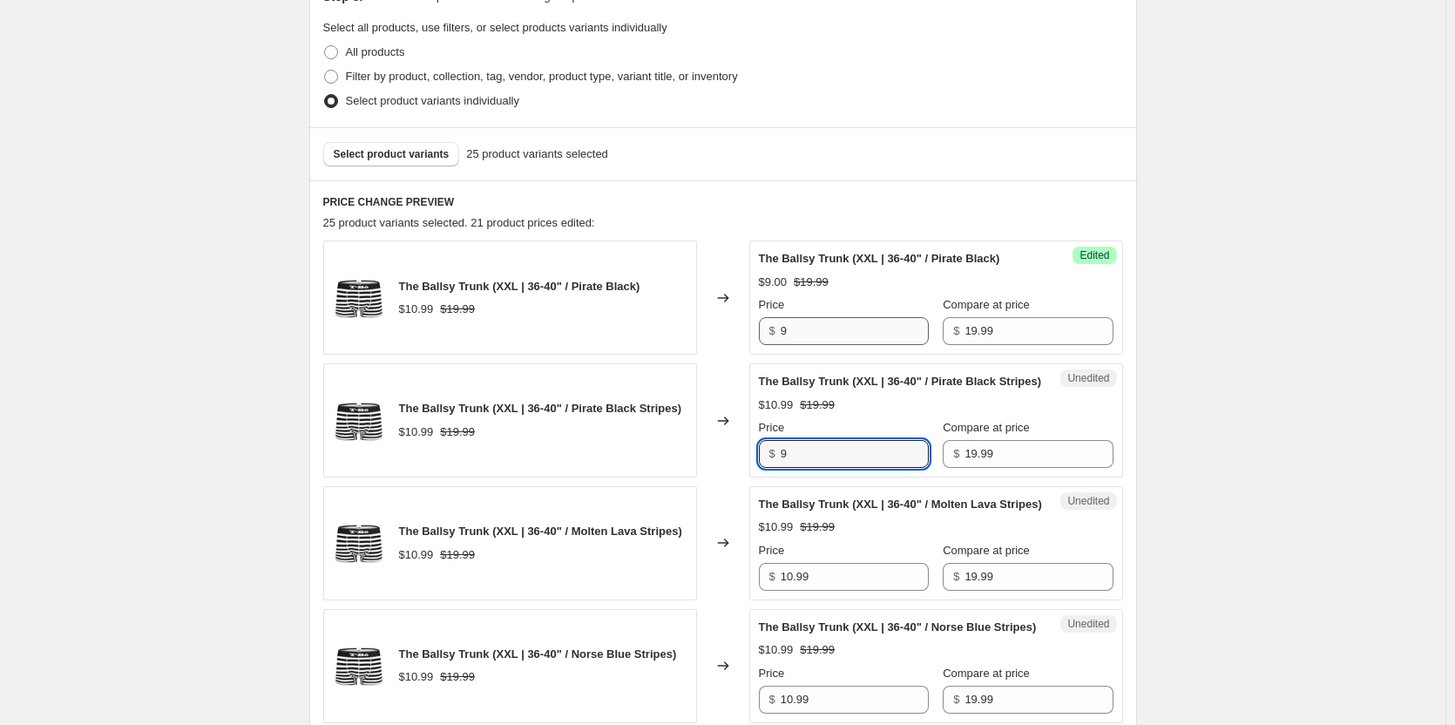
type input "9"
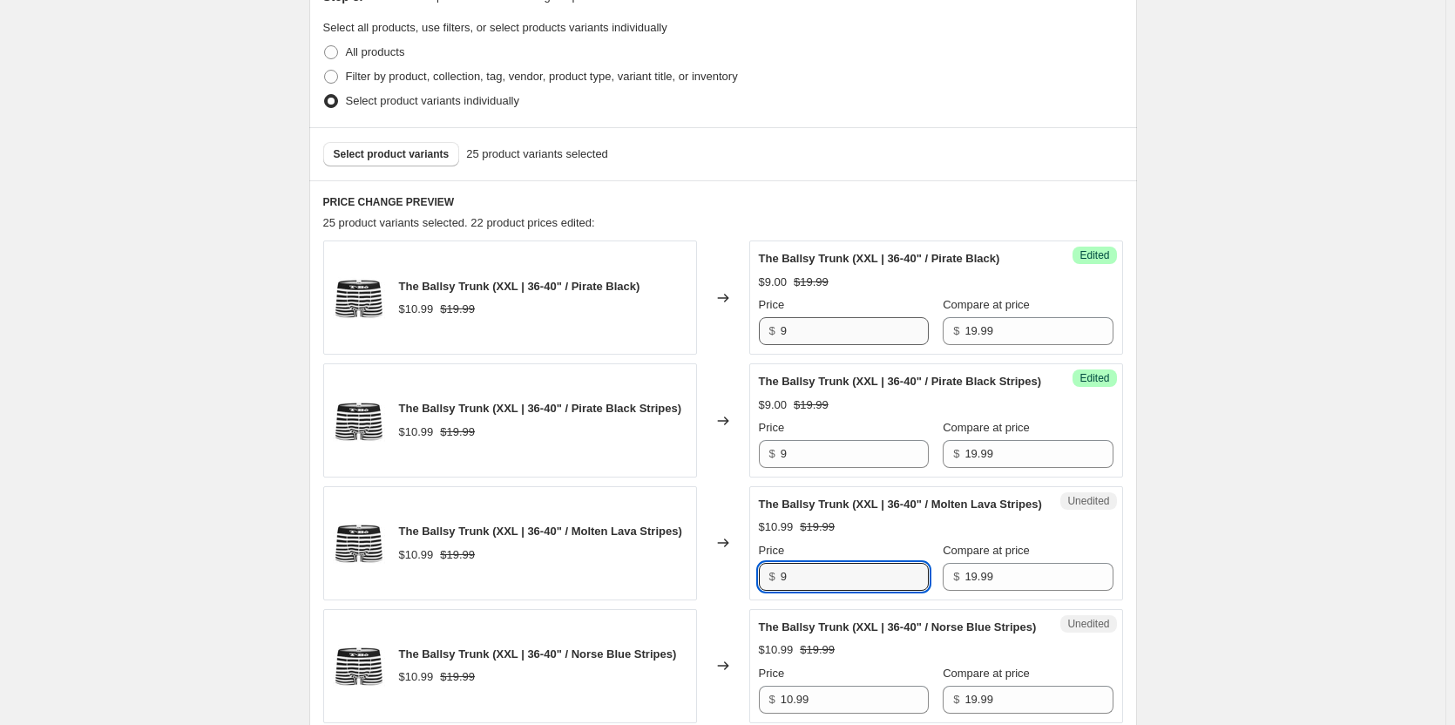
type input "9"
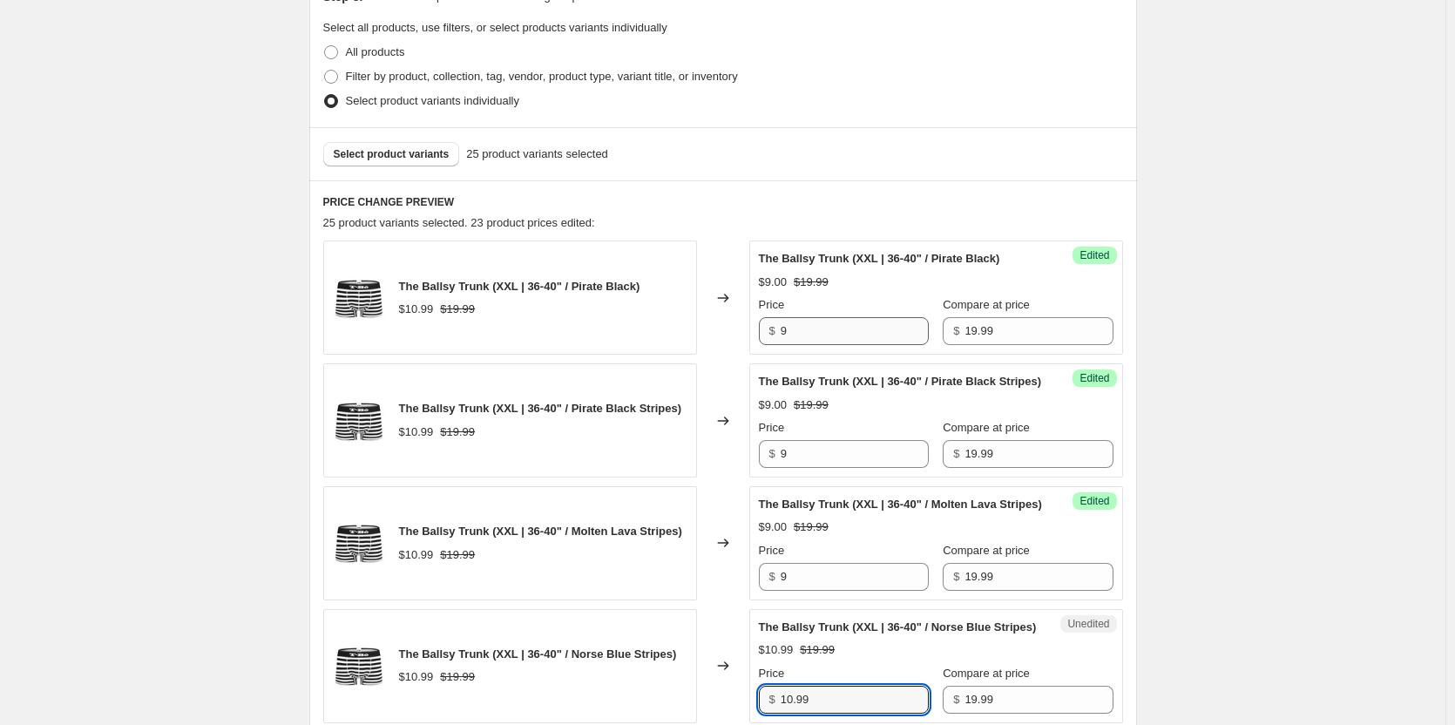
scroll to position [886, 0]
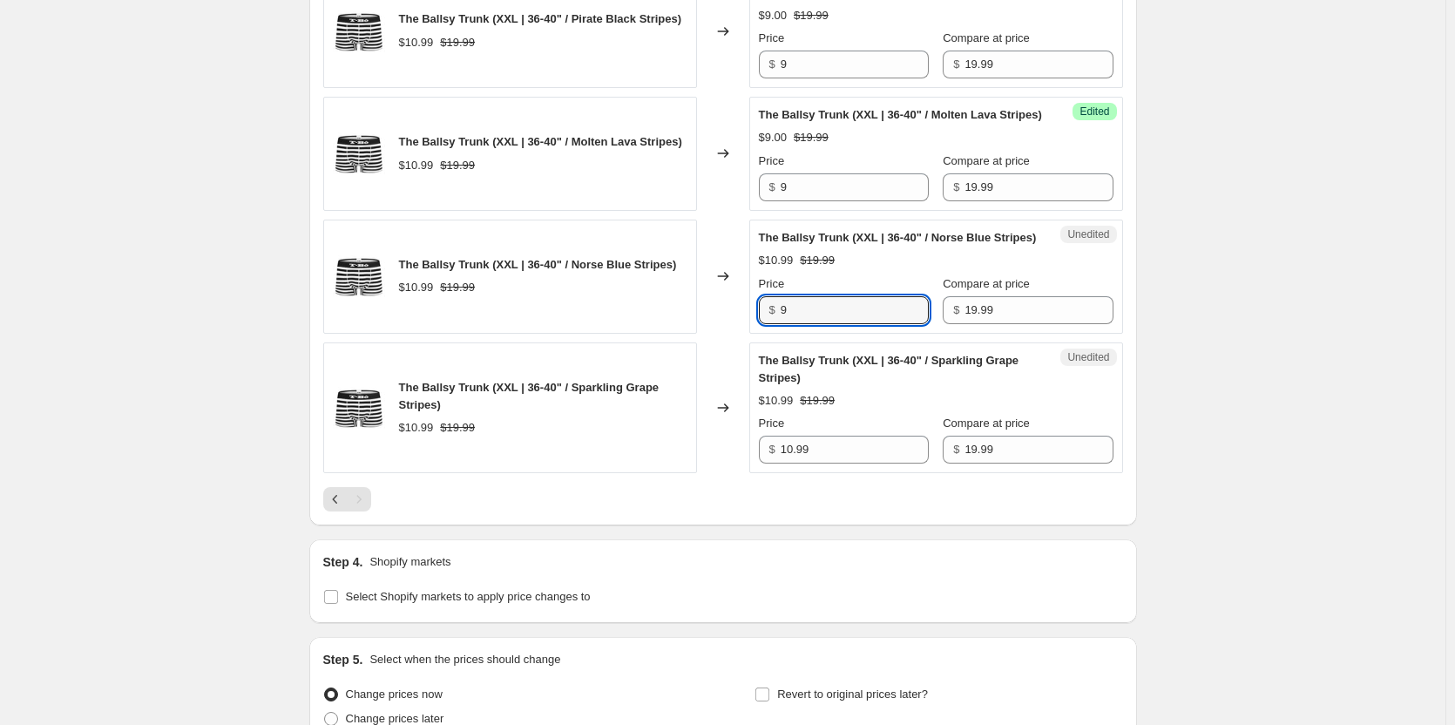
type input "9"
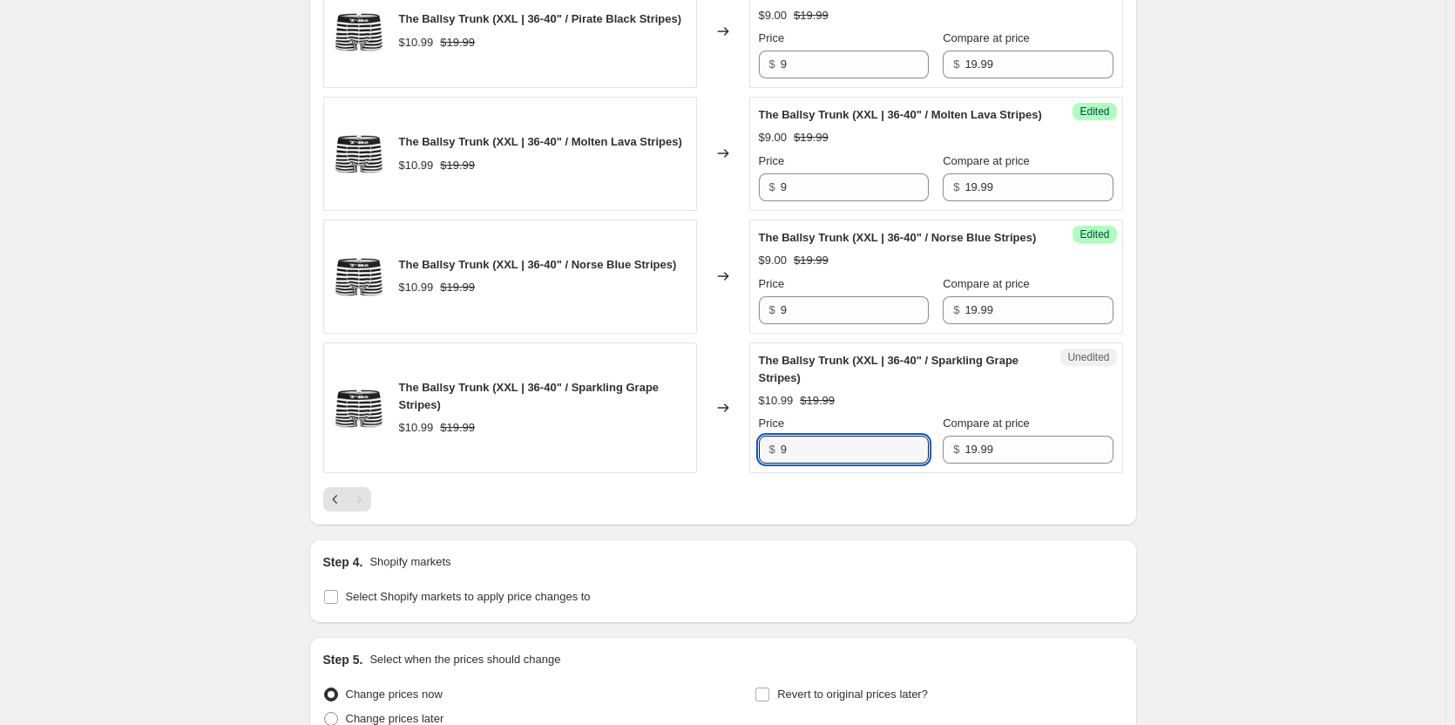
type input "9"
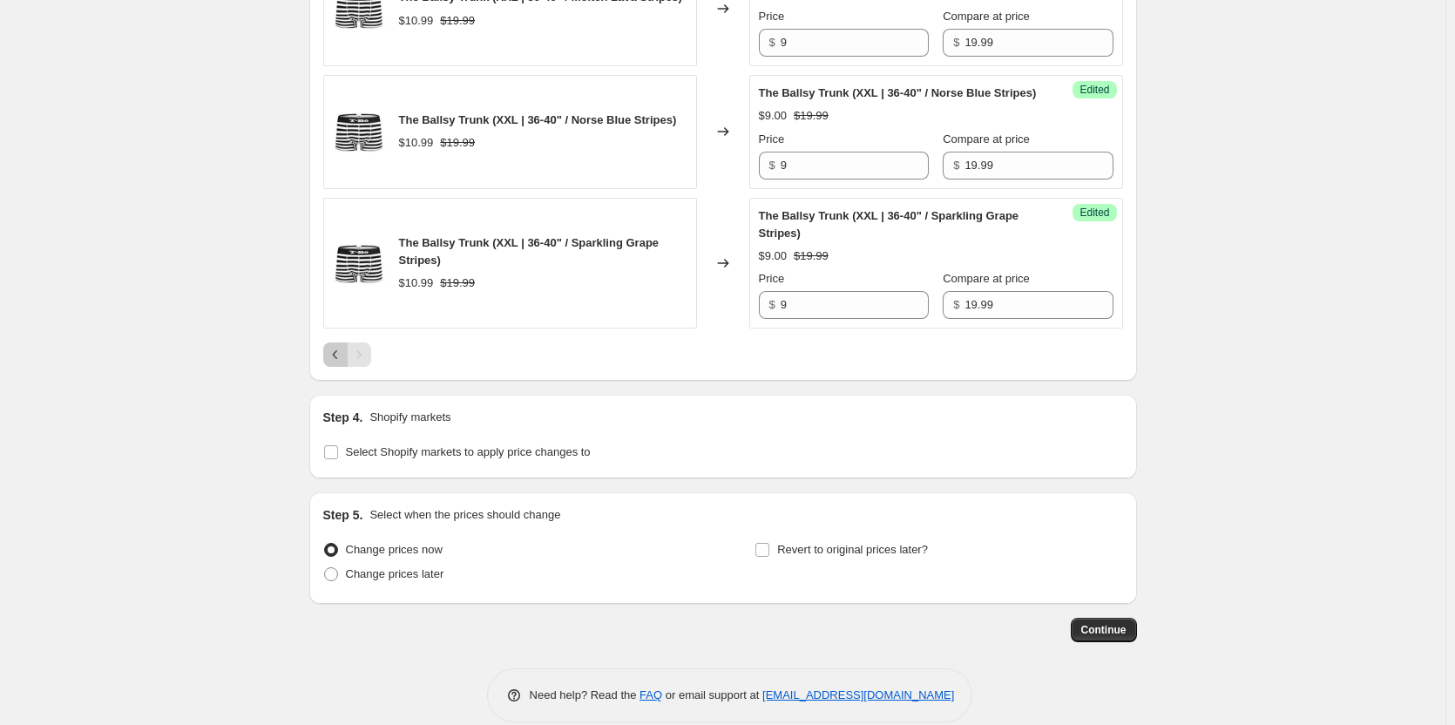
scroll to position [1107, 0]
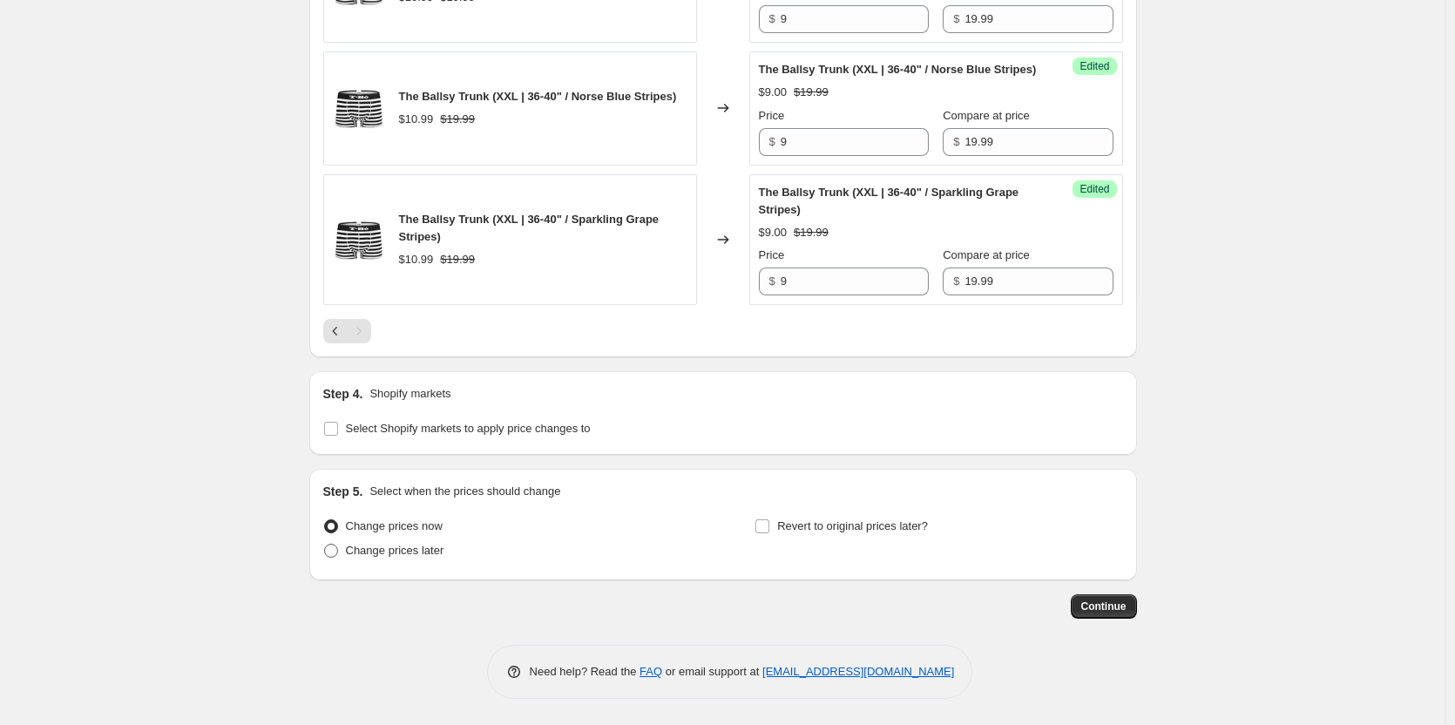
click at [416, 551] on span "Change prices later" at bounding box center [395, 550] width 98 height 13
click at [325, 545] on input "Change prices later" at bounding box center [324, 544] width 1 height 1
radio input "true"
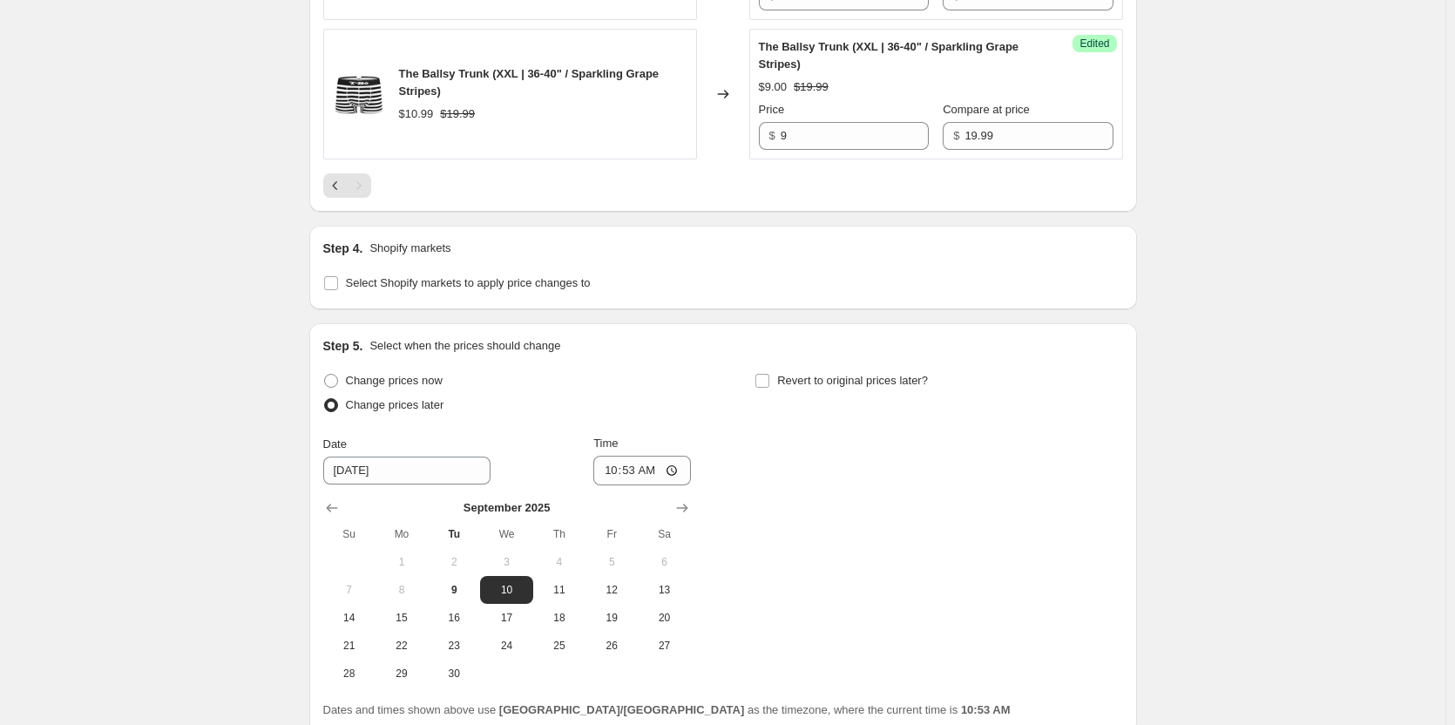
scroll to position [1281, 0]
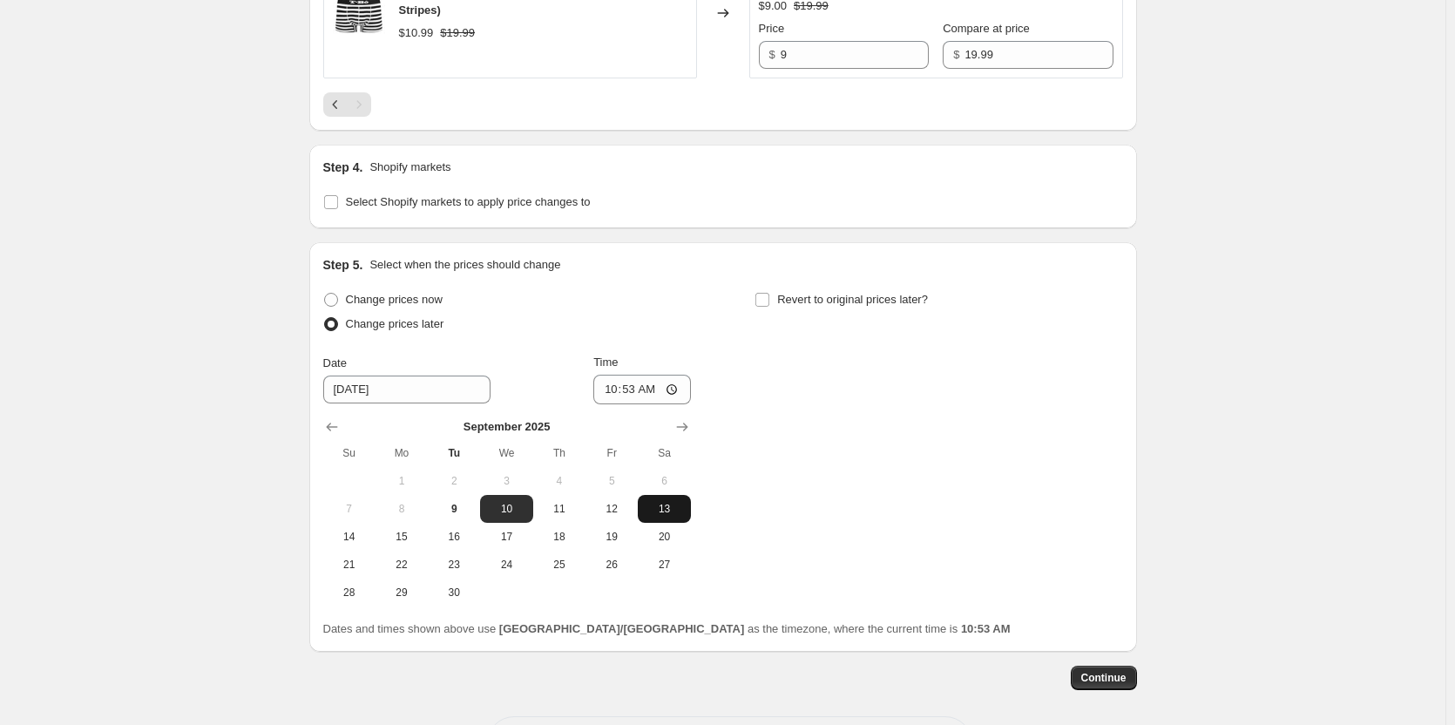
click at [653, 516] on span "13" at bounding box center [664, 509] width 38 height 14
type input "[DATE]"
click at [636, 404] on input "10:53" at bounding box center [642, 390] width 98 height 30
type input "09:00"
click at [907, 312] on label "Revert to original prices later?" at bounding box center [841, 300] width 173 height 24
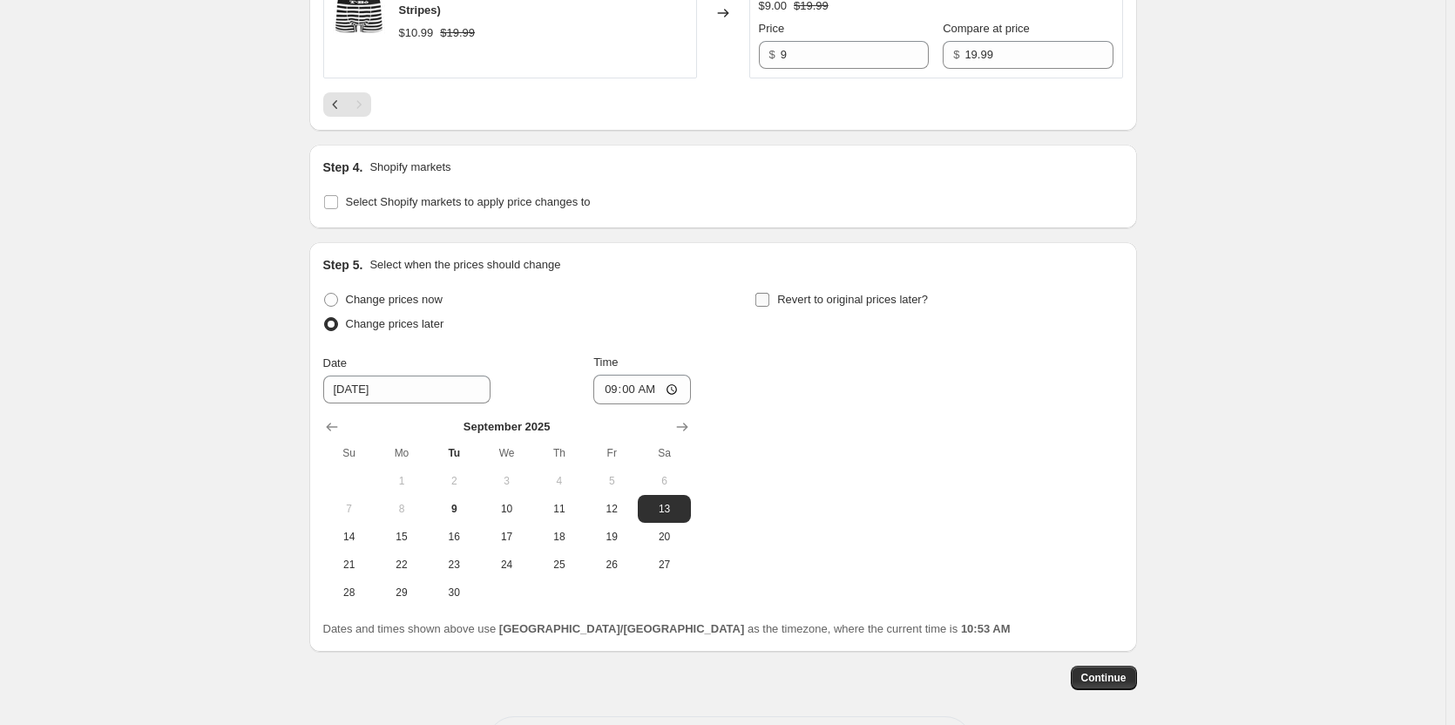
click at [769, 307] on input "Revert to original prices later?" at bounding box center [762, 300] width 14 height 14
checkbox input "true"
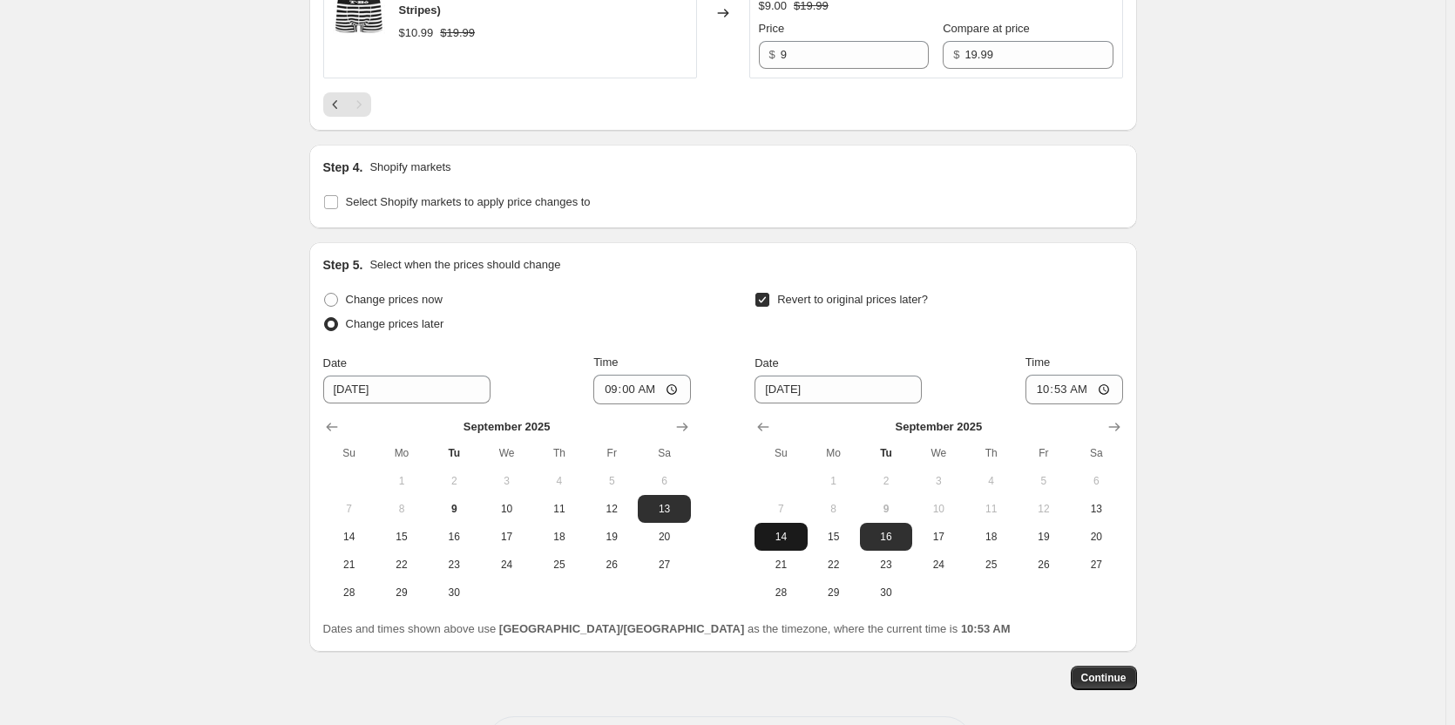
click at [789, 544] on span "14" at bounding box center [781, 537] width 38 height 14
type input "[DATE]"
click at [1062, 404] on input "10:53" at bounding box center [1075, 390] width 98 height 30
type input "09:00"
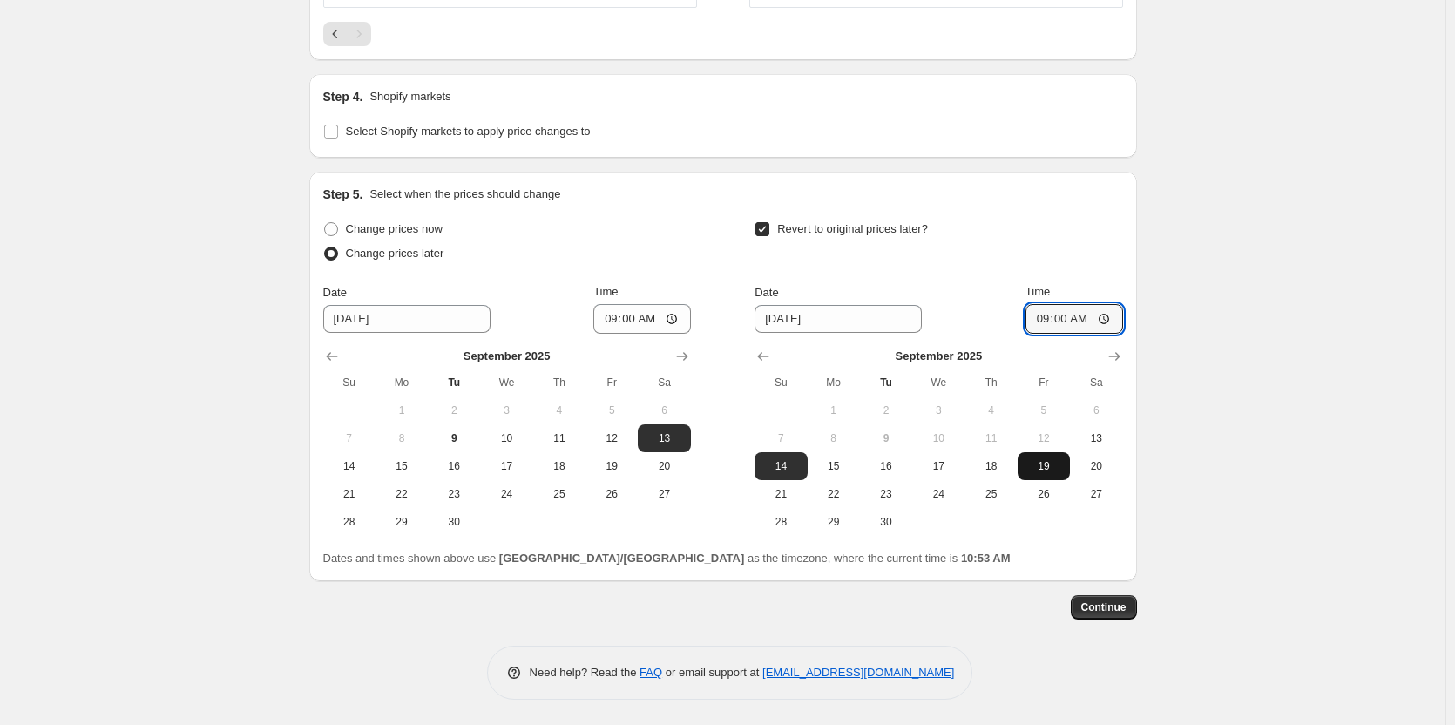
scroll to position [1405, 0]
click at [1121, 608] on span "Continue" at bounding box center [1103, 607] width 45 height 14
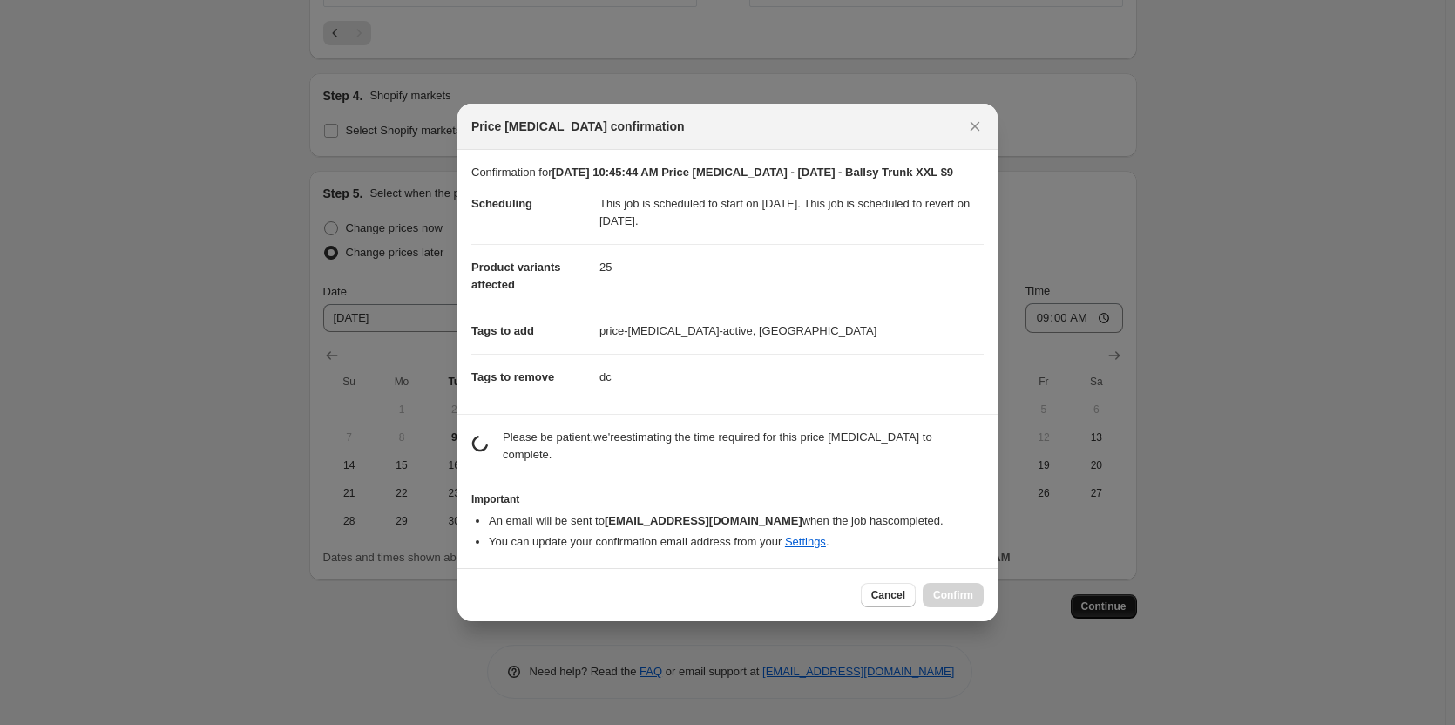
scroll to position [0, 0]
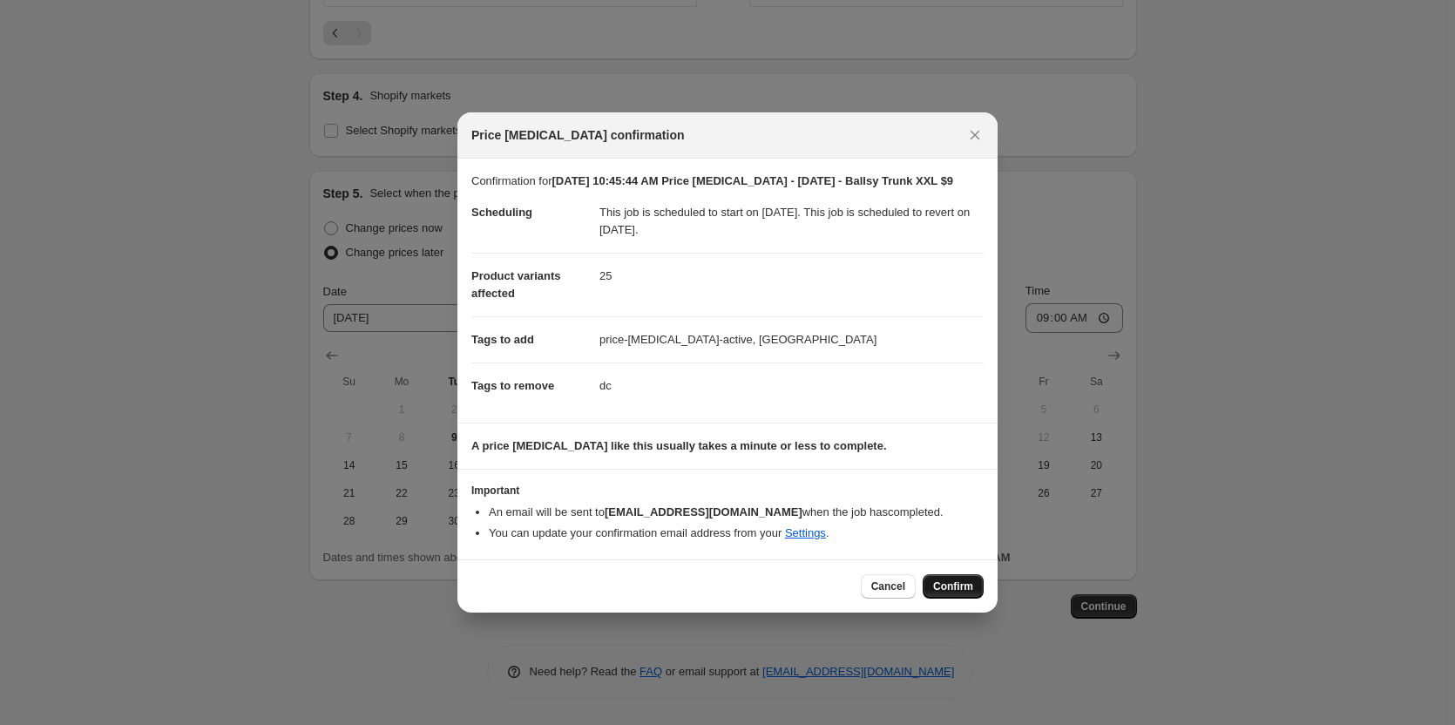
click at [957, 592] on span "Confirm" at bounding box center [953, 586] width 40 height 14
type input "[DATE] 10:45:44 AM Price [MEDICAL_DATA] - [DATE] - Ballsy Trunk XXL $9"
